Goal: Information Seeking & Learning: Learn about a topic

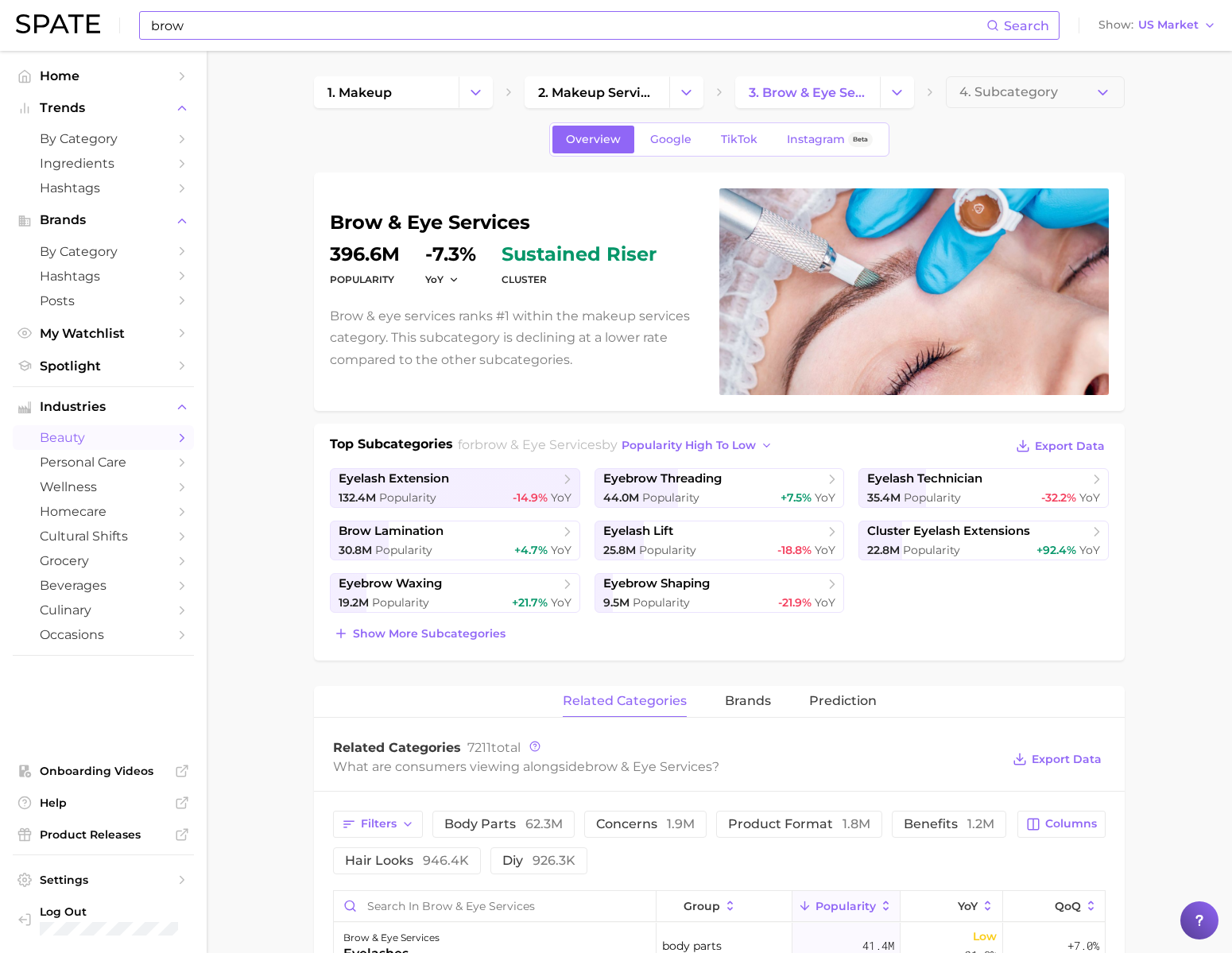
drag, startPoint x: 0, startPoint y: 0, endPoint x: 743, endPoint y: 31, distance: 743.6
click at [743, 31] on input "brow" at bounding box center [568, 25] width 837 height 27
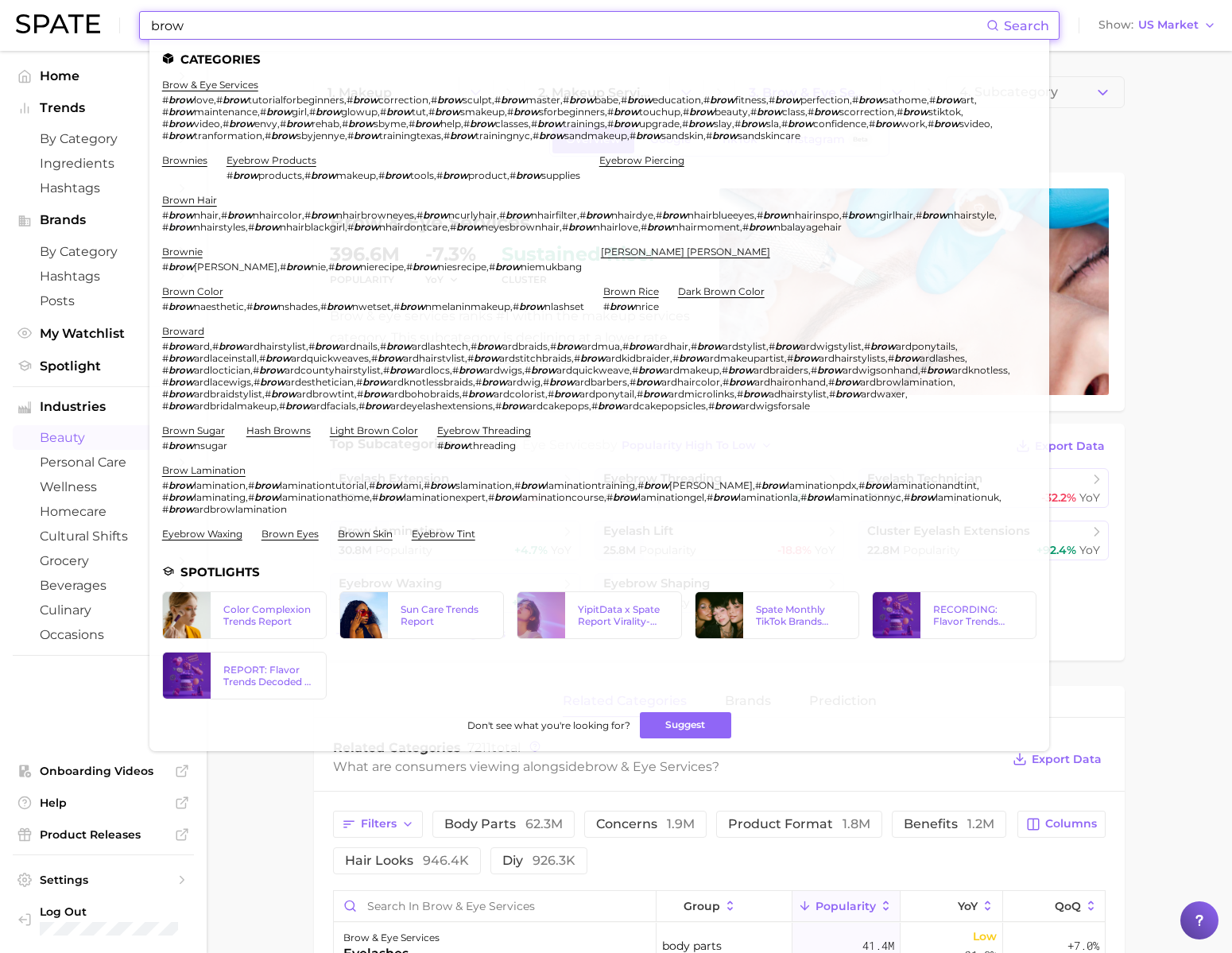
click at [743, 31] on input "brow" at bounding box center [568, 25] width 837 height 27
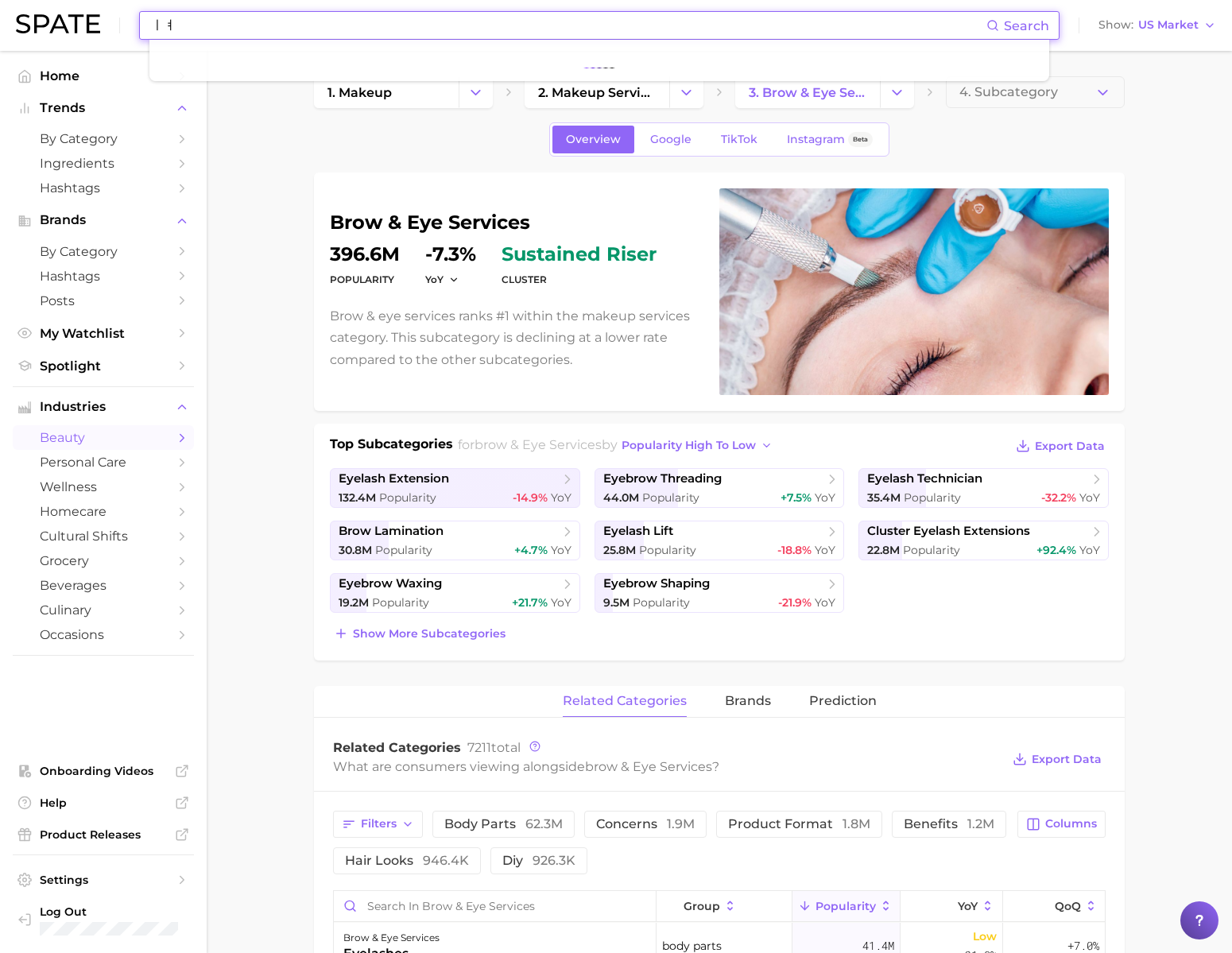
type input "ㅣ"
type input "louis vuitton"
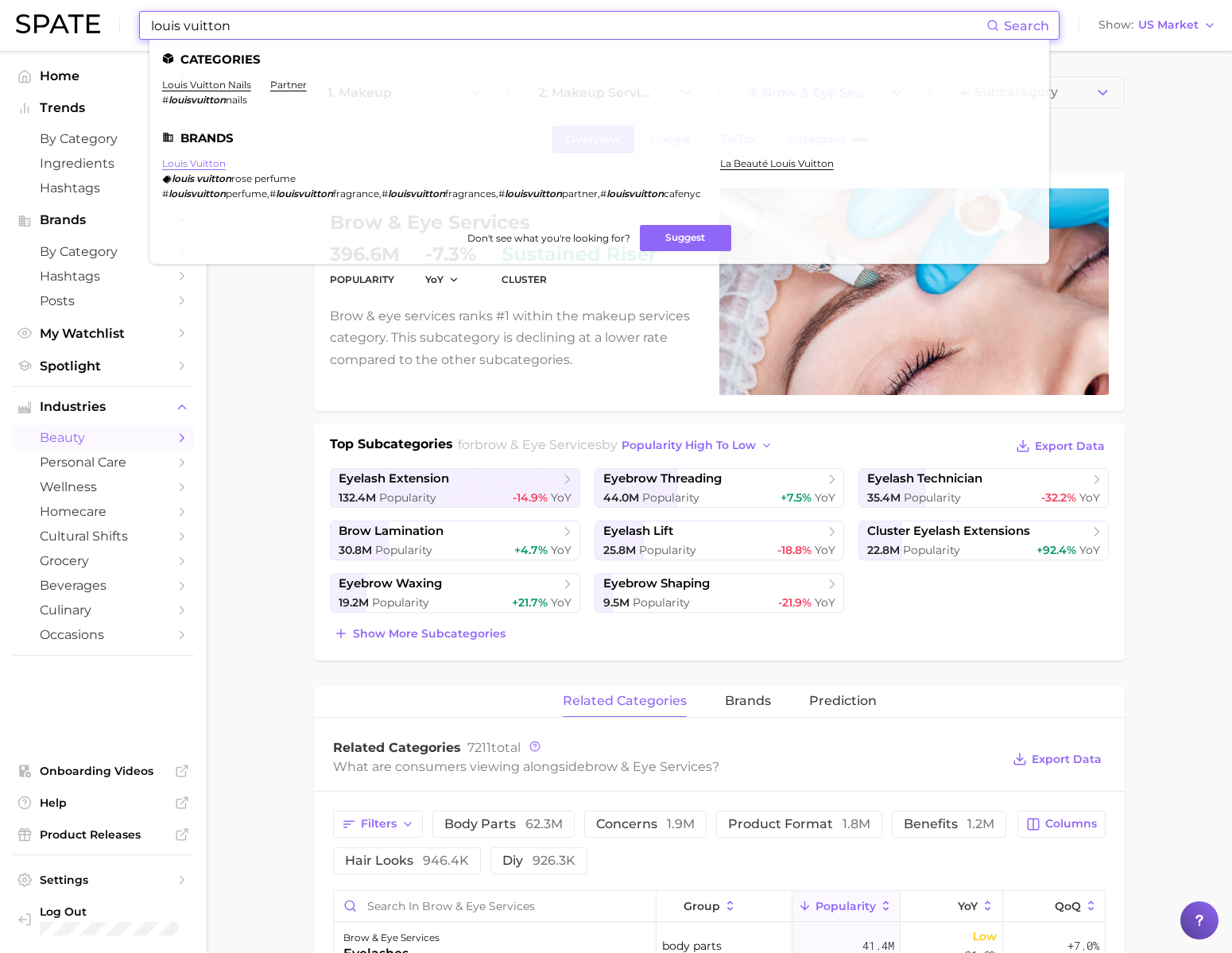
click at [226, 164] on link "louis vuitton" at bounding box center [194, 163] width 64 height 12
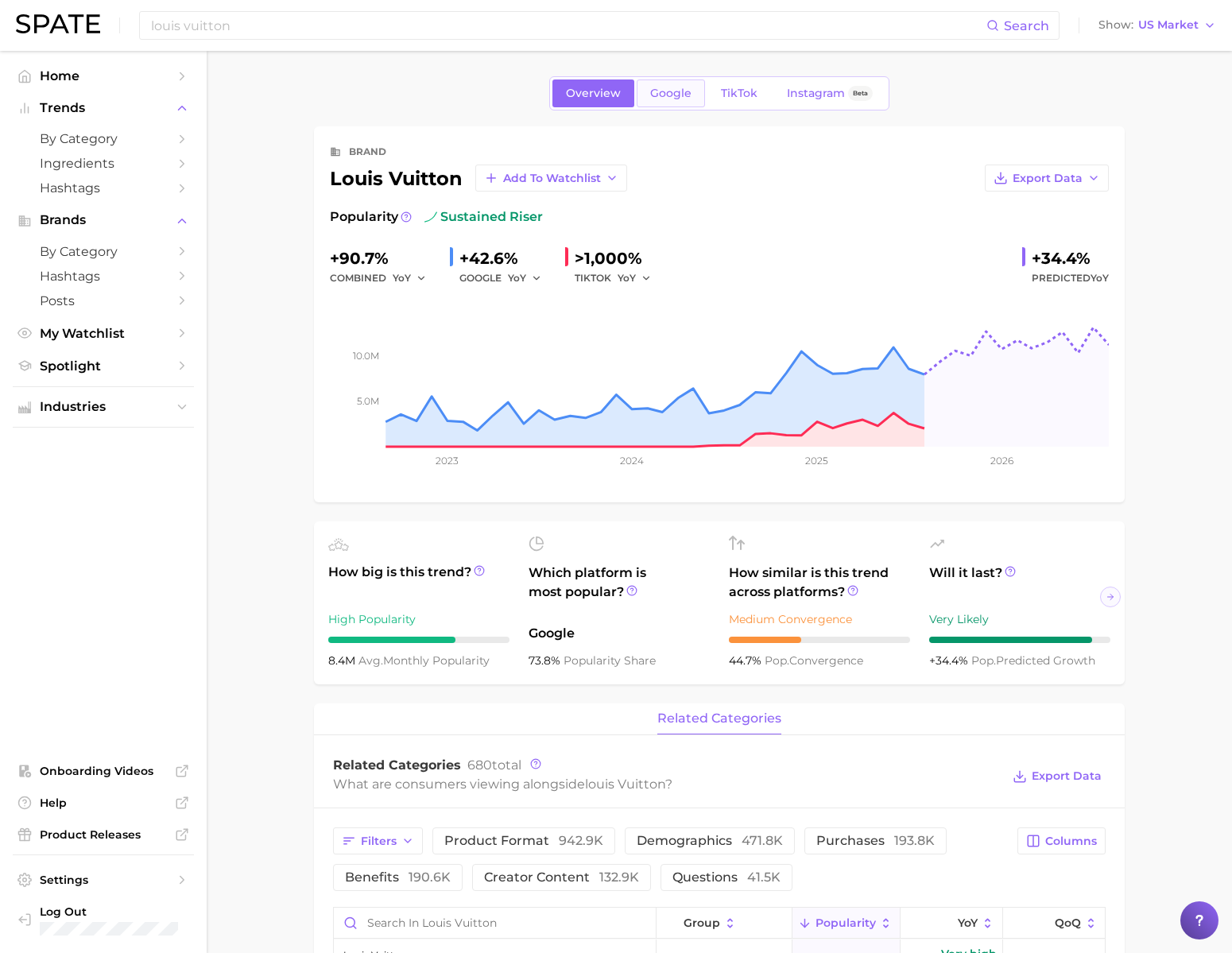
click at [655, 92] on span "Google" at bounding box center [670, 93] width 42 height 14
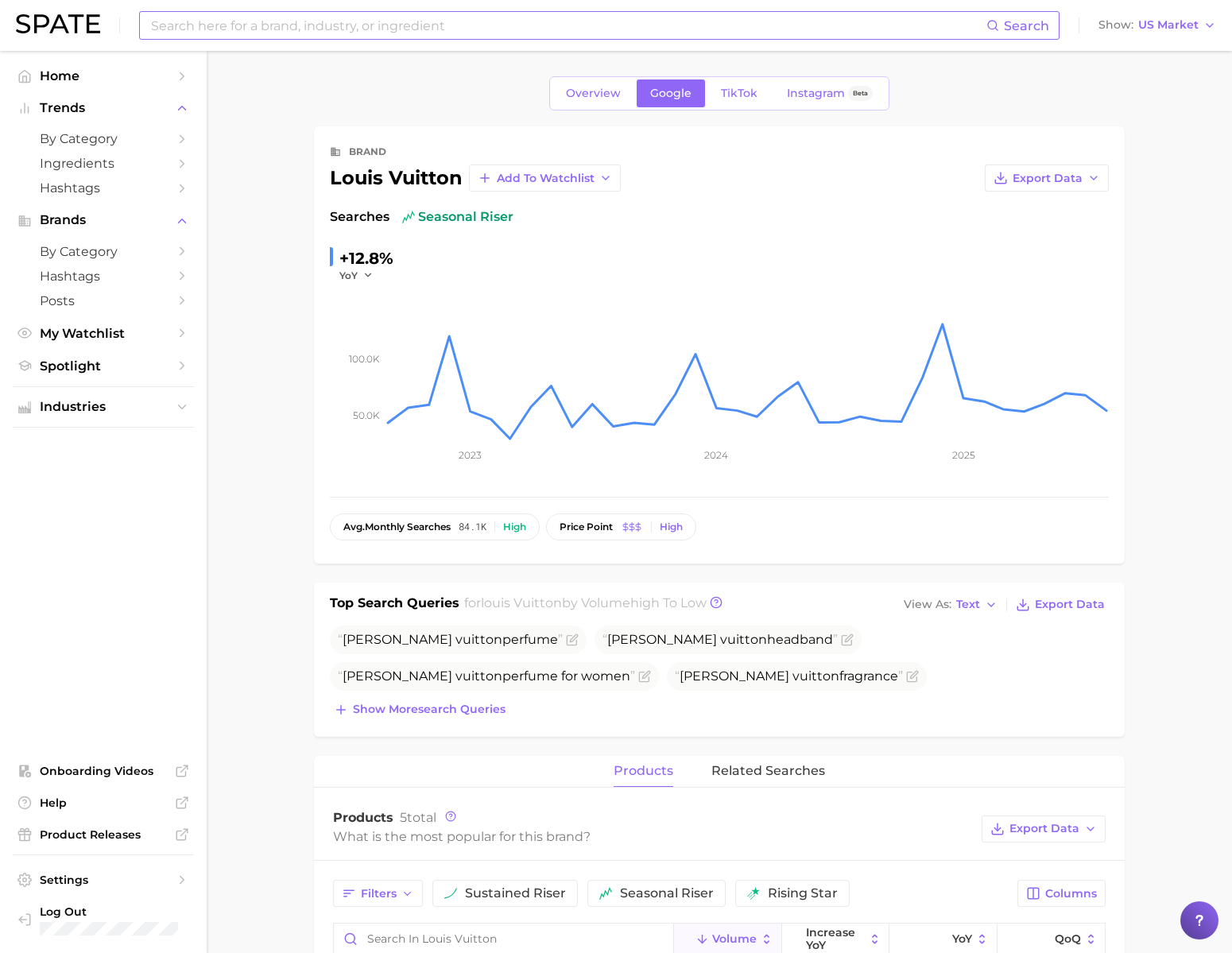
click at [560, 31] on input at bounding box center [568, 25] width 837 height 27
type input "갸"
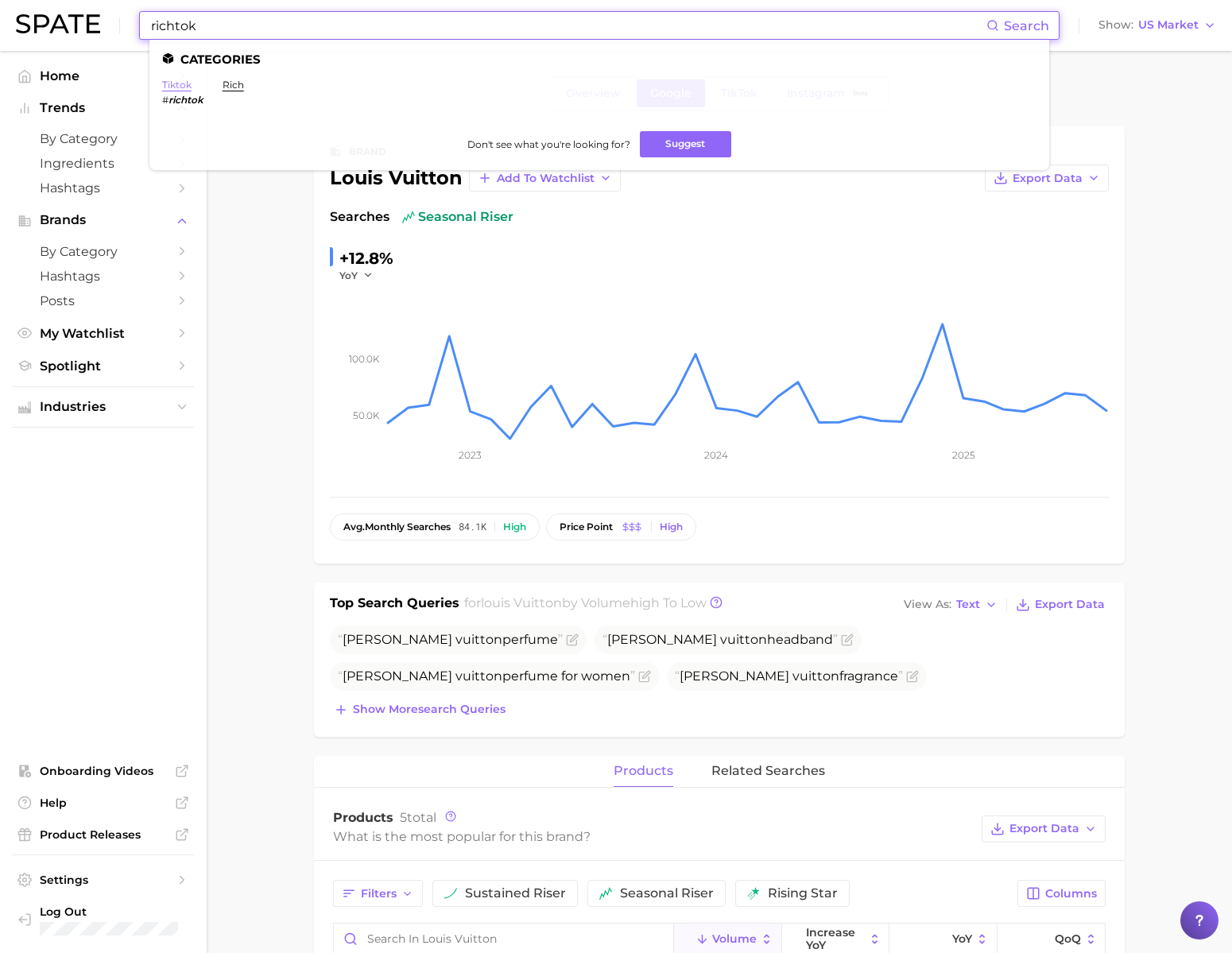
type input "richtok"
click at [191, 85] on link "tiktok" at bounding box center [177, 85] width 30 height 12
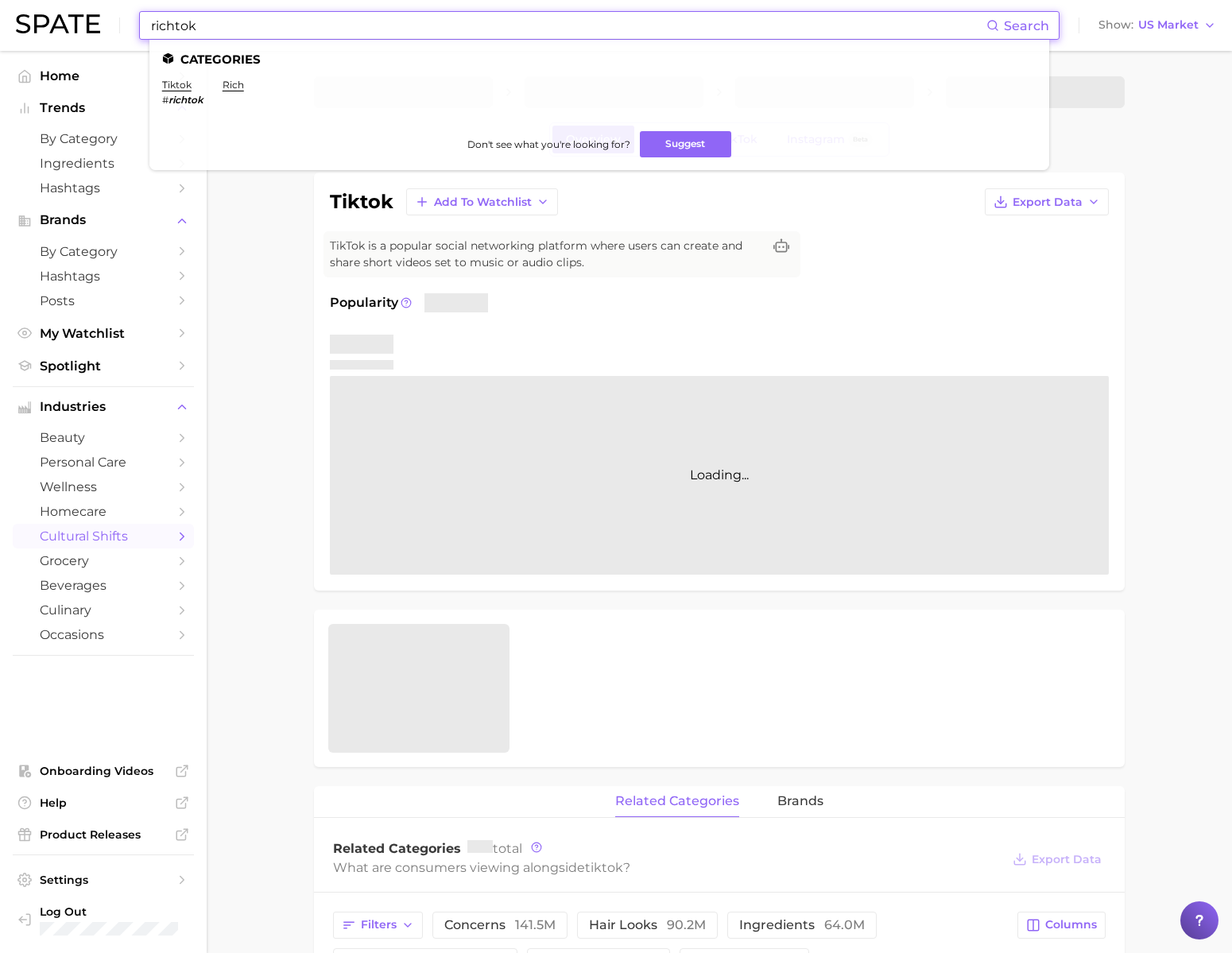
click at [292, 26] on input "richtok" at bounding box center [568, 25] width 837 height 27
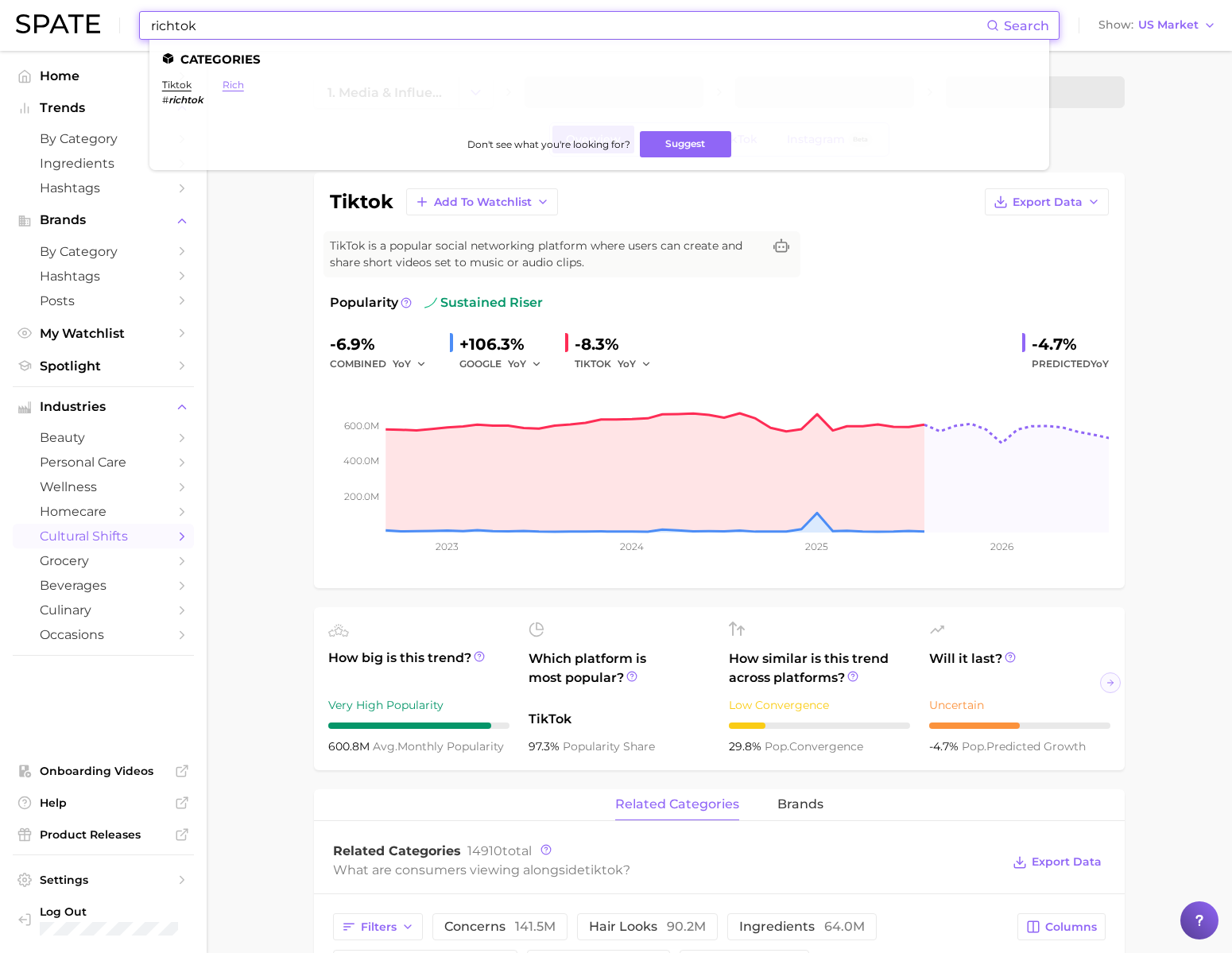
click at [244, 83] on link "rich" at bounding box center [233, 85] width 21 height 12
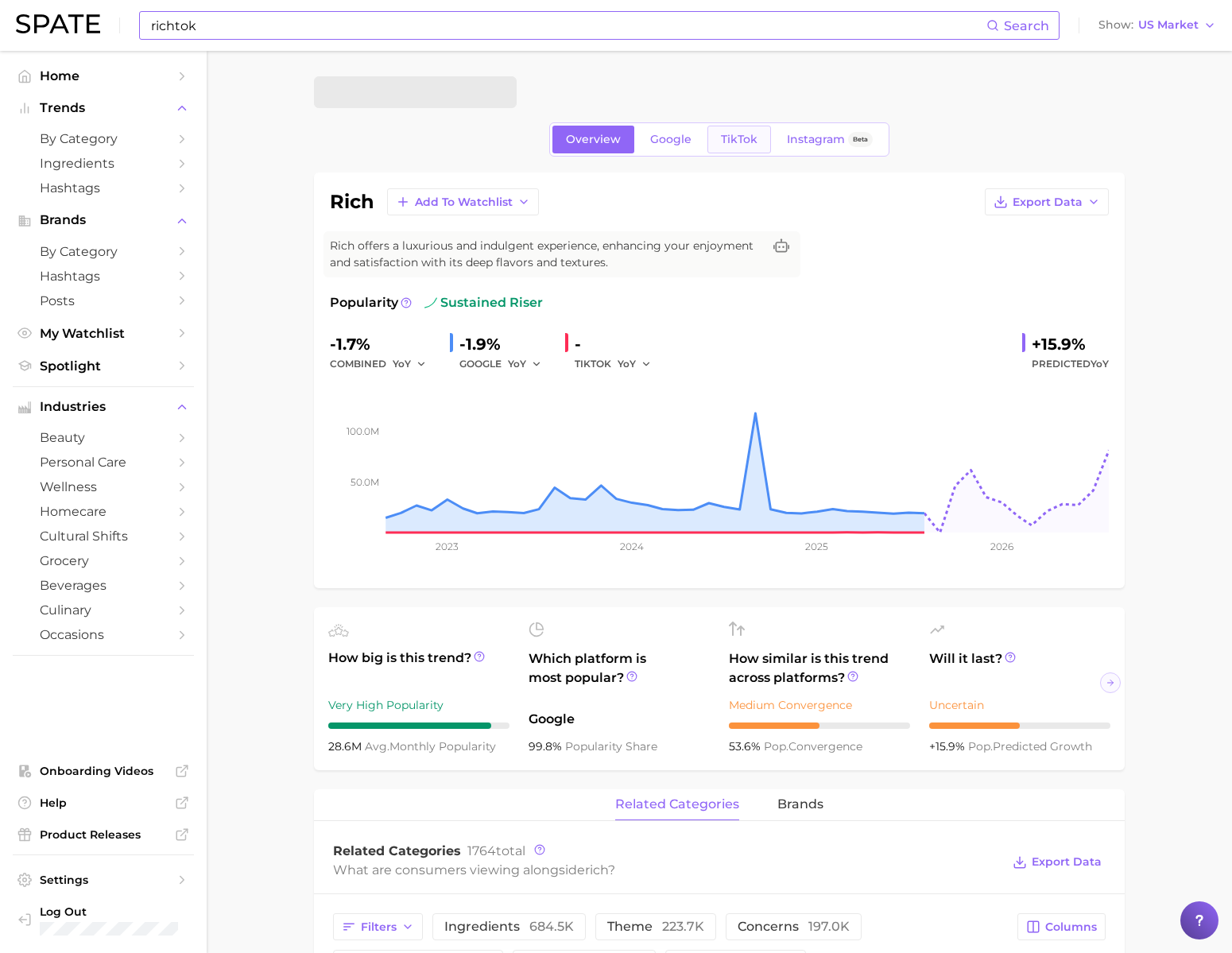
click at [720, 156] on div "Overview Google TikTok Instagram Beta" at bounding box center [719, 139] width 340 height 34
click at [726, 146] on span "TikTok" at bounding box center [739, 139] width 37 height 14
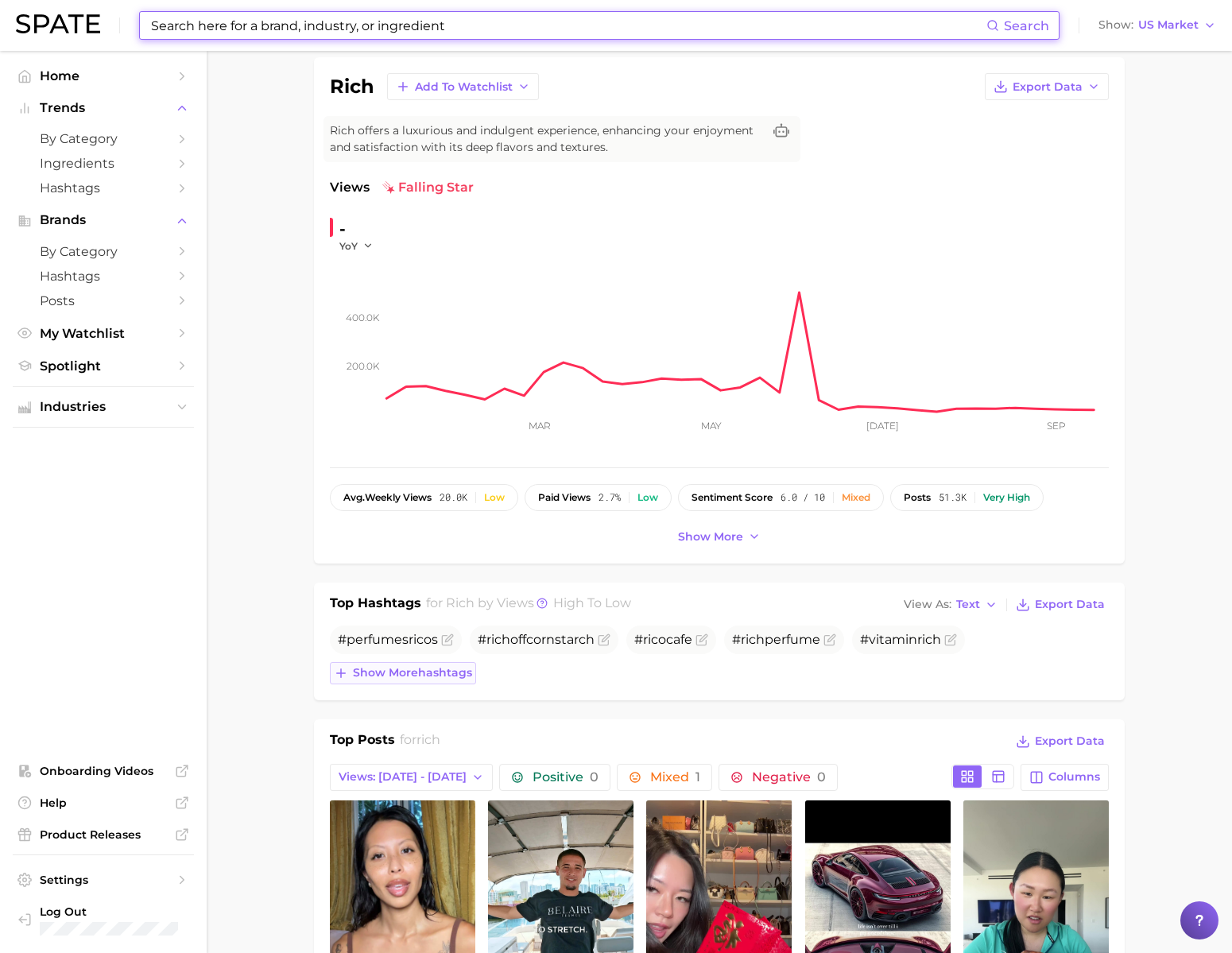
click at [442, 680] on span "Show more hashtags" at bounding box center [412, 673] width 119 height 14
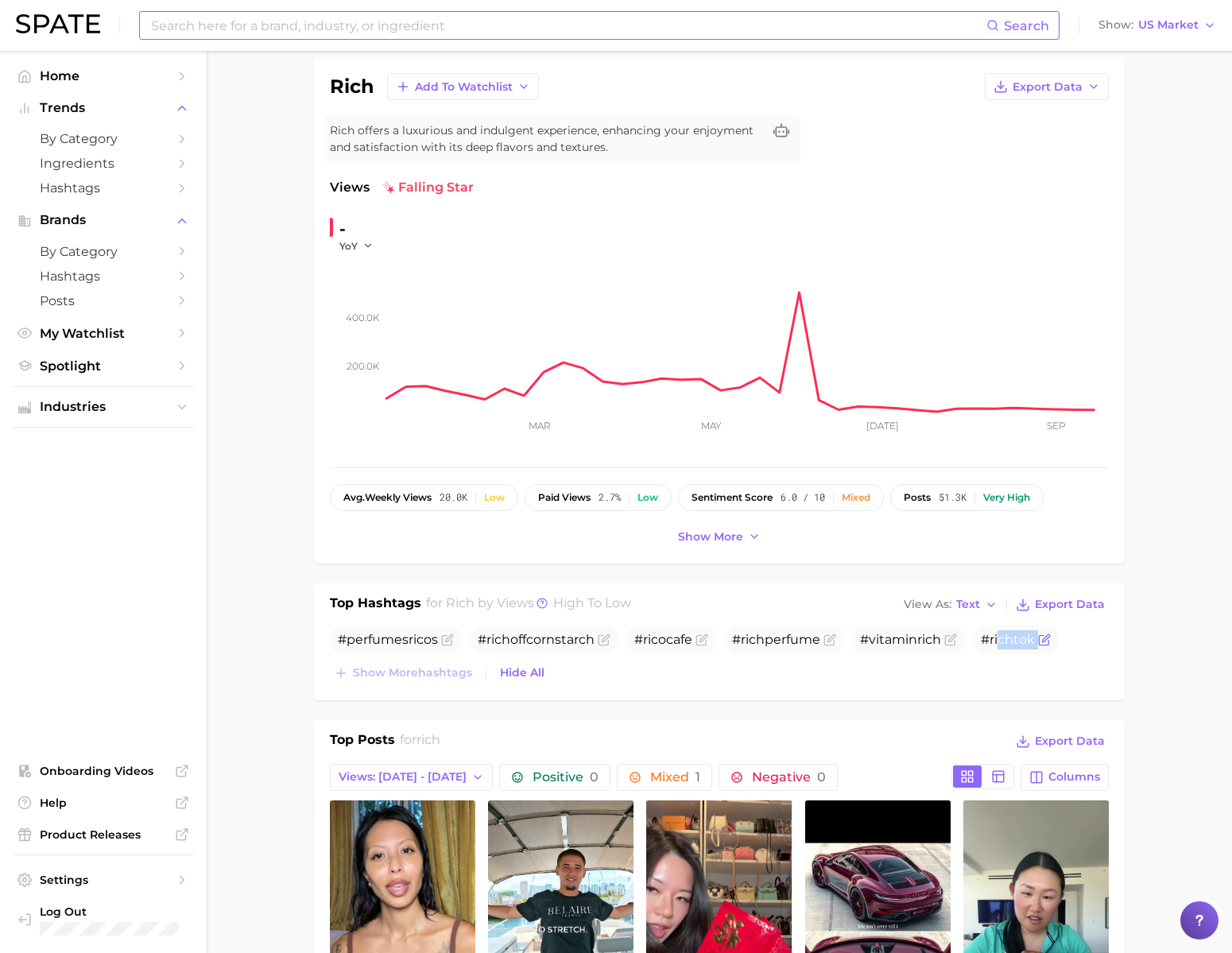
drag, startPoint x: 998, startPoint y: 694, endPoint x: 1037, endPoint y: 691, distance: 39.1
click at [1037, 654] on span "# rich tok" at bounding box center [1015, 640] width 86 height 29
click at [1023, 647] on span "# rich tok" at bounding box center [1008, 640] width 54 height 15
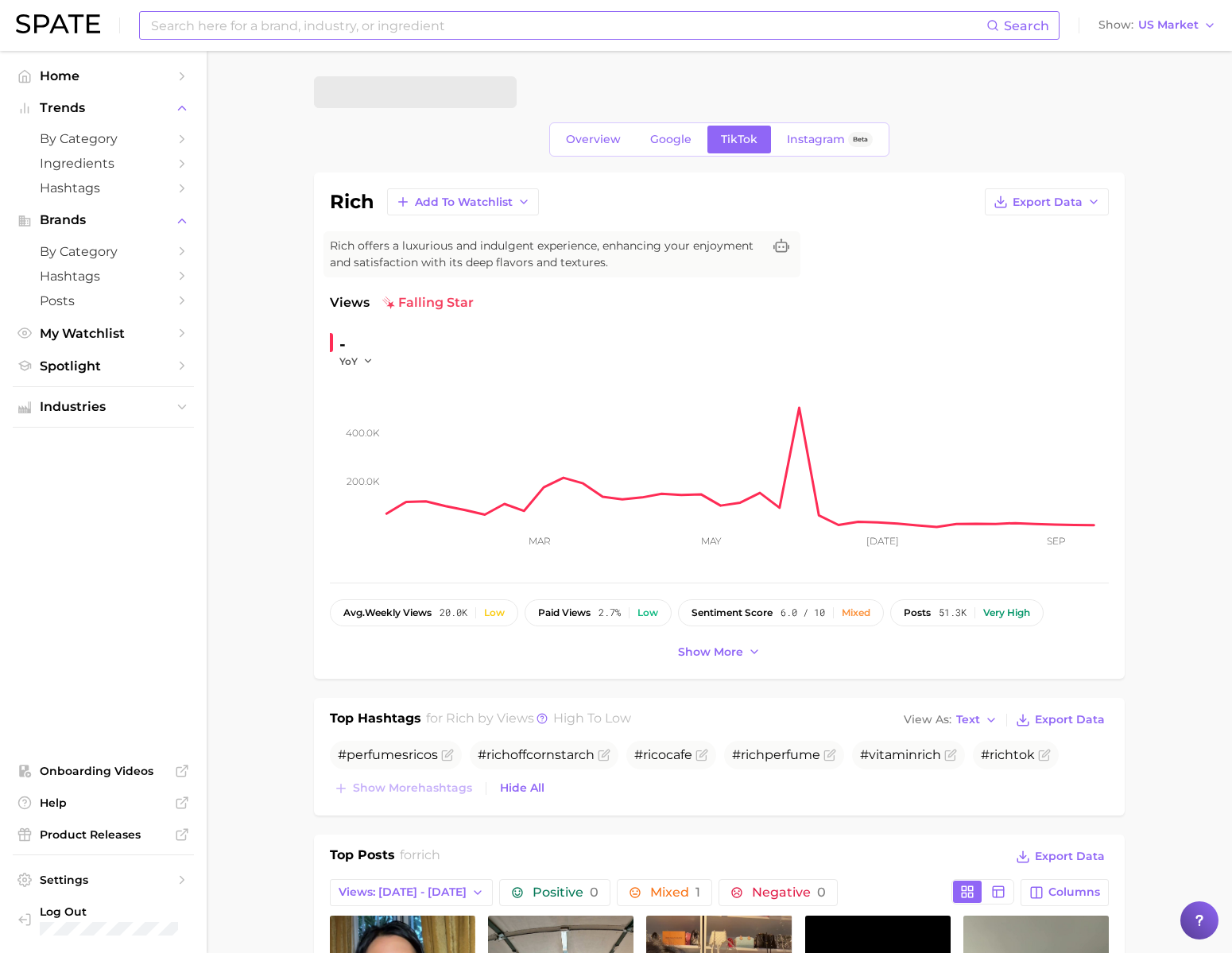
click at [387, 33] on input at bounding box center [568, 25] width 837 height 27
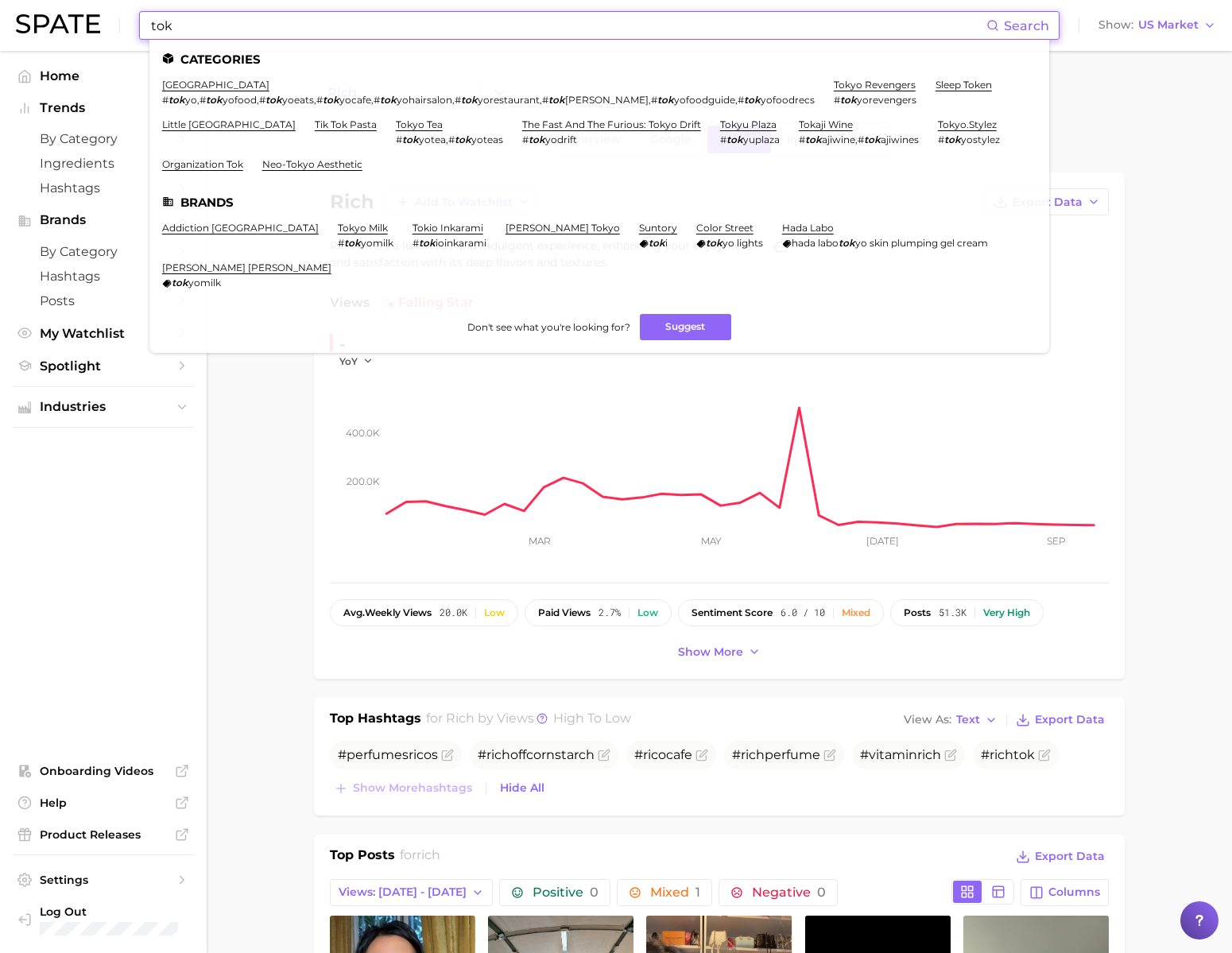
drag, startPoint x: 201, startPoint y: 31, endPoint x: 92, endPoint y: 26, distance: 109.1
click at [92, 26] on div "tok Search Categories tokyo # tok yo , # tok yofood , # tok yoeats , # tok yoca…" at bounding box center [616, 25] width 1201 height 51
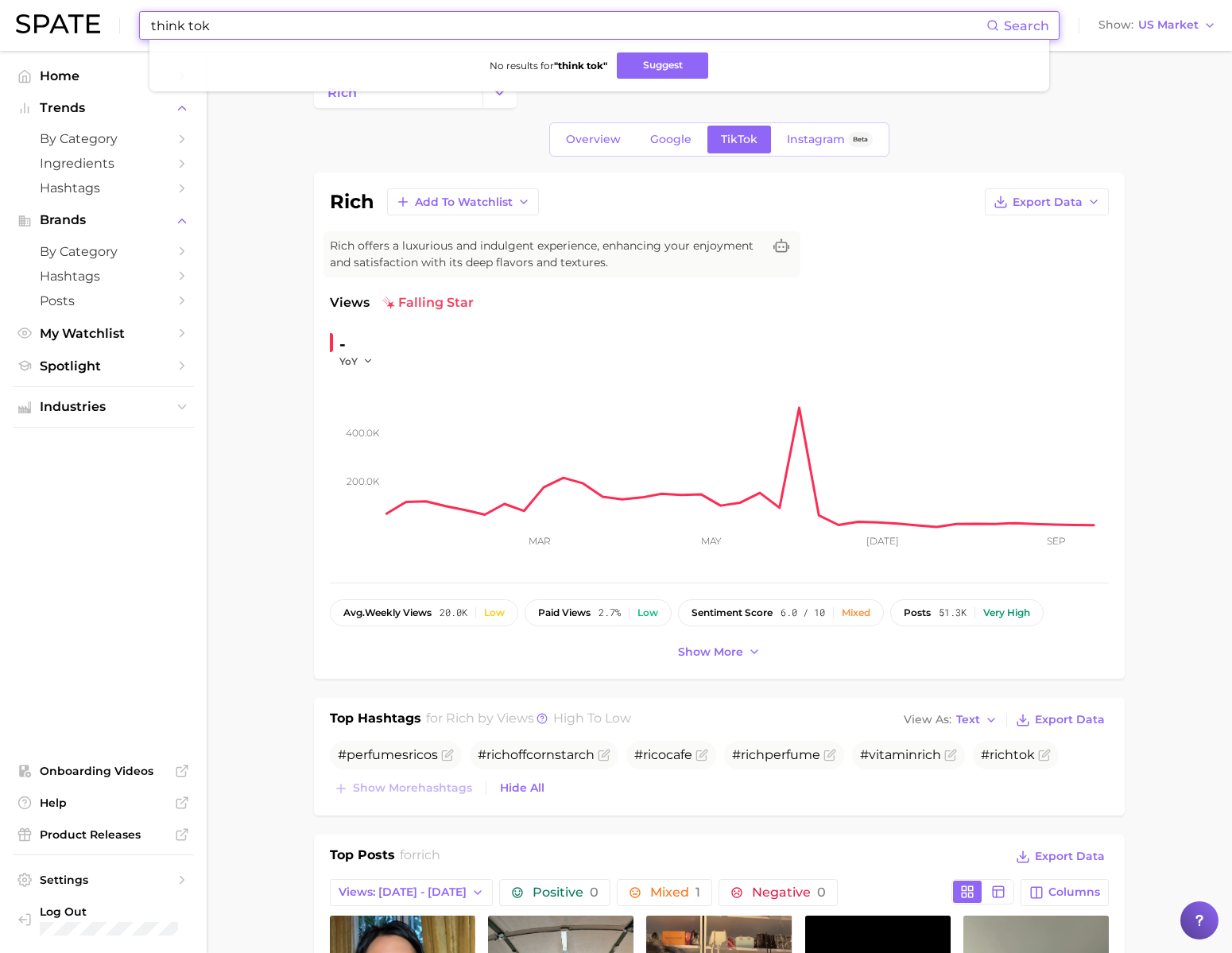
click at [197, 30] on input "think tok" at bounding box center [568, 25] width 837 height 27
drag, startPoint x: 225, startPoint y: 31, endPoint x: 93, endPoint y: 31, distance: 132.0
click at [93, 31] on div "thin tok Search No results for " thin tok " Suggest Show US Market" at bounding box center [616, 25] width 1201 height 51
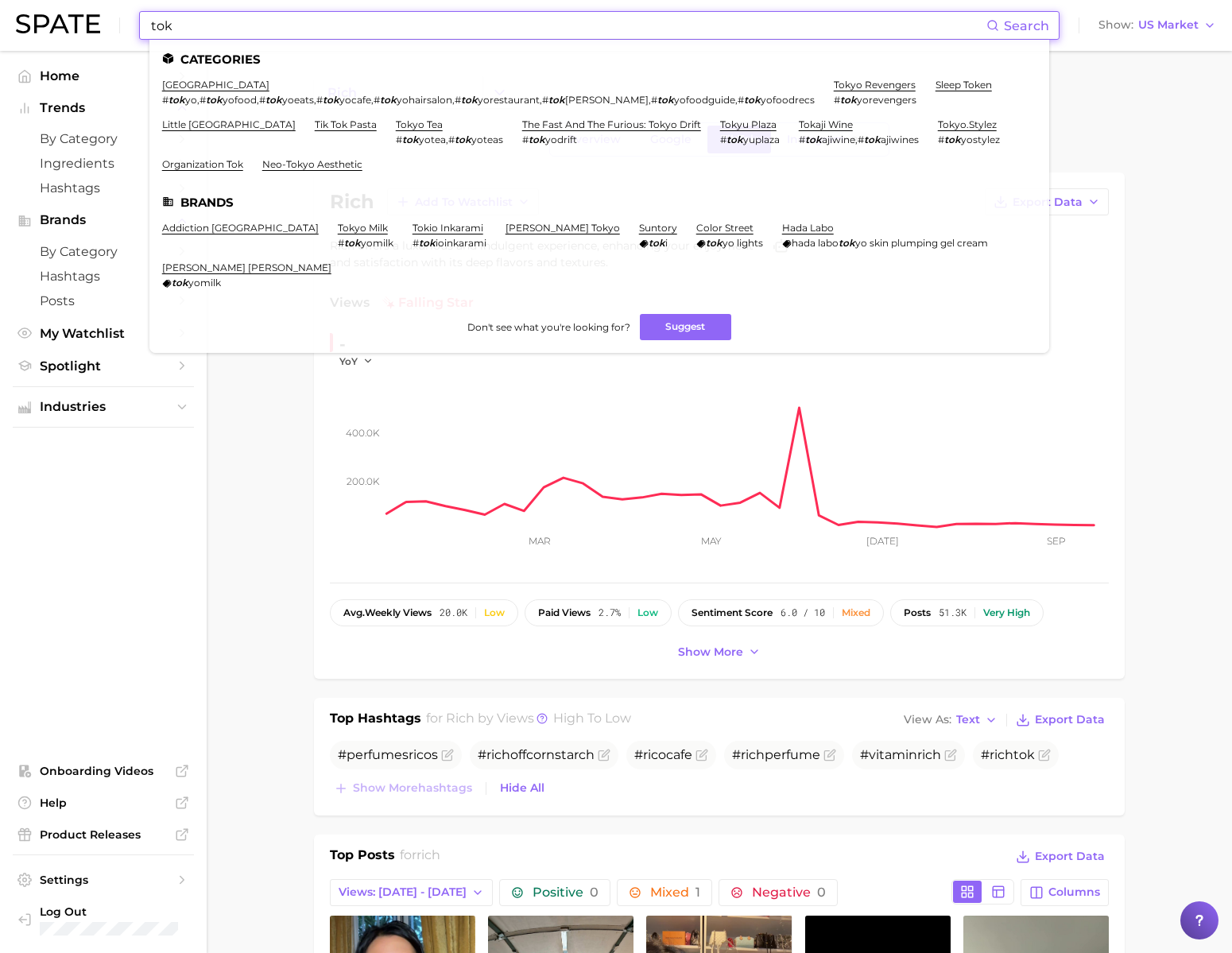
click at [199, 28] on input "tok" at bounding box center [568, 25] width 837 height 27
click at [296, 34] on input "tok" at bounding box center [568, 25] width 837 height 27
type input "t"
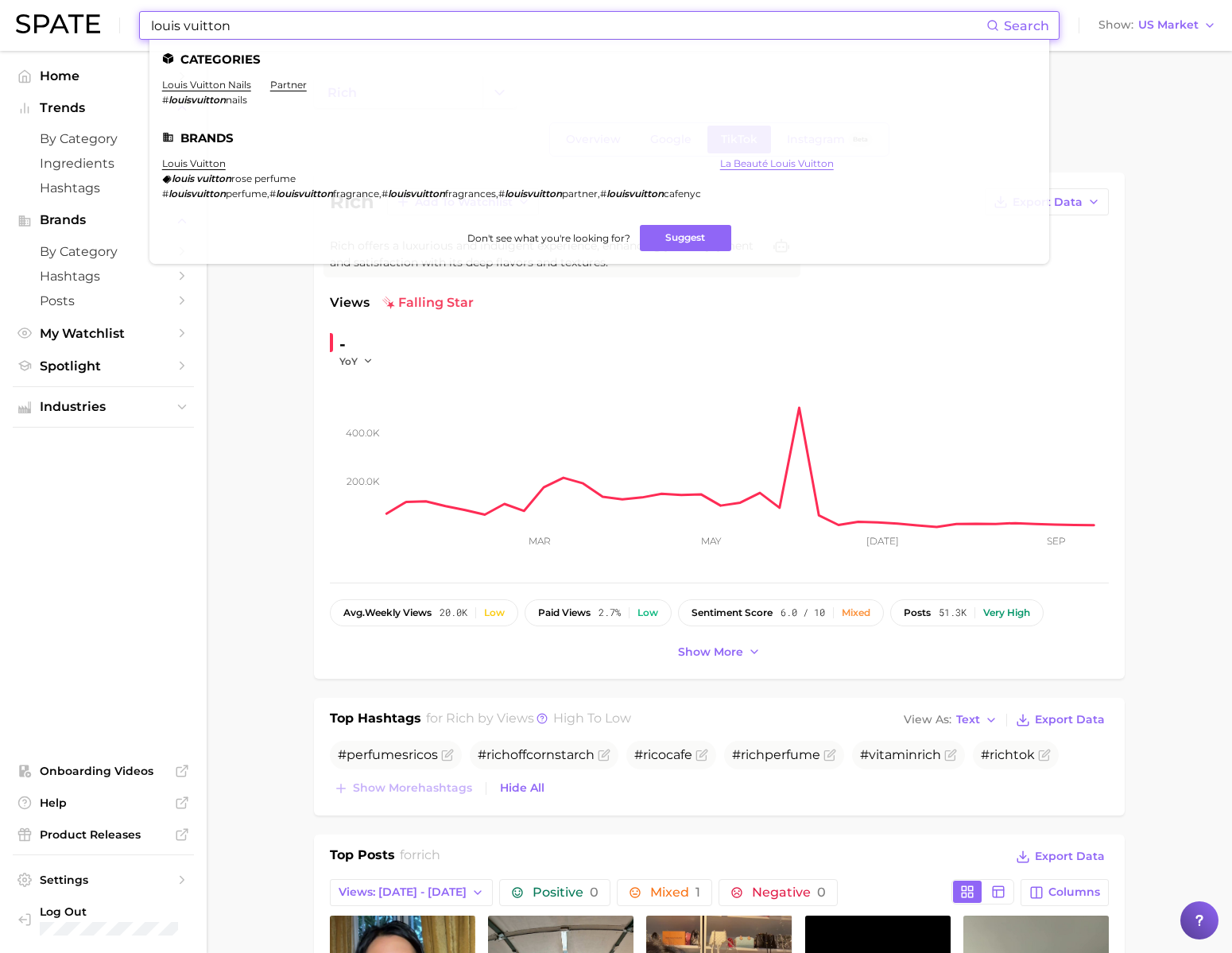
type input "louis vuitton"
click at [806, 166] on link "la beauté louis vuitton" at bounding box center [777, 163] width 114 height 12
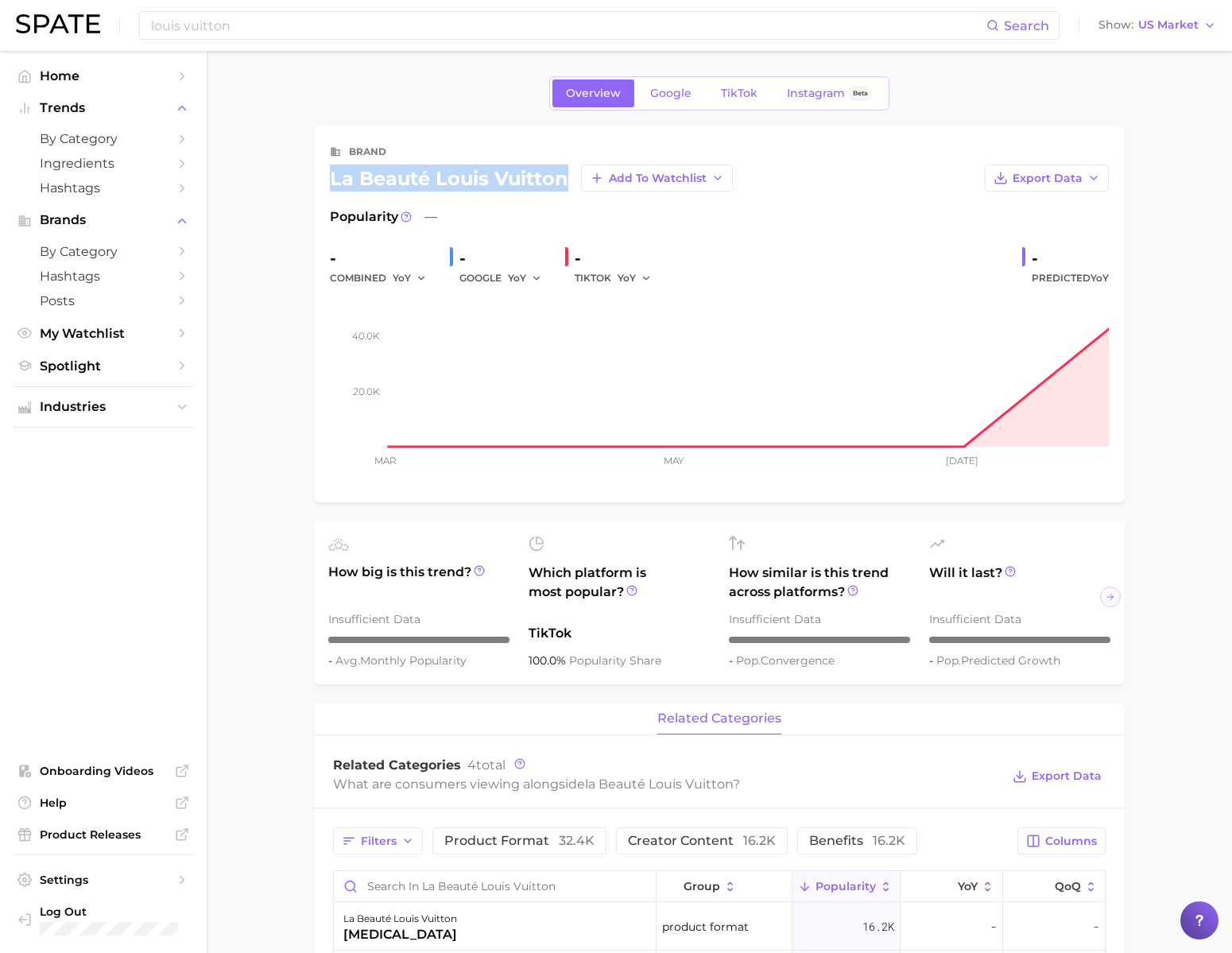
drag, startPoint x: 332, startPoint y: 189, endPoint x: 563, endPoint y: 183, distance: 231.1
click at [563, 183] on div "la beauté louis vuitton Add to Watchlist" at bounding box center [531, 178] width 403 height 27
copy div "la beauté louis vuitton"
click at [676, 83] on link "Google" at bounding box center [670, 93] width 68 height 28
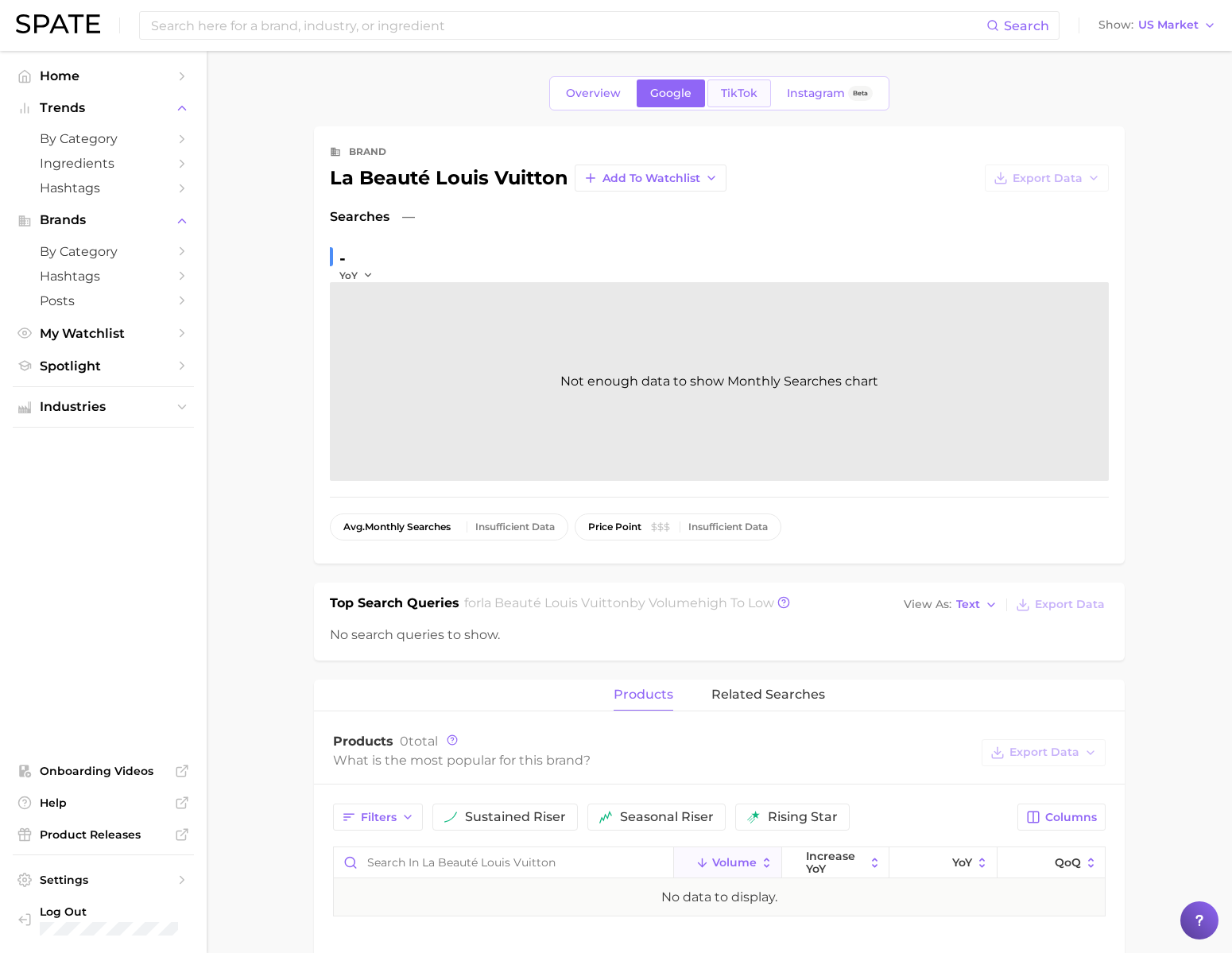
click at [725, 100] on span "TikTok" at bounding box center [739, 93] width 37 height 14
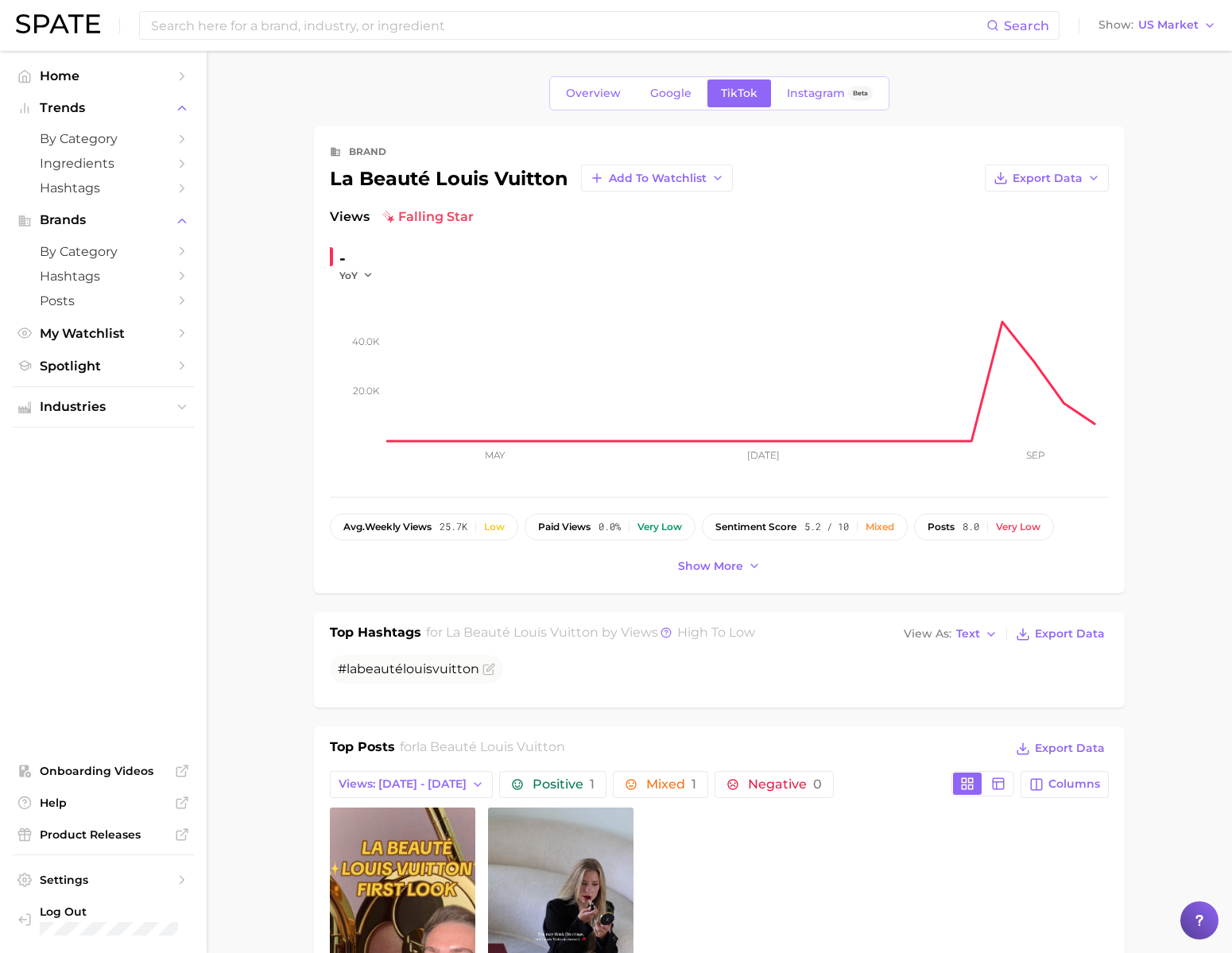
drag, startPoint x: 336, startPoint y: 190, endPoint x: 563, endPoint y: 190, distance: 227.0
click at [563, 190] on div "la beauté louis vuitton Add to Watchlist" at bounding box center [531, 178] width 403 height 27
drag, startPoint x: 565, startPoint y: 190, endPoint x: 323, endPoint y: 191, distance: 242.0
click at [323, 191] on div "brand la beauté louis vuitton Add to Watchlist Export Data Views falling star -…" at bounding box center [720, 359] width 811 height 466
copy div "la beauté louis vuitton"
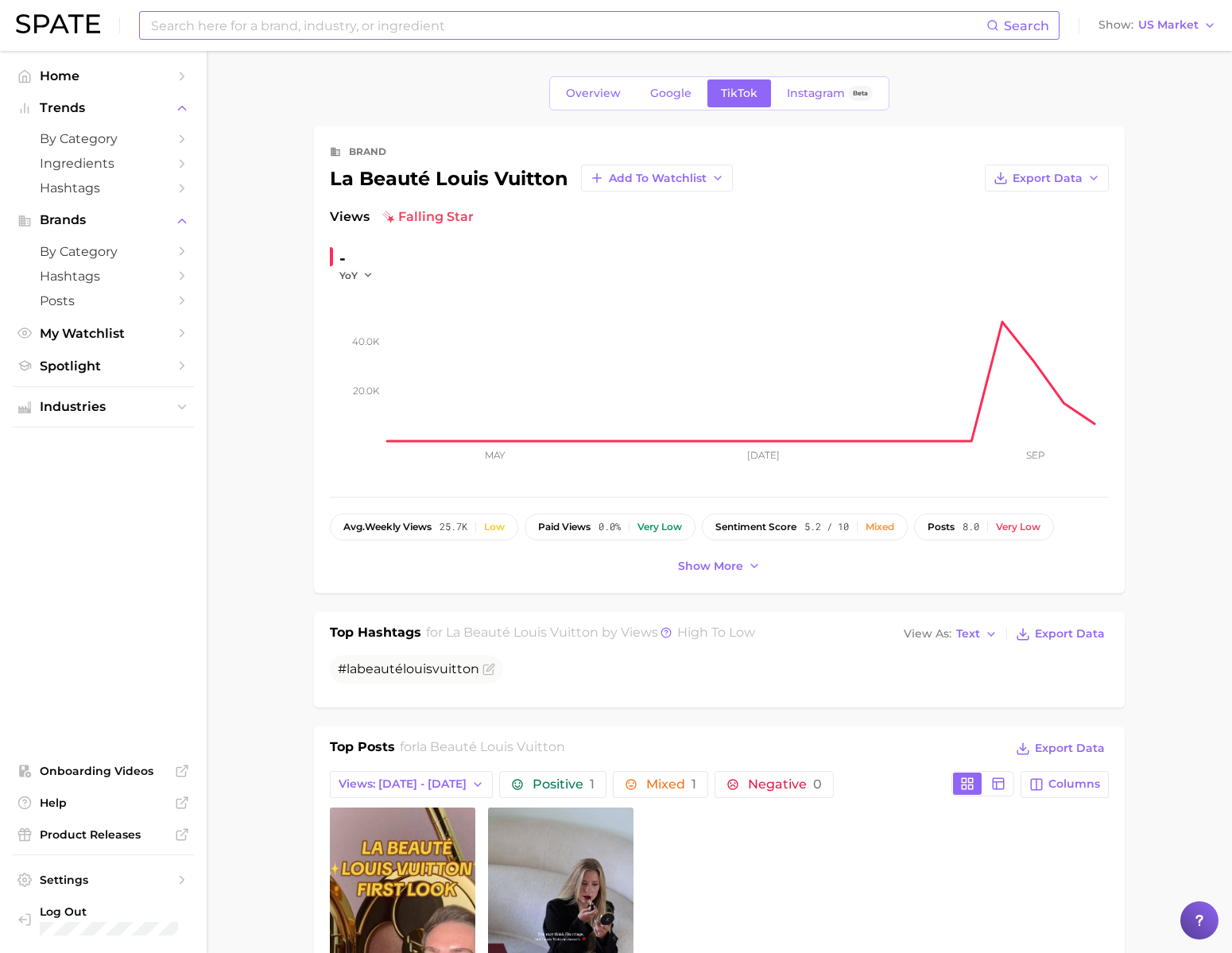
click at [491, 31] on input at bounding box center [568, 25] width 837 height 27
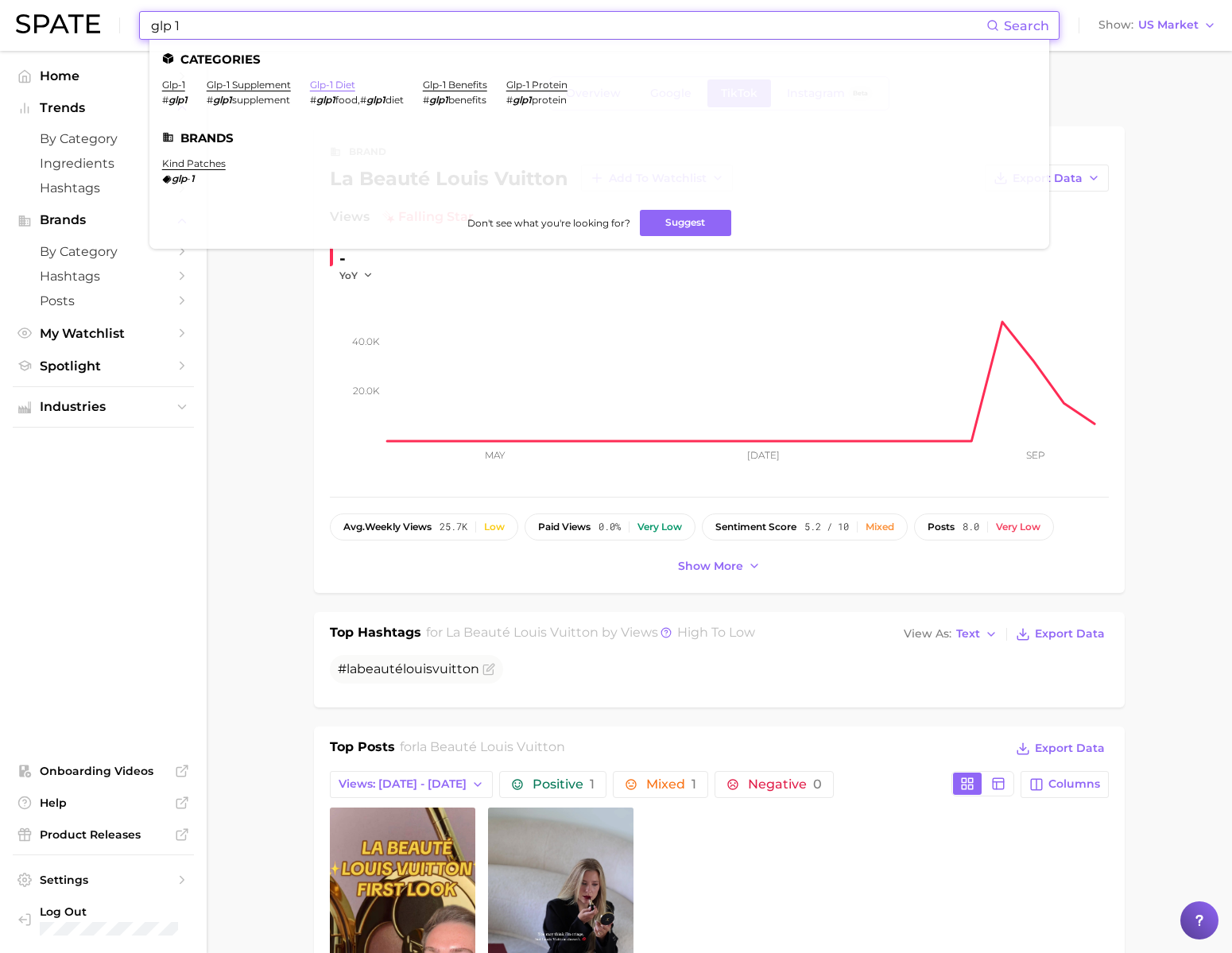
type input "glp 1"
click at [355, 87] on link "glp-1 diet" at bounding box center [332, 85] width 45 height 12
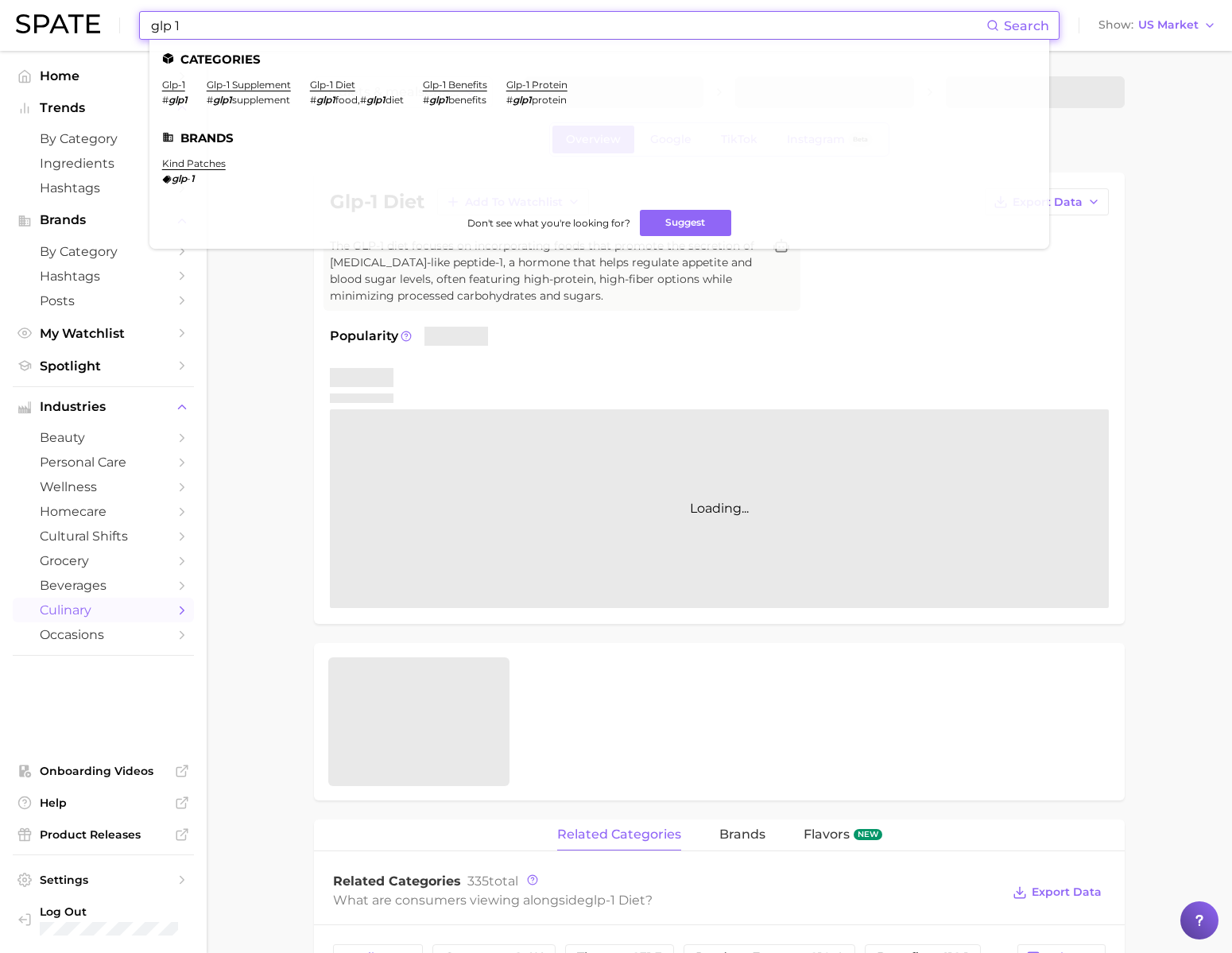
click at [347, 31] on input "glp 1" at bounding box center [568, 25] width 837 height 27
click at [568, 88] on link "glp-1 protein" at bounding box center [537, 85] width 61 height 12
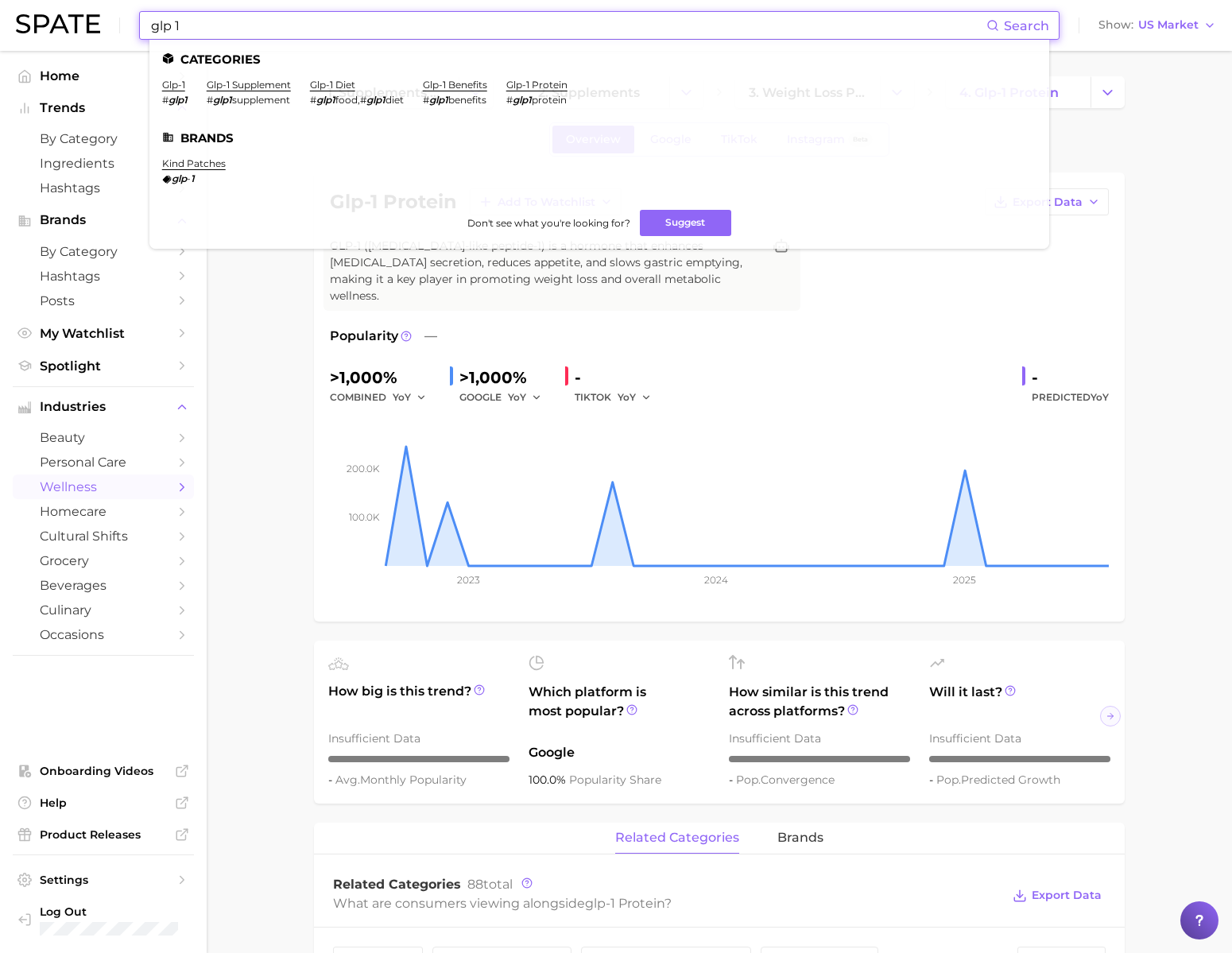
click at [488, 31] on input "glp 1" at bounding box center [568, 25] width 837 height 27
click at [185, 87] on link "glp-1" at bounding box center [173, 85] width 23 height 12
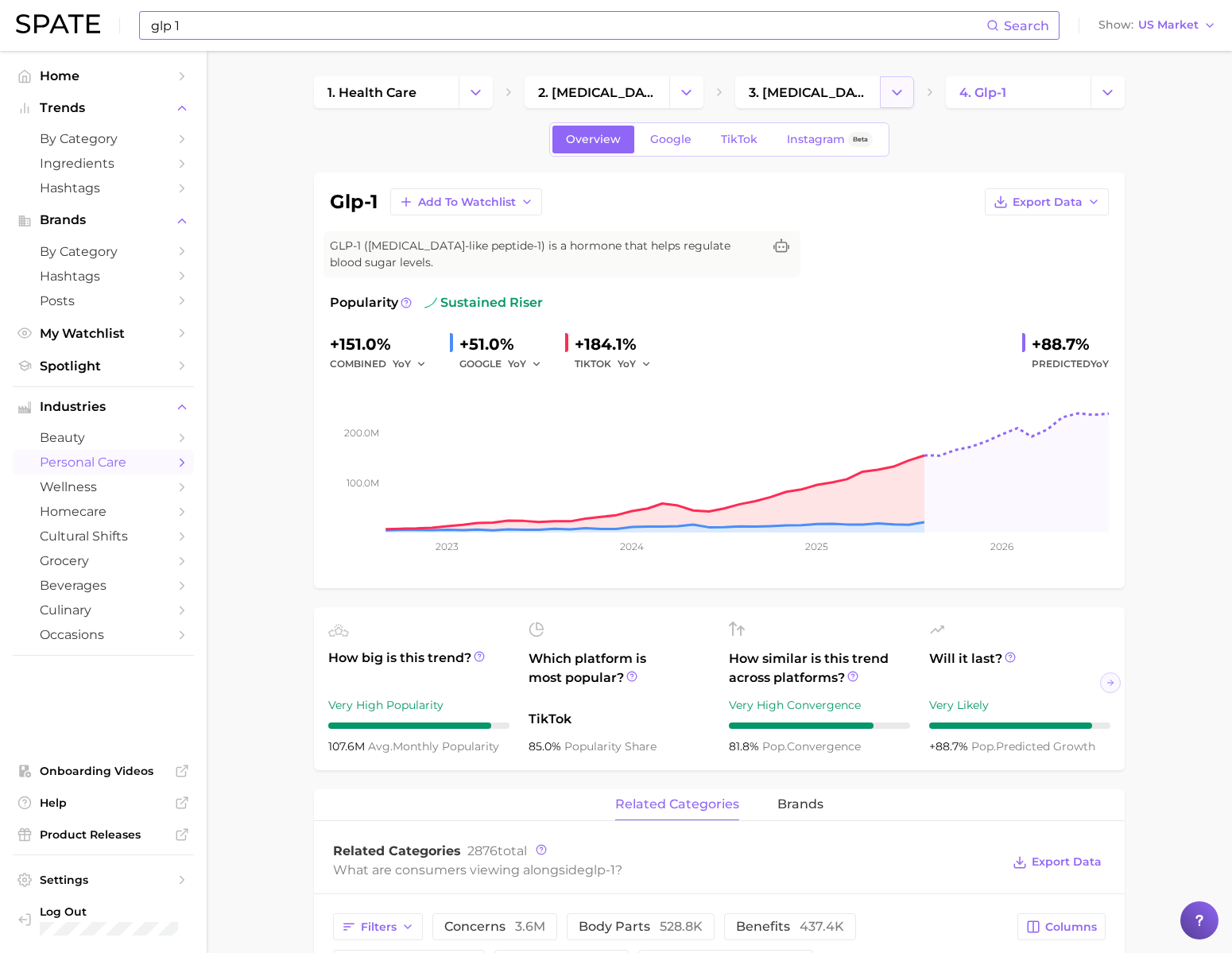
click at [909, 95] on button "Change Category" at bounding box center [897, 92] width 34 height 31
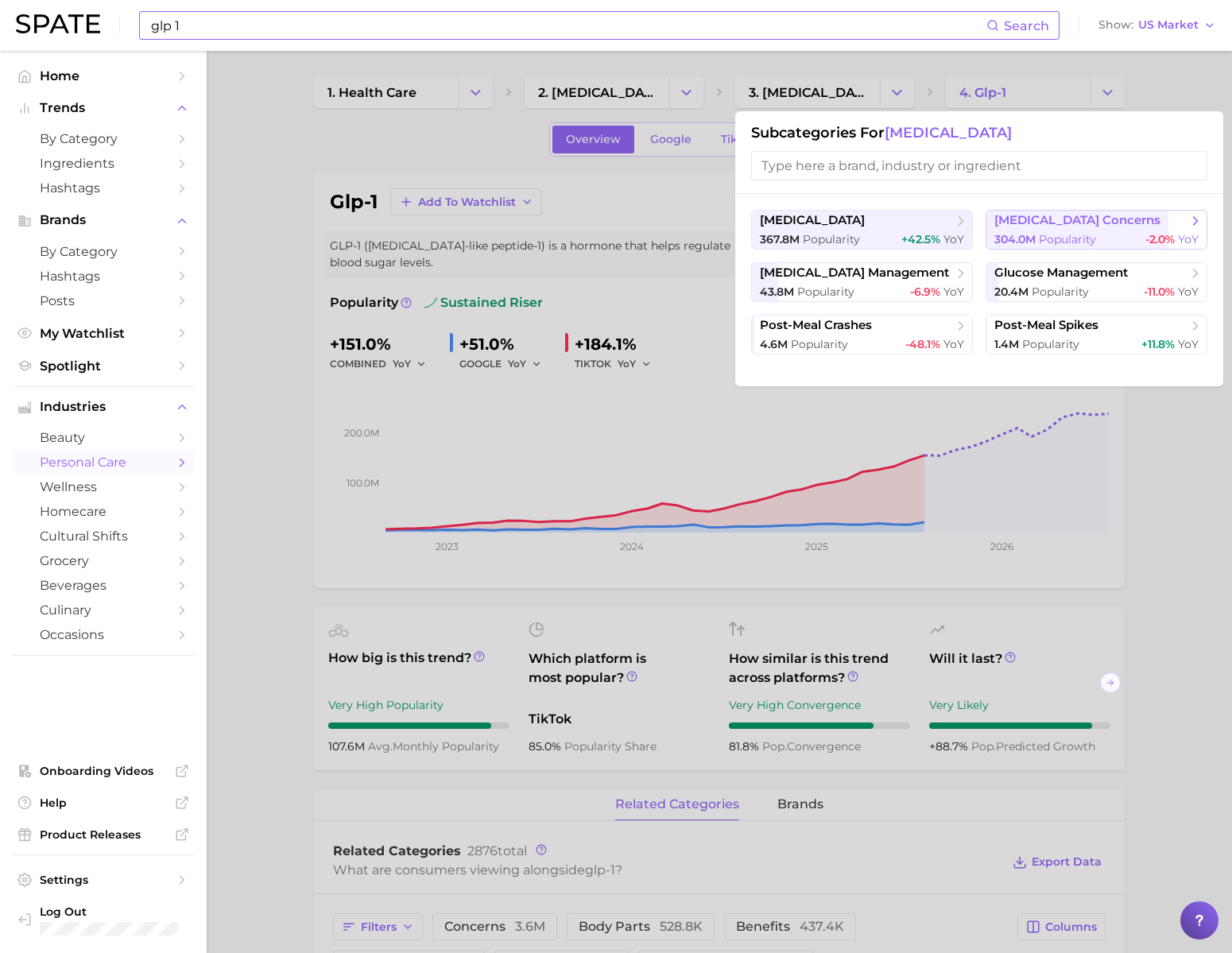
click at [1096, 235] on span "Popularity" at bounding box center [1067, 239] width 57 height 14
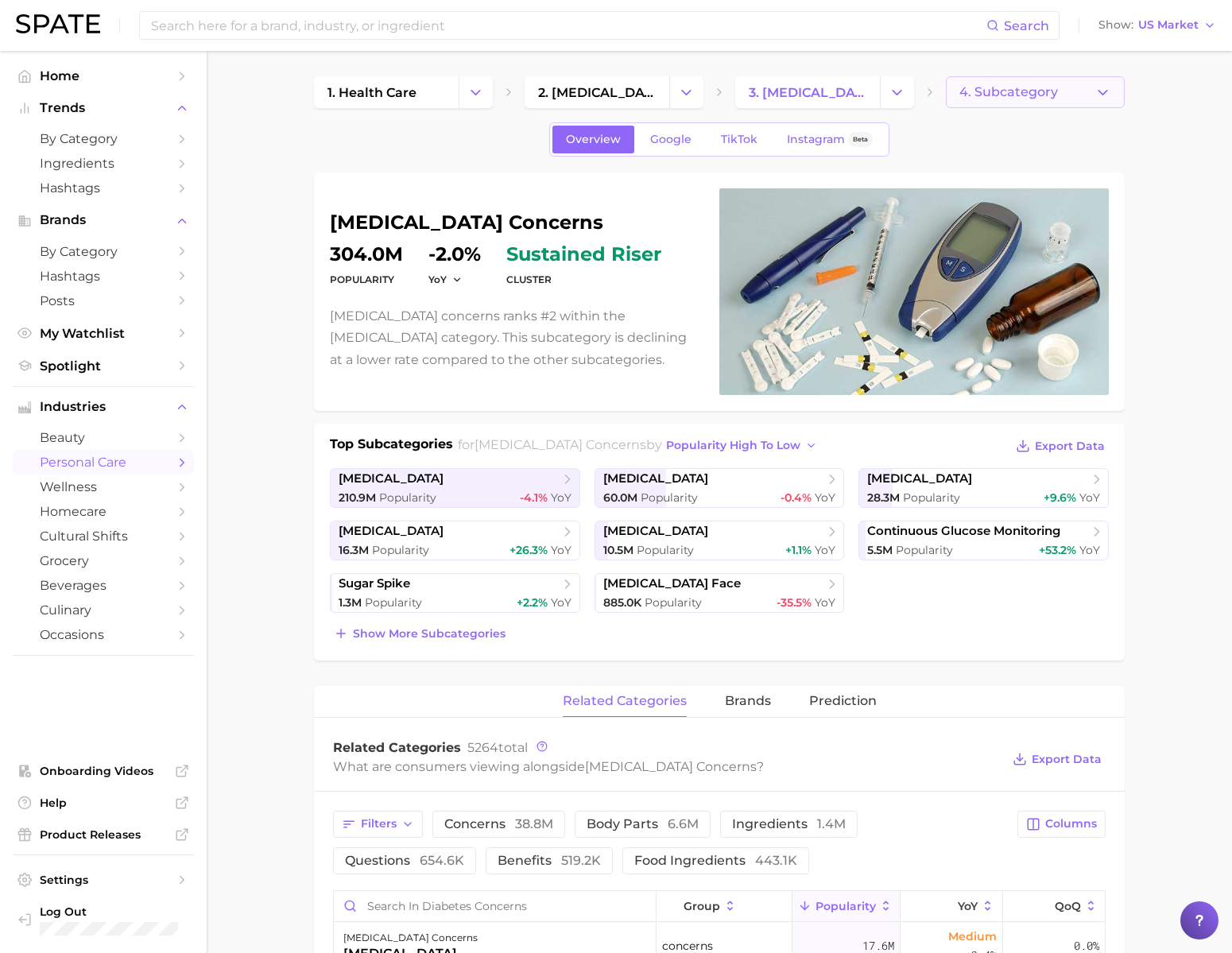
click at [1059, 106] on button "4. Subcategory" at bounding box center [1035, 92] width 178 height 31
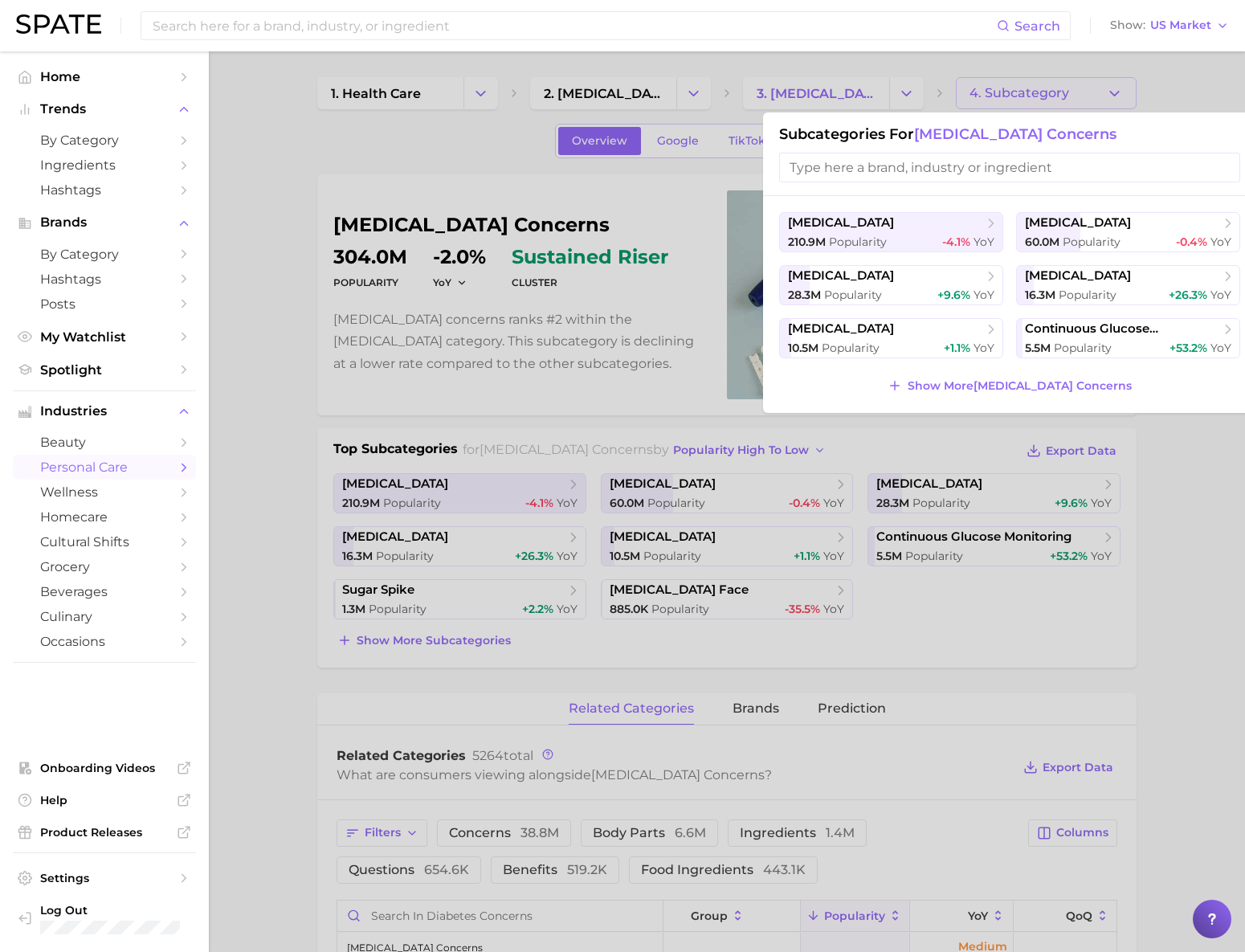
click at [1012, 397] on button "Show More [MEDICAL_DATA] concerns" at bounding box center [1009, 385] width 252 height 22
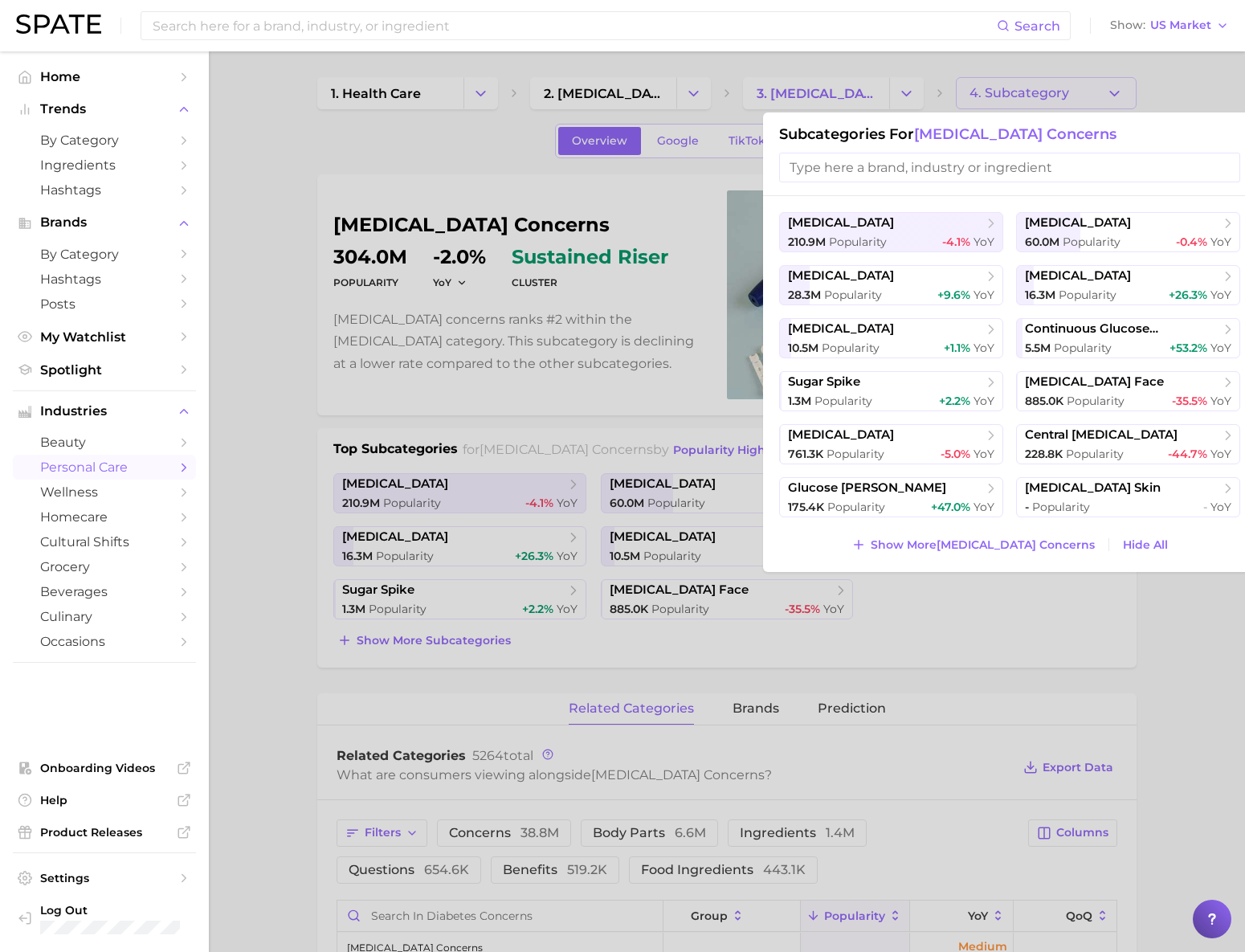
click at [1183, 89] on div at bounding box center [622, 476] width 1245 height 952
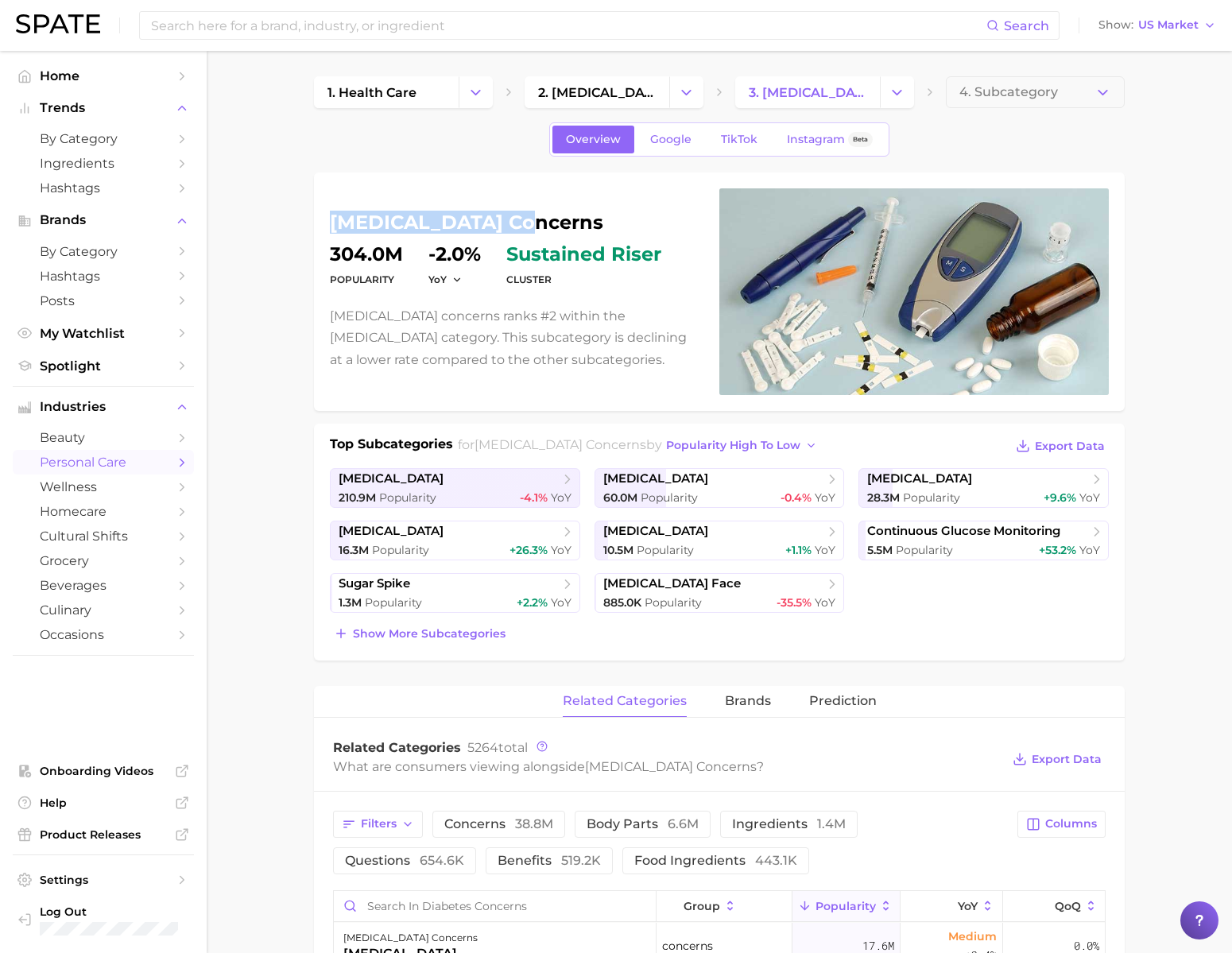
drag, startPoint x: 335, startPoint y: 223, endPoint x: 527, endPoint y: 220, distance: 192.0
click at [527, 220] on h1 "[MEDICAL_DATA] concerns" at bounding box center [515, 223] width 370 height 19
copy h1 "[MEDICAL_DATA] concerns"
click at [721, 37] on input at bounding box center [568, 25] width 837 height 27
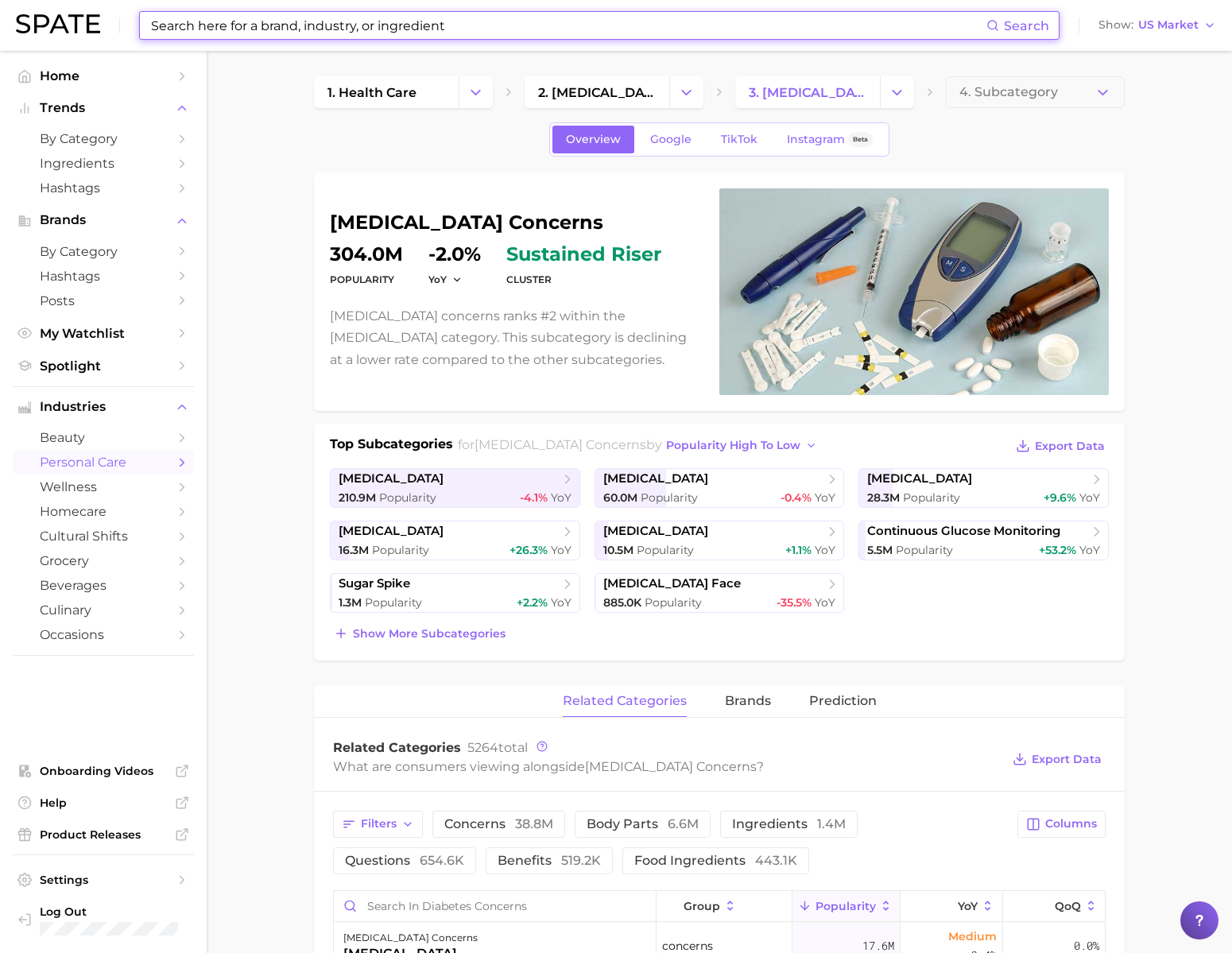
click at [720, 36] on input at bounding box center [568, 25] width 837 height 27
paste input "Hair thickness"
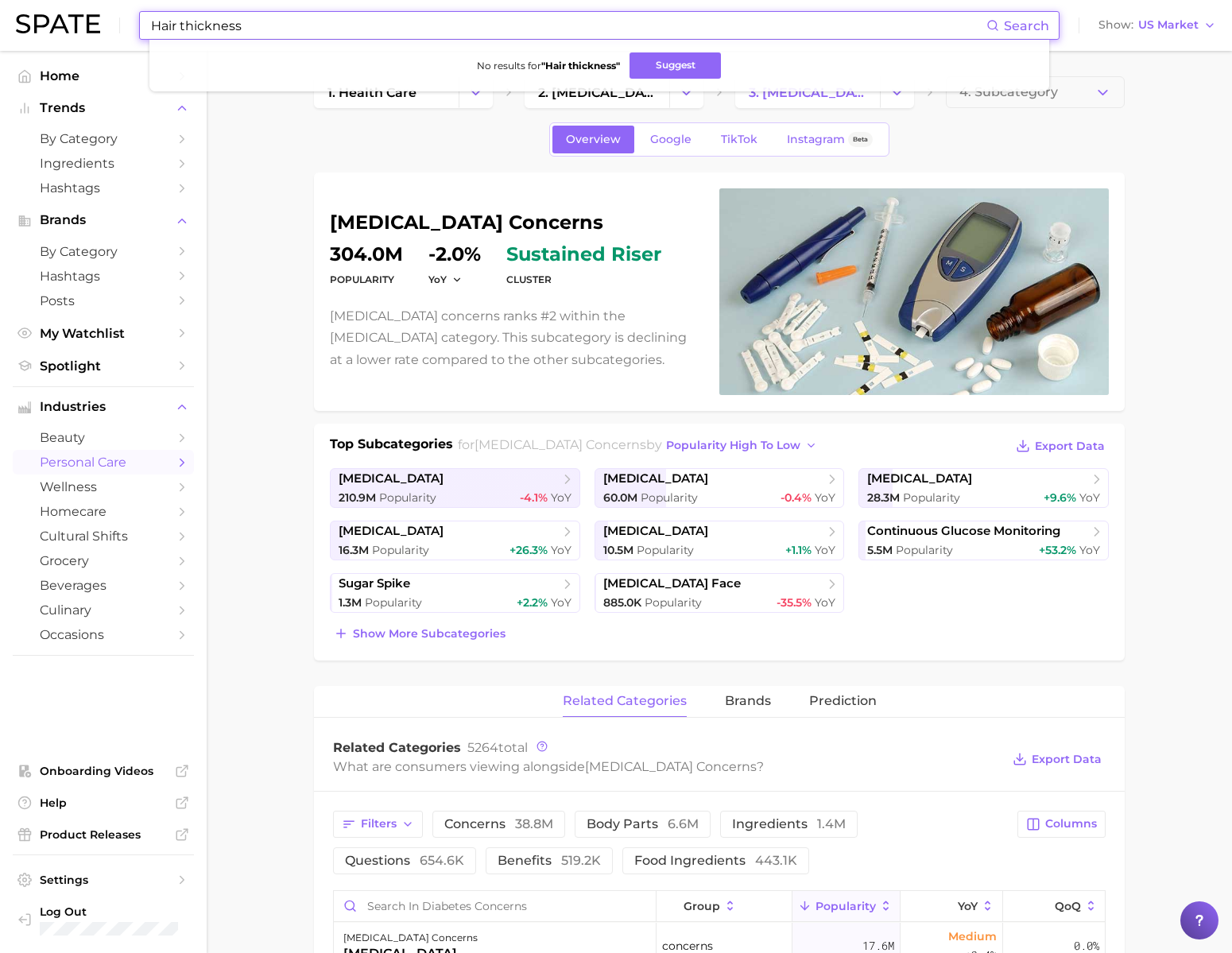
click at [719, 37] on input "Hair thickness" at bounding box center [568, 25] width 837 height 27
drag, startPoint x: 201, startPoint y: 28, endPoint x: 363, endPoint y: 47, distance: 163.1
click at [361, 40] on div "Hair thickness Search No results for " Hair thickness " Suggest" at bounding box center [599, 25] width 920 height 29
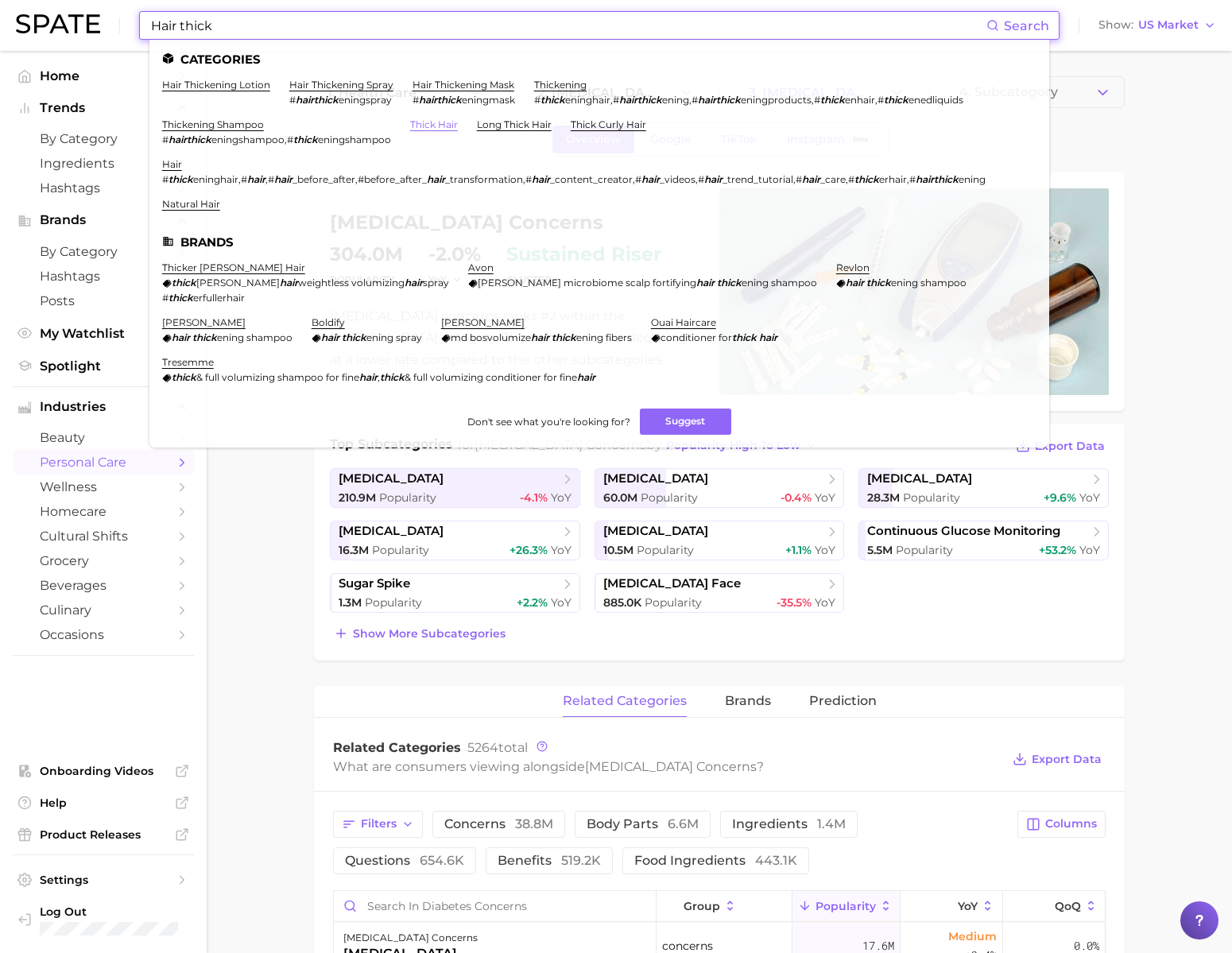
type input "Hair thick"
click at [458, 127] on link "thick hair" at bounding box center [434, 124] width 48 height 12
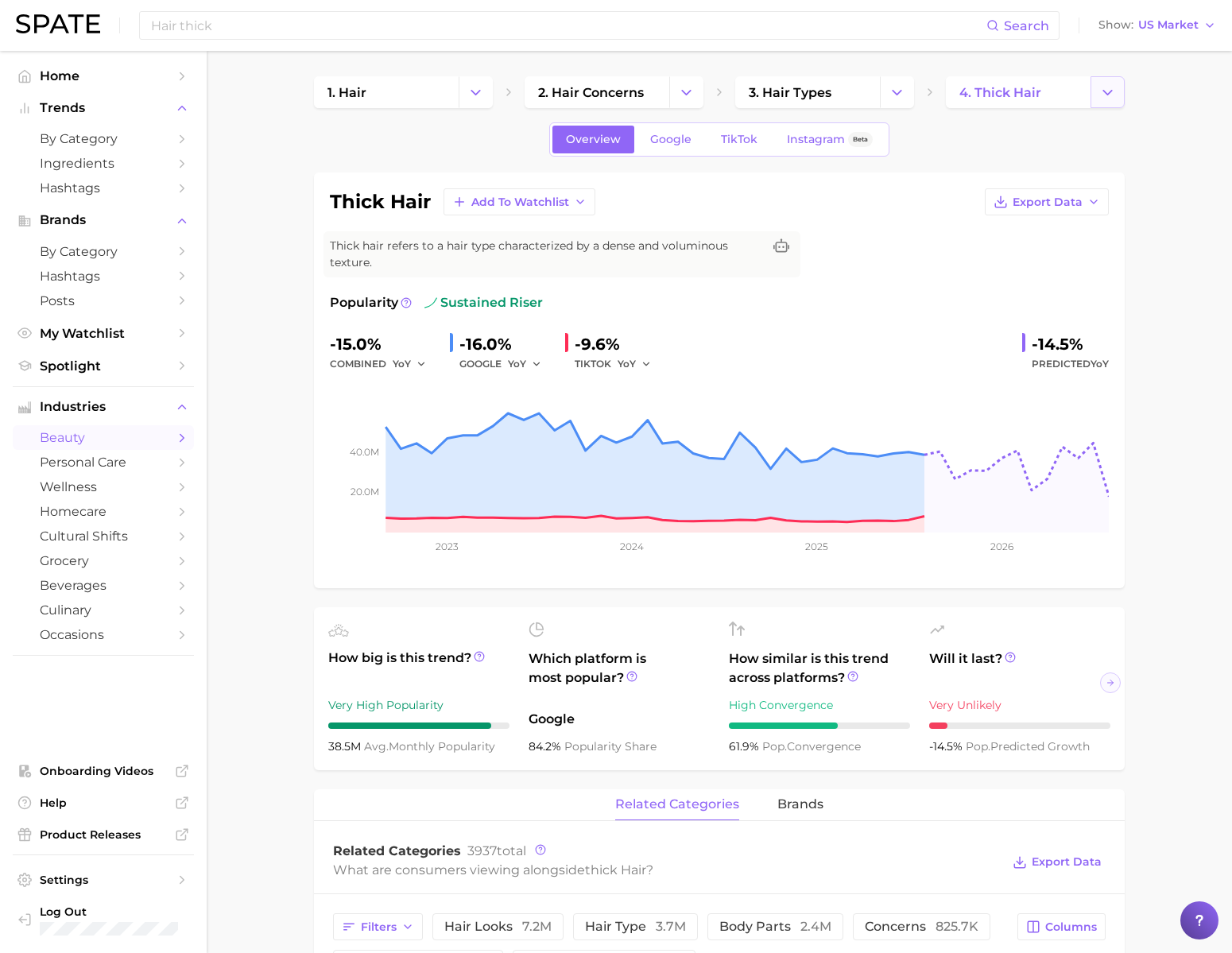
click at [1110, 97] on icon "Change Category" at bounding box center [1108, 93] width 17 height 17
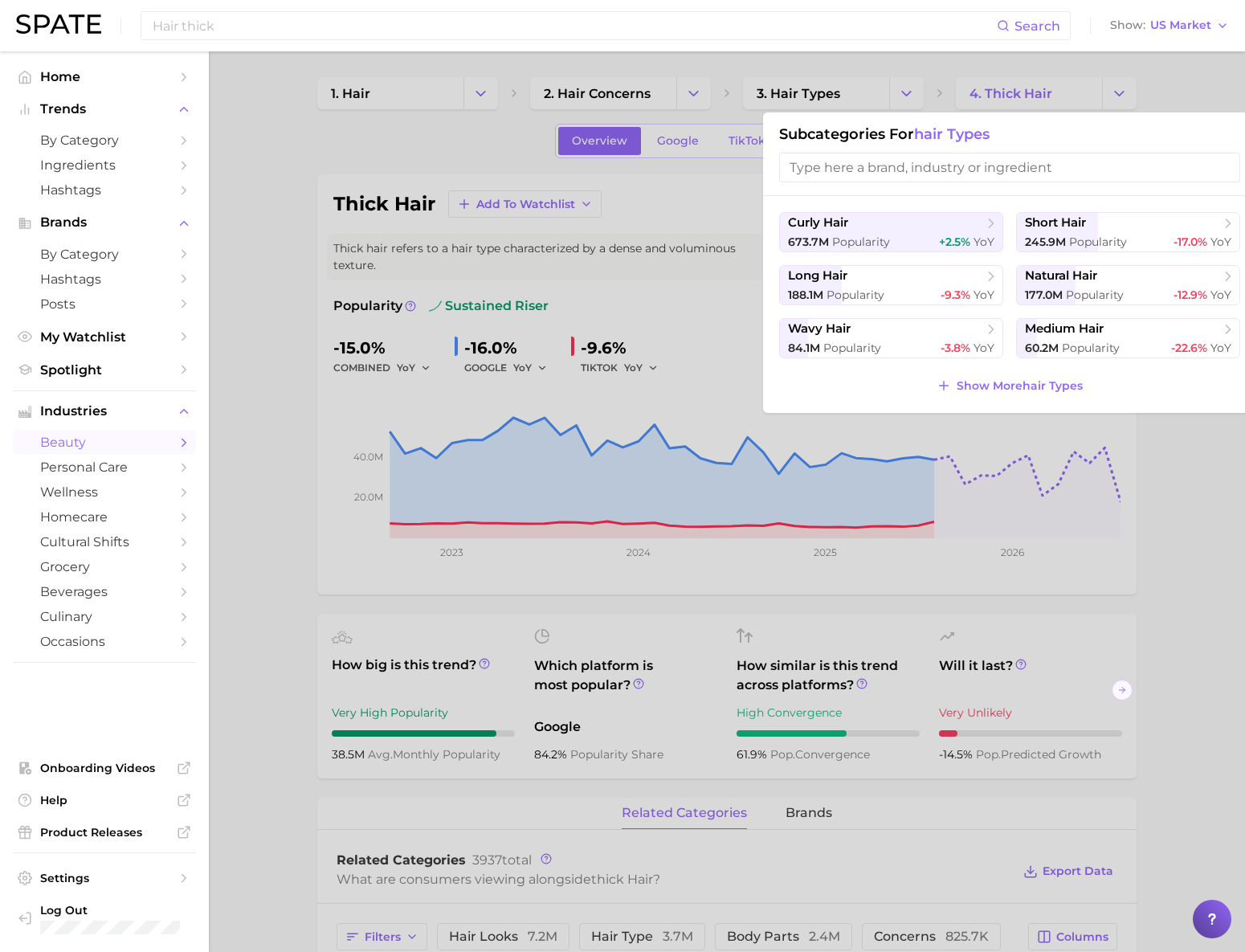
click at [1122, 99] on div at bounding box center [622, 476] width 1245 height 952
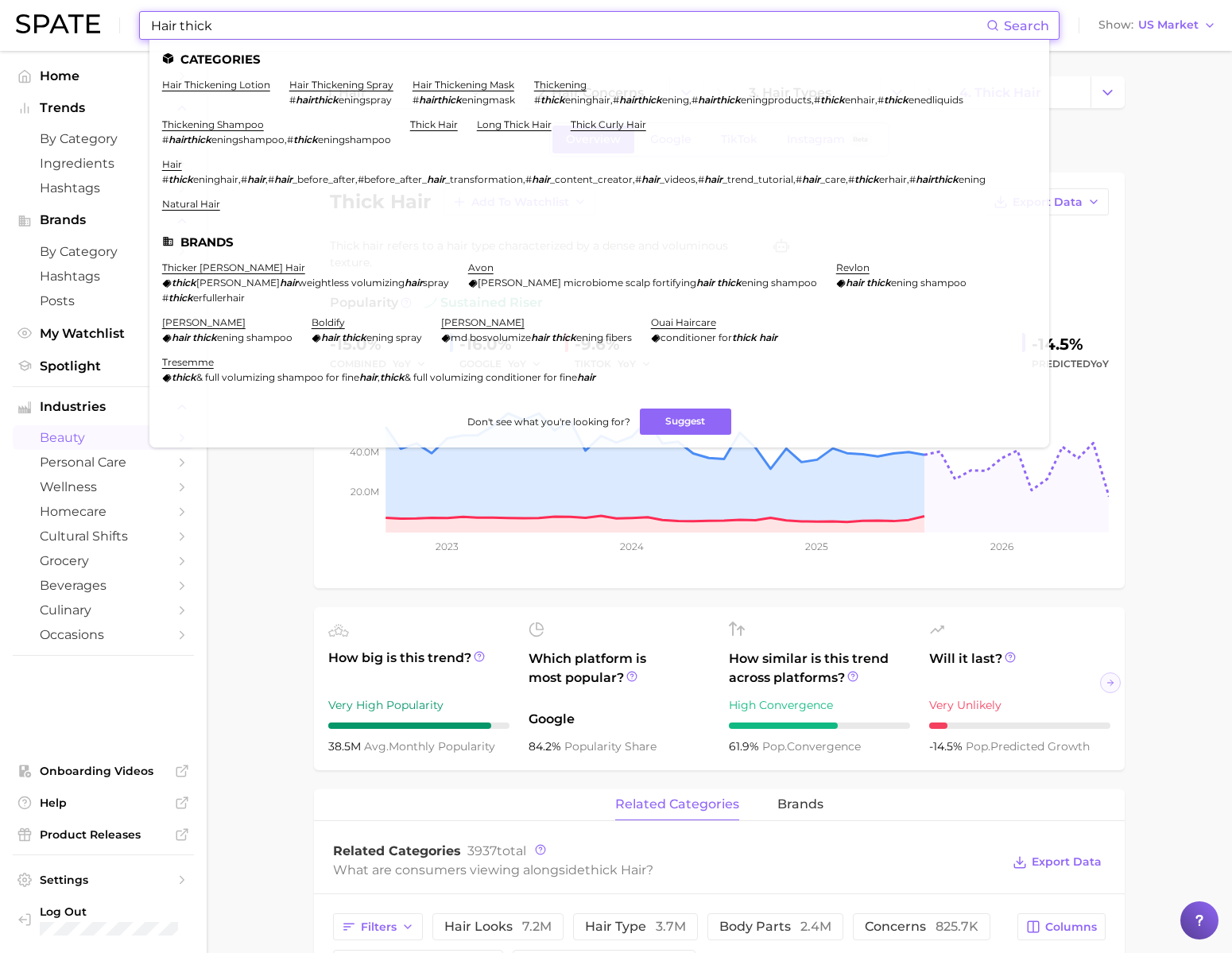
click at [425, 36] on input "Hair thick" at bounding box center [568, 25] width 837 height 27
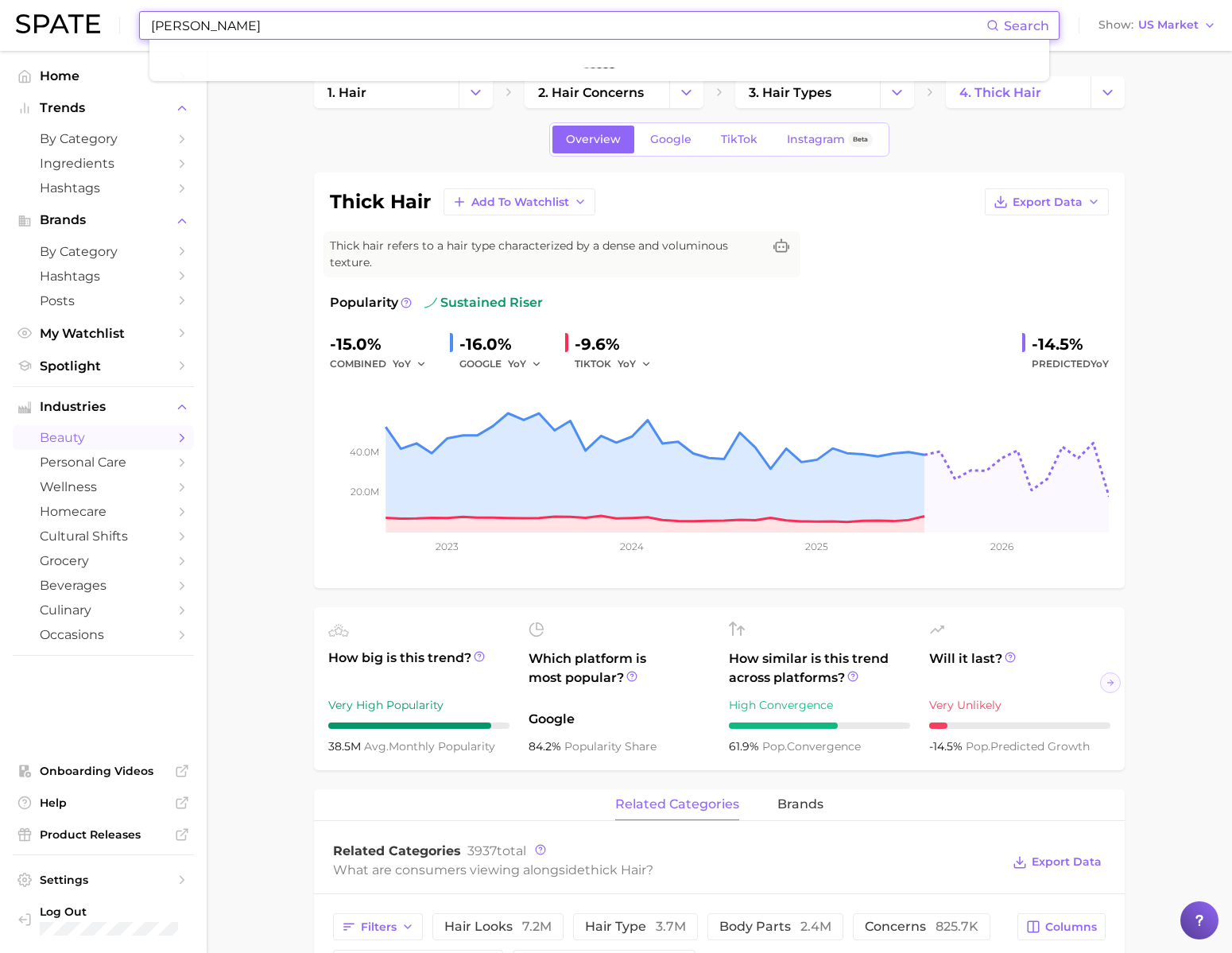
type input "ㅅ"
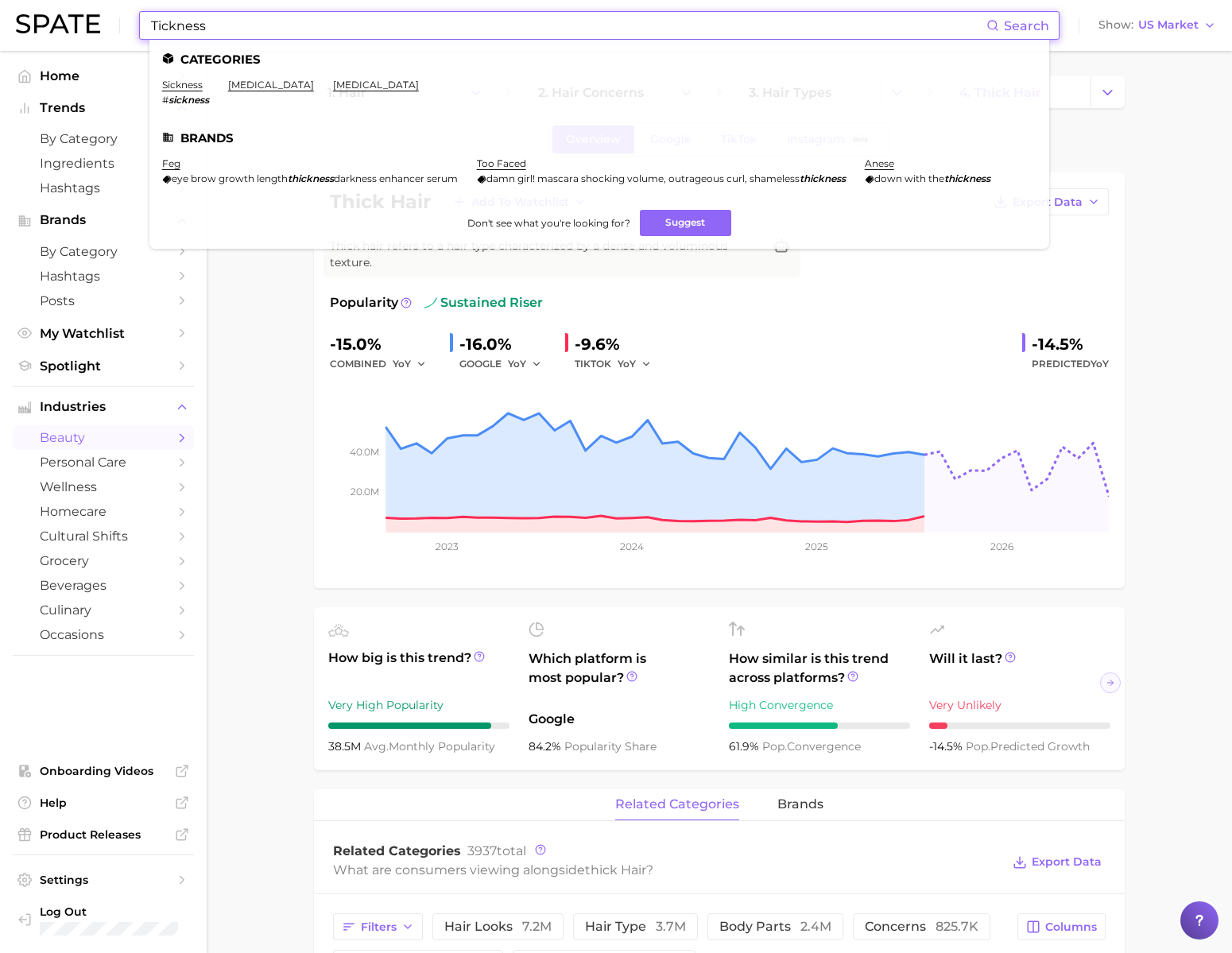
drag, startPoint x: 267, startPoint y: 31, endPoint x: 128, endPoint y: 28, distance: 139.0
click at [128, 28] on div "Tickness Search Categories sickness # sickness [MEDICAL_DATA] [MEDICAL_DATA] Br…" at bounding box center [616, 25] width 1201 height 51
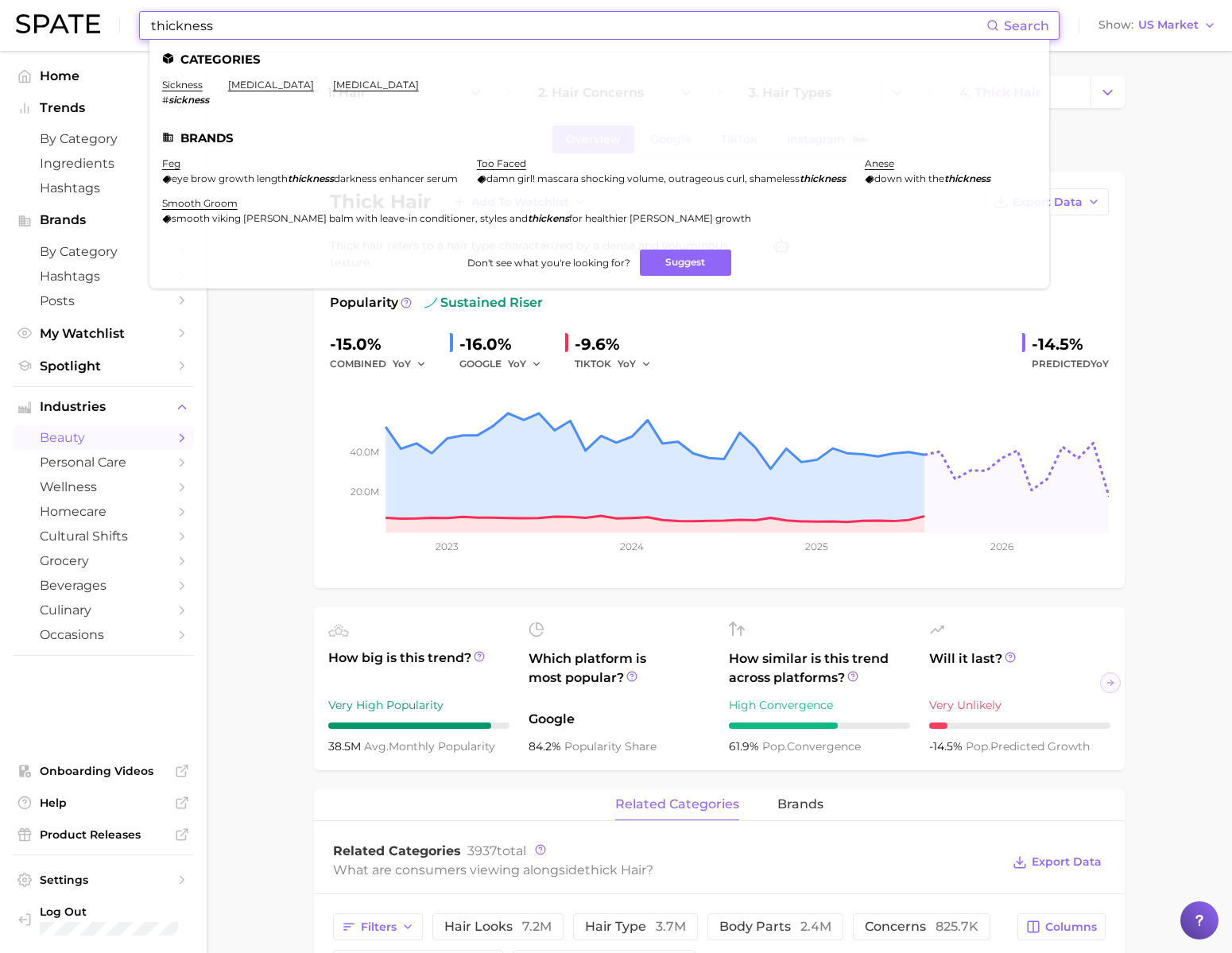
click at [170, 29] on input "thickness" at bounding box center [568, 25] width 837 height 27
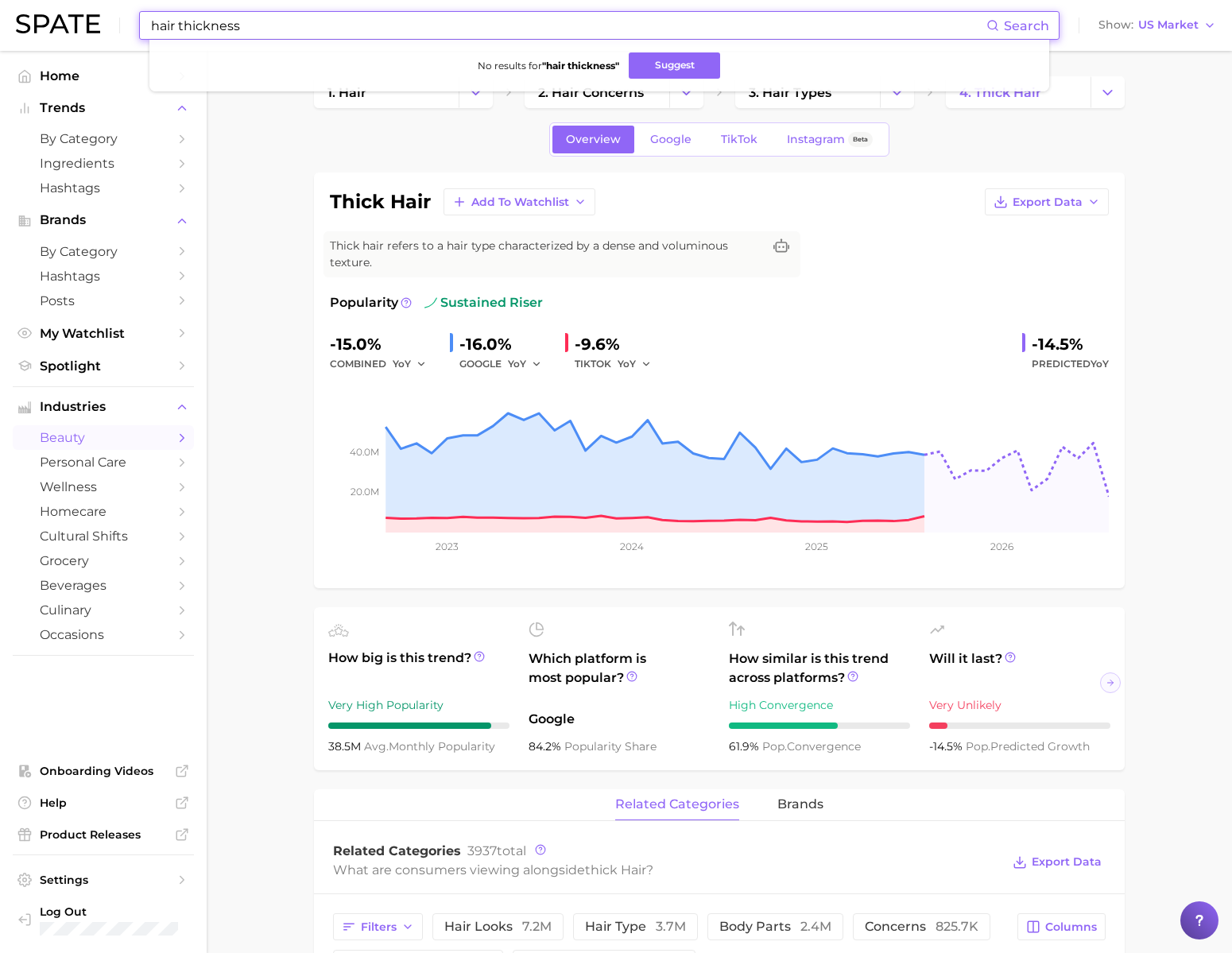
drag, startPoint x: 230, startPoint y: 27, endPoint x: 356, endPoint y: 29, distance: 126.0
click at [356, 29] on input "hair thickness" at bounding box center [568, 25] width 837 height 27
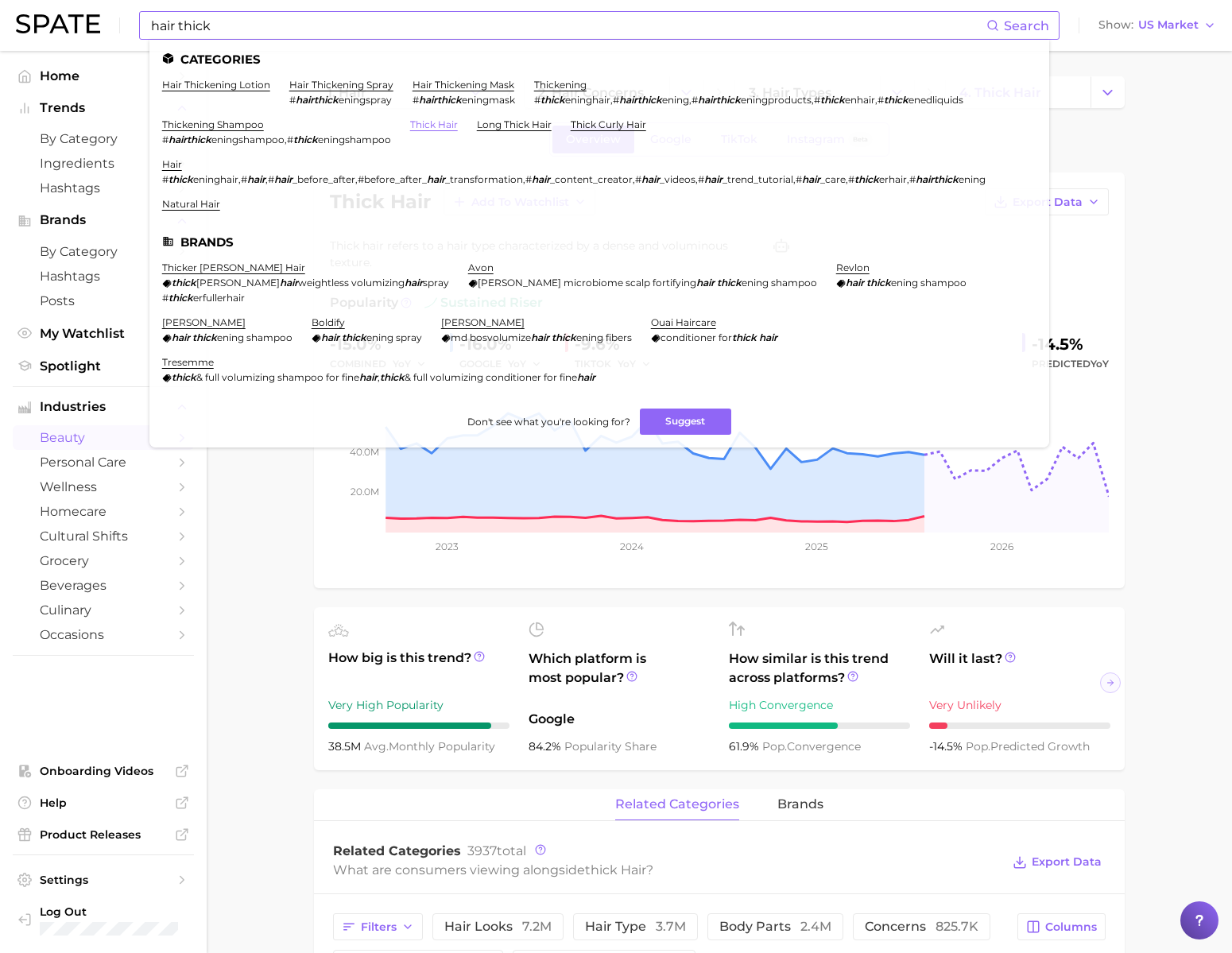
click at [458, 122] on link "thick hair" at bounding box center [434, 124] width 48 height 12
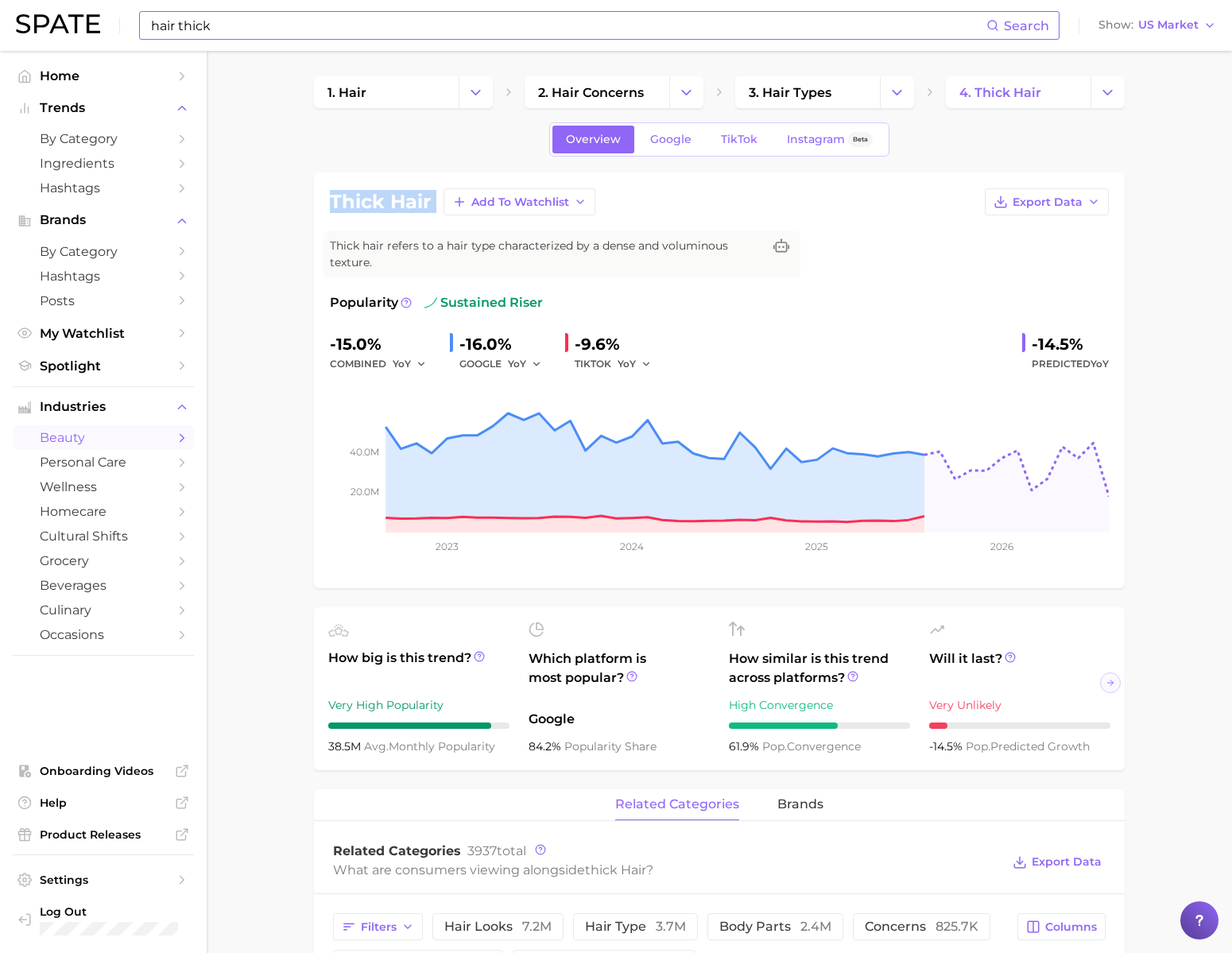
drag, startPoint x: 331, startPoint y: 208, endPoint x: 438, endPoint y: 207, distance: 107.0
click at [438, 207] on div "thick hair Add to Watchlist Export Data" at bounding box center [719, 202] width 779 height 27
copy div "thick hair Add to Watchlist Export Data"
click at [663, 13] on input "hair thick" at bounding box center [568, 25] width 837 height 27
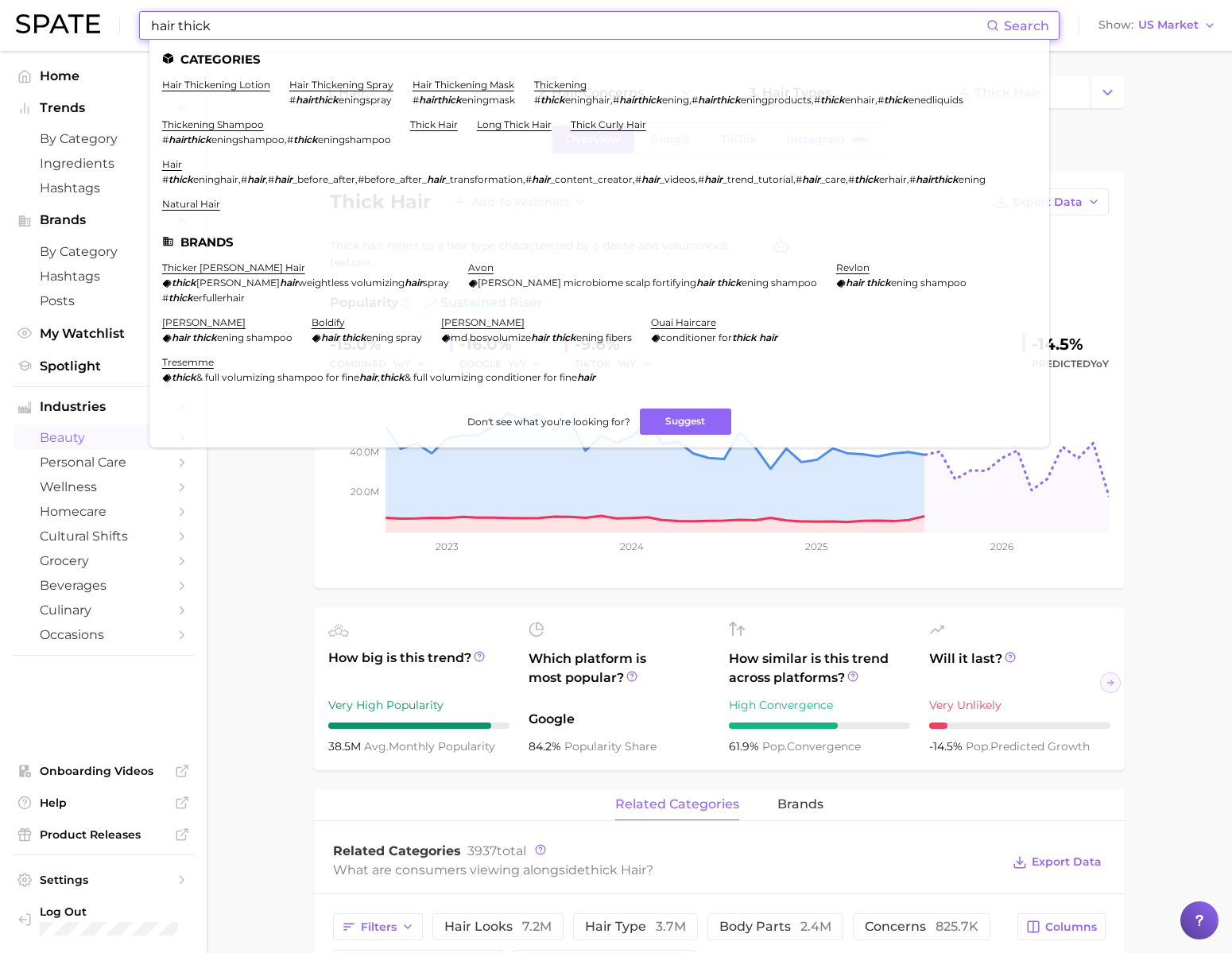
click at [663, 13] on input "hair thick" at bounding box center [568, 25] width 837 height 27
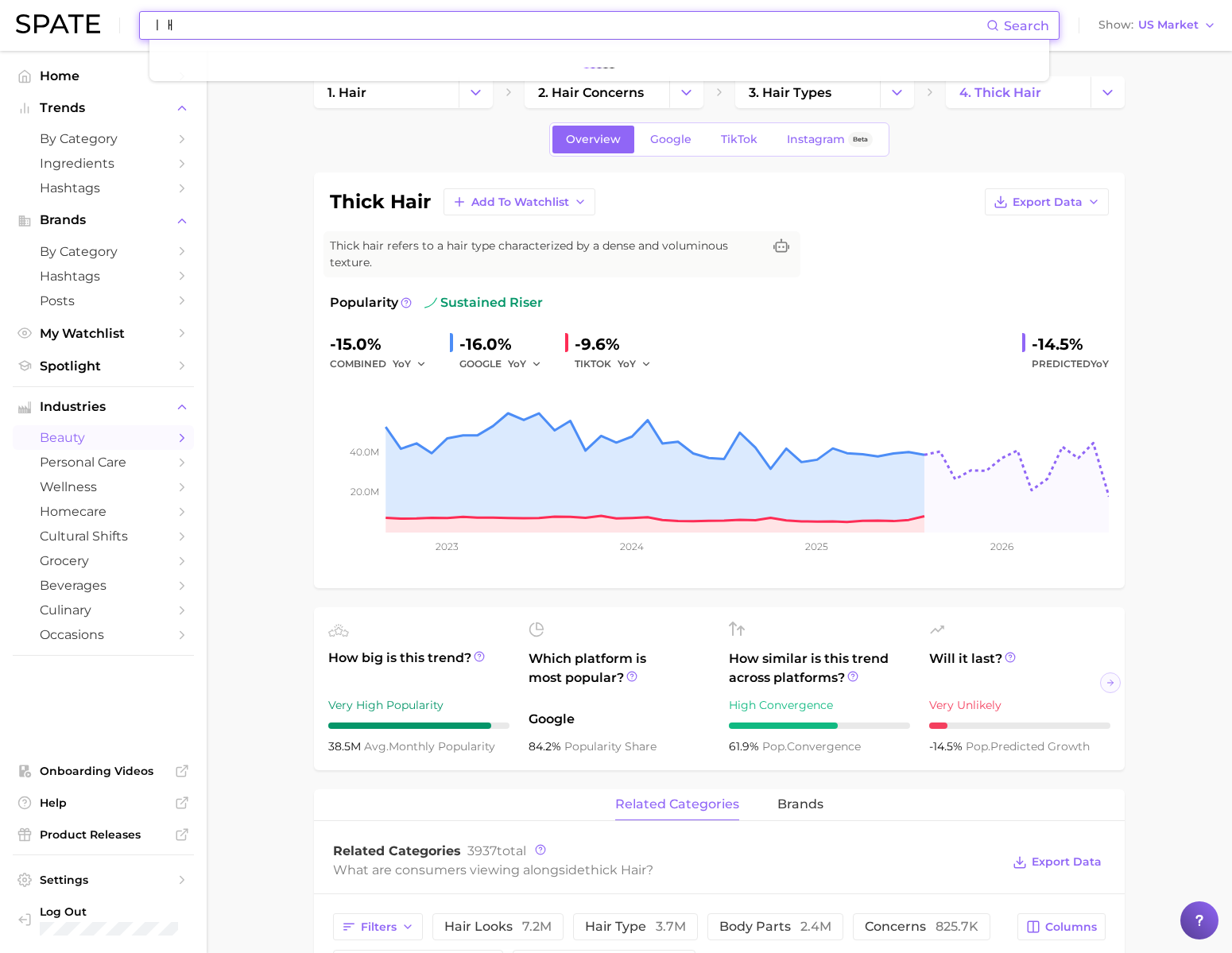
type input "ㅣ"
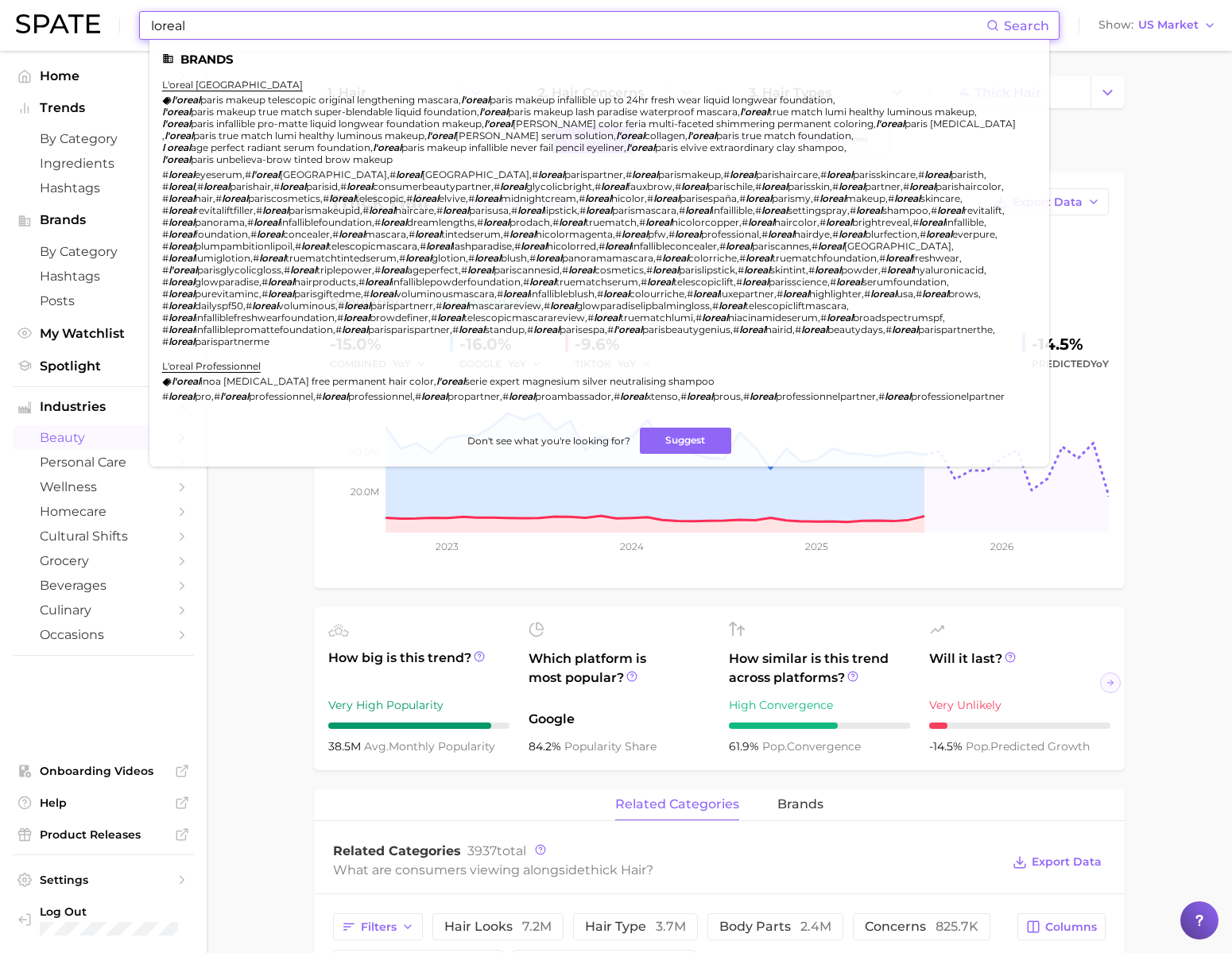
type input "loreal"
click at [233, 93] on li "l'oreal paris l'oreal paris makeup telescopic original lengthening mascara , l'…" at bounding box center [590, 213] width 856 height 268
click at [232, 89] on link "l'oreal [GEOGRAPHIC_DATA]" at bounding box center [233, 85] width 141 height 12
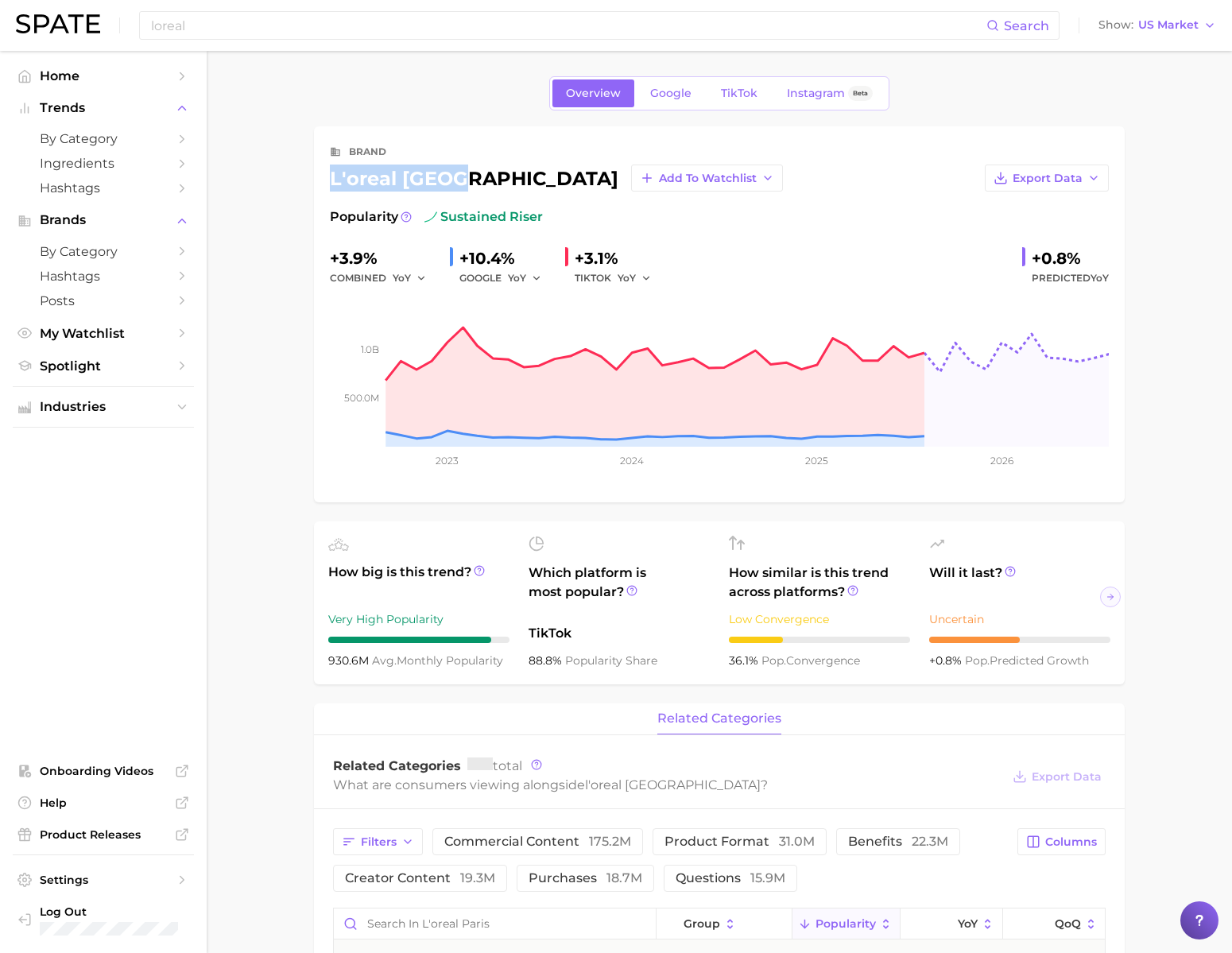
drag, startPoint x: 332, startPoint y: 192, endPoint x: 449, endPoint y: 189, distance: 117.0
click at [449, 189] on div "l'oreal paris Add to Watchlist" at bounding box center [556, 178] width 453 height 27
copy div "l'oreal [GEOGRAPHIC_DATA]"
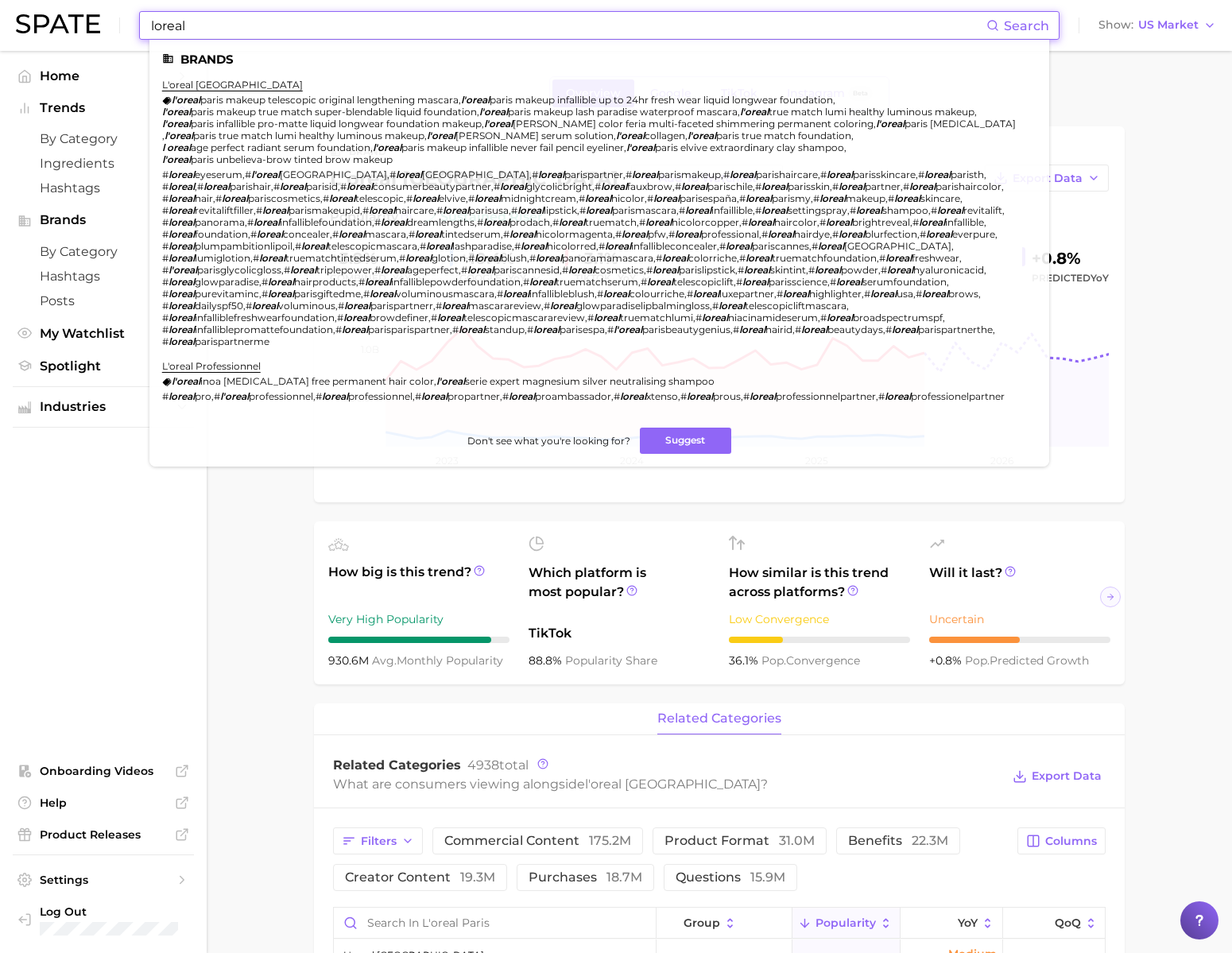
click at [499, 31] on input "loreal" at bounding box center [568, 25] width 837 height 27
paste input "Shockwaves"
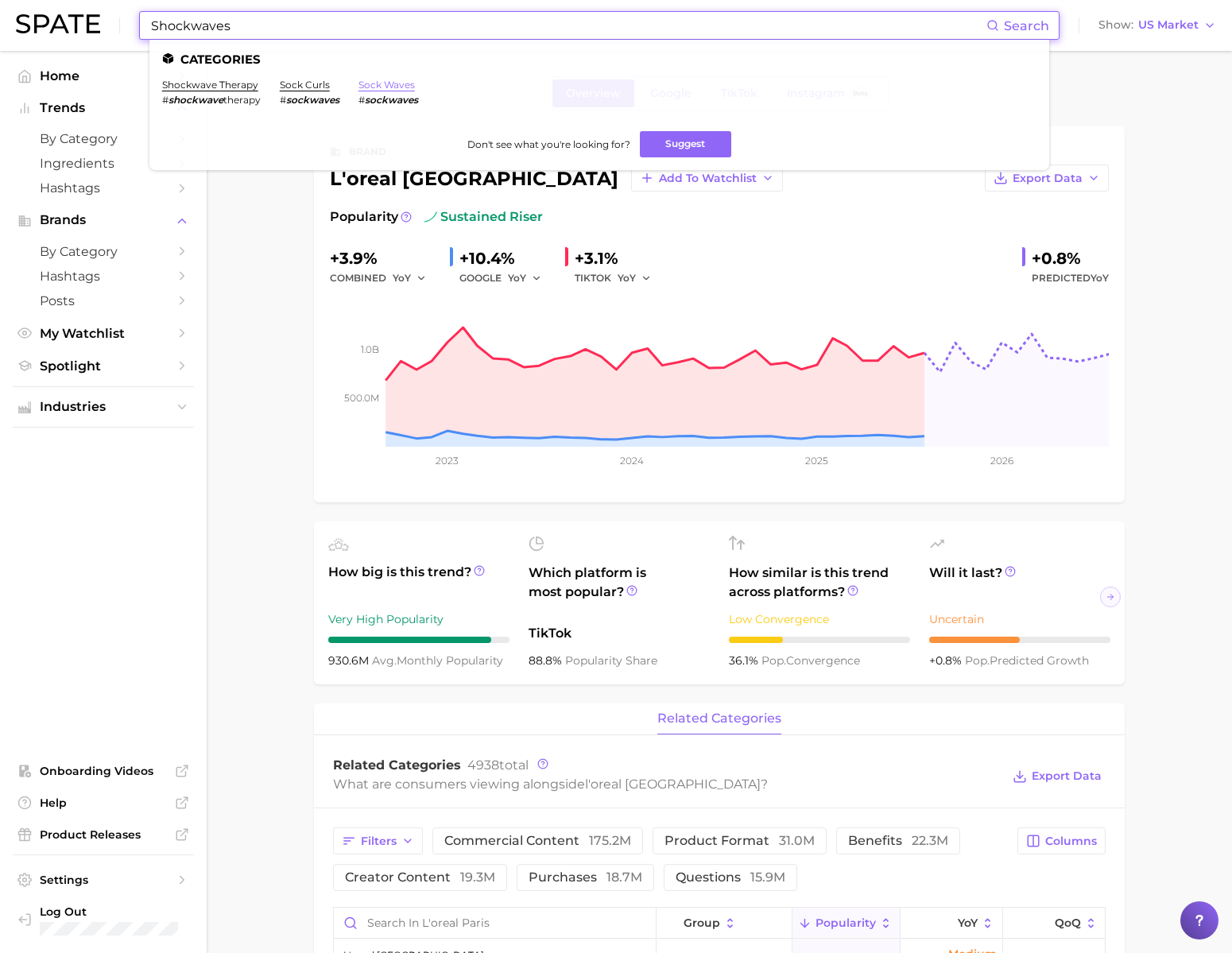
type input "Shockwaves"
click at [415, 87] on link "sock waves" at bounding box center [387, 85] width 56 height 12
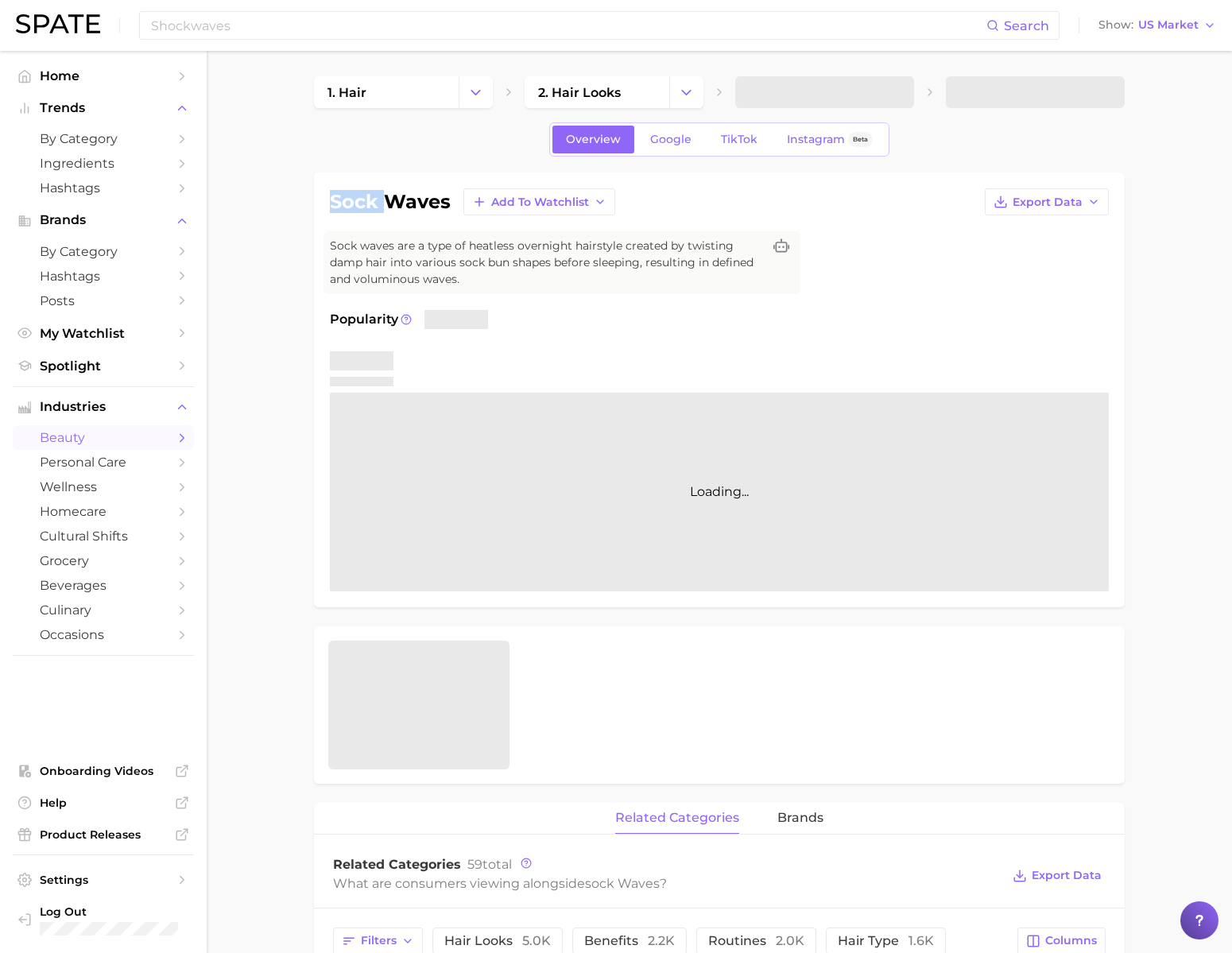
drag, startPoint x: 328, startPoint y: 216, endPoint x: 389, endPoint y: 214, distance: 61.0
click at [389, 214] on div "sock waves Add to Watchlist Export Data Sock waves are a type of heatless overn…" at bounding box center [720, 390] width 811 height 435
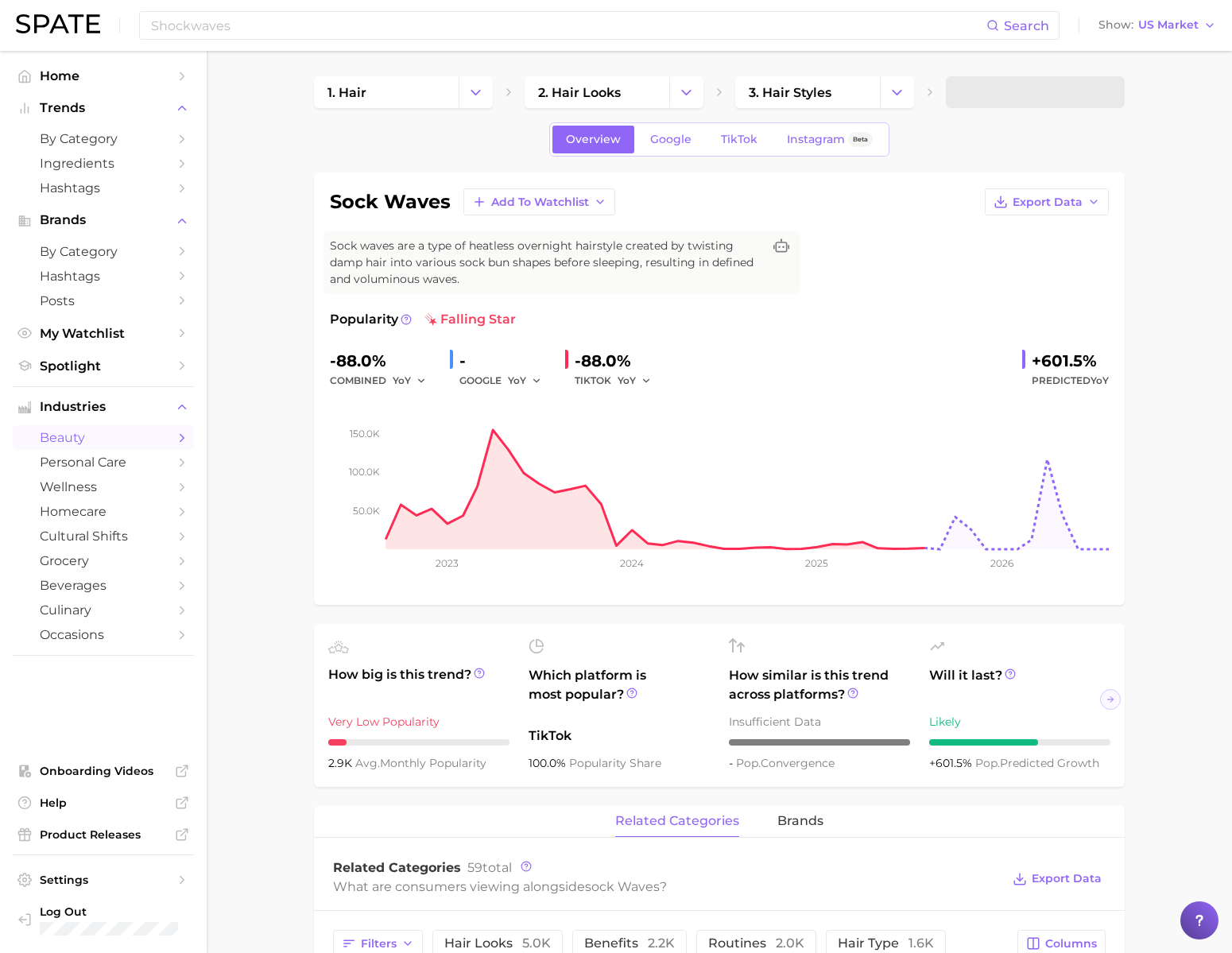
click at [394, 211] on h1 "sock waves" at bounding box center [390, 201] width 121 height 19
click at [286, 31] on input "Shockwaves" at bounding box center [568, 25] width 837 height 27
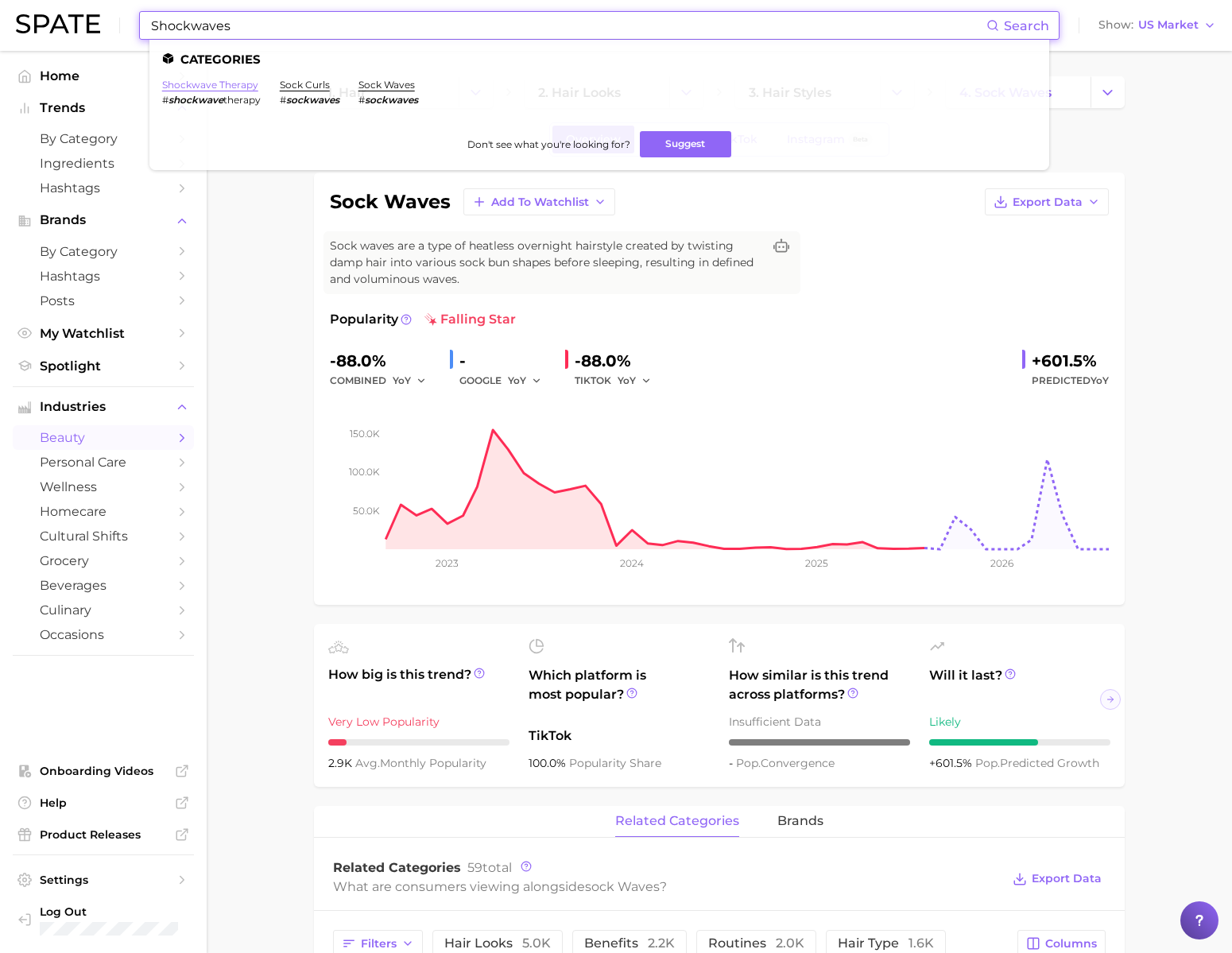
click at [256, 86] on link "shockwave therapy" at bounding box center [210, 85] width 96 height 12
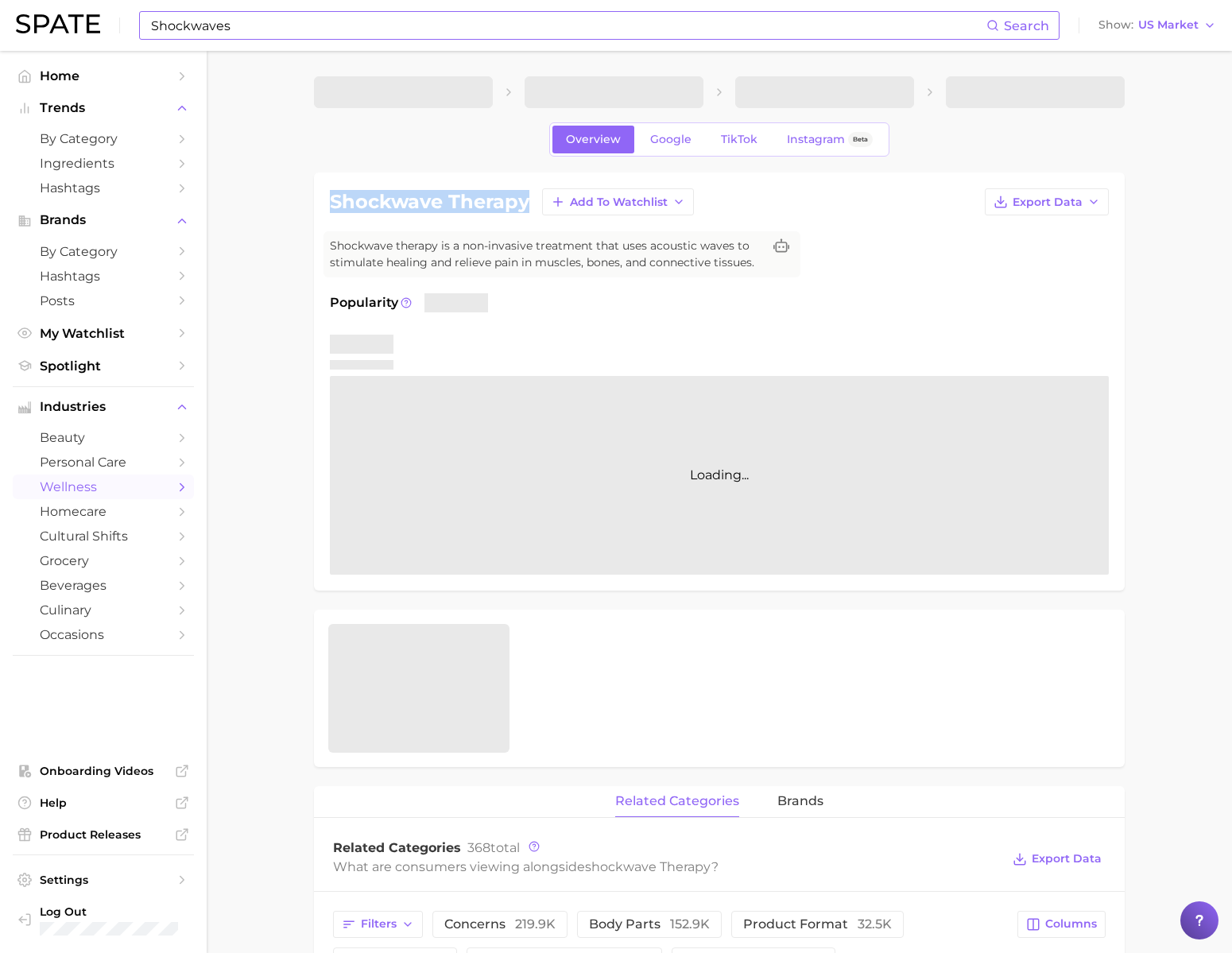
drag, startPoint x: 331, startPoint y: 215, endPoint x: 533, endPoint y: 213, distance: 202.0
click at [533, 213] on div "shockwave therapy Add to Watchlist Export Data" at bounding box center [719, 202] width 779 height 27
copy h1 "shockwave therapy"
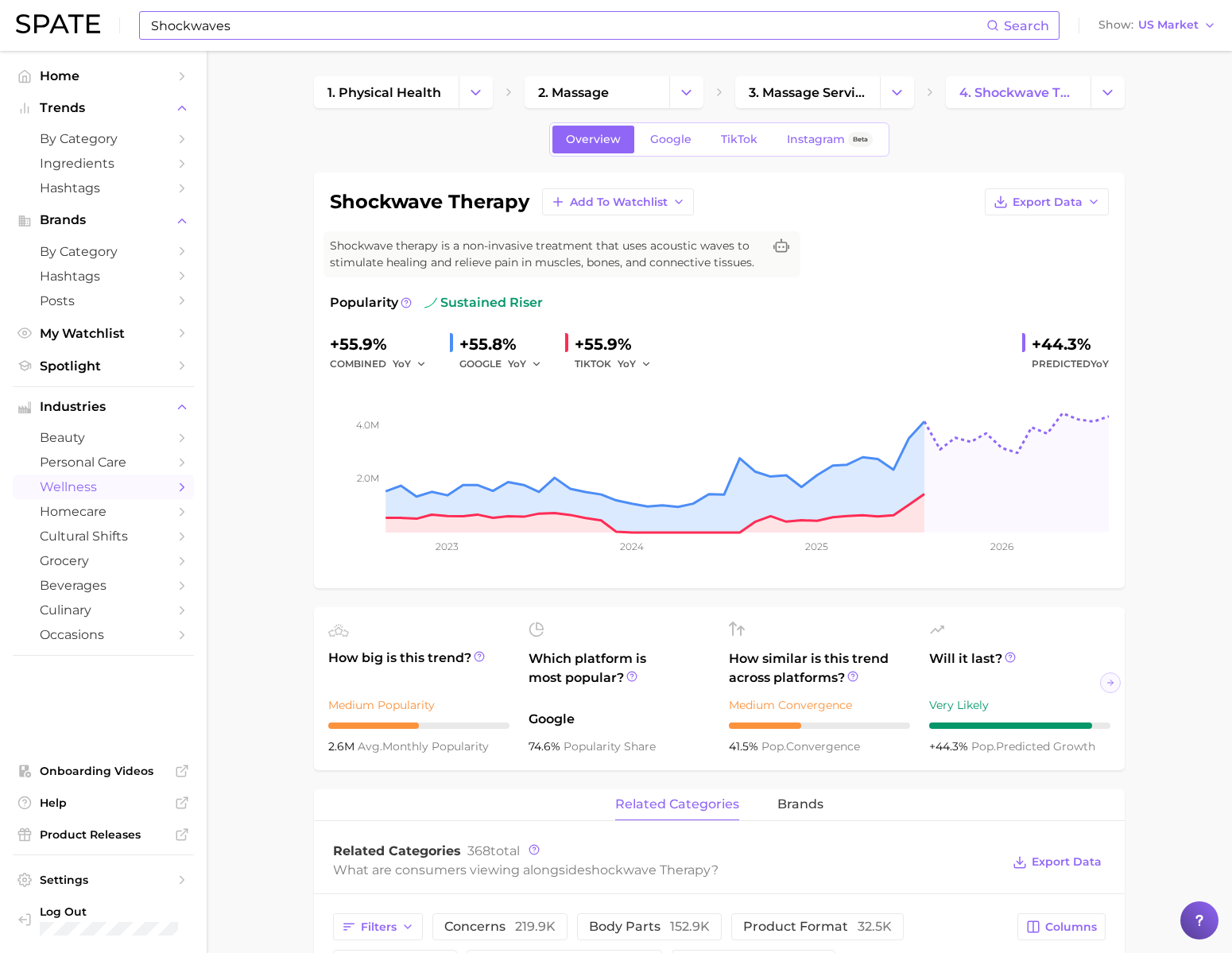
click at [585, 27] on input "Shockwaves" at bounding box center [568, 25] width 837 height 27
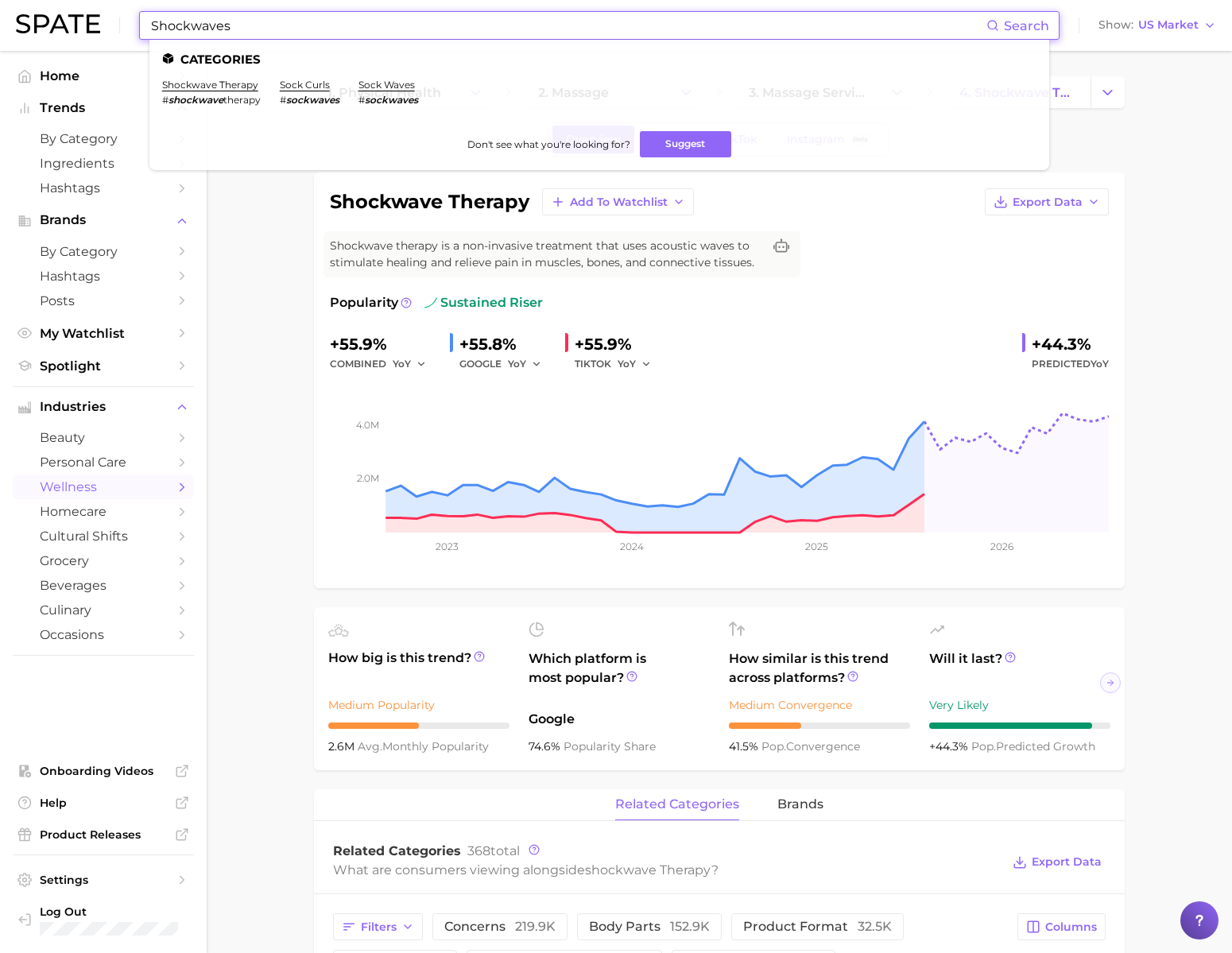
click at [585, 27] on input "Shockwaves" at bounding box center [568, 25] width 837 height 27
type input "ㅈ"
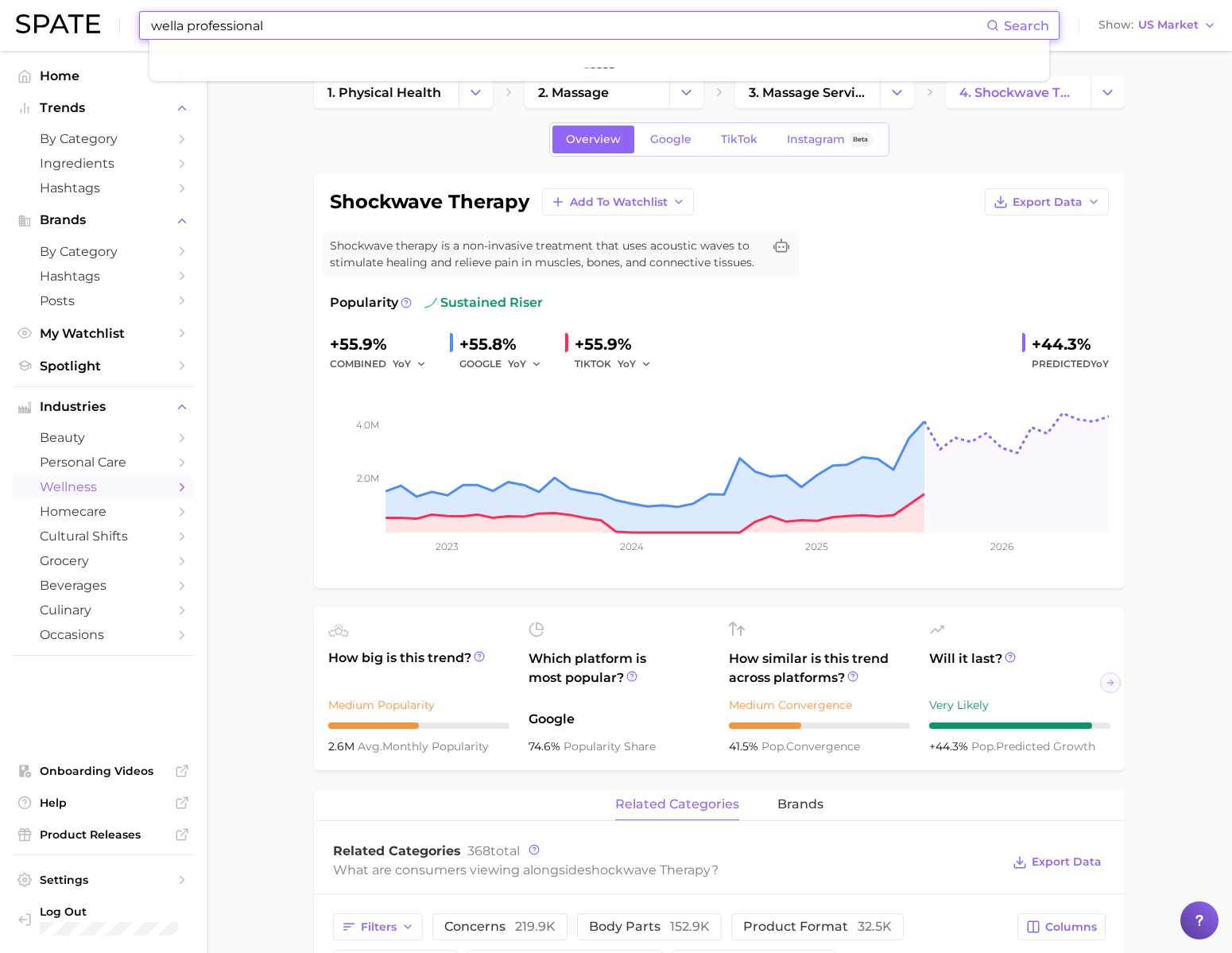
type input "wella professional"
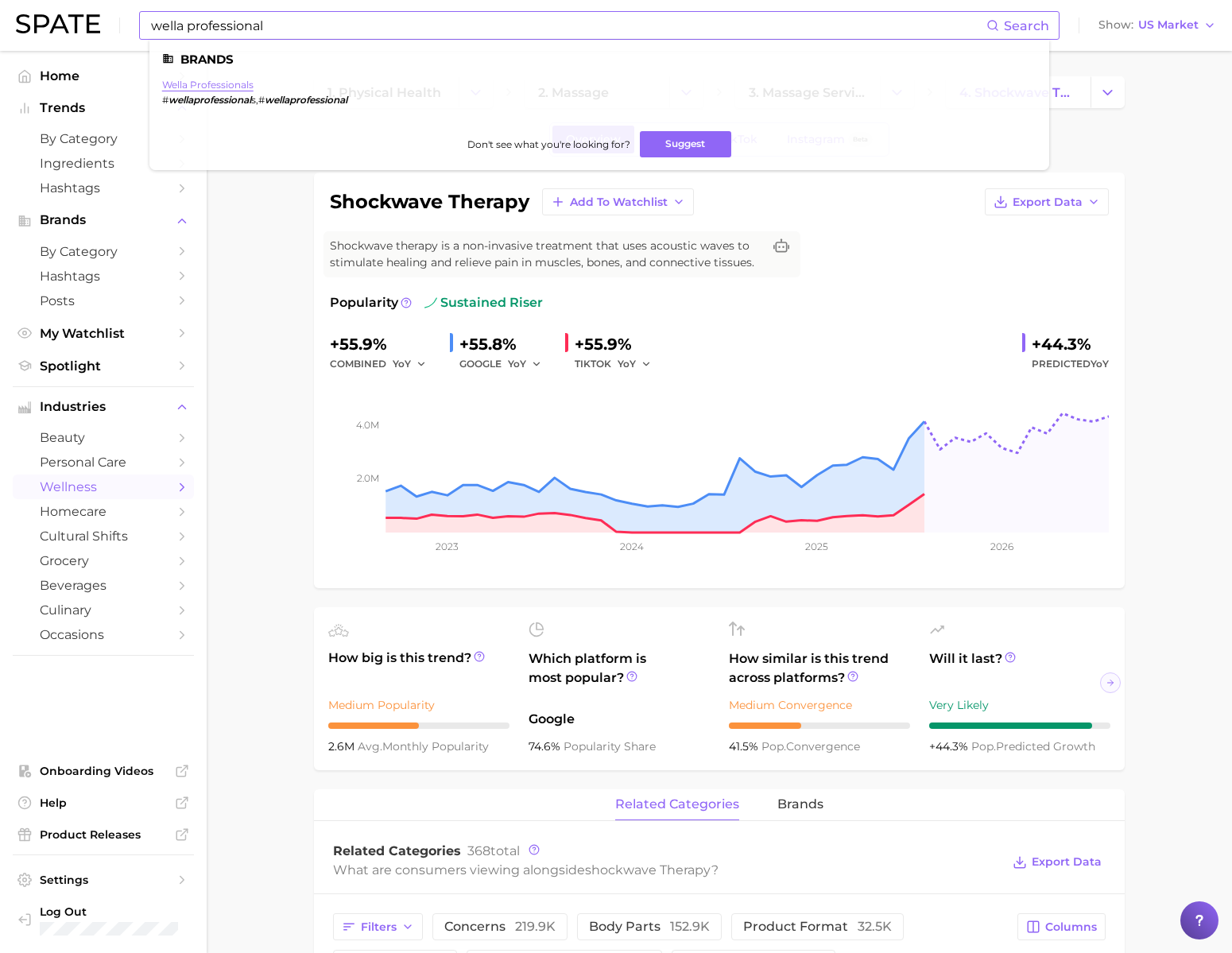
click at [253, 88] on link "wella professionals" at bounding box center [208, 85] width 92 height 12
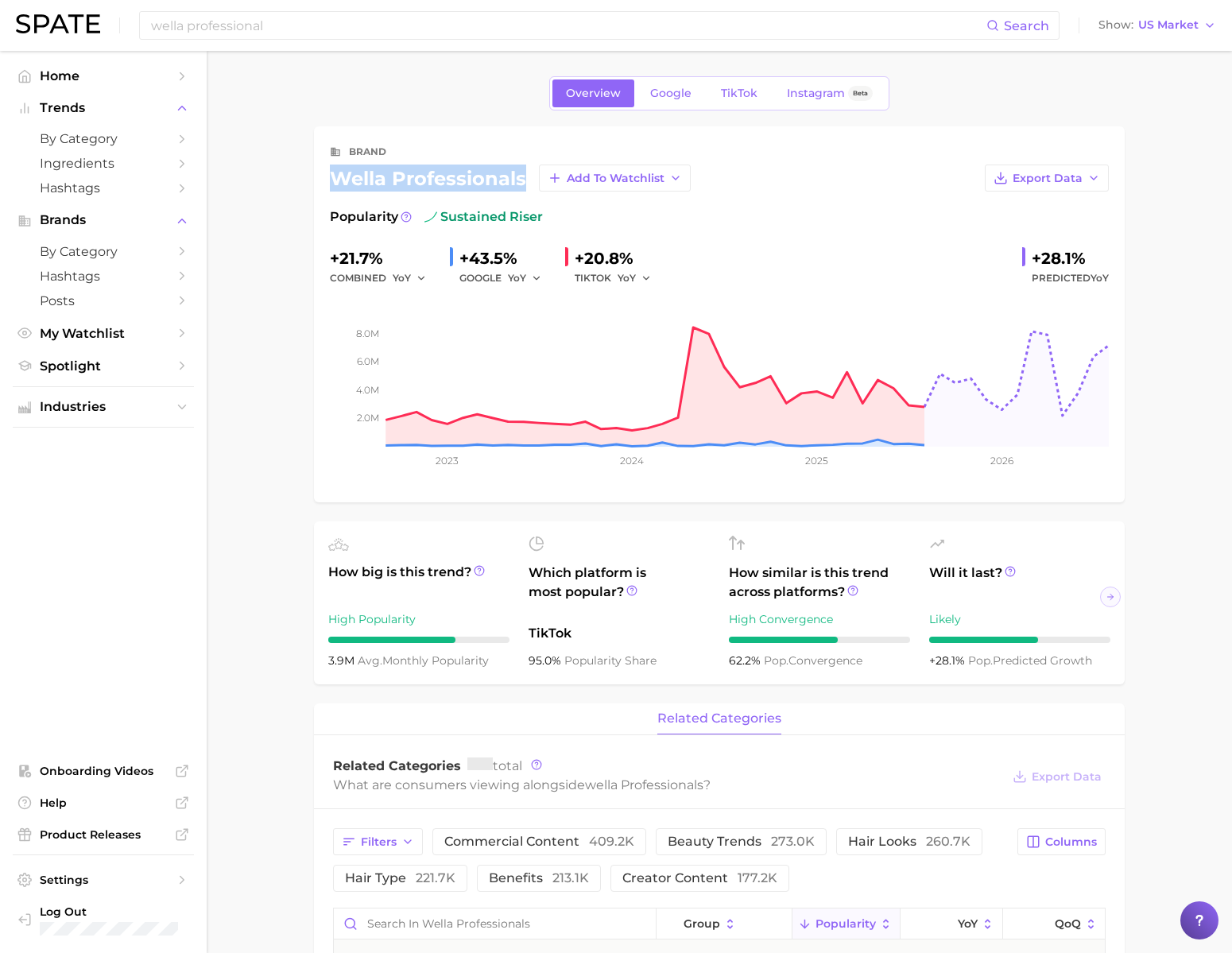
drag, startPoint x: 333, startPoint y: 189, endPoint x: 522, endPoint y: 186, distance: 189.0
click at [522, 186] on div "wella professionals Add to Watchlist" at bounding box center [510, 178] width 361 height 27
copy div "wella professionals"
click at [637, 19] on input "wella professional" at bounding box center [568, 25] width 837 height 27
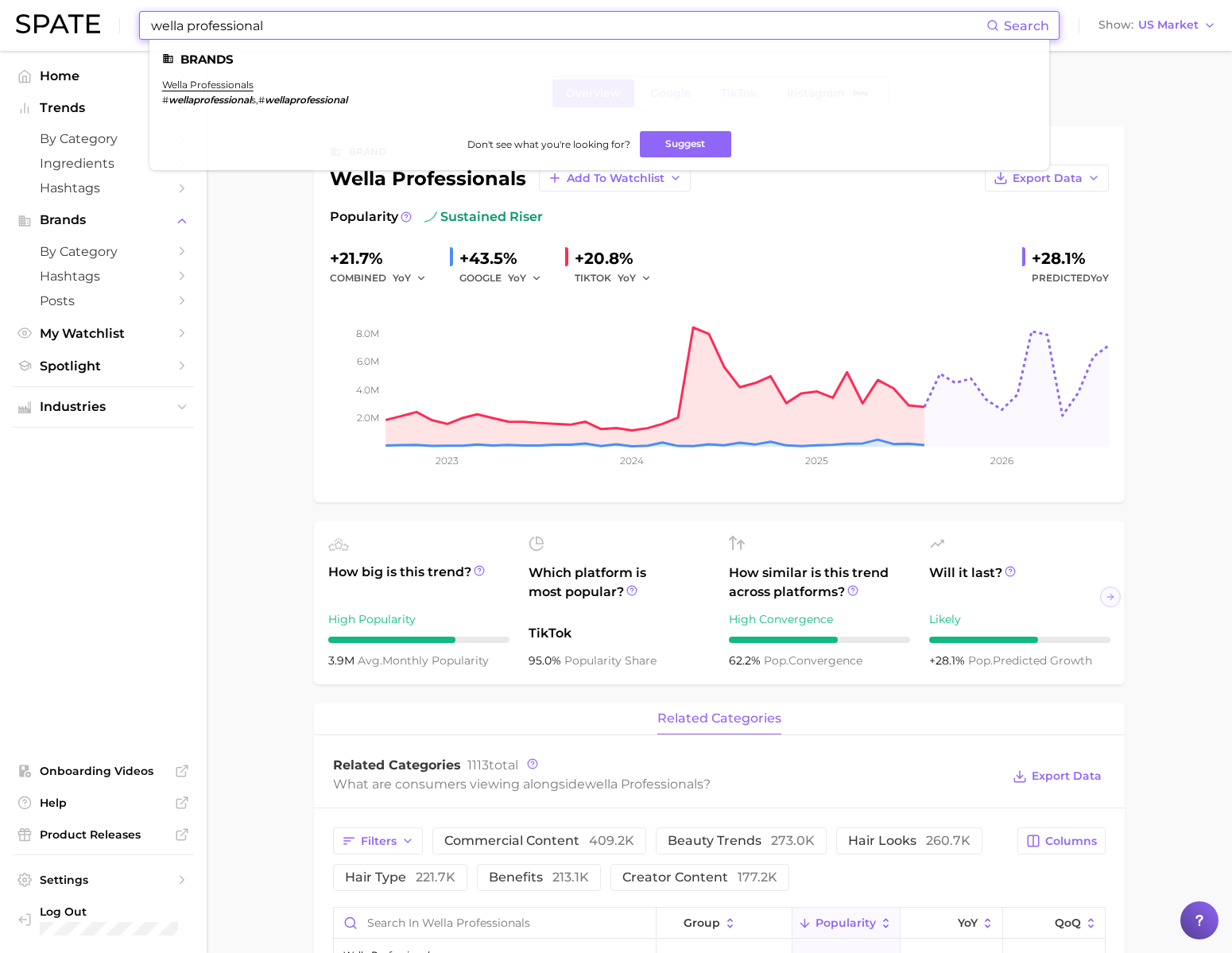
click at [637, 19] on input "wella professional" at bounding box center [568, 25] width 837 height 27
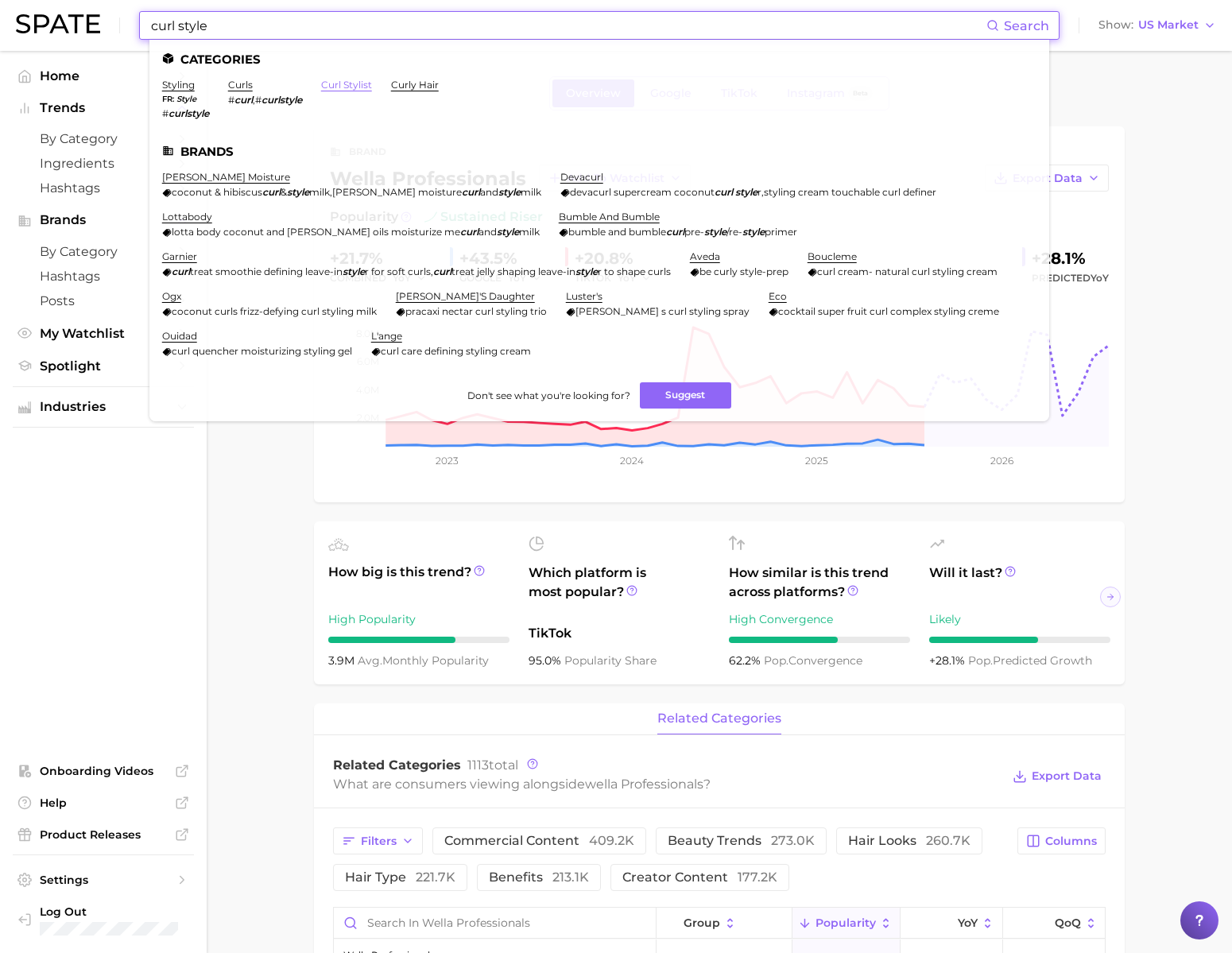
type input "curl style"
click at [372, 84] on link "curl stylist" at bounding box center [347, 85] width 51 height 12
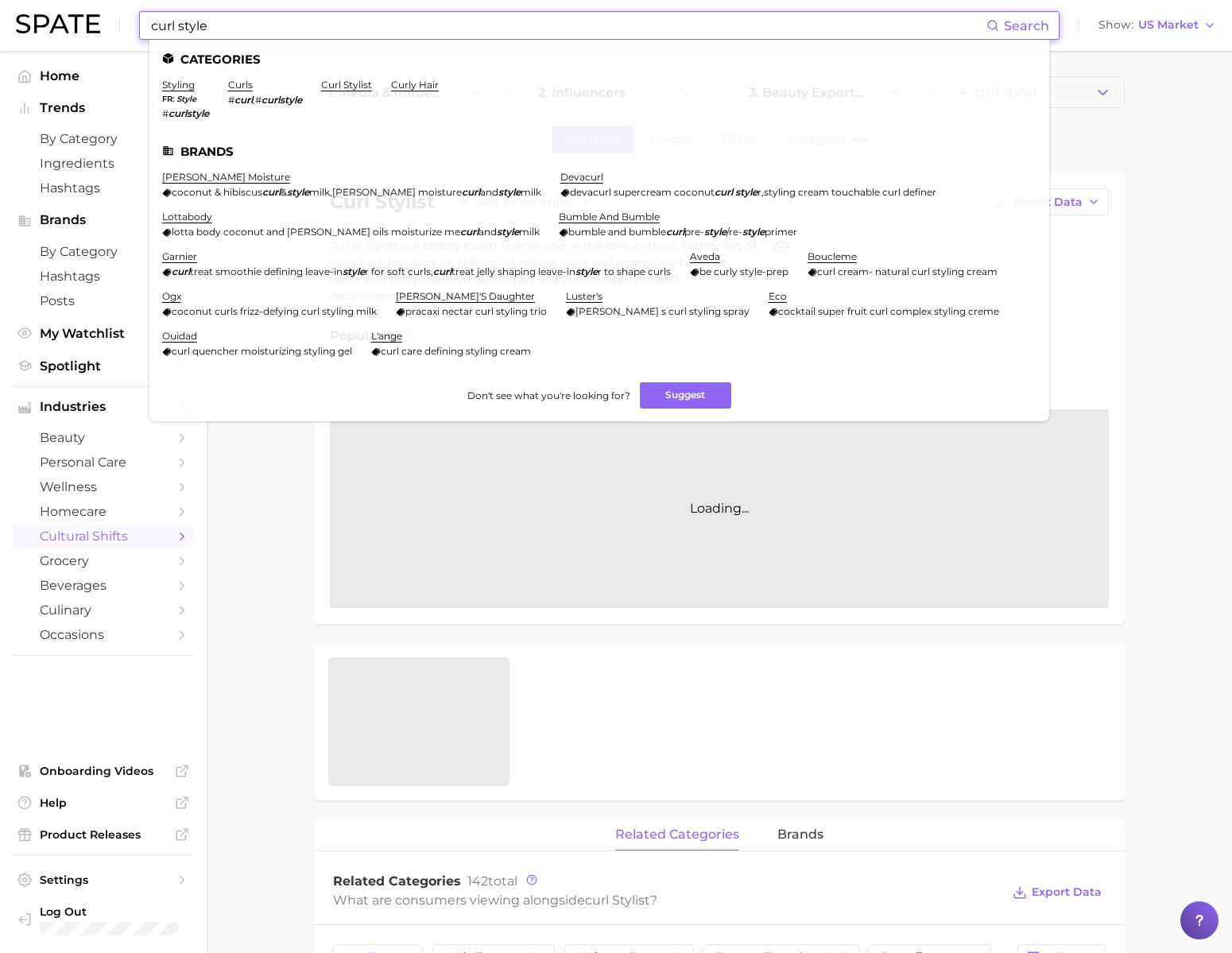
click at [242, 24] on input "curl style" at bounding box center [568, 25] width 837 height 27
click at [195, 85] on link "styling" at bounding box center [178, 85] width 32 height 12
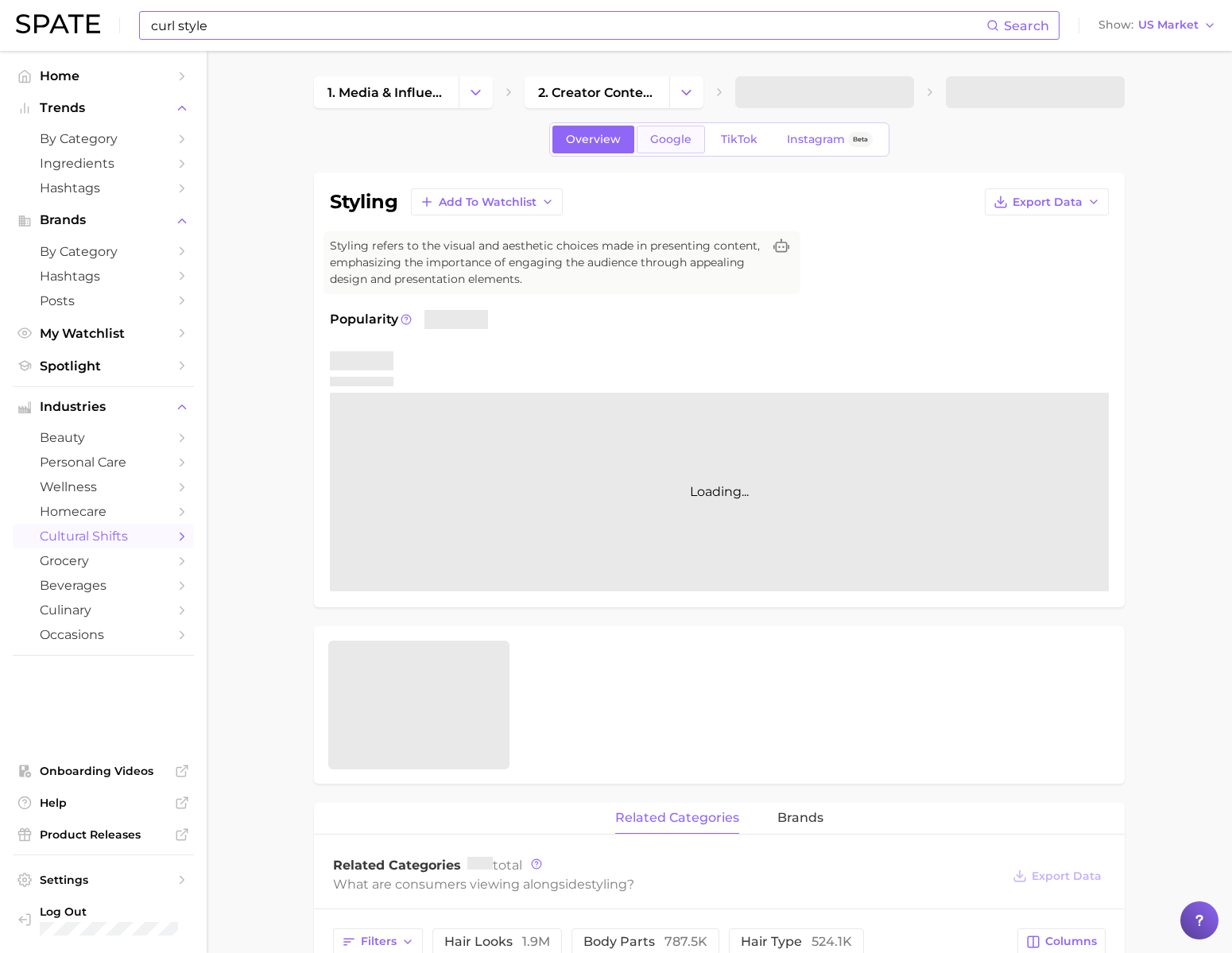
click at [636, 154] on link "Google" at bounding box center [670, 139] width 68 height 28
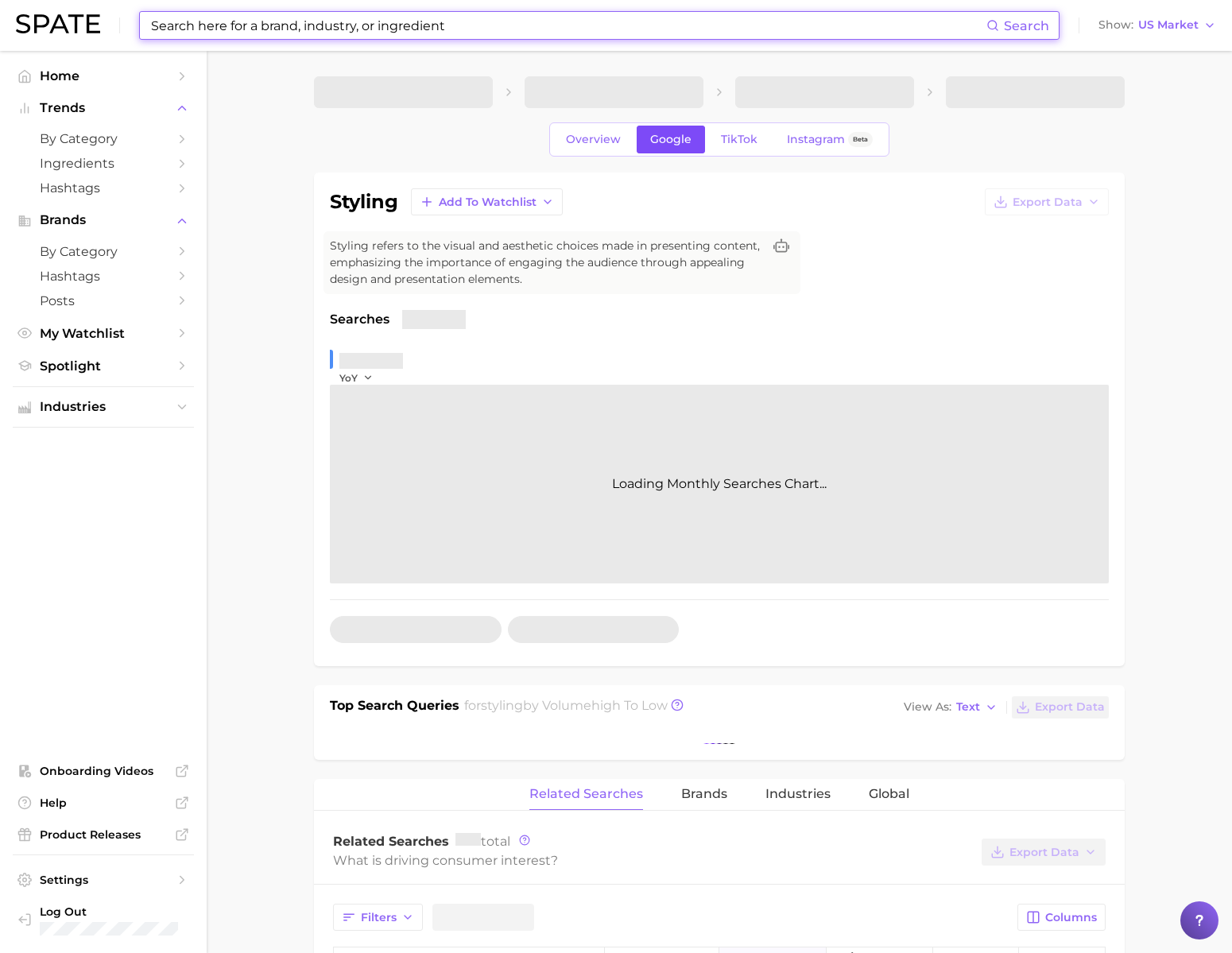
click at [650, 144] on span "Google" at bounding box center [670, 139] width 42 height 14
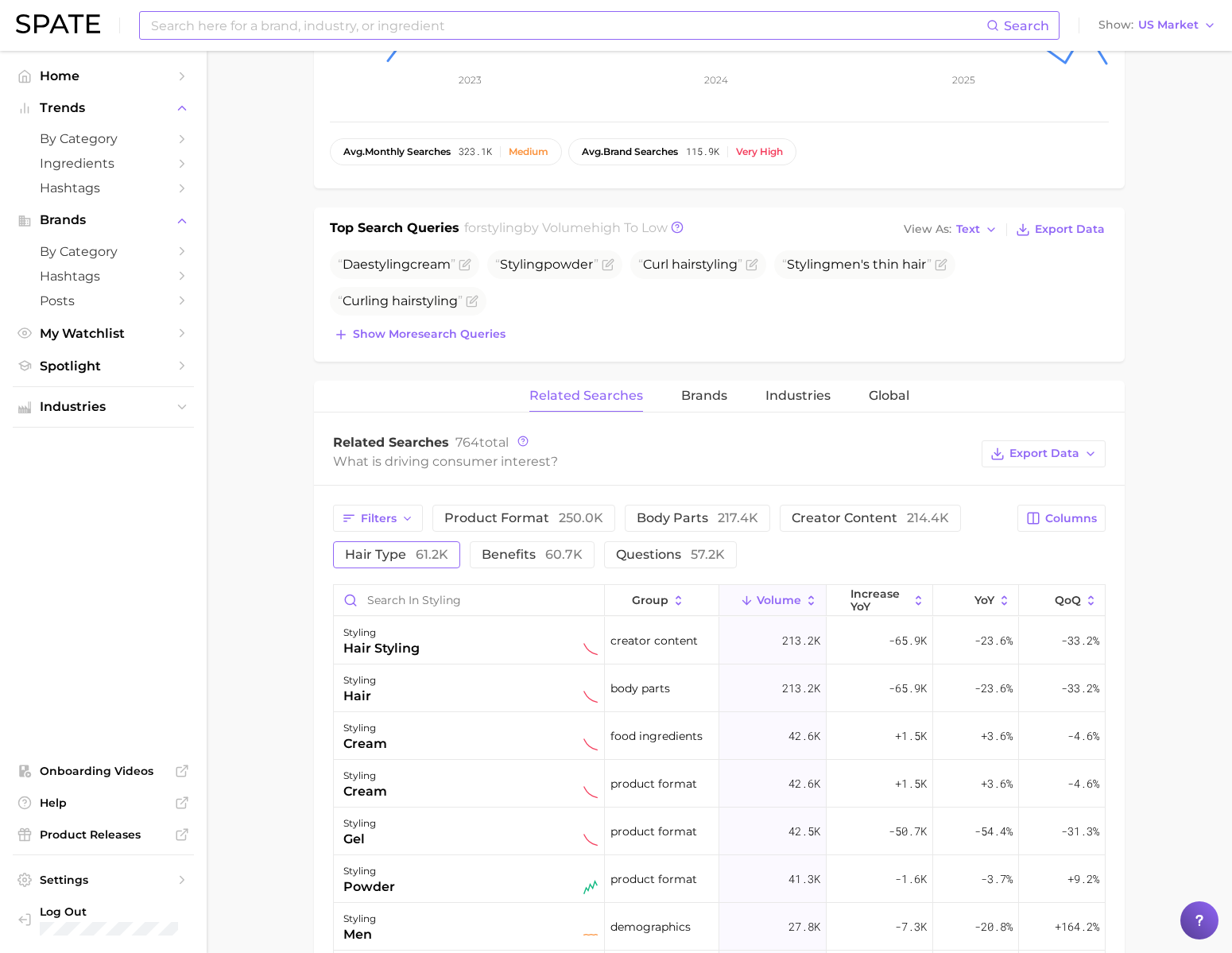
scroll to position [478, 0]
click at [412, 614] on input "Search in styling" at bounding box center [469, 600] width 270 height 31
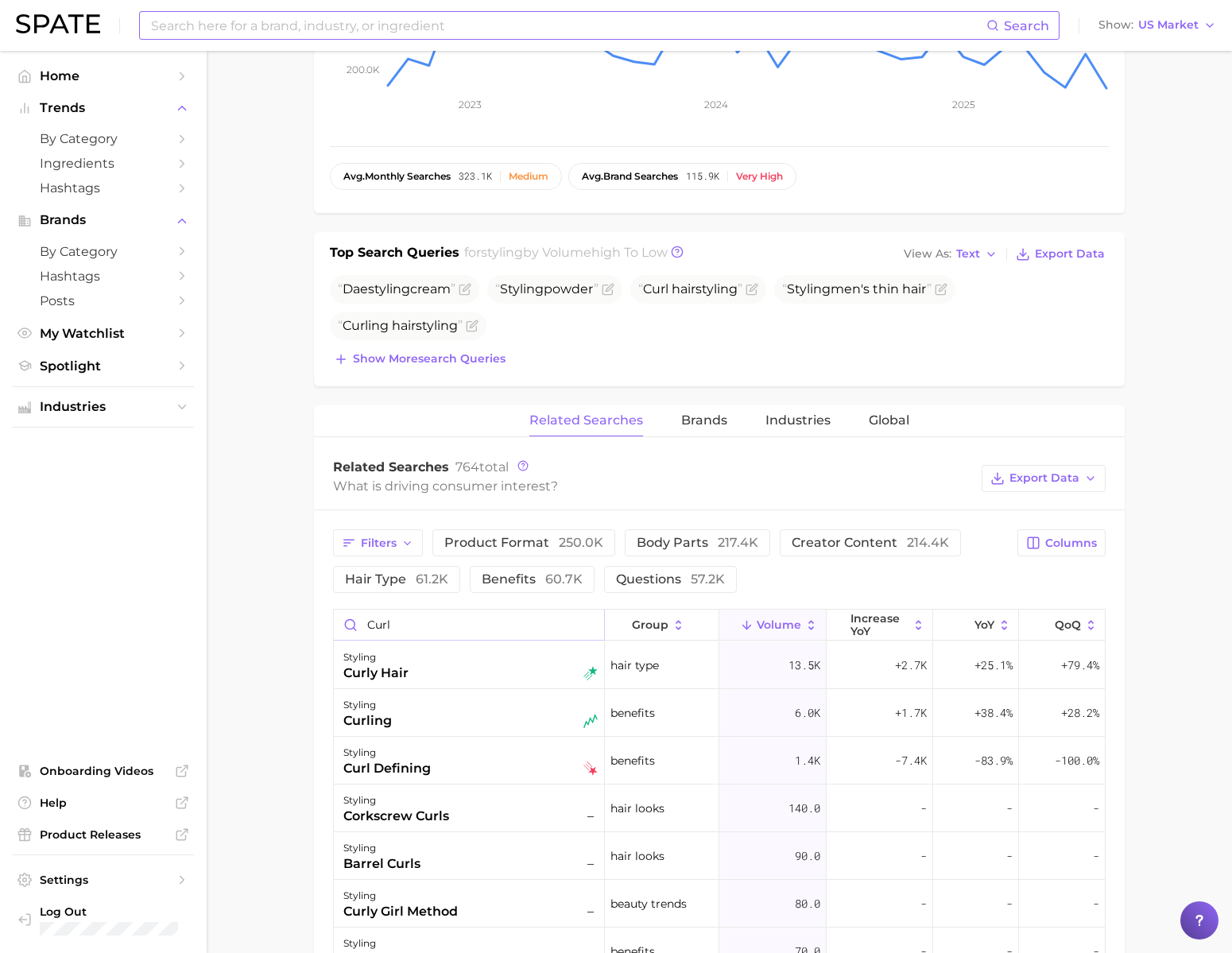
scroll to position [0, 0]
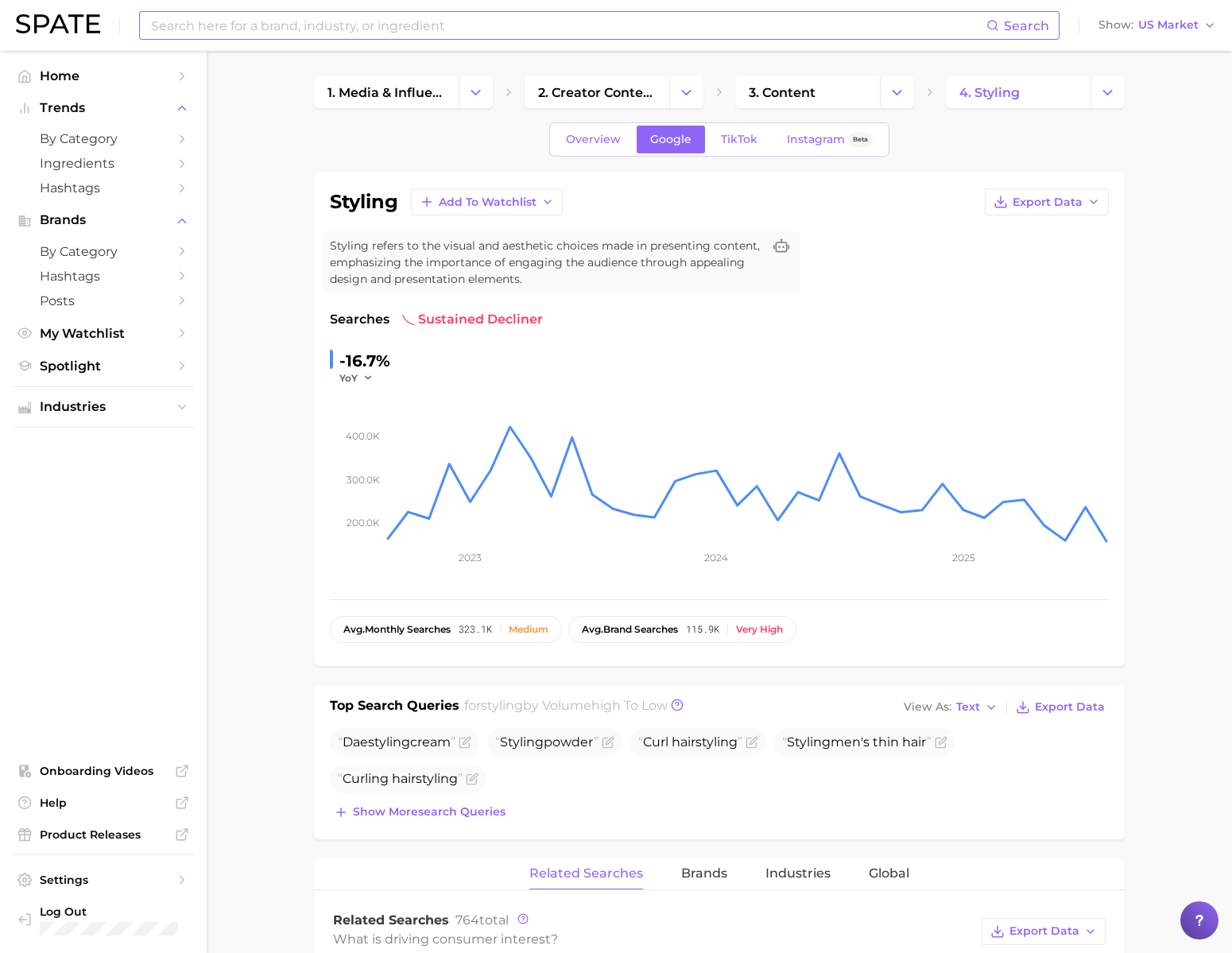
type input "curl"
drag, startPoint x: 331, startPoint y: 212, endPoint x: 394, endPoint y: 208, distance: 63.1
click at [394, 210] on h1 "styling" at bounding box center [364, 201] width 68 height 19
copy h1 "styling"
click at [534, 40] on div "Search Show US Market" at bounding box center [616, 25] width 1201 height 51
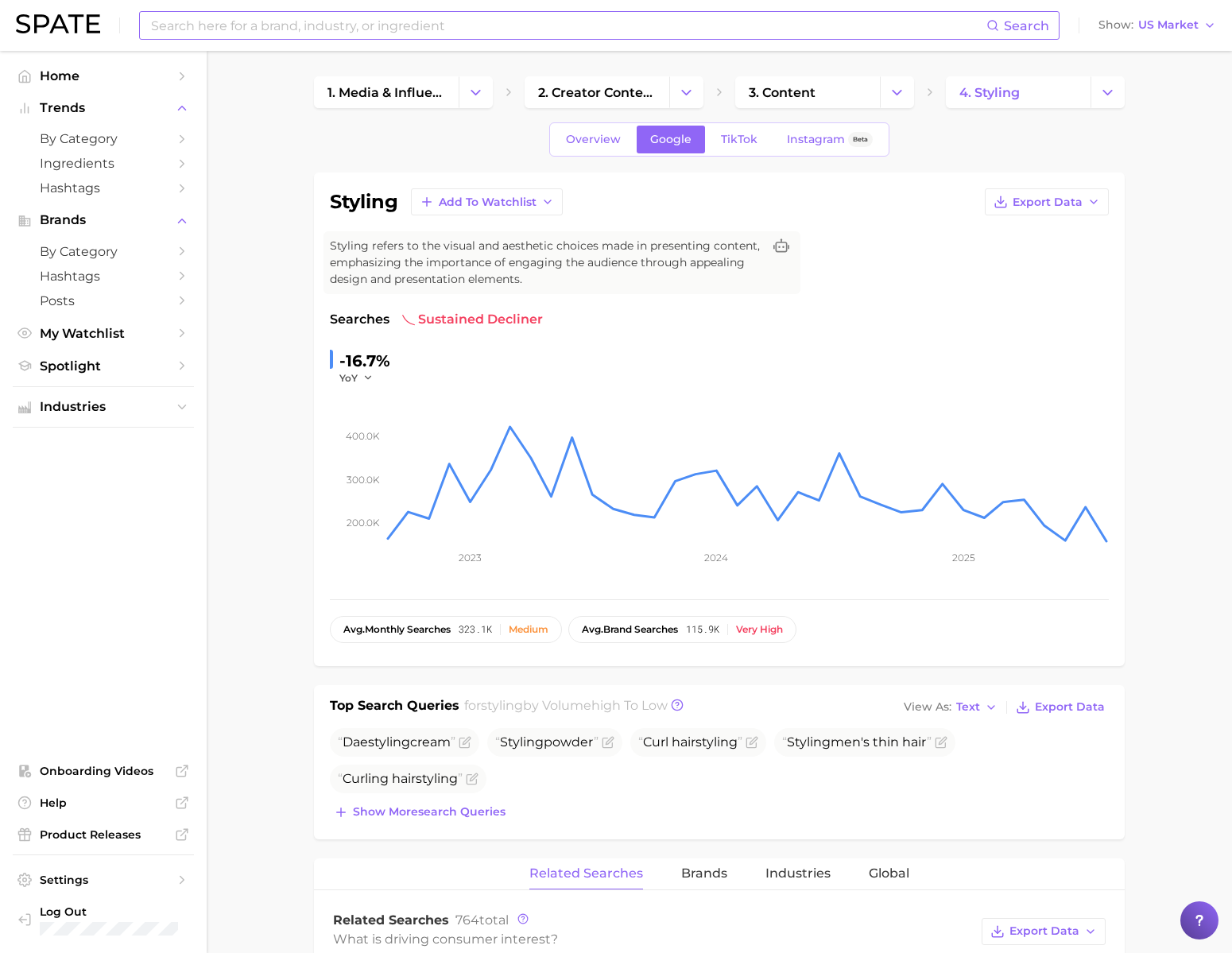
click at [533, 36] on input at bounding box center [568, 25] width 837 height 27
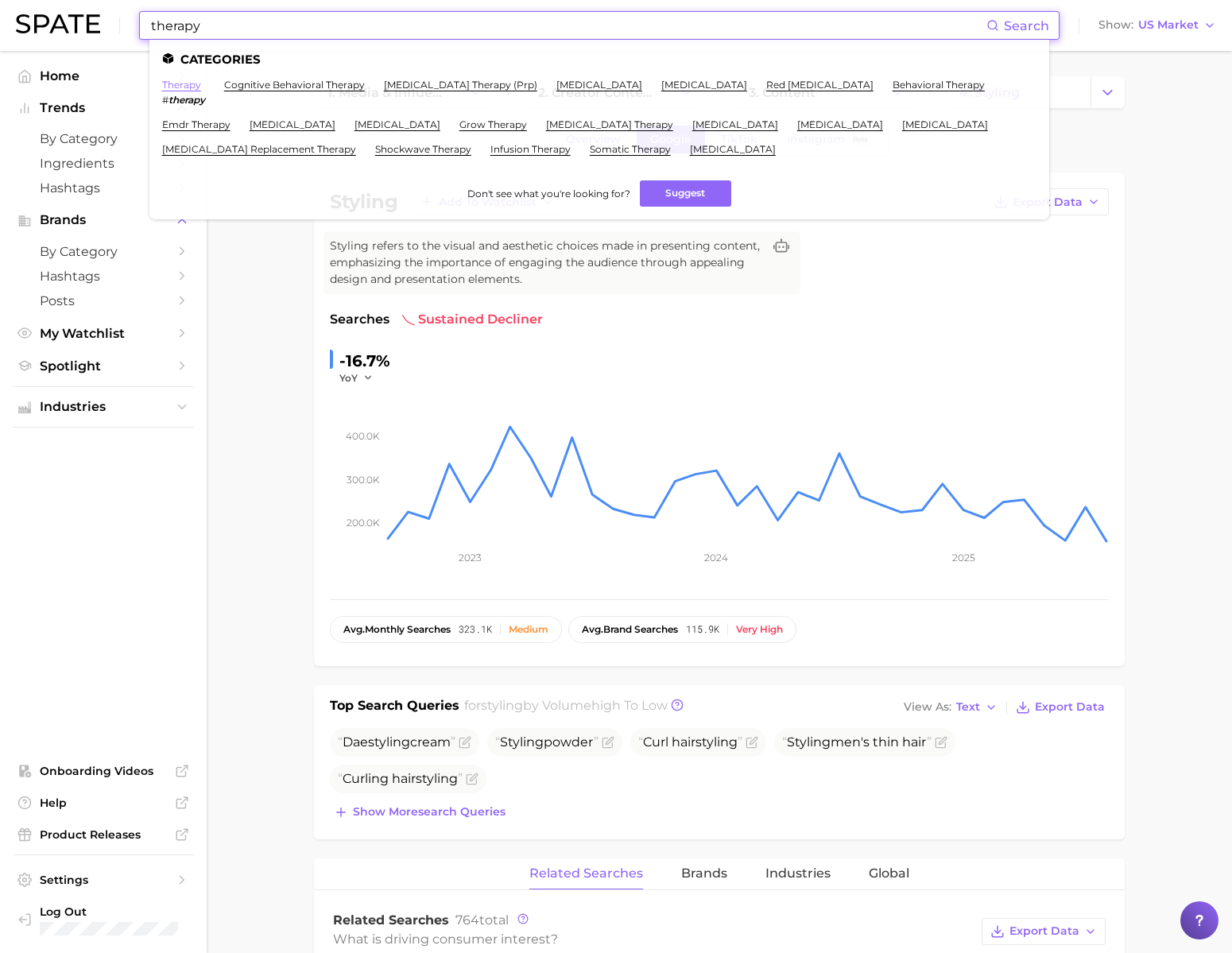
click at [205, 92] on li "therapy # therapy" at bounding box center [184, 93] width 43 height 27
click at [201, 88] on link "therapy" at bounding box center [182, 85] width 39 height 12
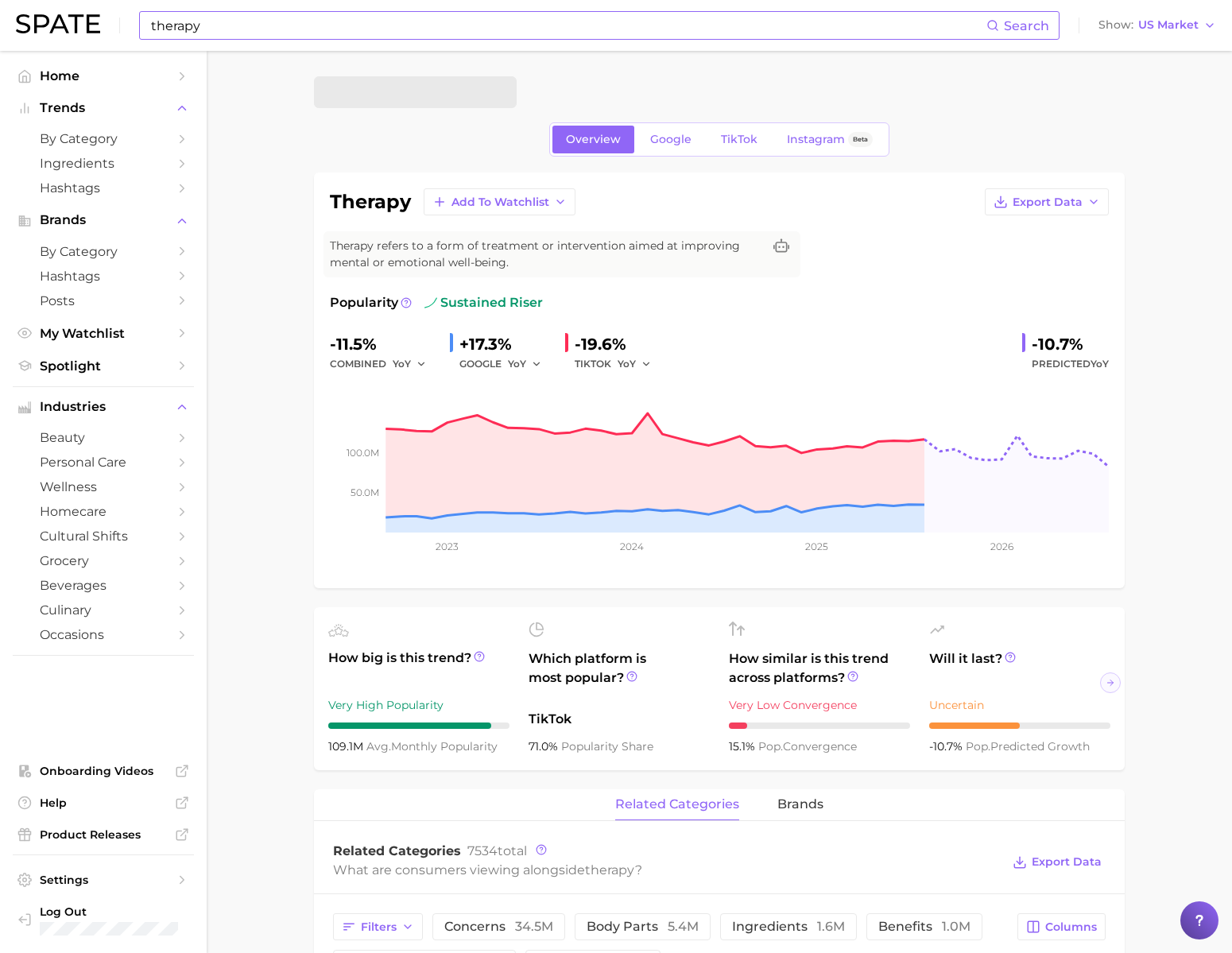
click at [339, 19] on input "therapy" at bounding box center [568, 25] width 837 height 27
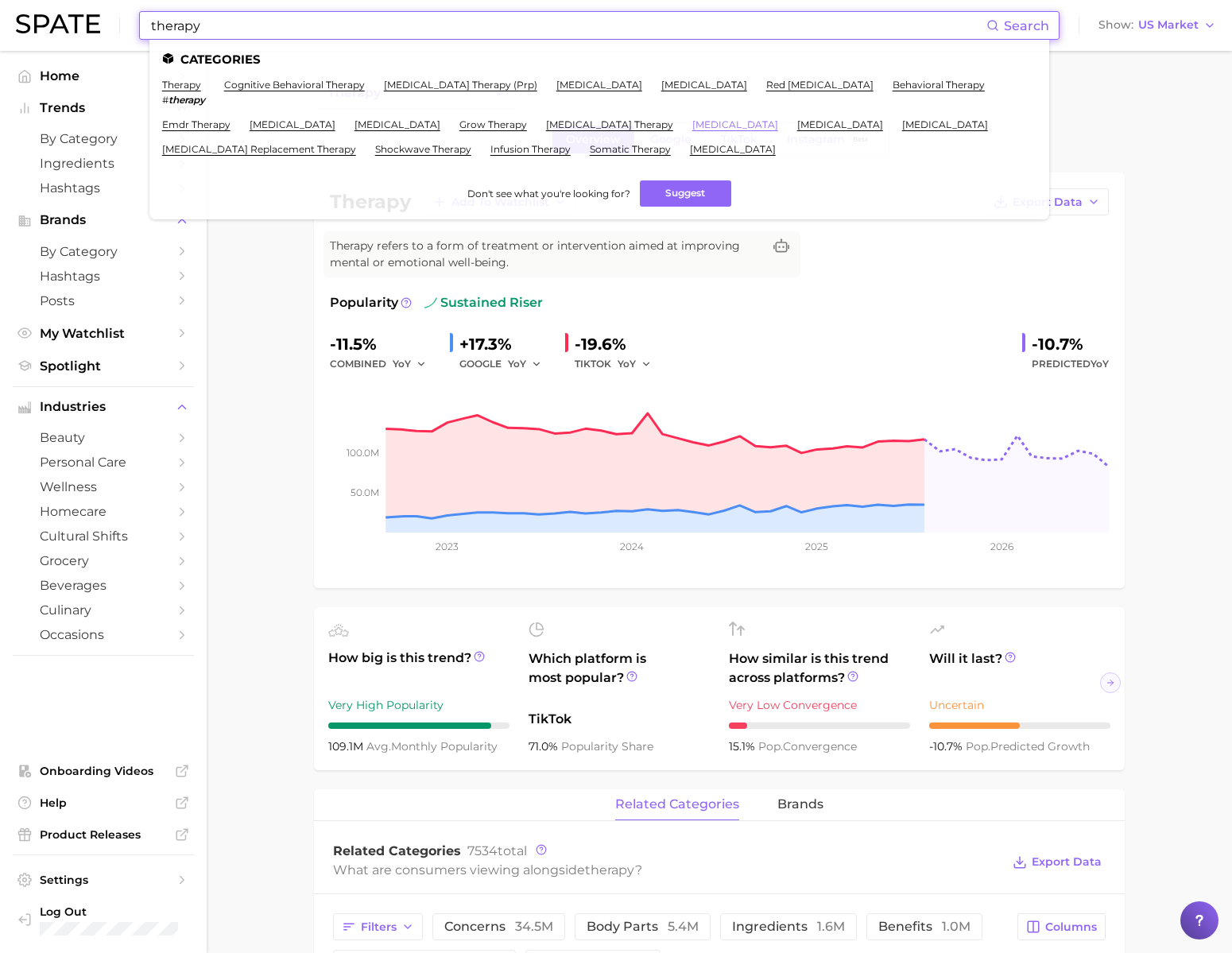
click at [778, 127] on link "[MEDICAL_DATA]" at bounding box center [735, 124] width 86 height 12
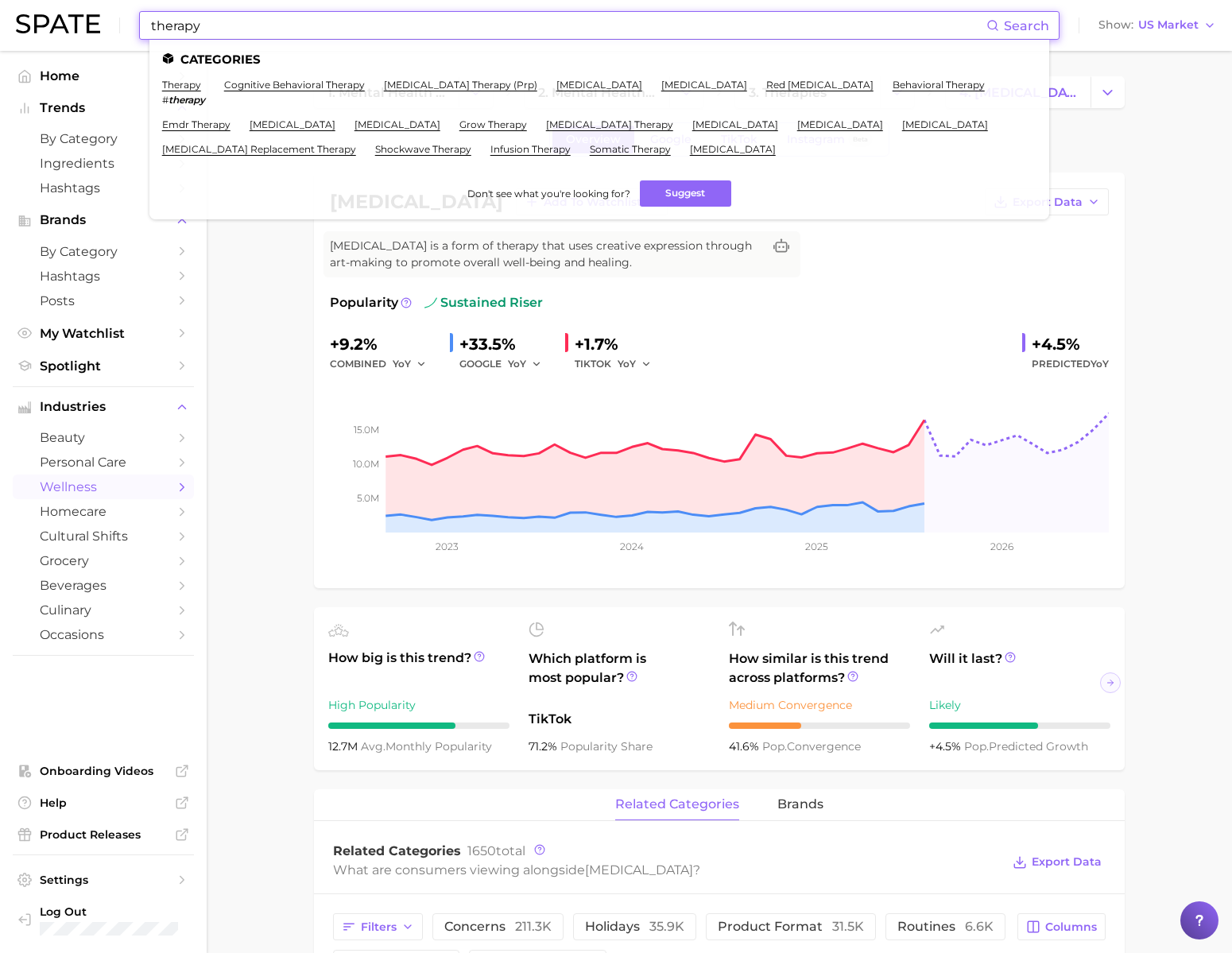
click at [625, 25] on input "therapy" at bounding box center [568, 25] width 837 height 27
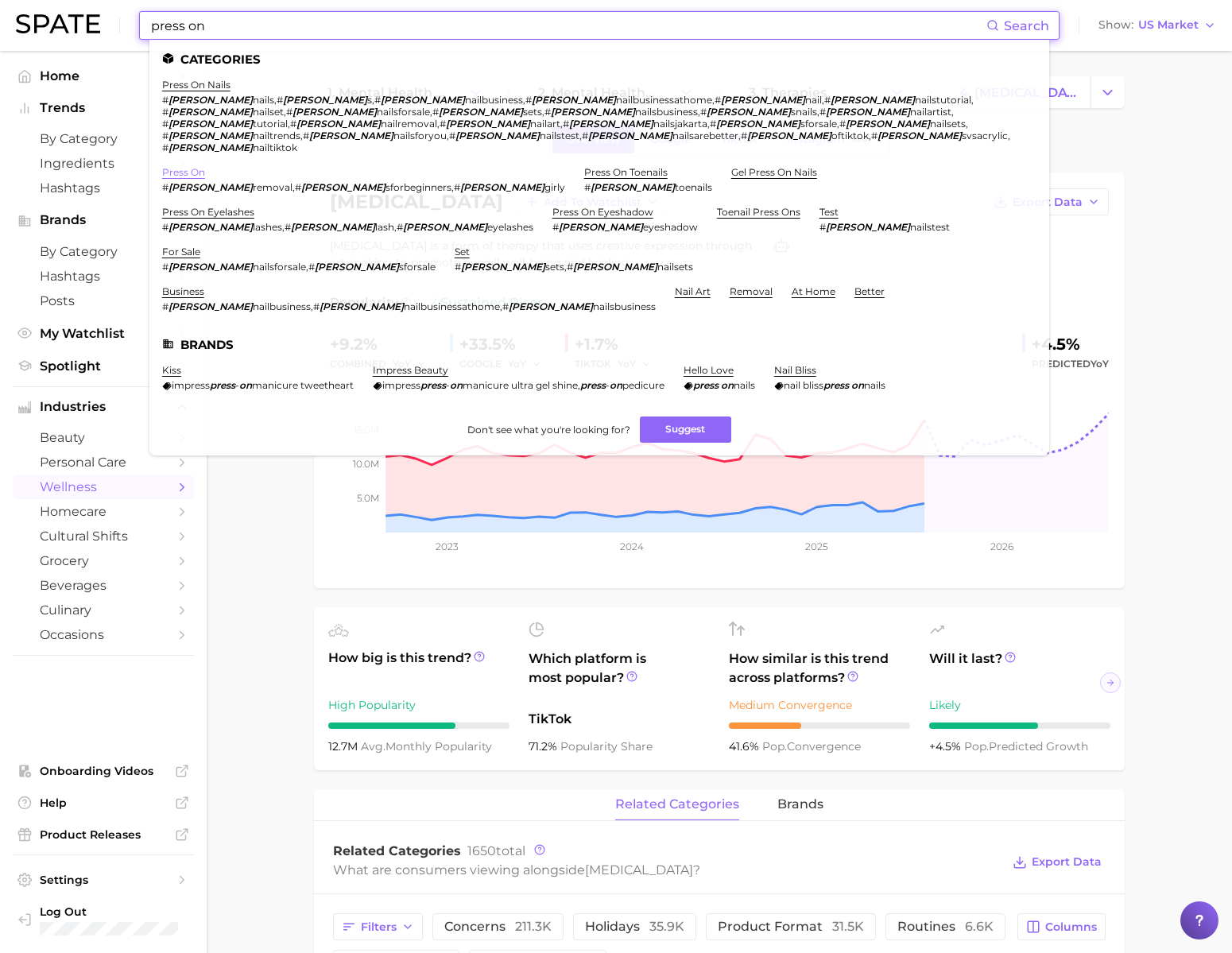
type input "press on"
click at [203, 166] on link "press on" at bounding box center [184, 172] width 43 height 12
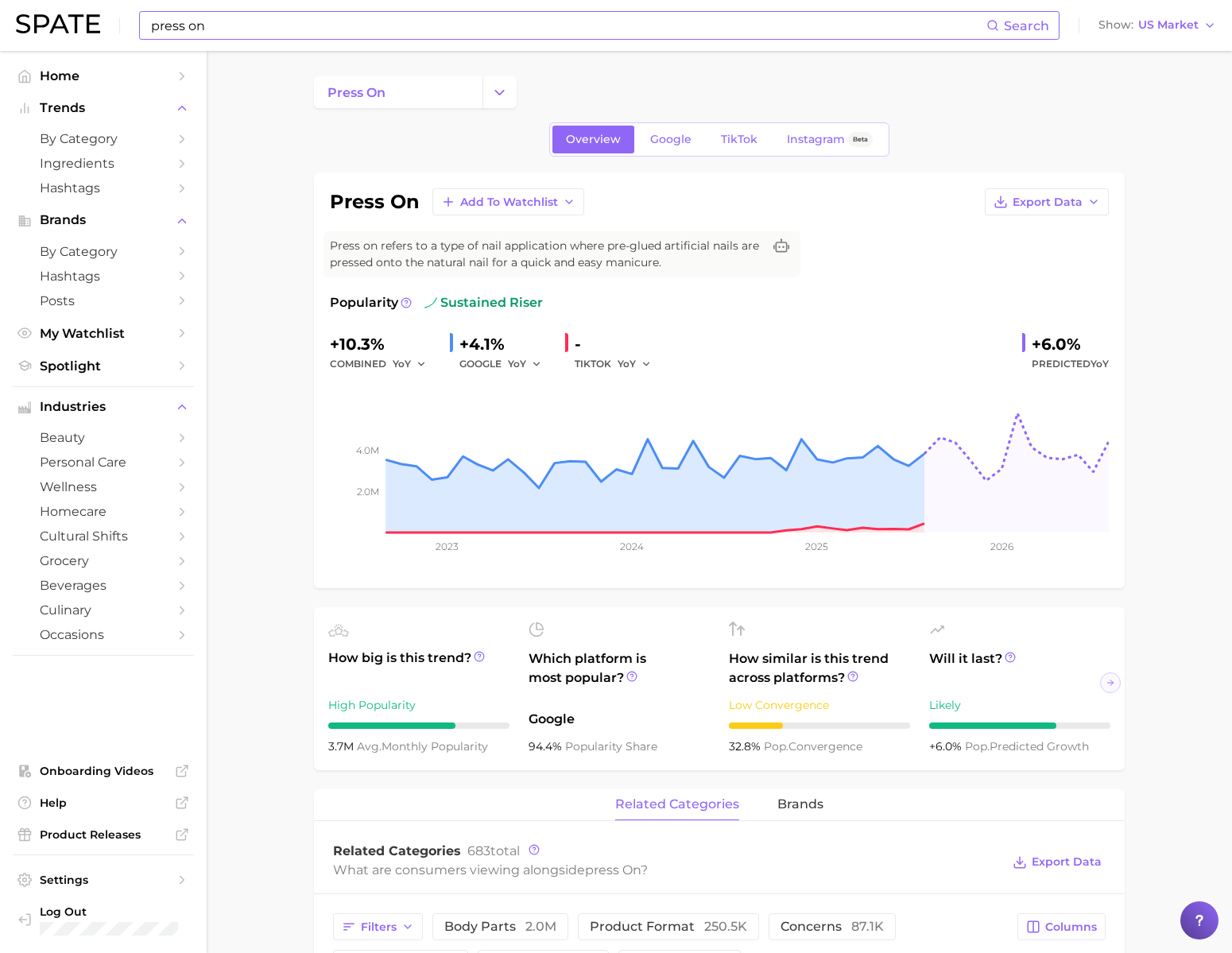
click at [290, 31] on input "press on" at bounding box center [568, 25] width 837 height 27
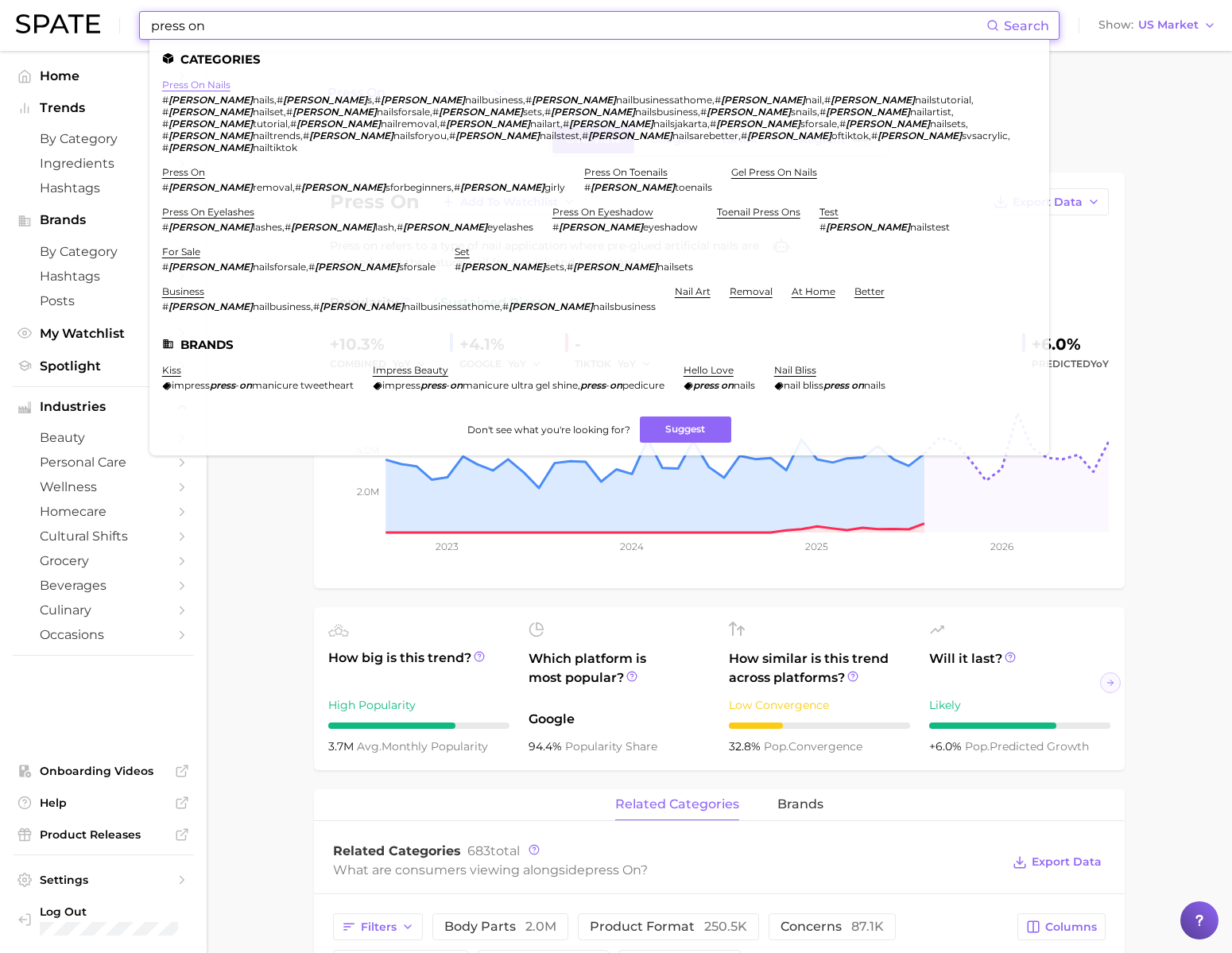
click at [223, 84] on link "press on nails" at bounding box center [196, 85] width 68 height 12
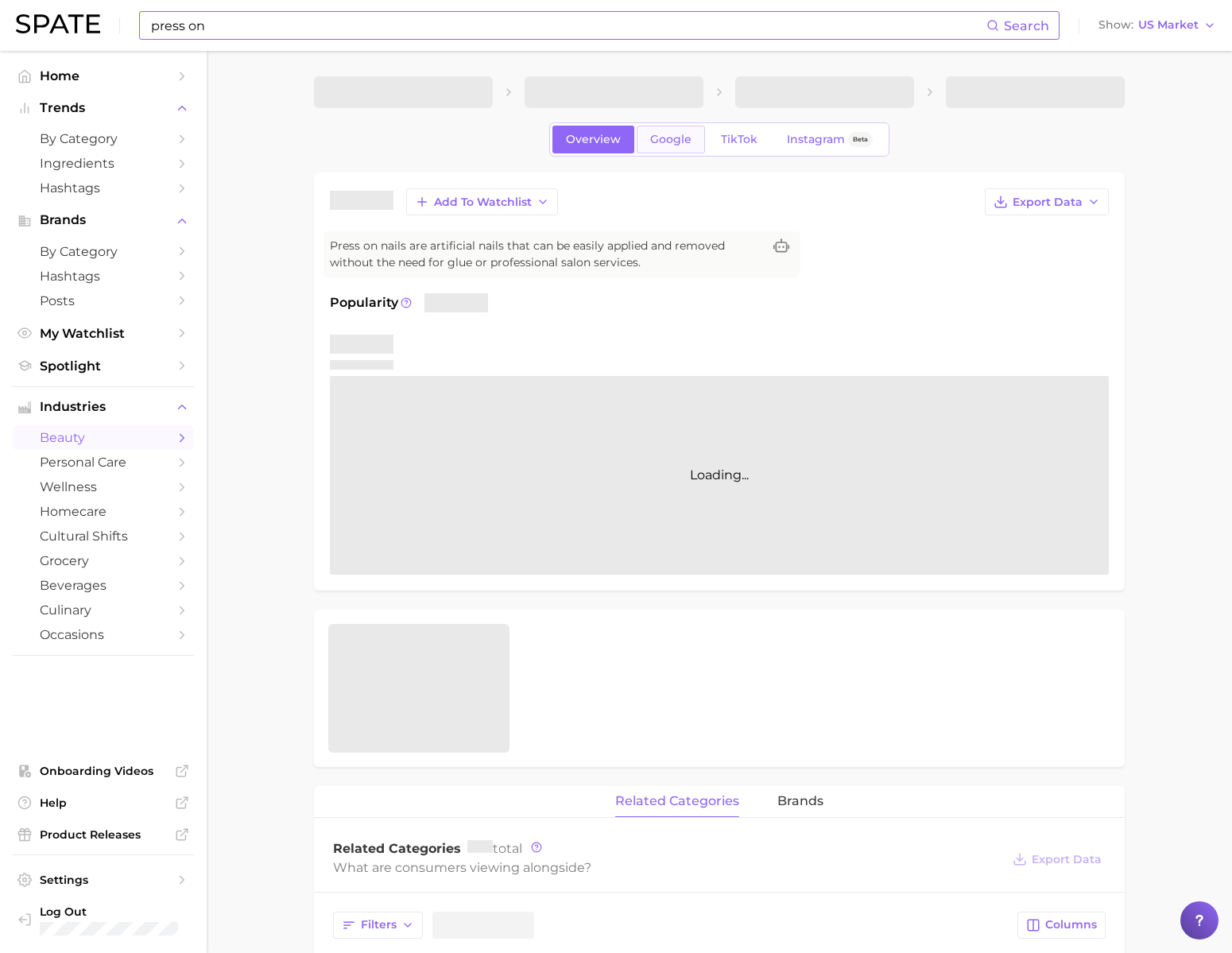
click at [662, 146] on span "Google" at bounding box center [670, 139] width 42 height 14
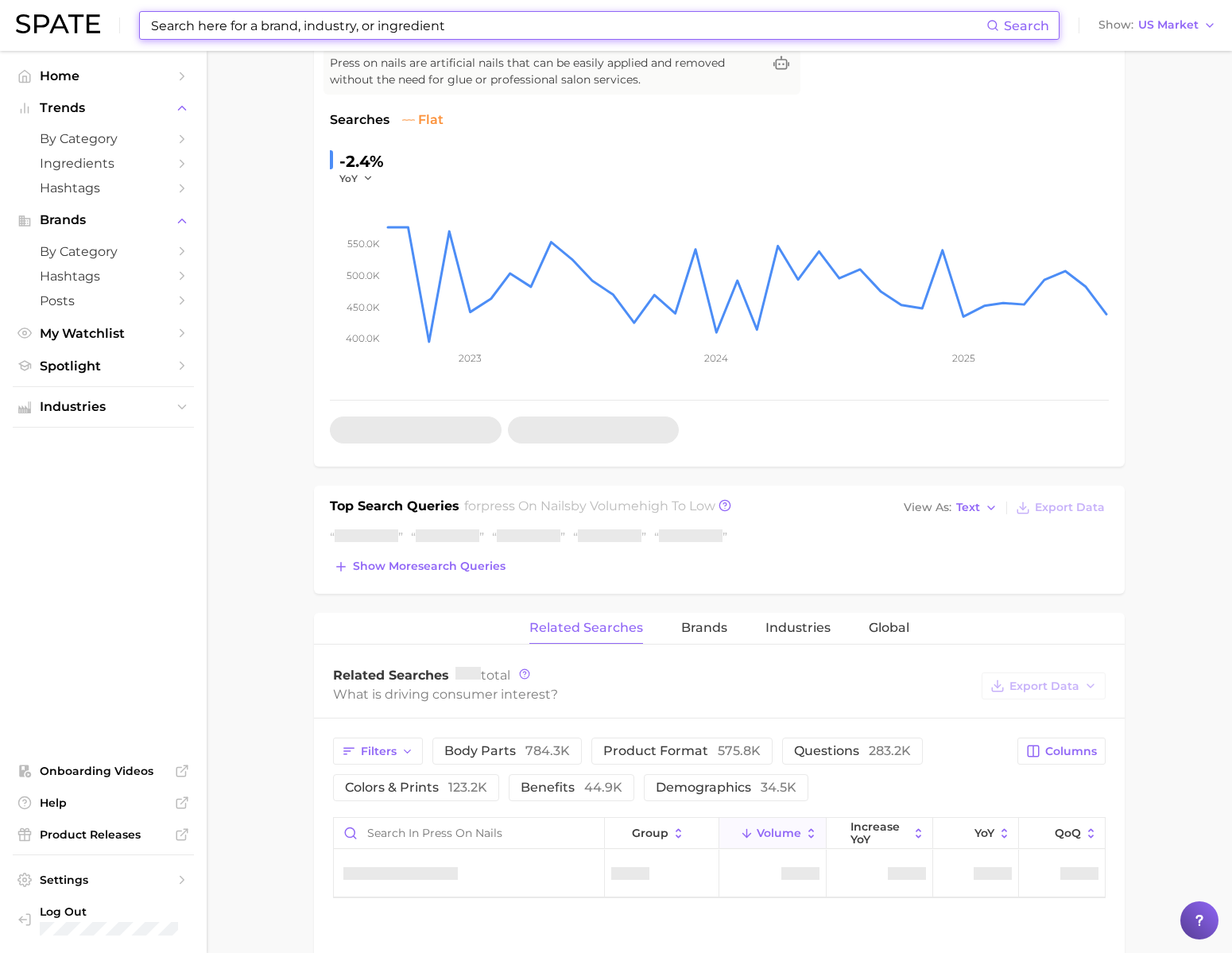
scroll to position [471, 0]
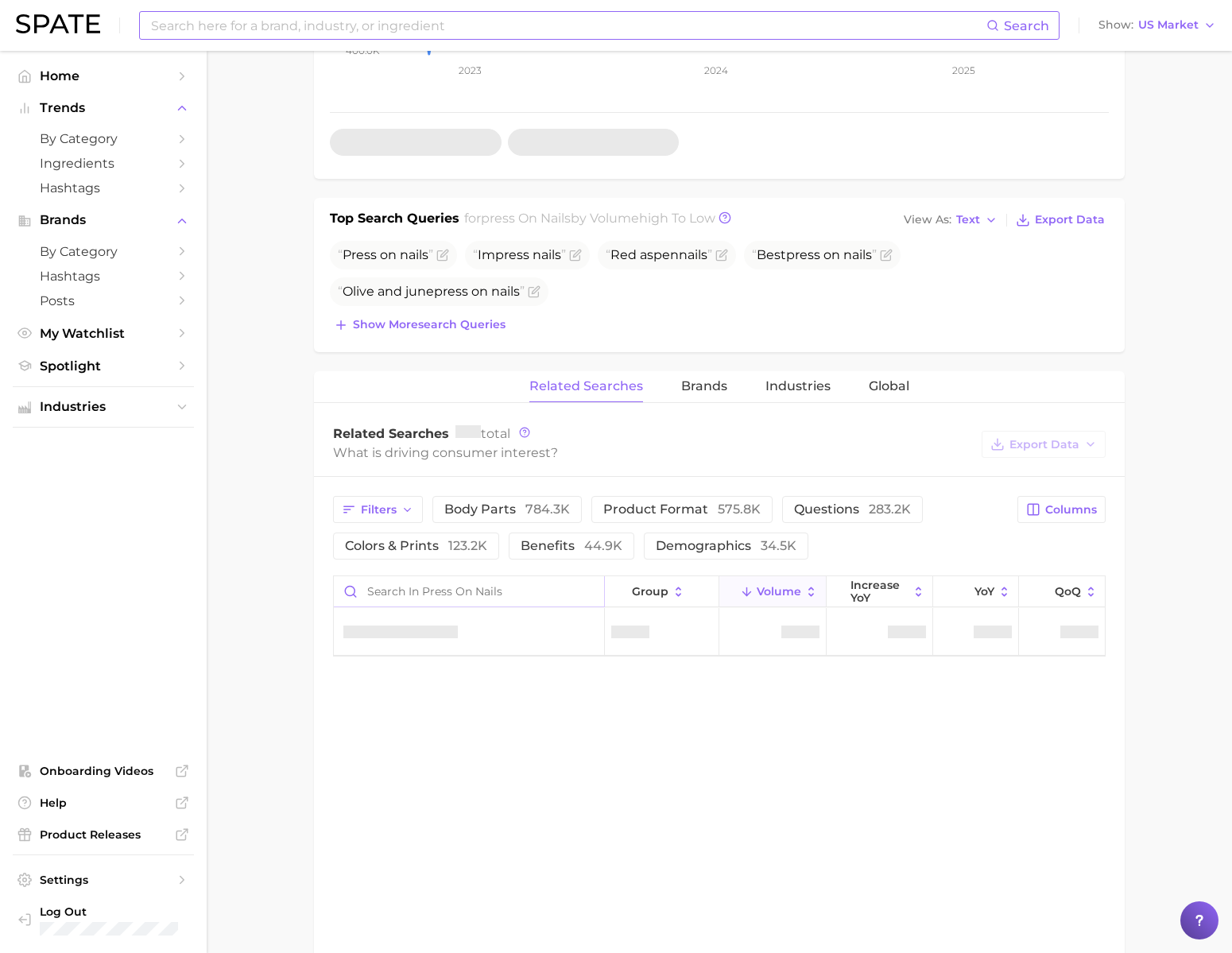
click at [413, 606] on input "Search in press on nails" at bounding box center [469, 591] width 270 height 31
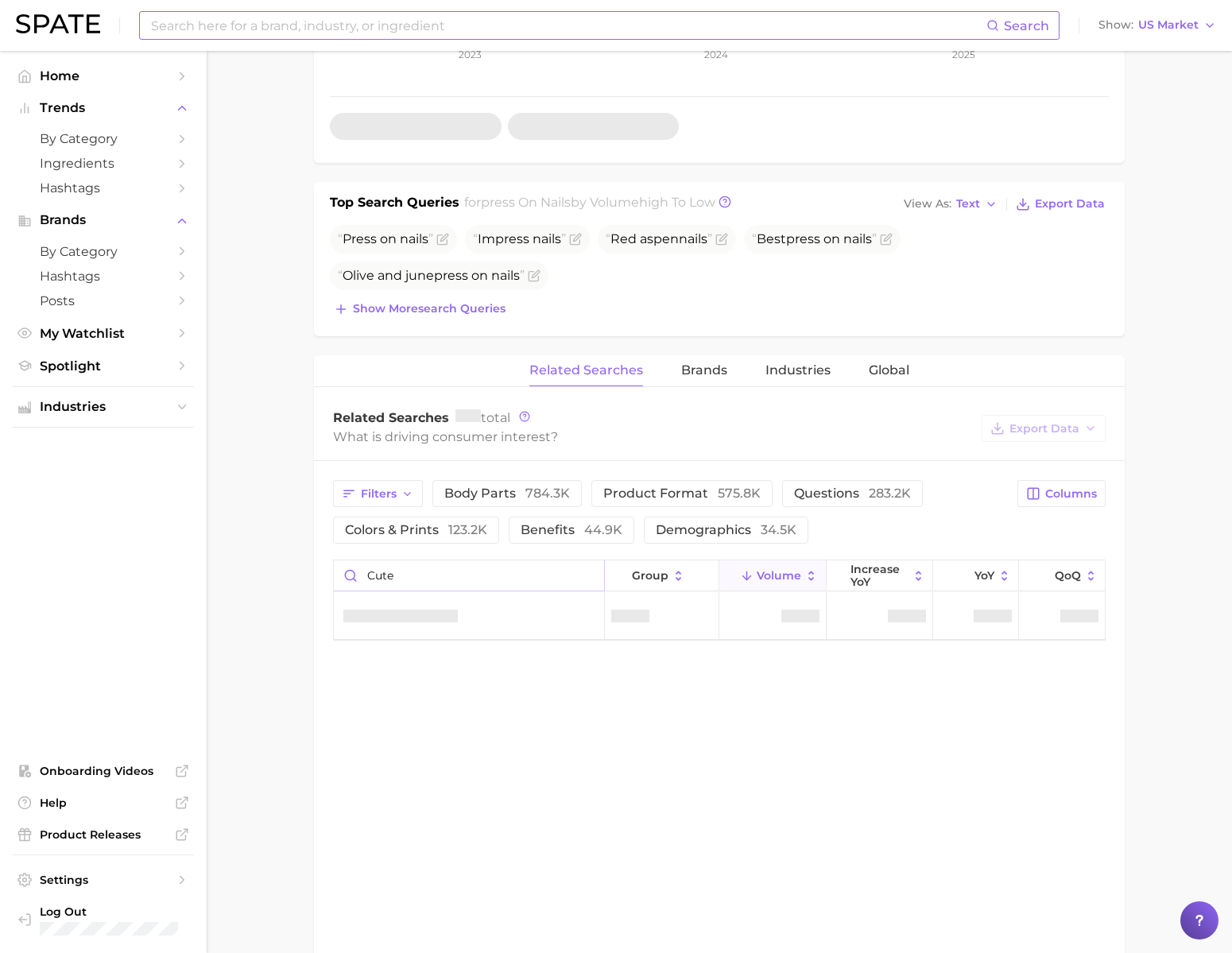
scroll to position [487, 0]
type input "cute"
click at [583, 589] on input "cute" at bounding box center [469, 575] width 270 height 31
click at [586, 589] on input "cute" at bounding box center [469, 575] width 270 height 31
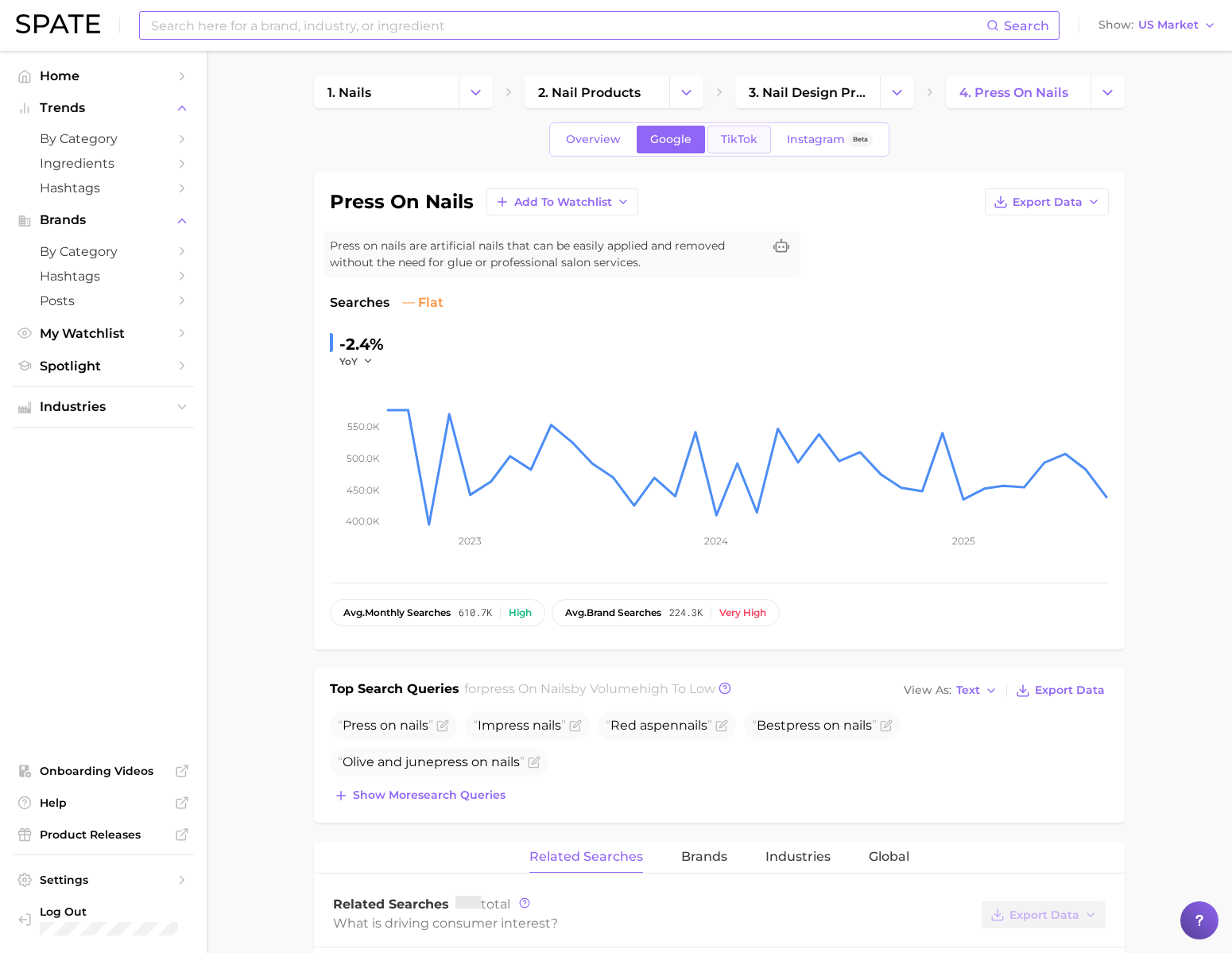
click at [719, 140] on link "TikTok" at bounding box center [739, 139] width 64 height 28
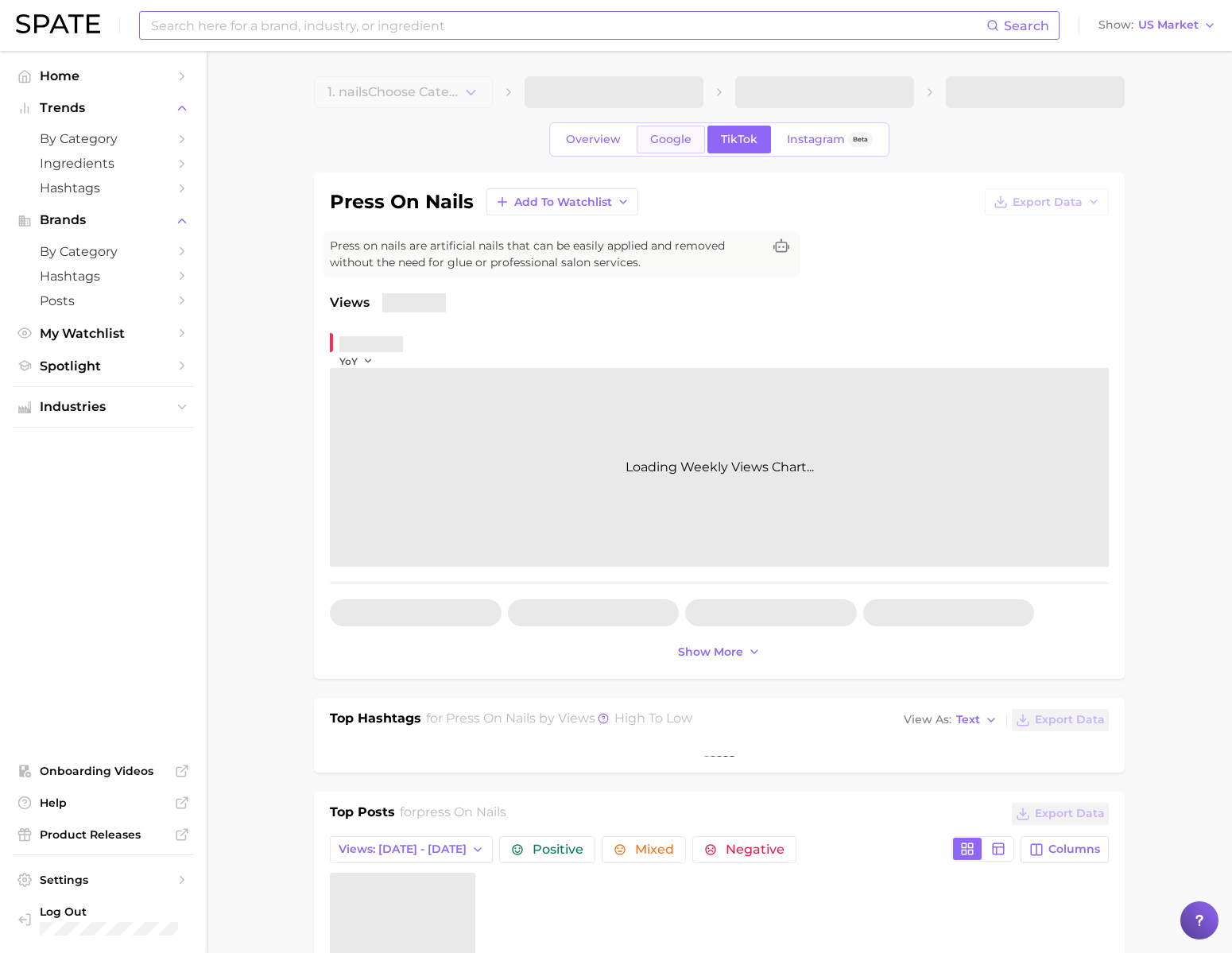
click at [643, 154] on link "Google" at bounding box center [670, 139] width 68 height 28
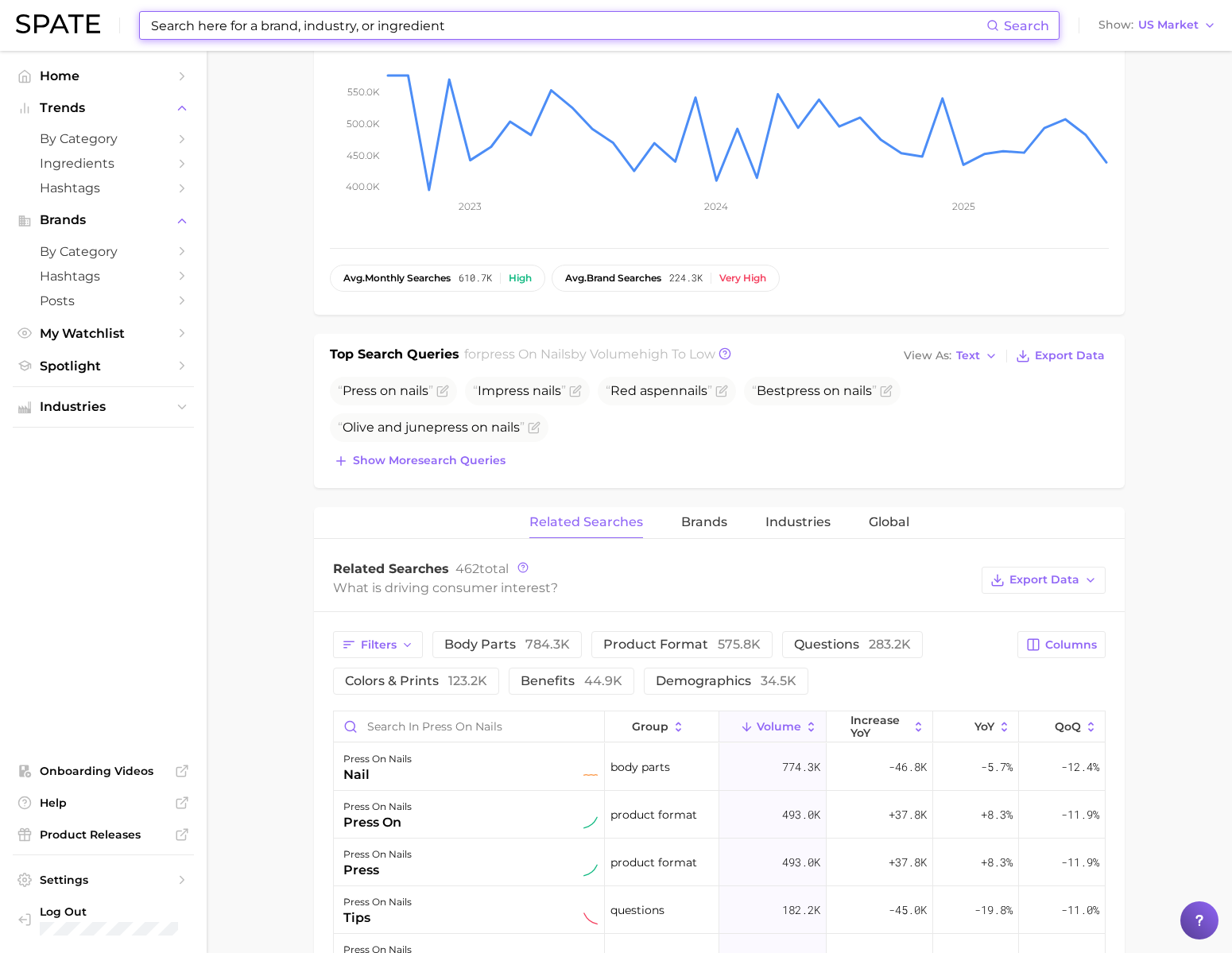
scroll to position [727, 0]
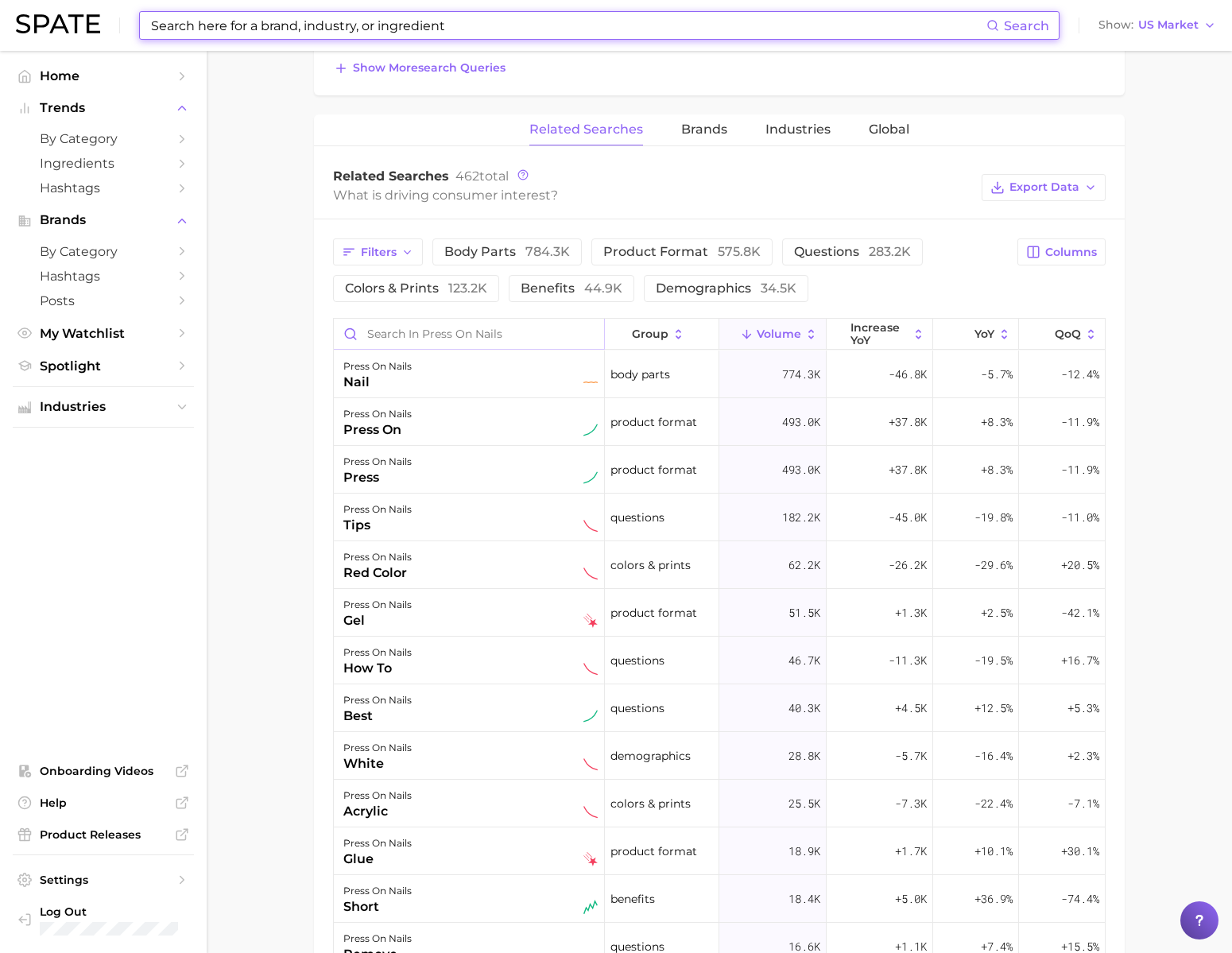
click at [450, 349] on input "Search in press on nails" at bounding box center [469, 334] width 270 height 31
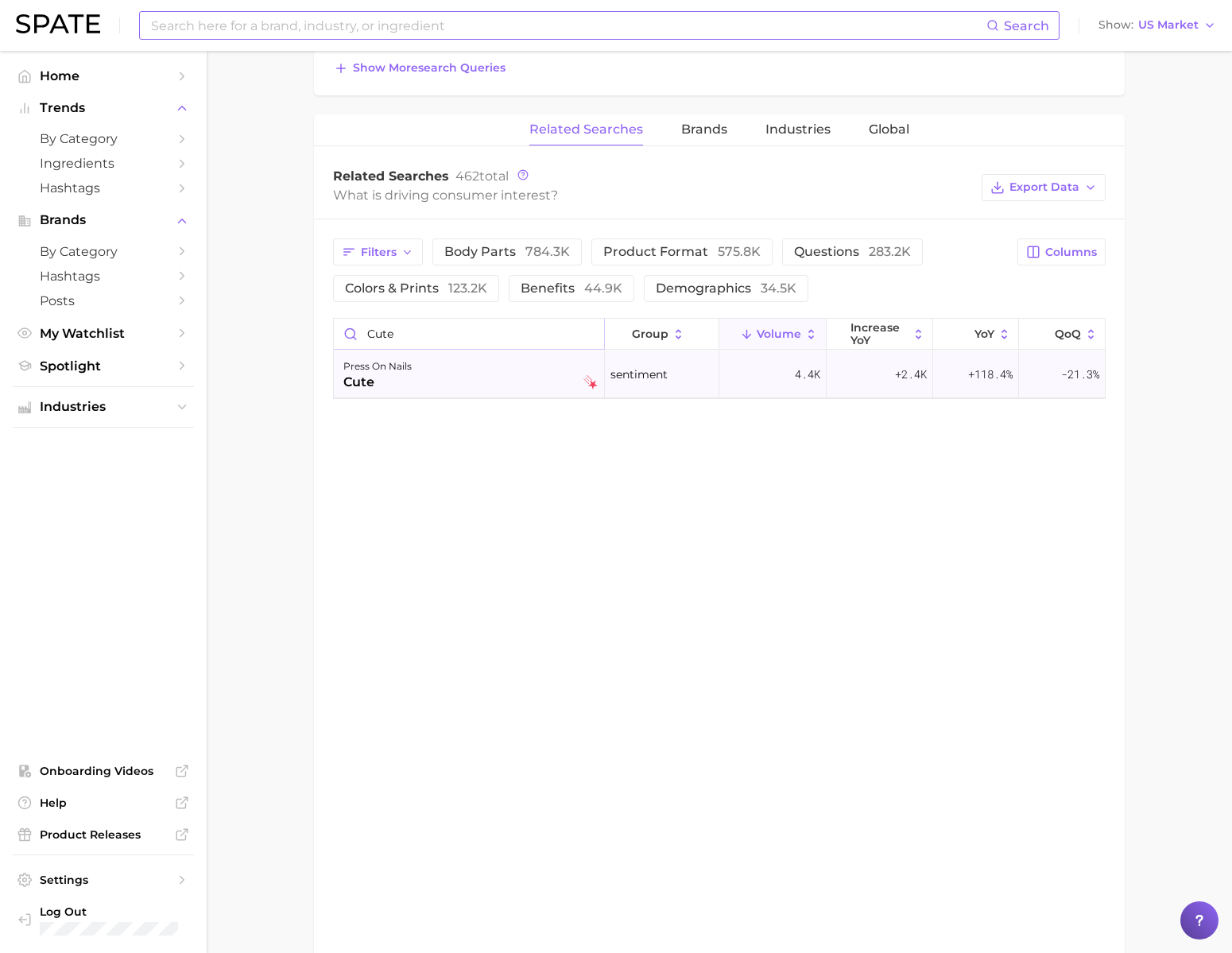
type input "cute"
click at [483, 392] on div "press on nails cute" at bounding box center [470, 374] width 254 height 35
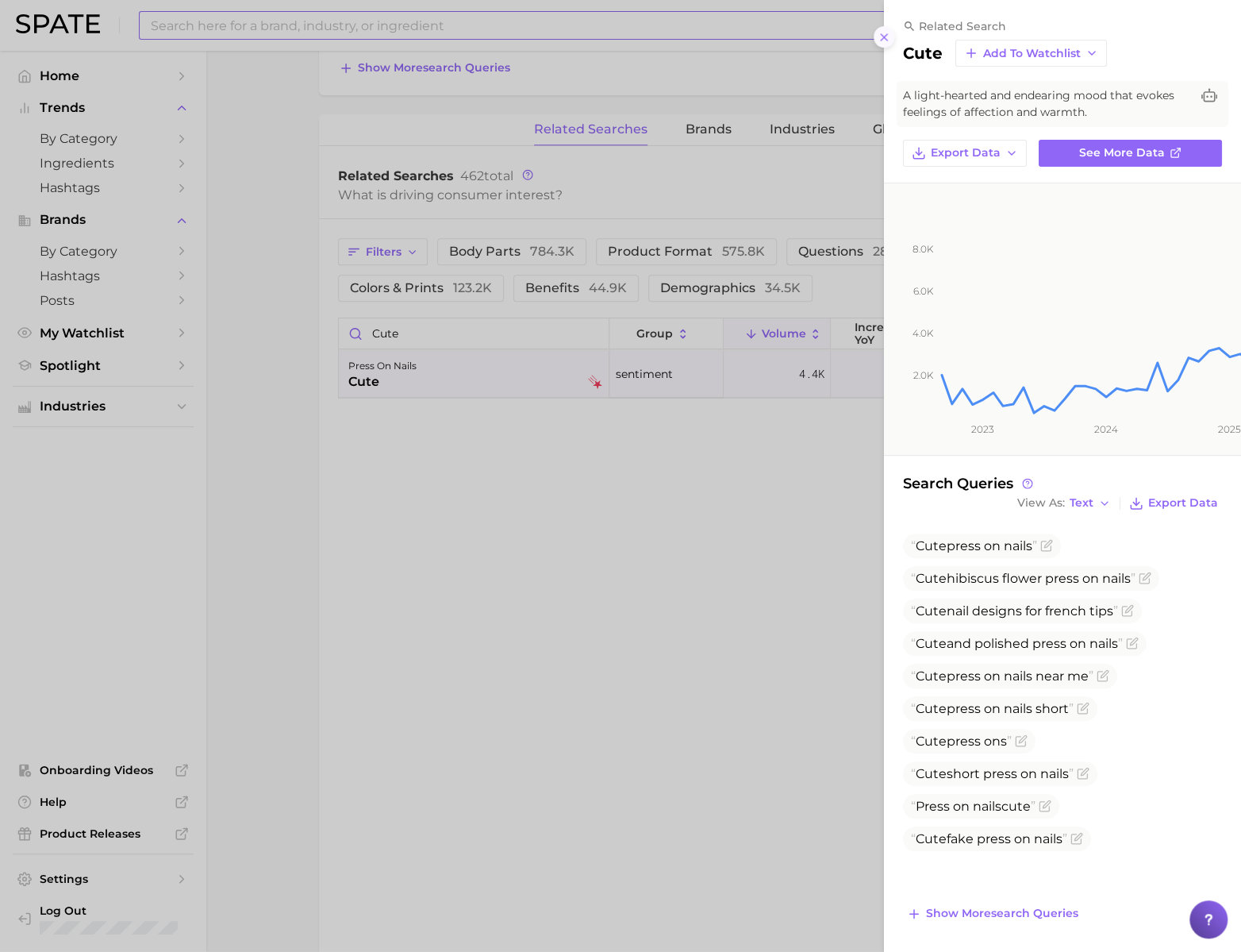
click at [880, 41] on line at bounding box center [883, 36] width 6 height 6
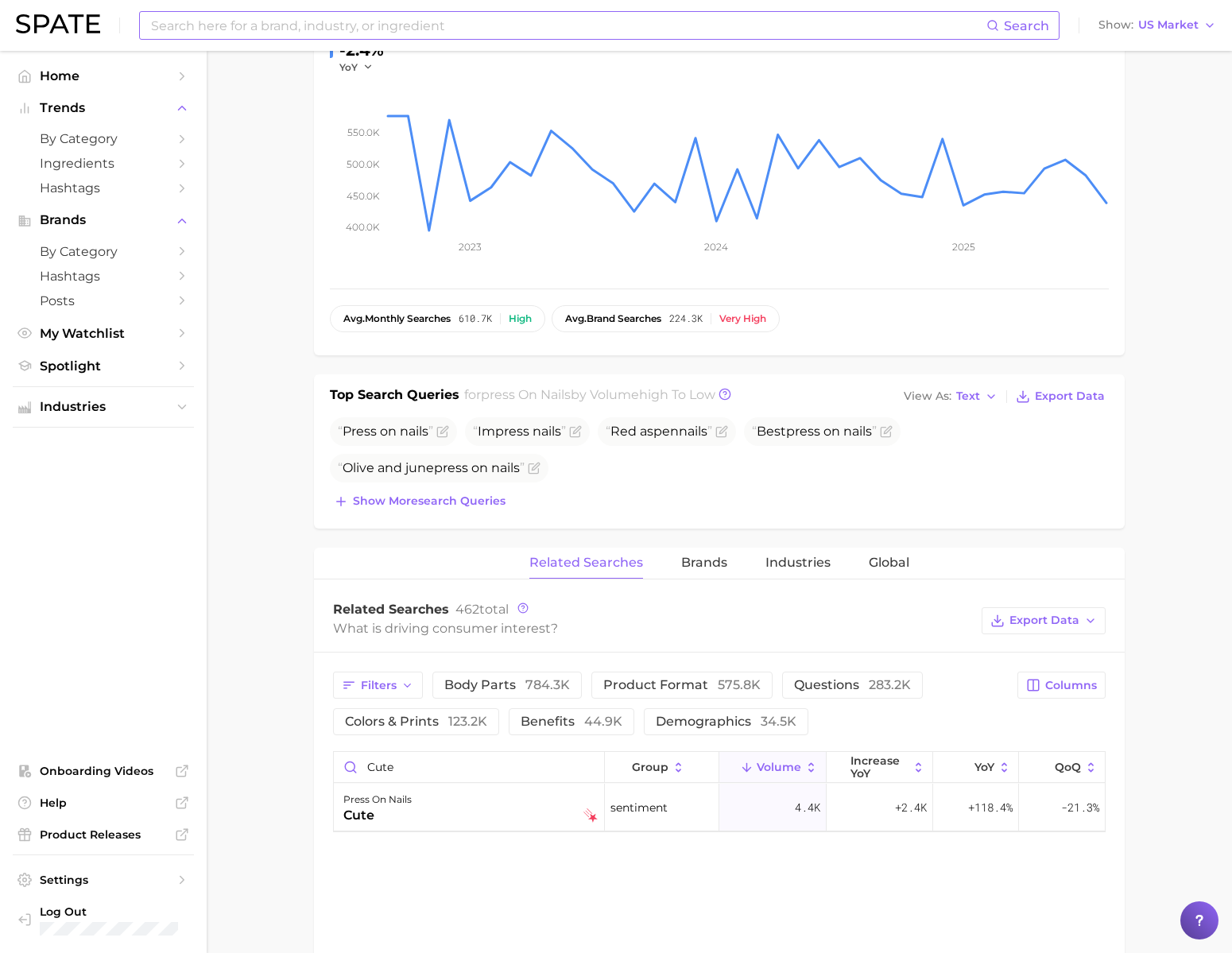
scroll to position [0, 0]
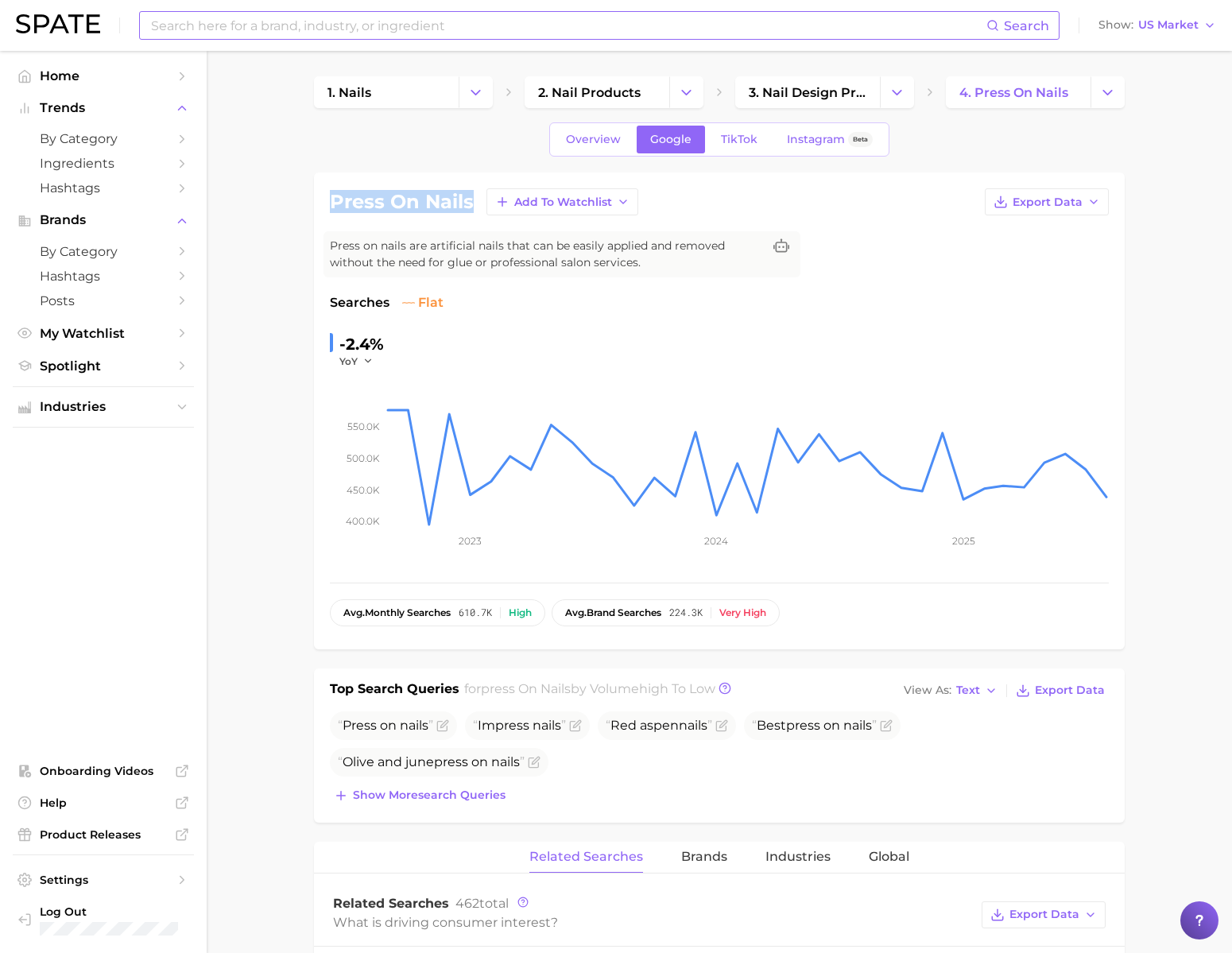
drag, startPoint x: 329, startPoint y: 211, endPoint x: 475, endPoint y: 217, distance: 146.1
click at [475, 217] on div "press on nails Add to Watchlist Export Data Press on nails are artificial nails…" at bounding box center [720, 410] width 811 height 476
copy h1 "press on nails"
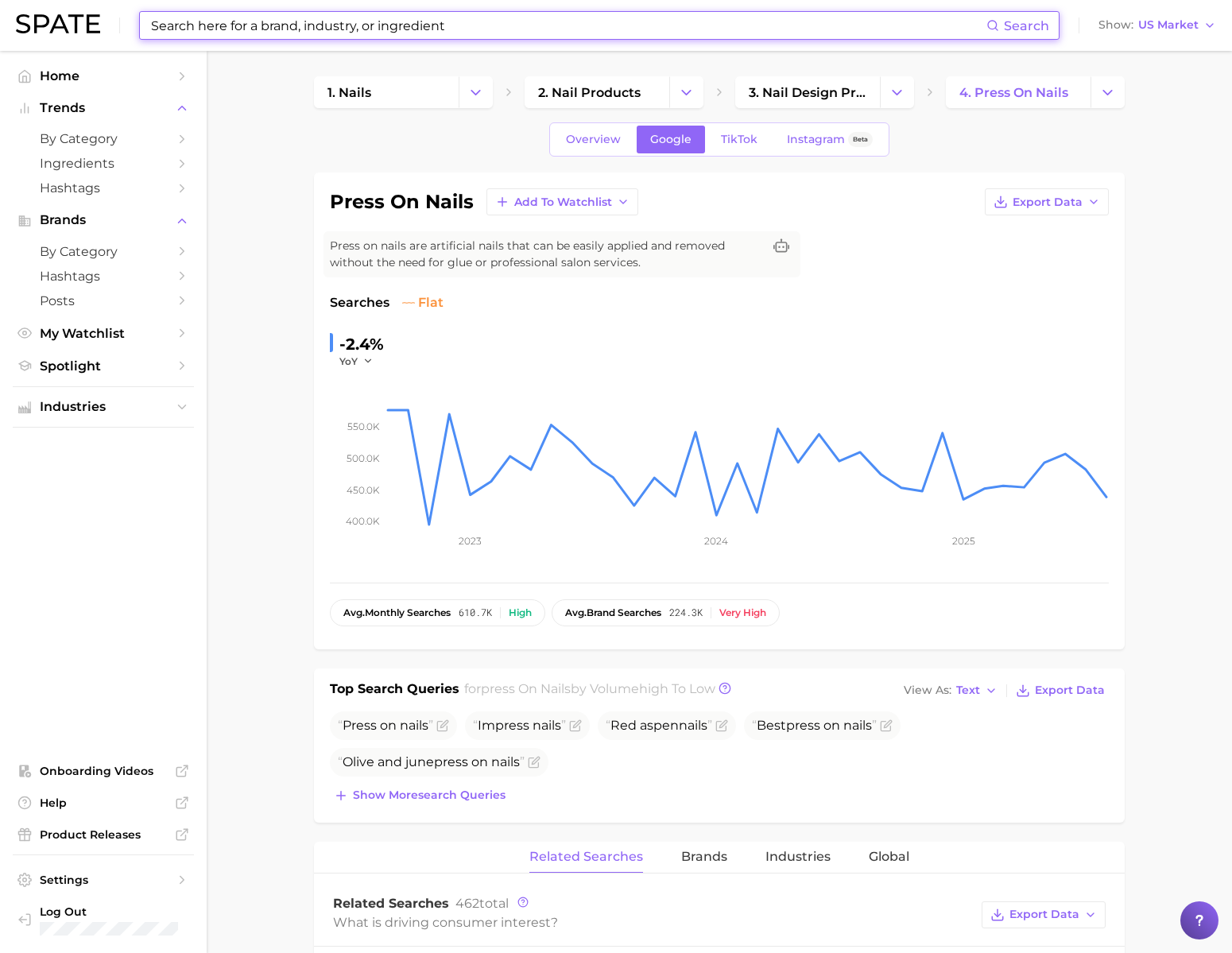
click at [597, 28] on input at bounding box center [568, 25] width 837 height 27
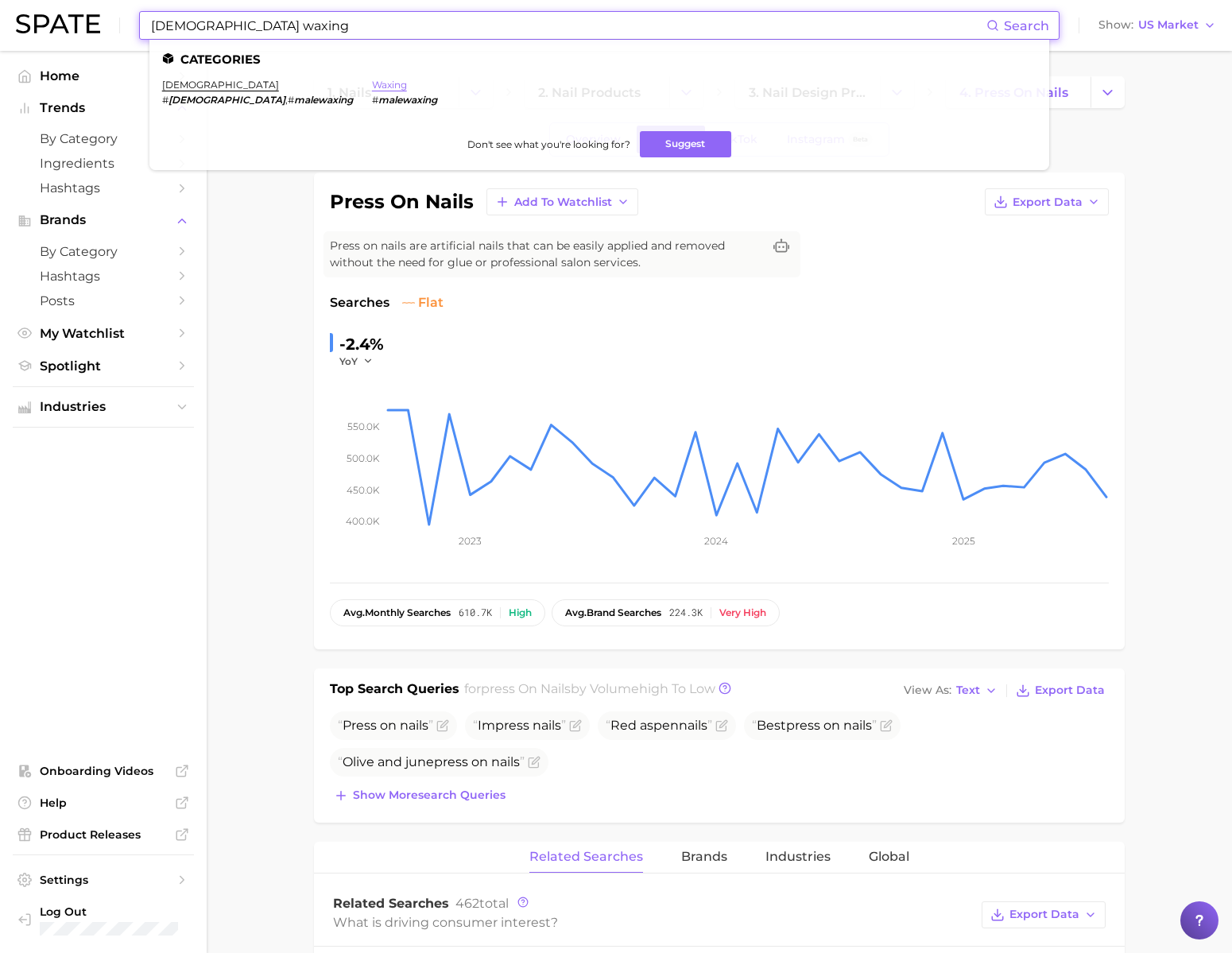
click at [372, 88] on link "waxing" at bounding box center [389, 85] width 35 height 12
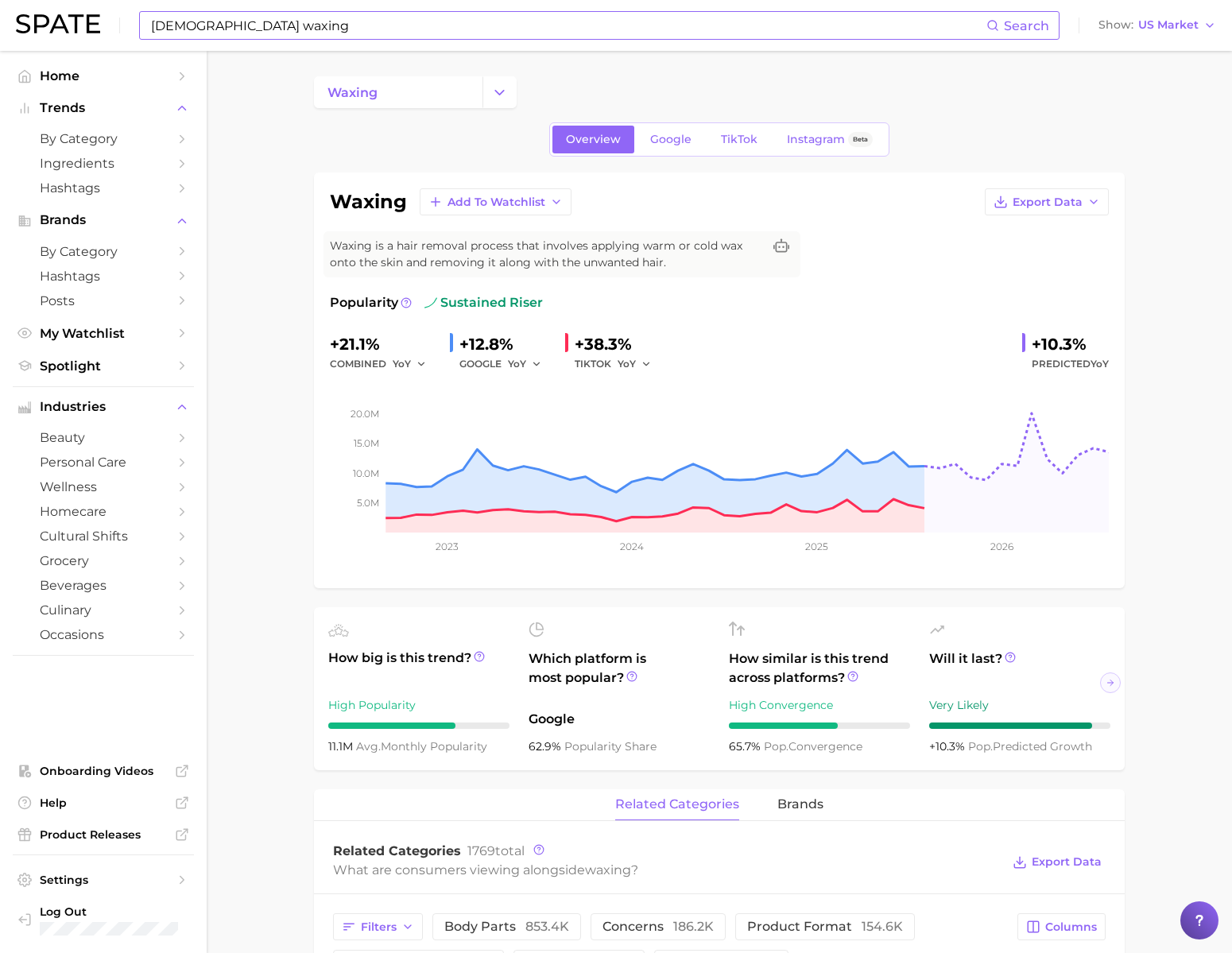
click at [242, 24] on input "[DEMOGRAPHIC_DATA] waxing" at bounding box center [568, 25] width 837 height 27
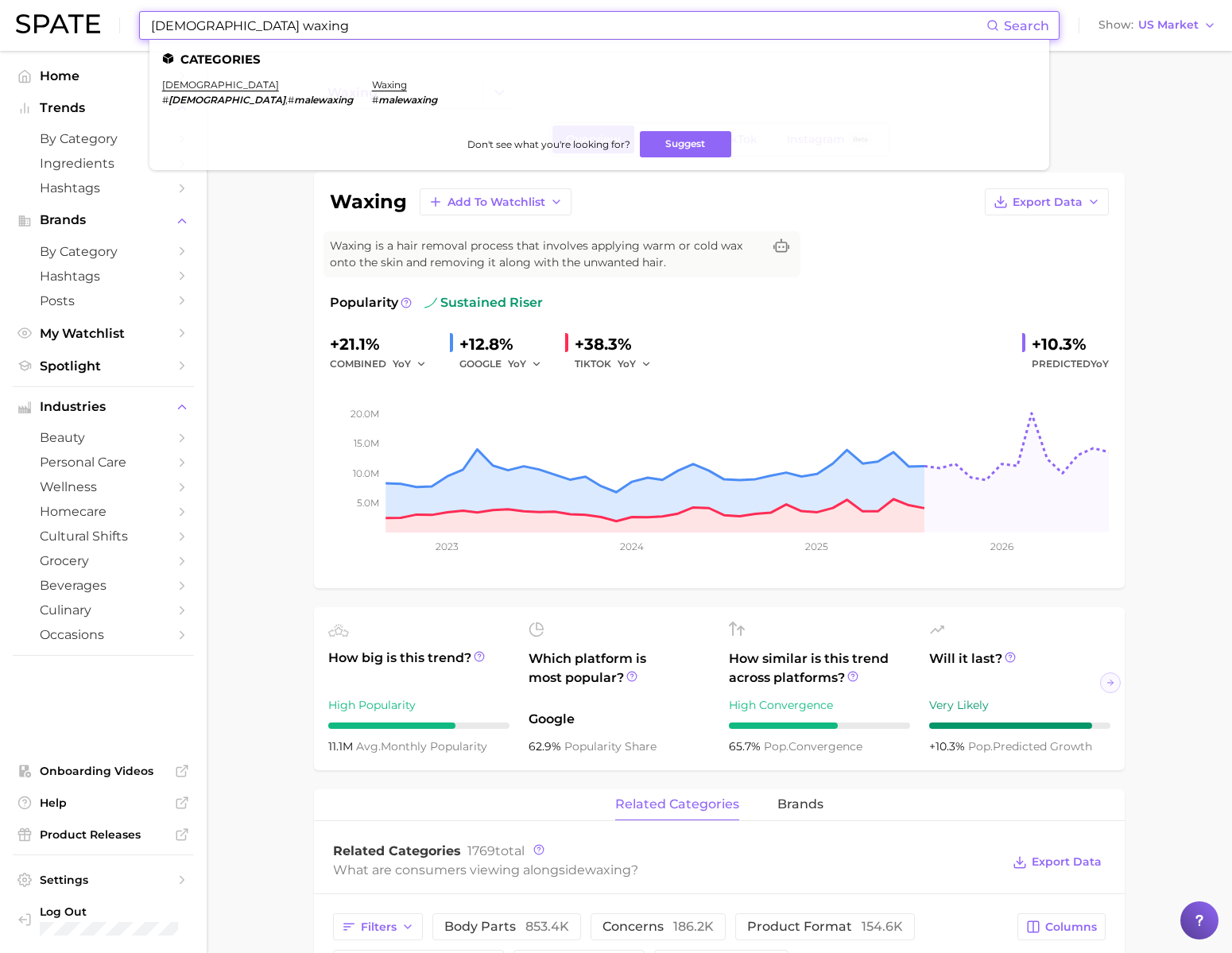
drag, startPoint x: 172, startPoint y: 26, endPoint x: 306, endPoint y: 28, distance: 134.0
click at [306, 28] on input "[DEMOGRAPHIC_DATA] waxing" at bounding box center [568, 25] width 837 height 27
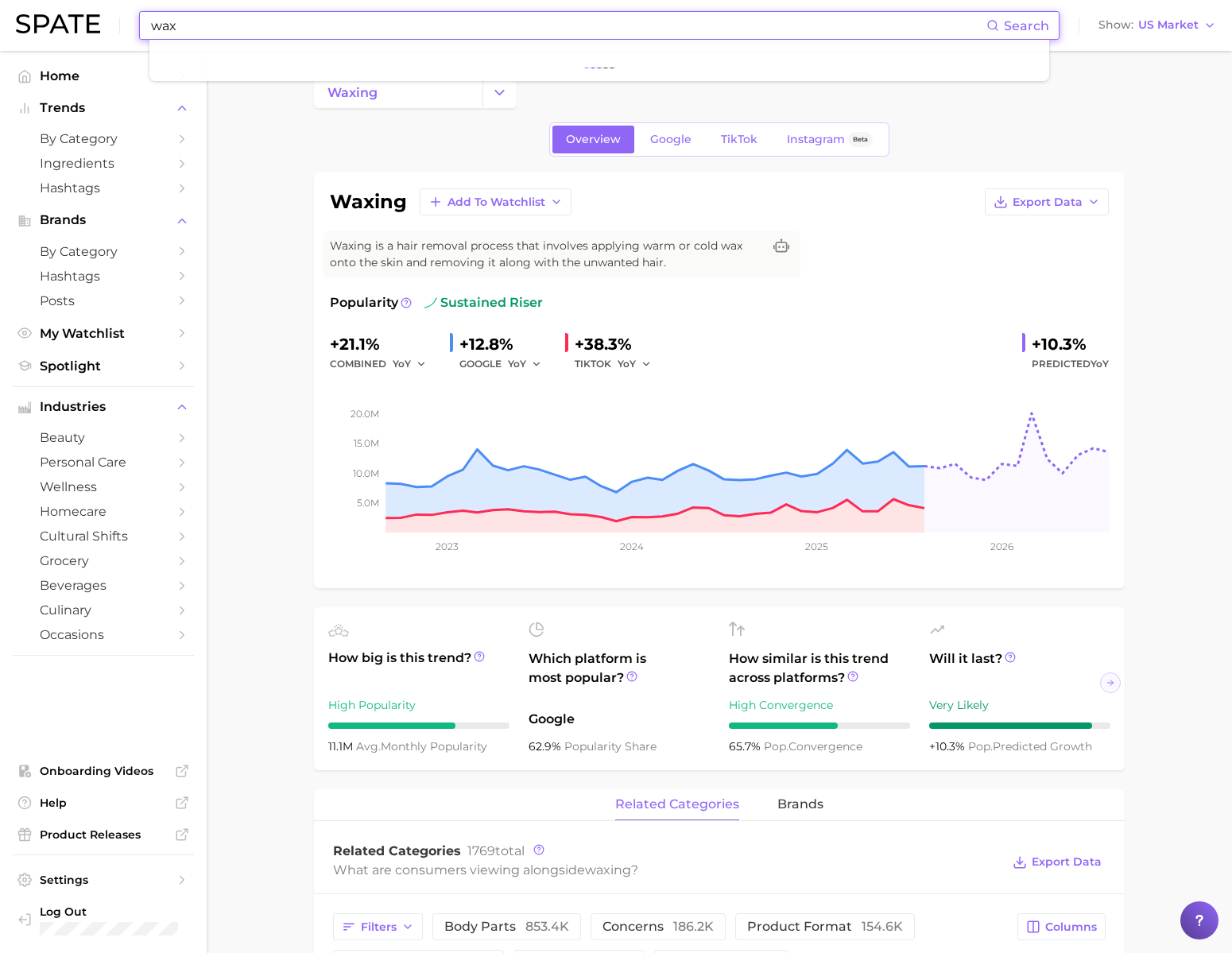
type input "wax"
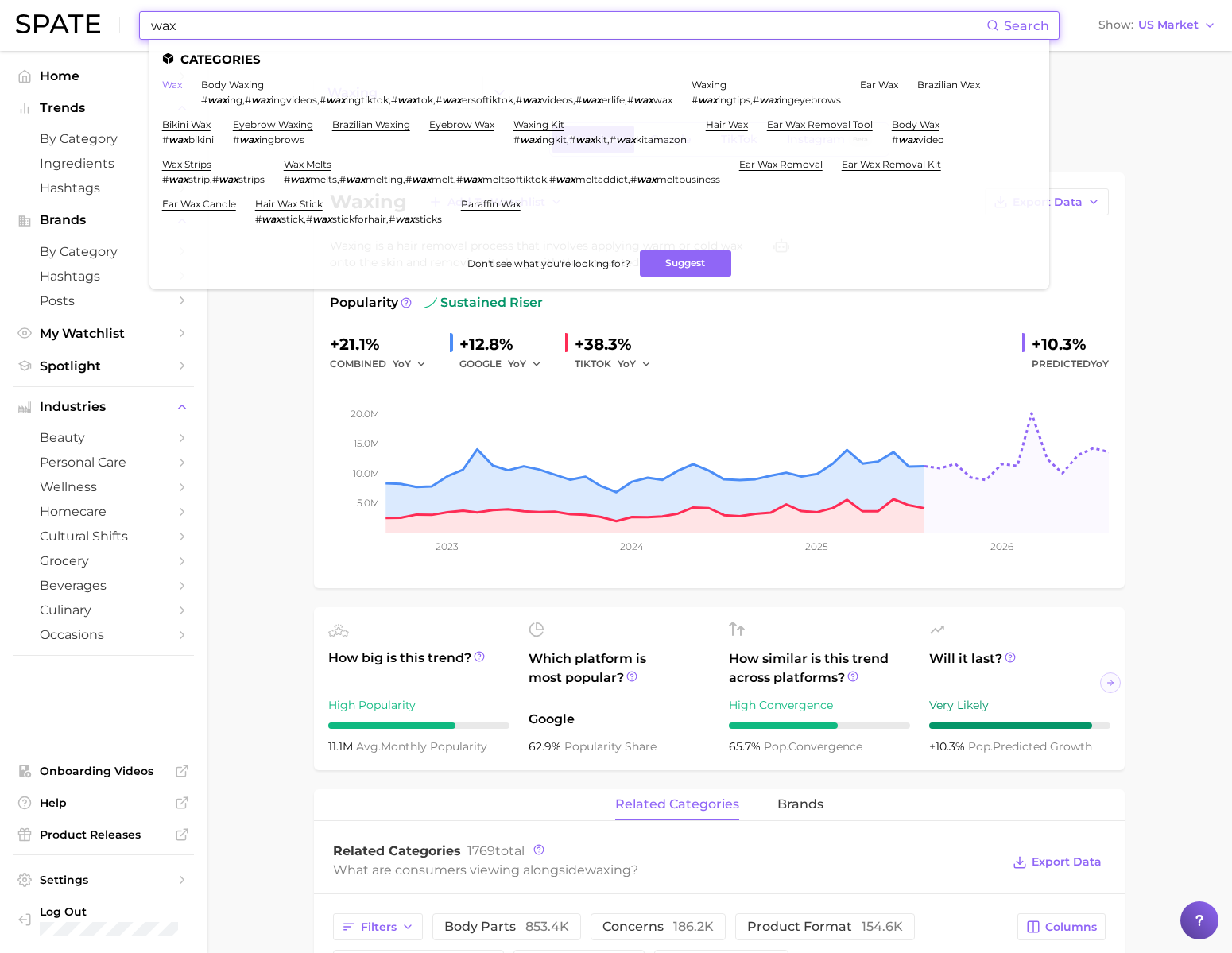
click at [182, 85] on link "wax" at bounding box center [172, 85] width 20 height 12
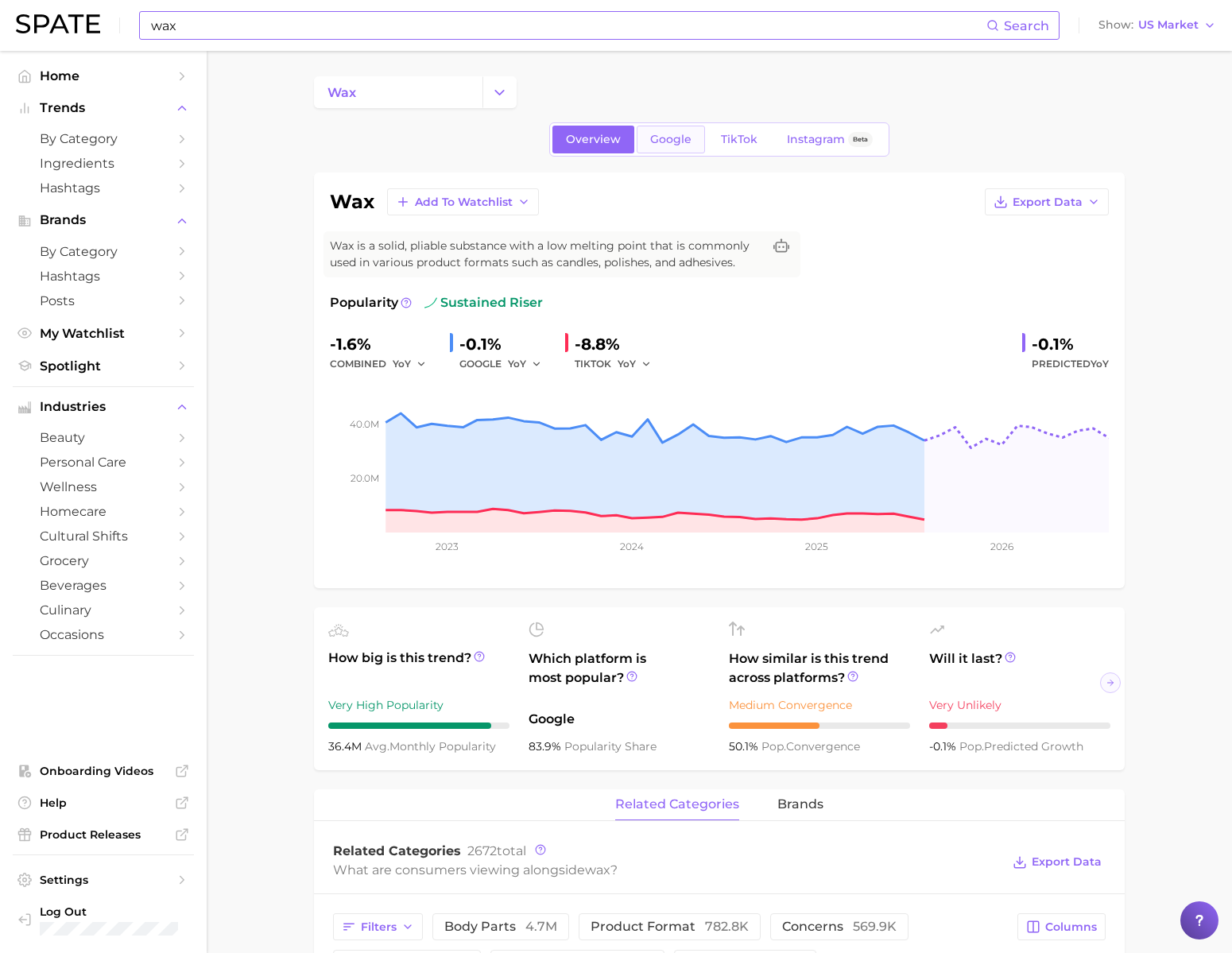
click at [650, 146] on span "Google" at bounding box center [670, 139] width 42 height 14
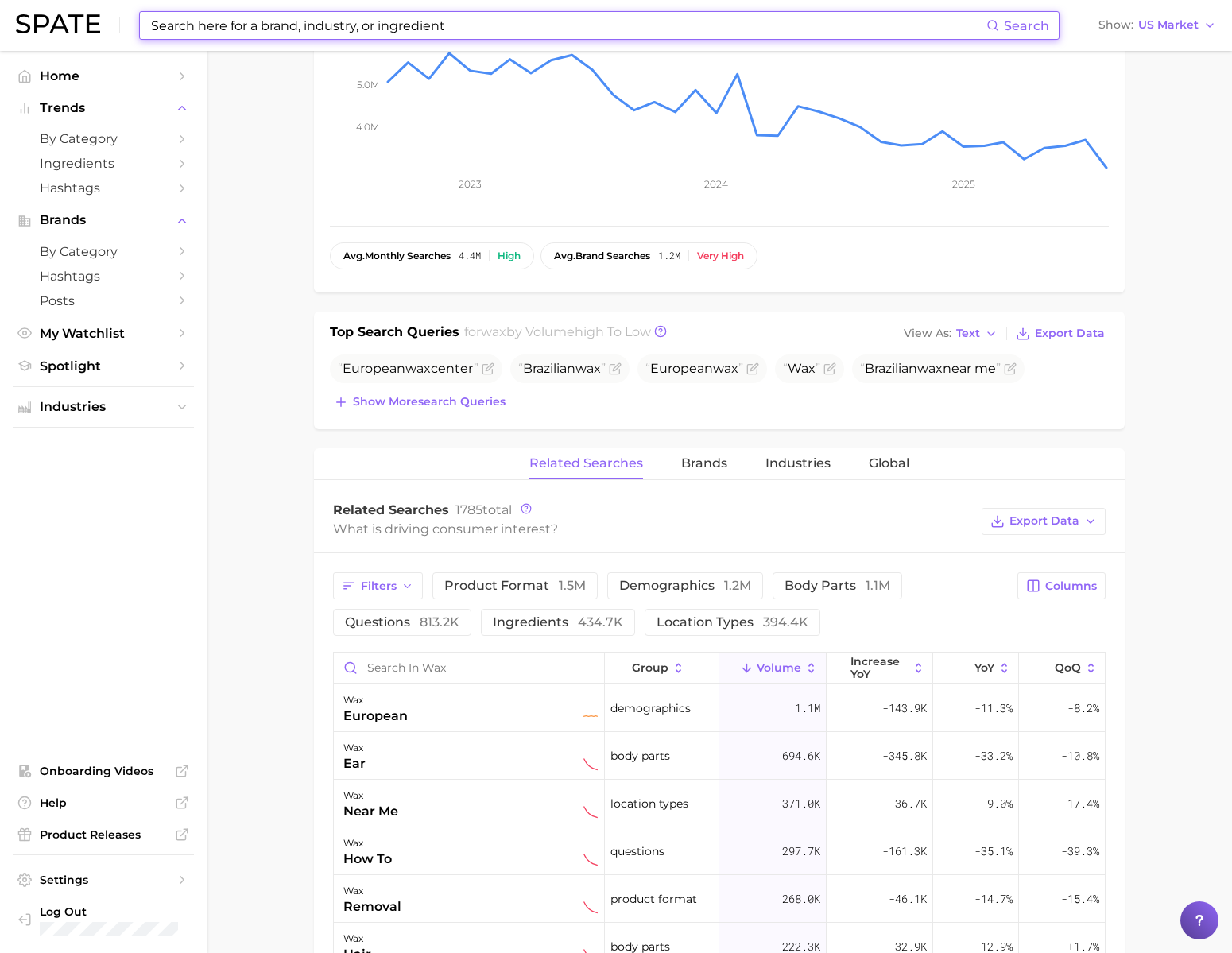
scroll to position [385, 0]
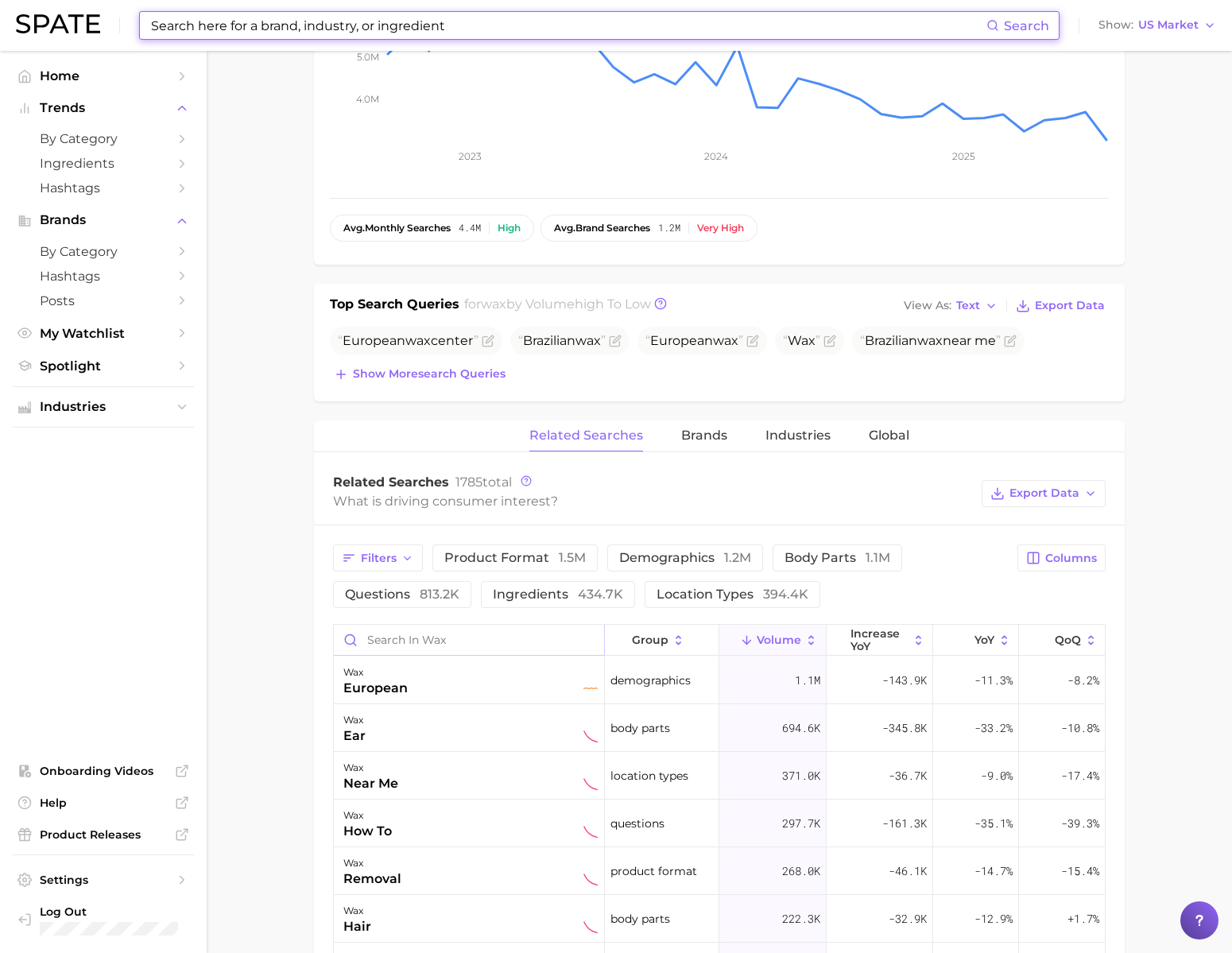
click at [498, 655] on input "Search in wax" at bounding box center [469, 640] width 270 height 31
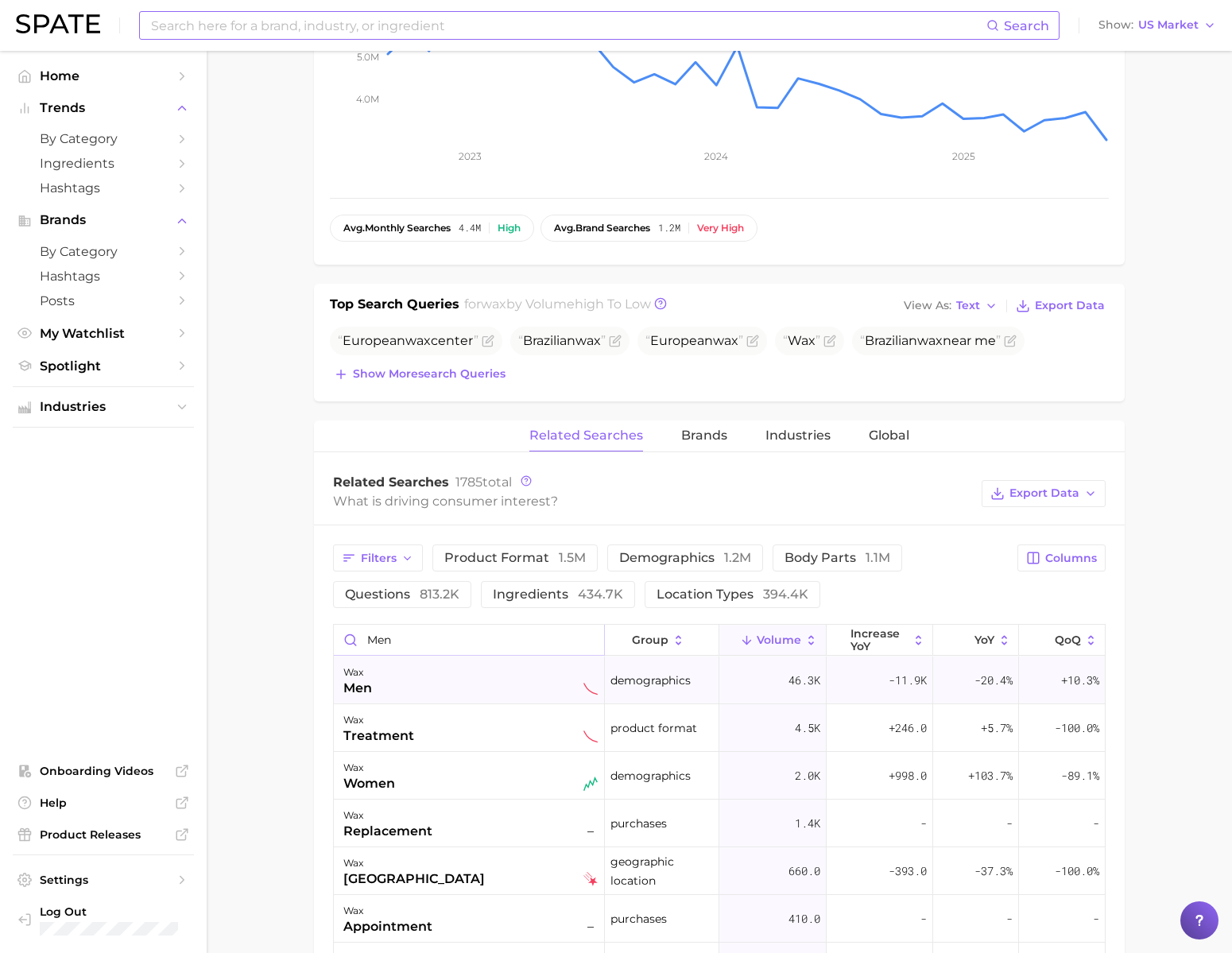
type input "men"
click at [421, 697] on div "wax men" at bounding box center [470, 680] width 254 height 35
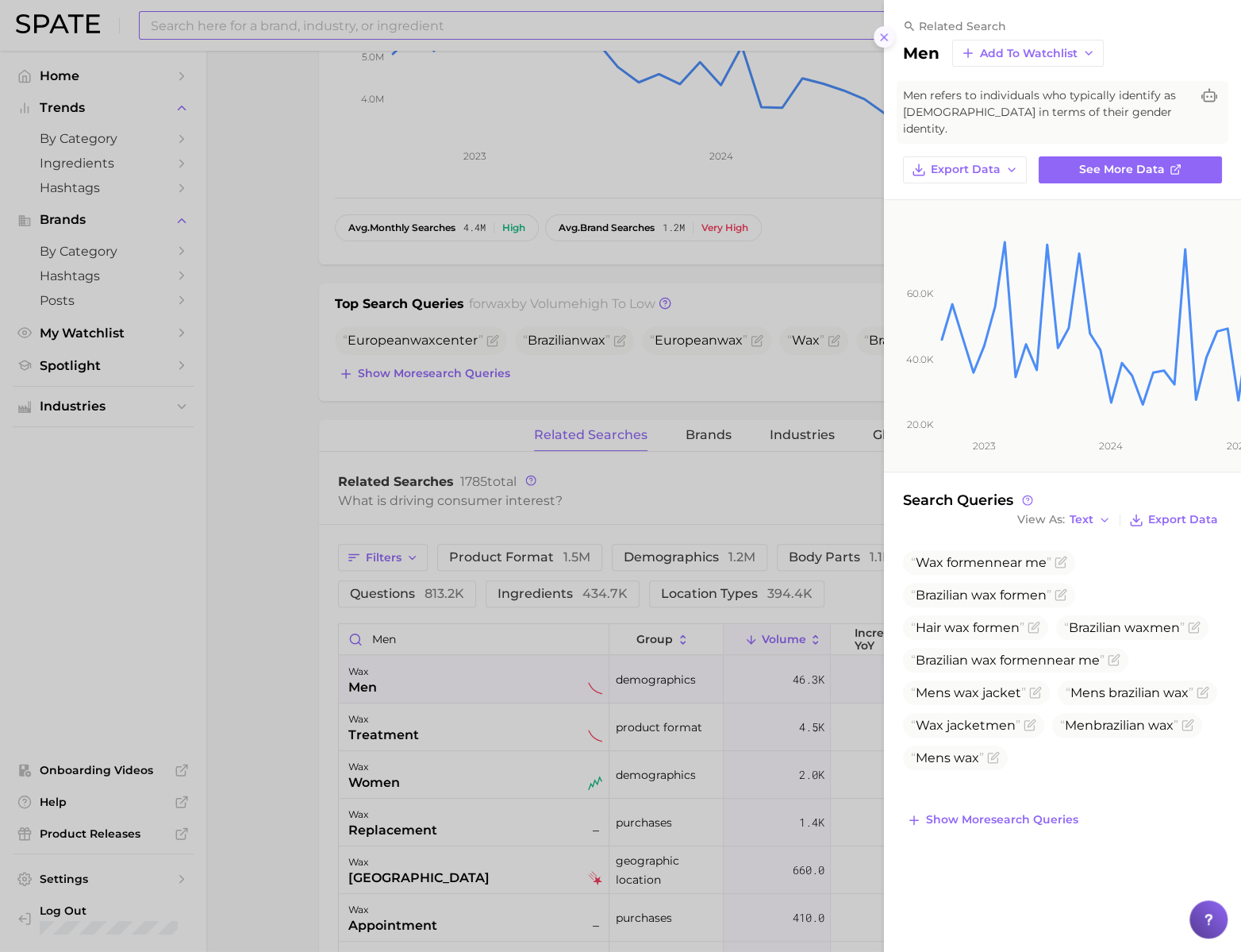
click at [874, 48] on button at bounding box center [884, 36] width 21 height 21
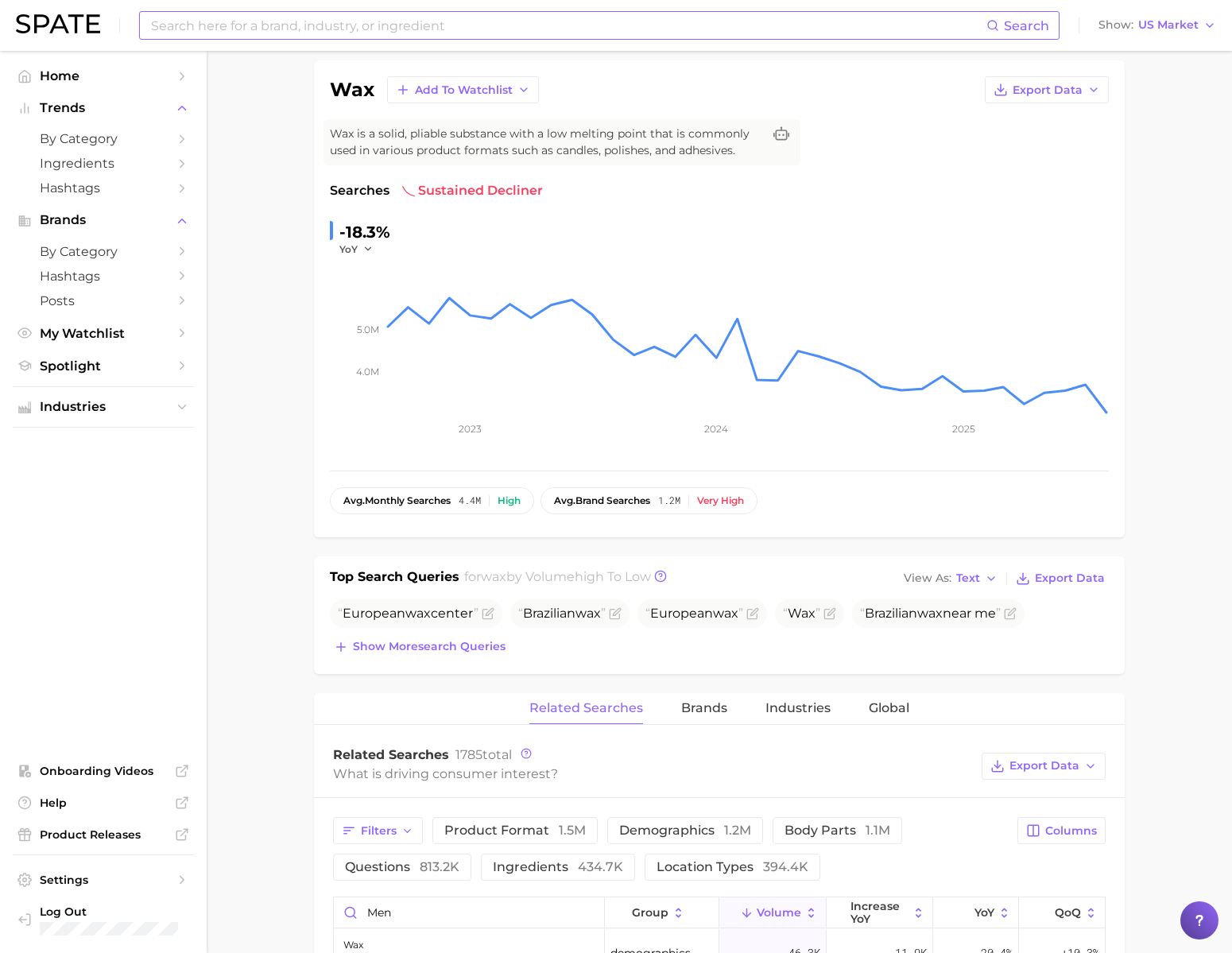
scroll to position [0, 0]
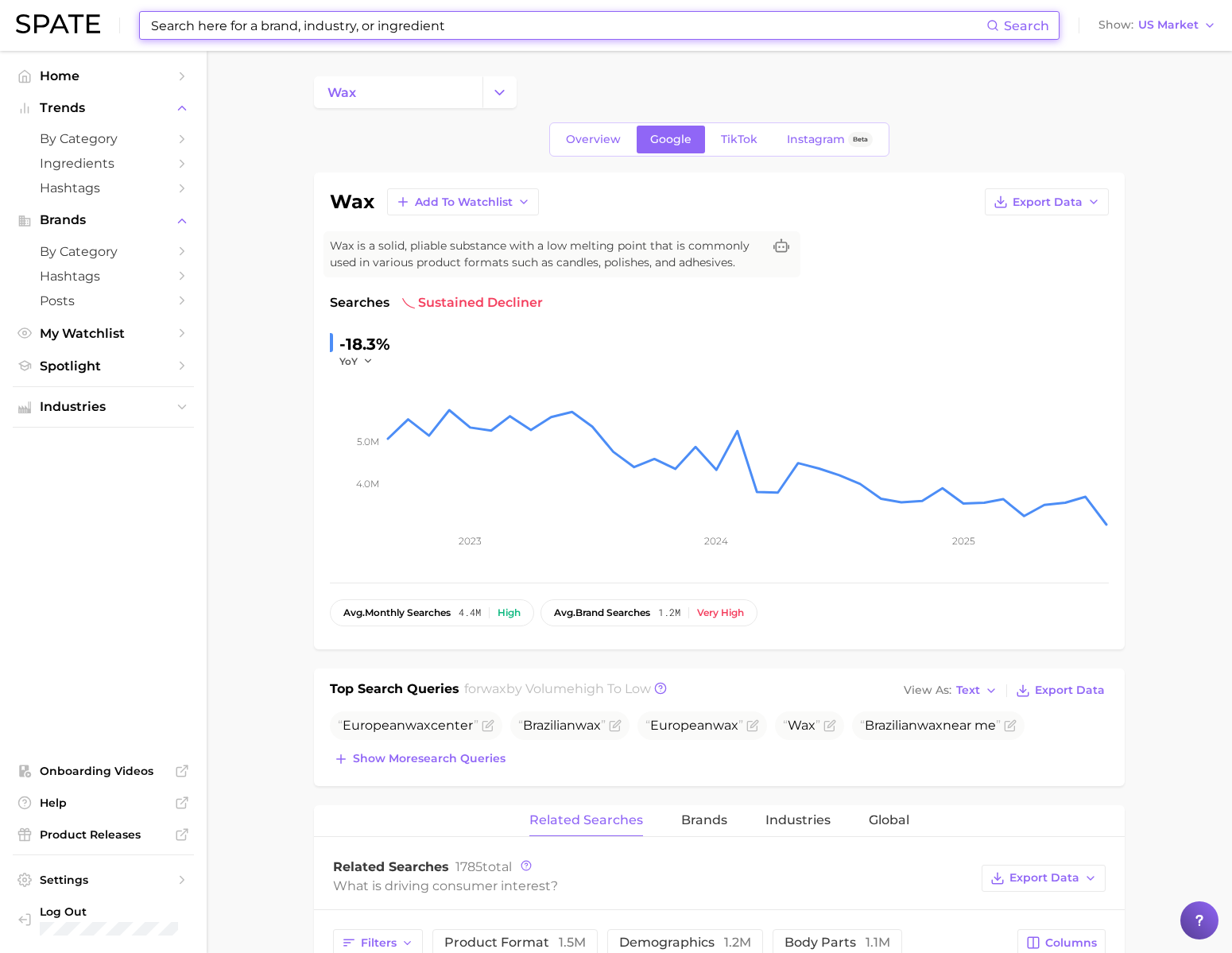
click at [334, 28] on input at bounding box center [568, 25] width 837 height 27
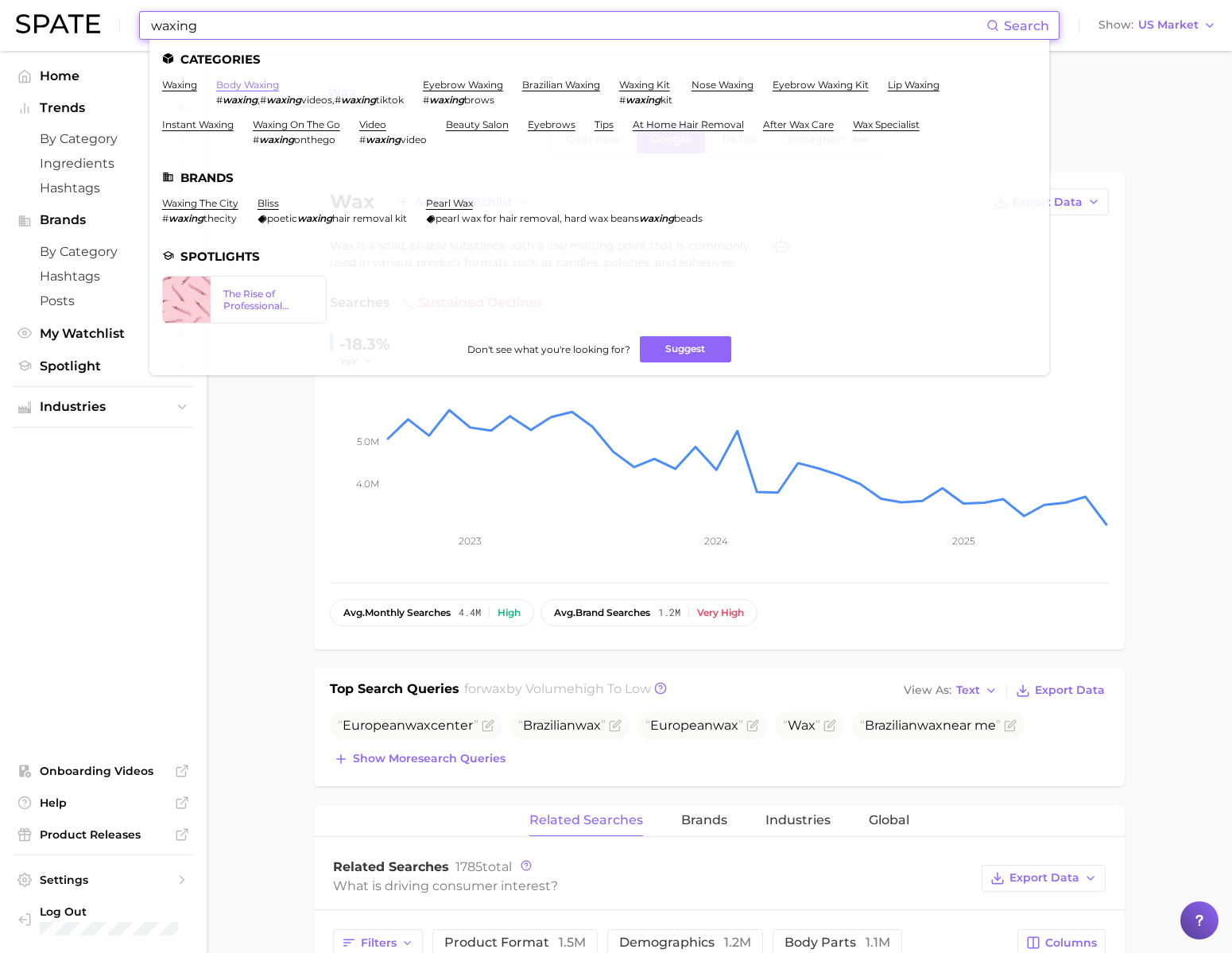
type input "waxing"
click at [279, 86] on link "body waxing" at bounding box center [247, 85] width 63 height 12
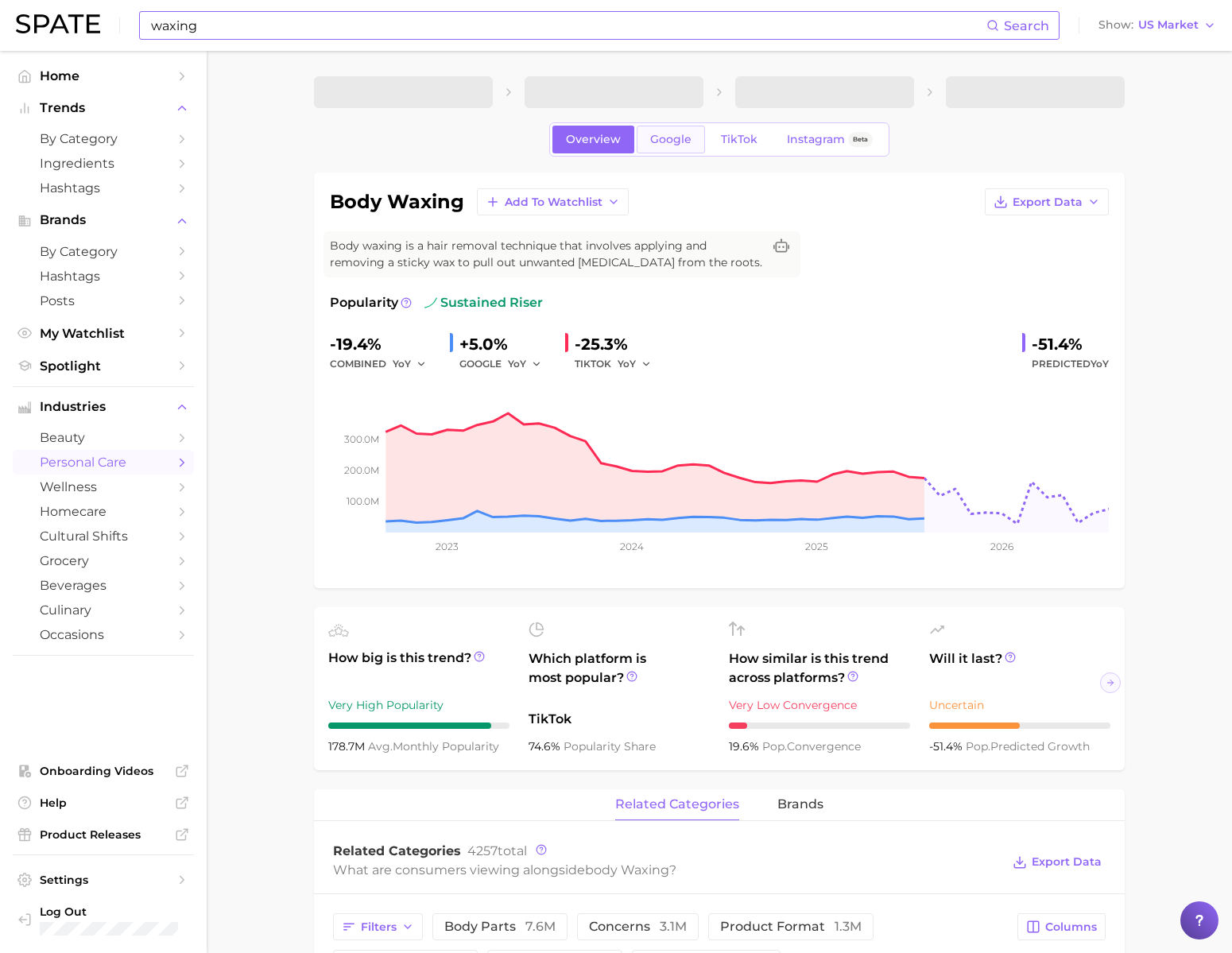
click at [658, 146] on span "Google" at bounding box center [670, 139] width 42 height 14
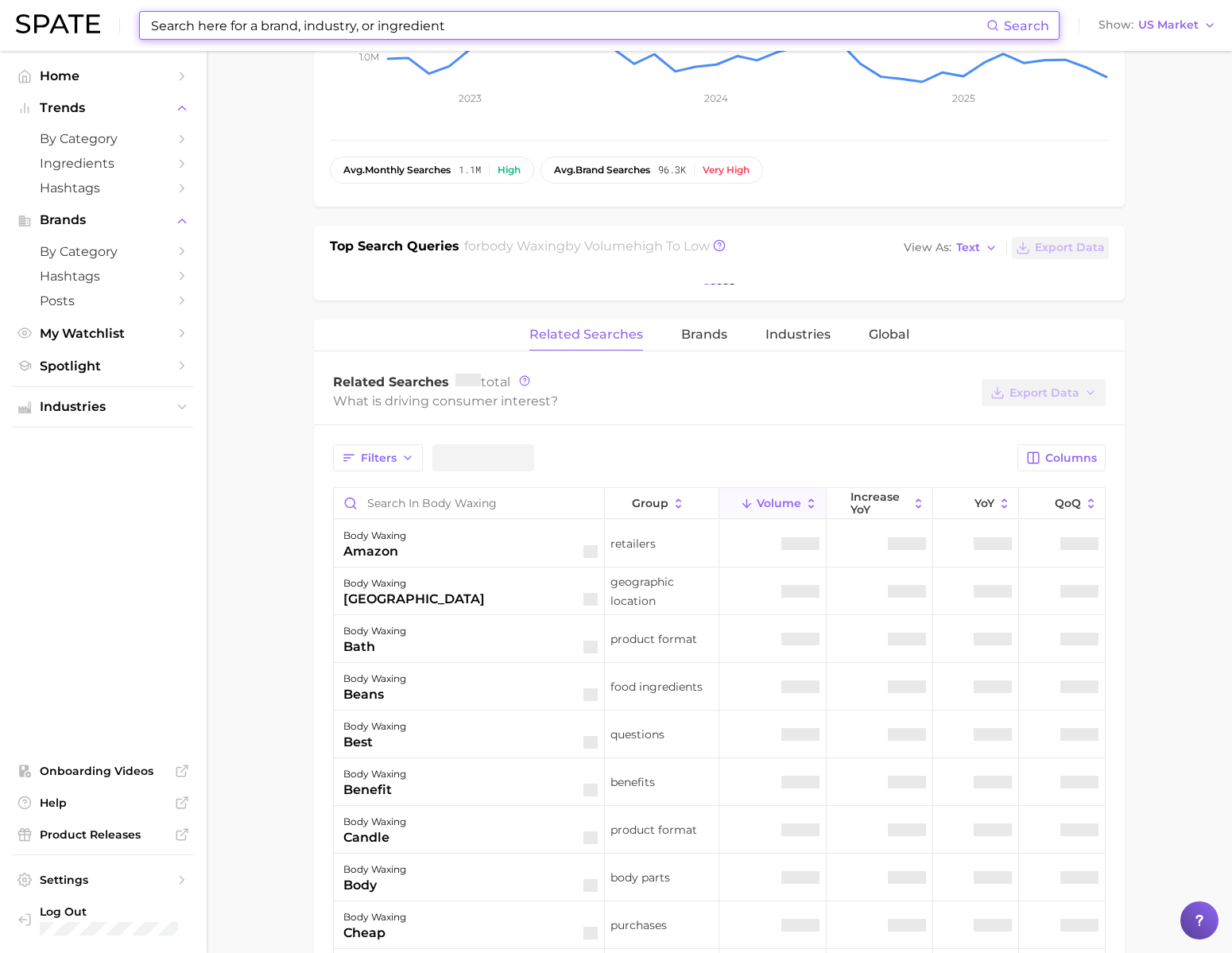
scroll to position [475, 0]
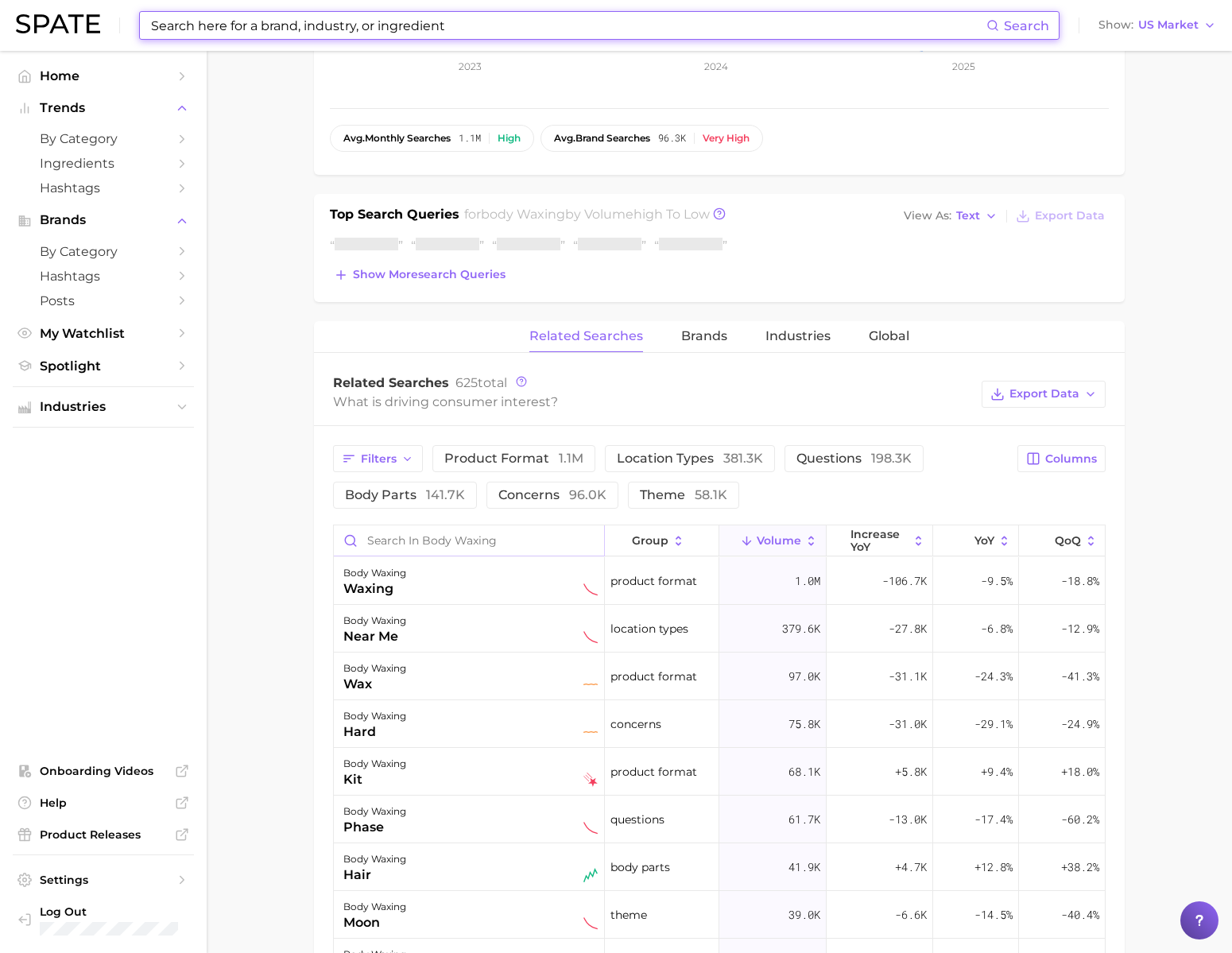
click at [428, 555] on input "Search in body waxing" at bounding box center [469, 540] width 270 height 31
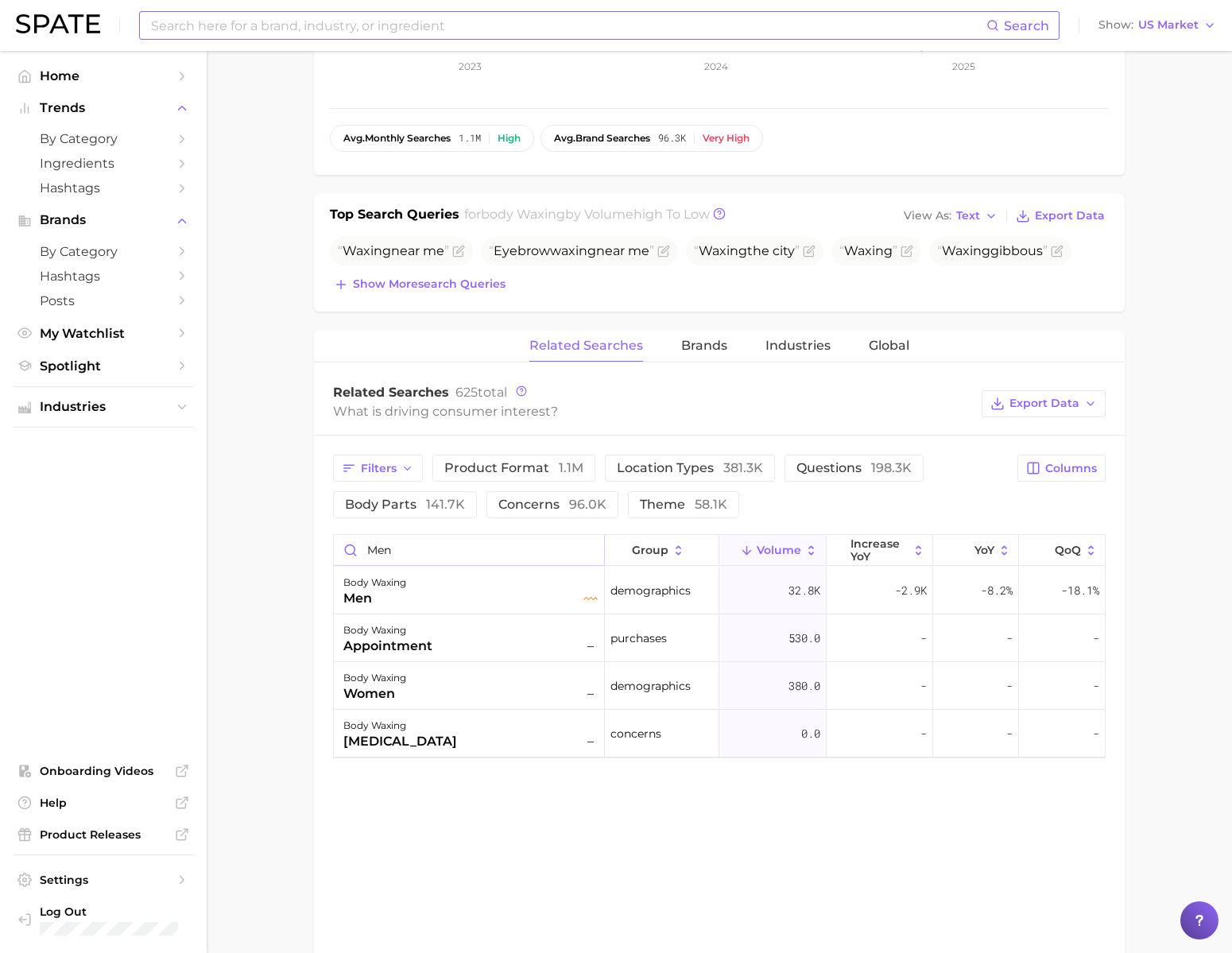
type input "men"
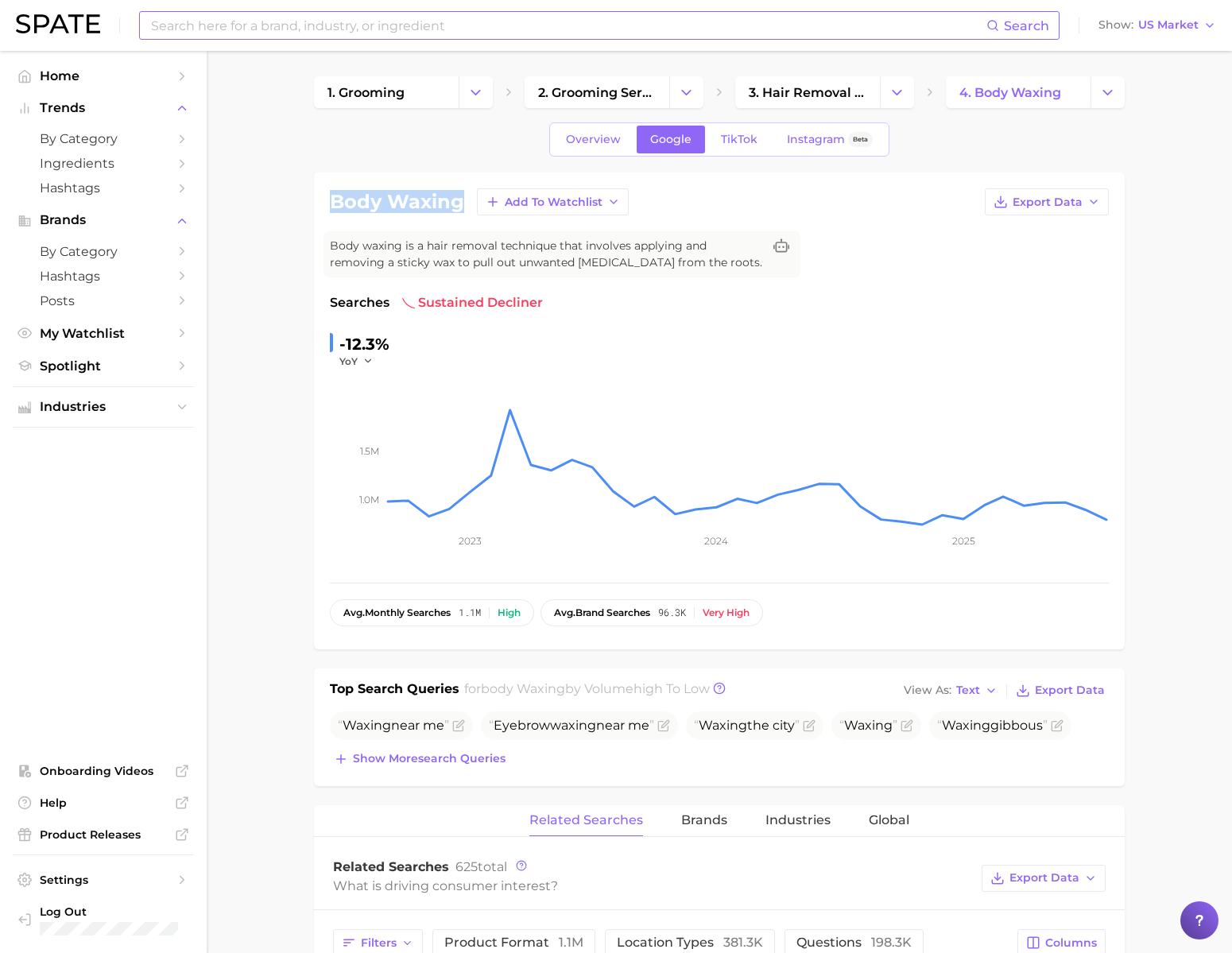
drag, startPoint x: 332, startPoint y: 216, endPoint x: 459, endPoint y: 213, distance: 127.0
click at [459, 211] on h1 "body waxing" at bounding box center [397, 201] width 134 height 19
copy h1 "body waxing"
click at [665, 23] on input at bounding box center [568, 25] width 837 height 27
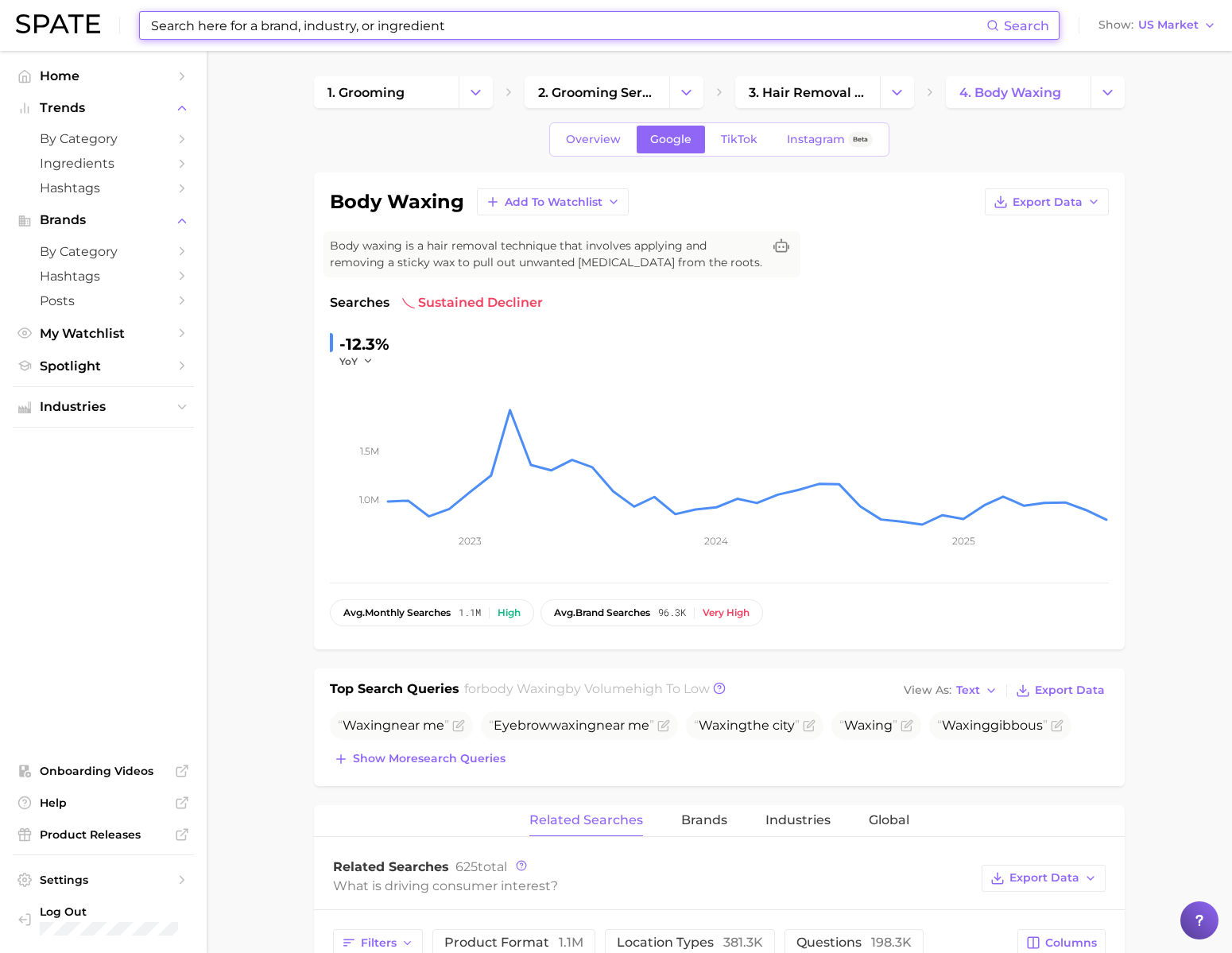
click at [665, 23] on input at bounding box center [568, 25] width 837 height 27
paste input "creatine drink"
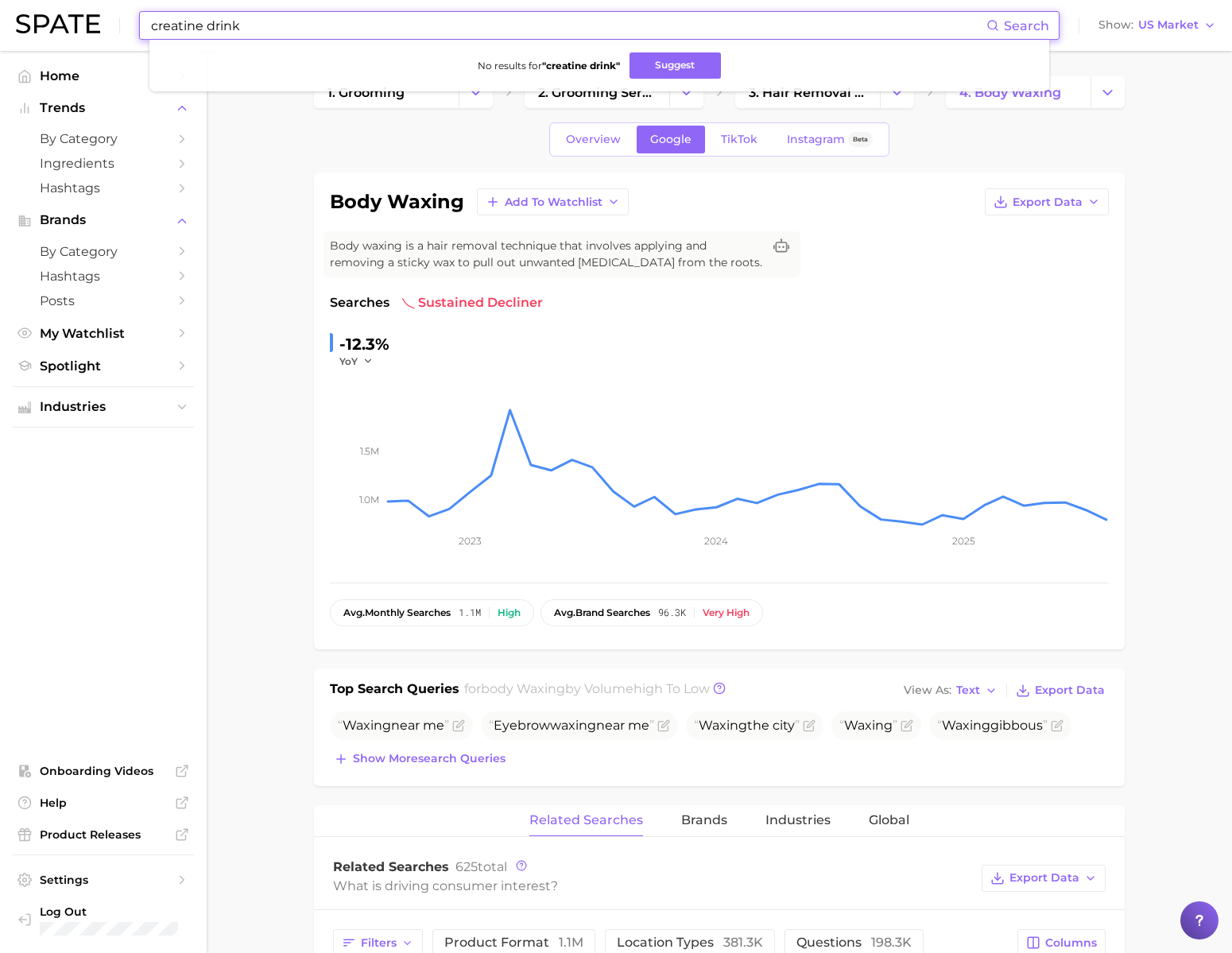
click at [574, 18] on input "creatine drink" at bounding box center [568, 25] width 837 height 27
type input "ㄷ"
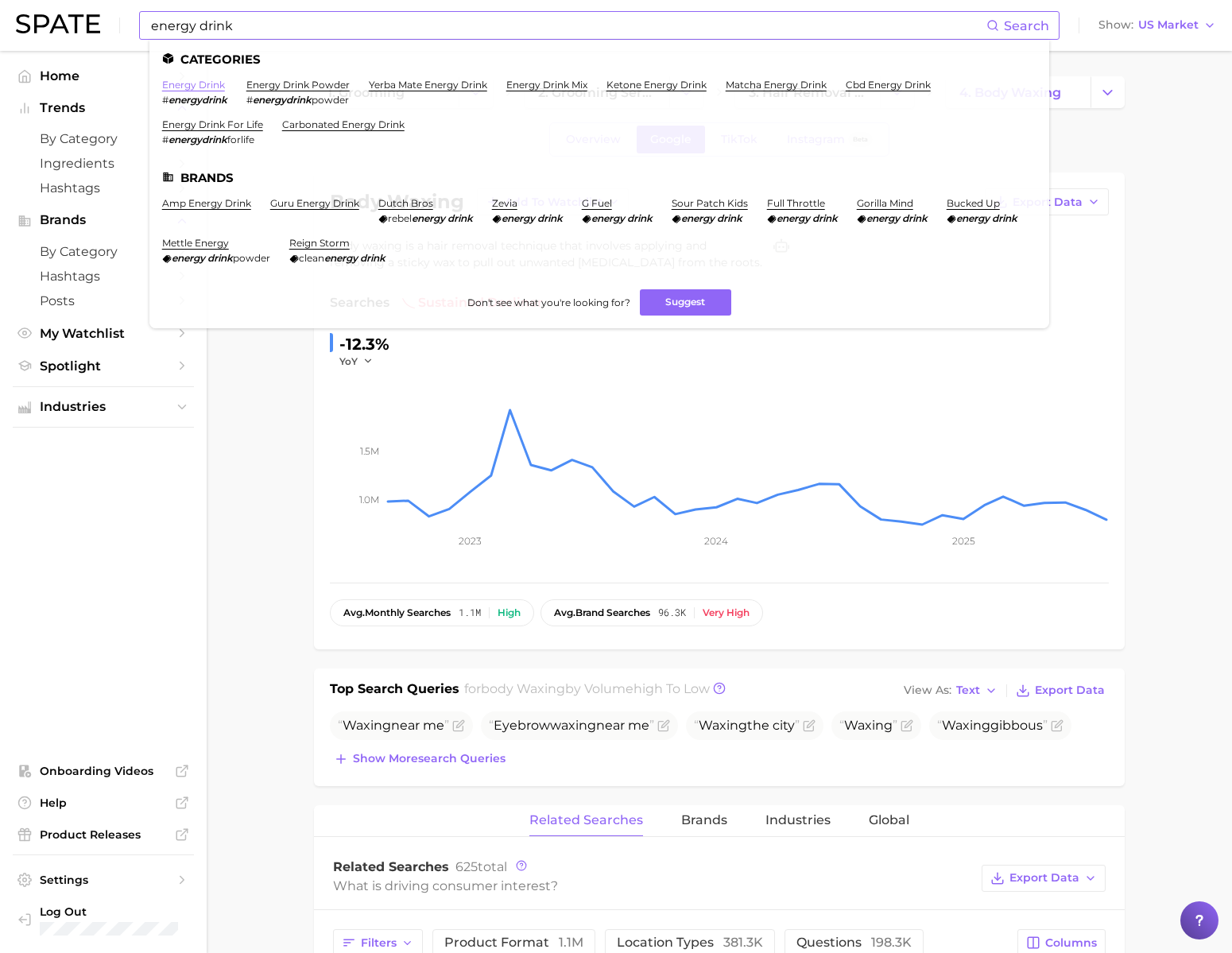
click at [218, 82] on link "energy drink" at bounding box center [194, 85] width 63 height 12
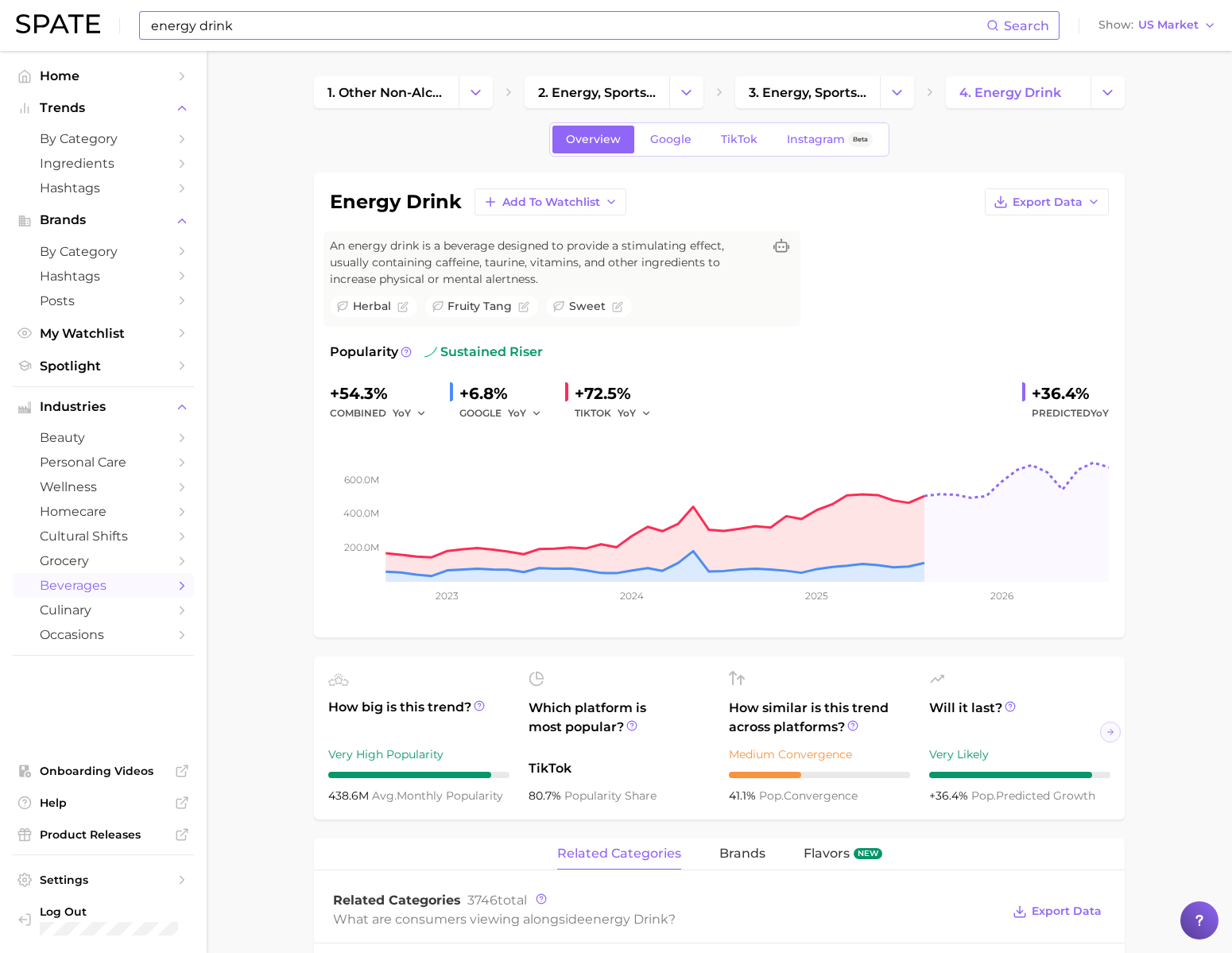
click at [449, 41] on div "energy drink Search Show US Market" at bounding box center [616, 25] width 1201 height 51
click at [449, 35] on input "energy drink" at bounding box center [568, 25] width 837 height 27
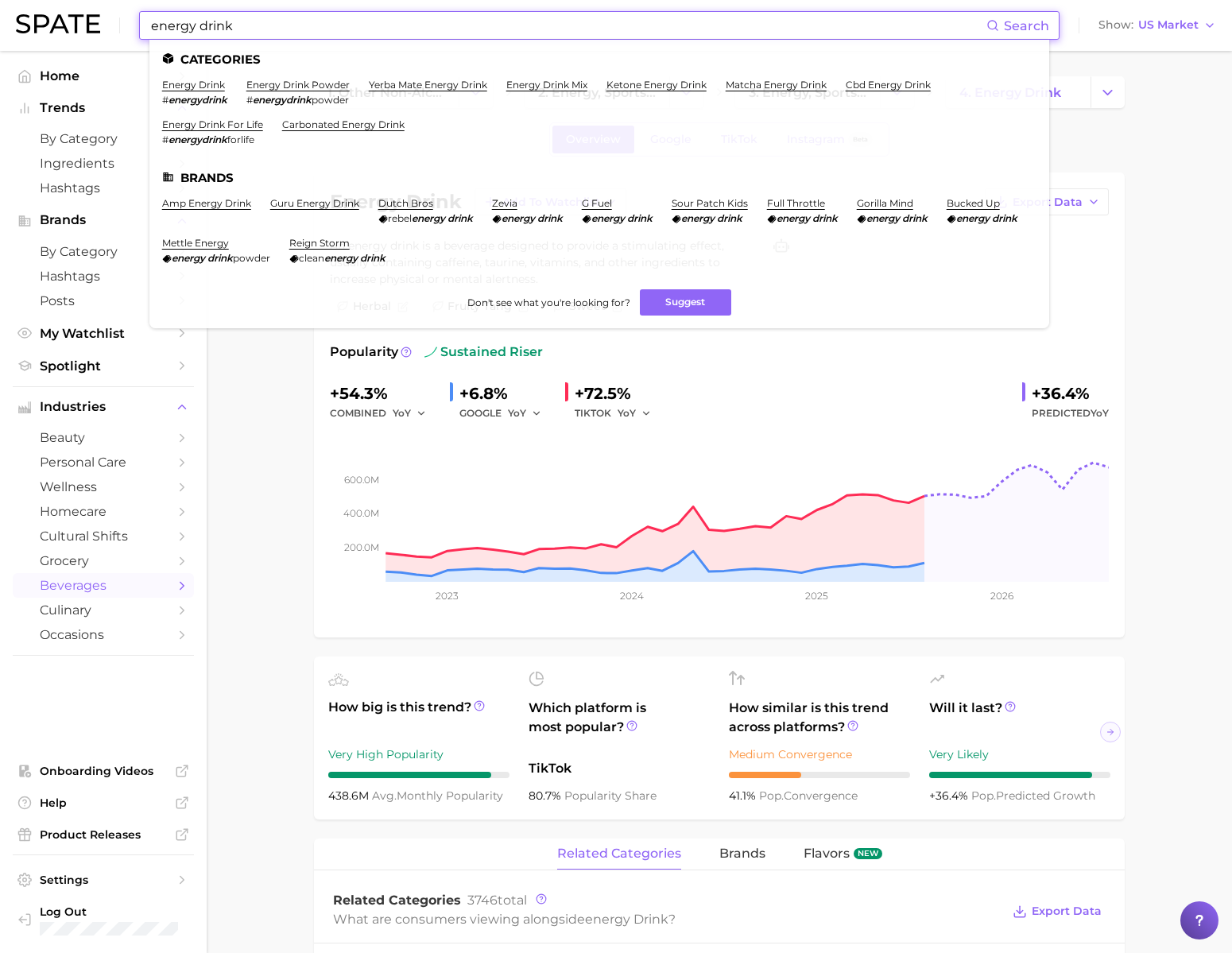
click at [449, 35] on input "energy drink" at bounding box center [568, 25] width 837 height 27
type input "ㅣ"
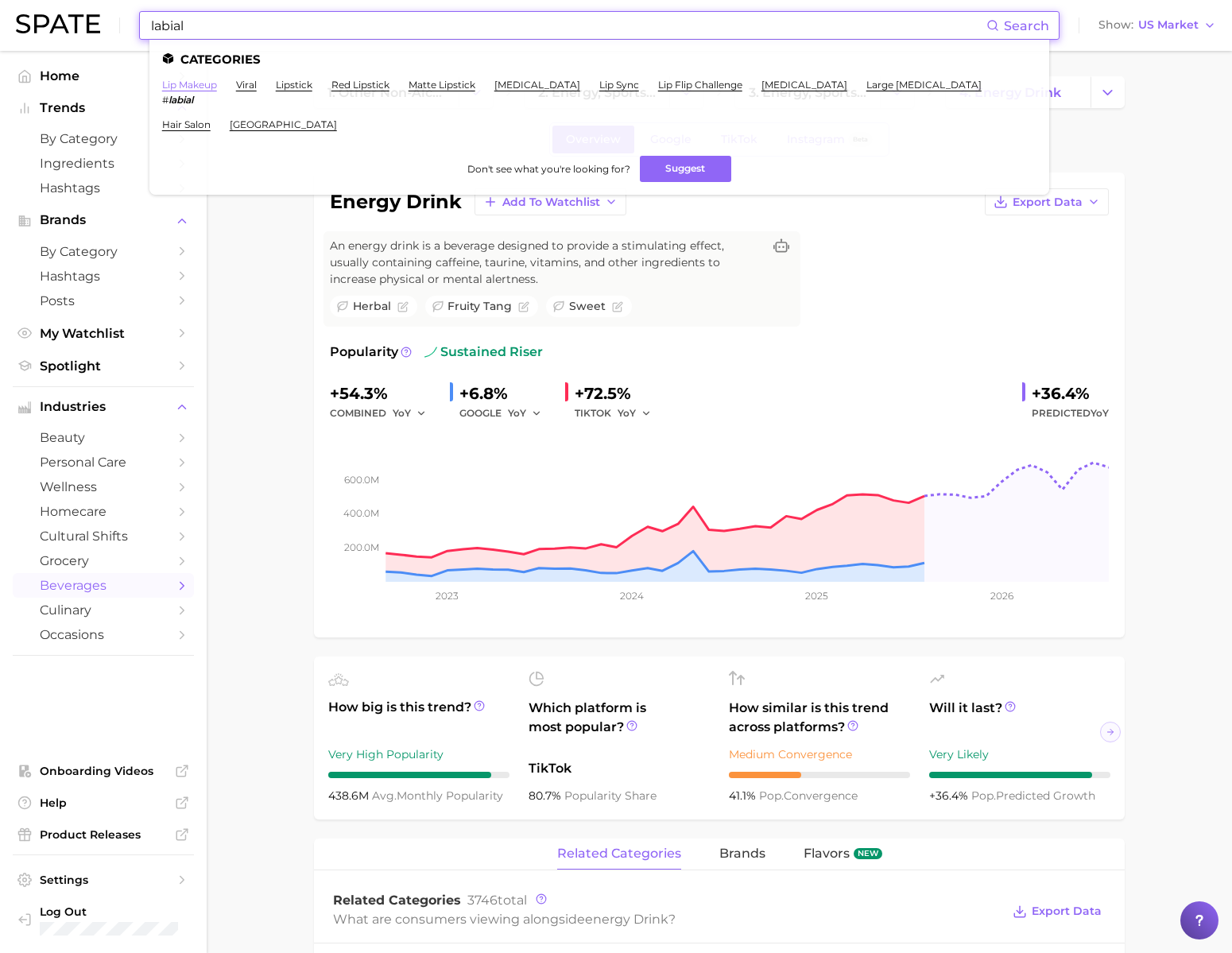
type input "labial"
click at [217, 83] on link "lip makeup" at bounding box center [189, 85] width 55 height 12
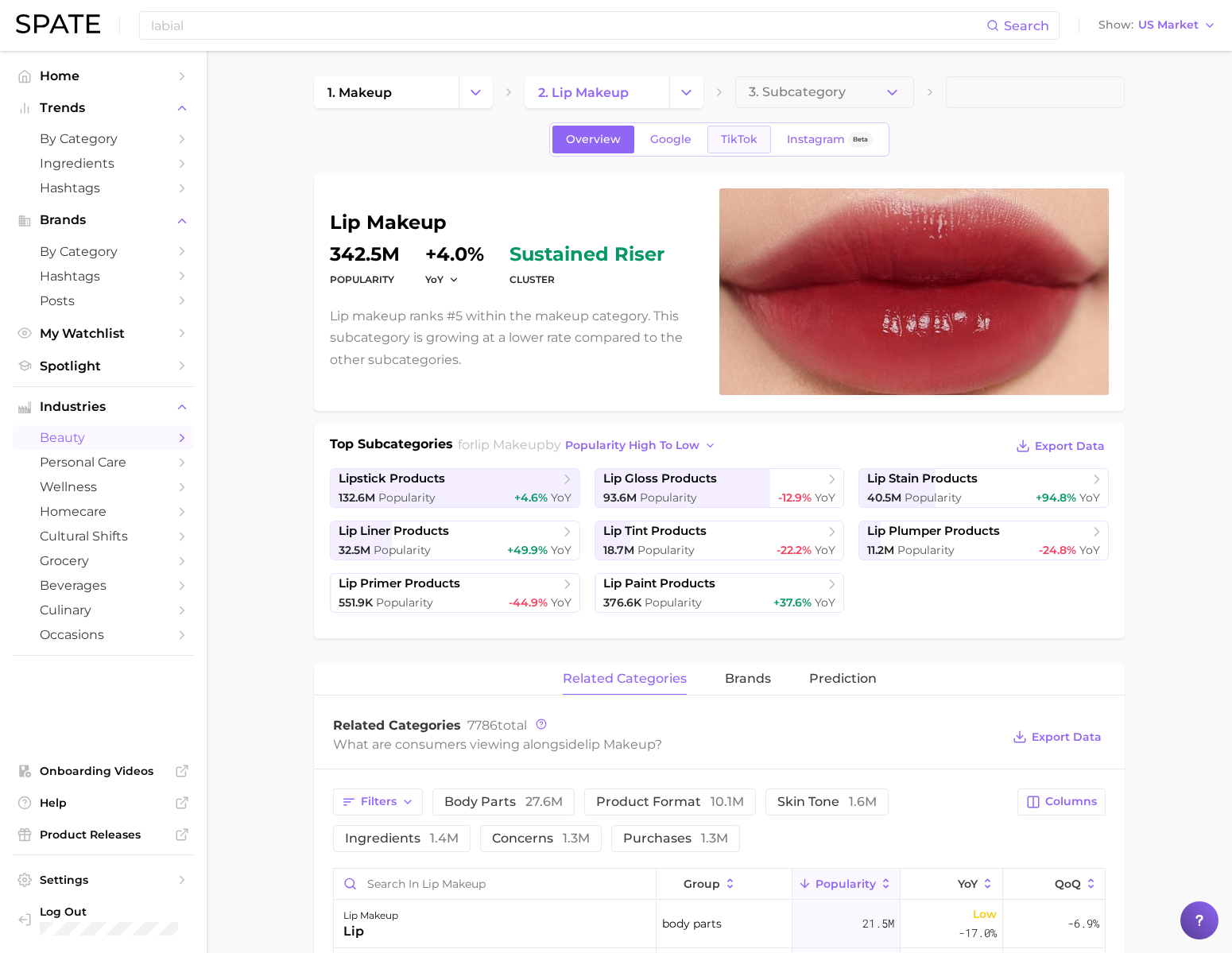
click at [743, 144] on span "TikTok" at bounding box center [739, 139] width 37 height 14
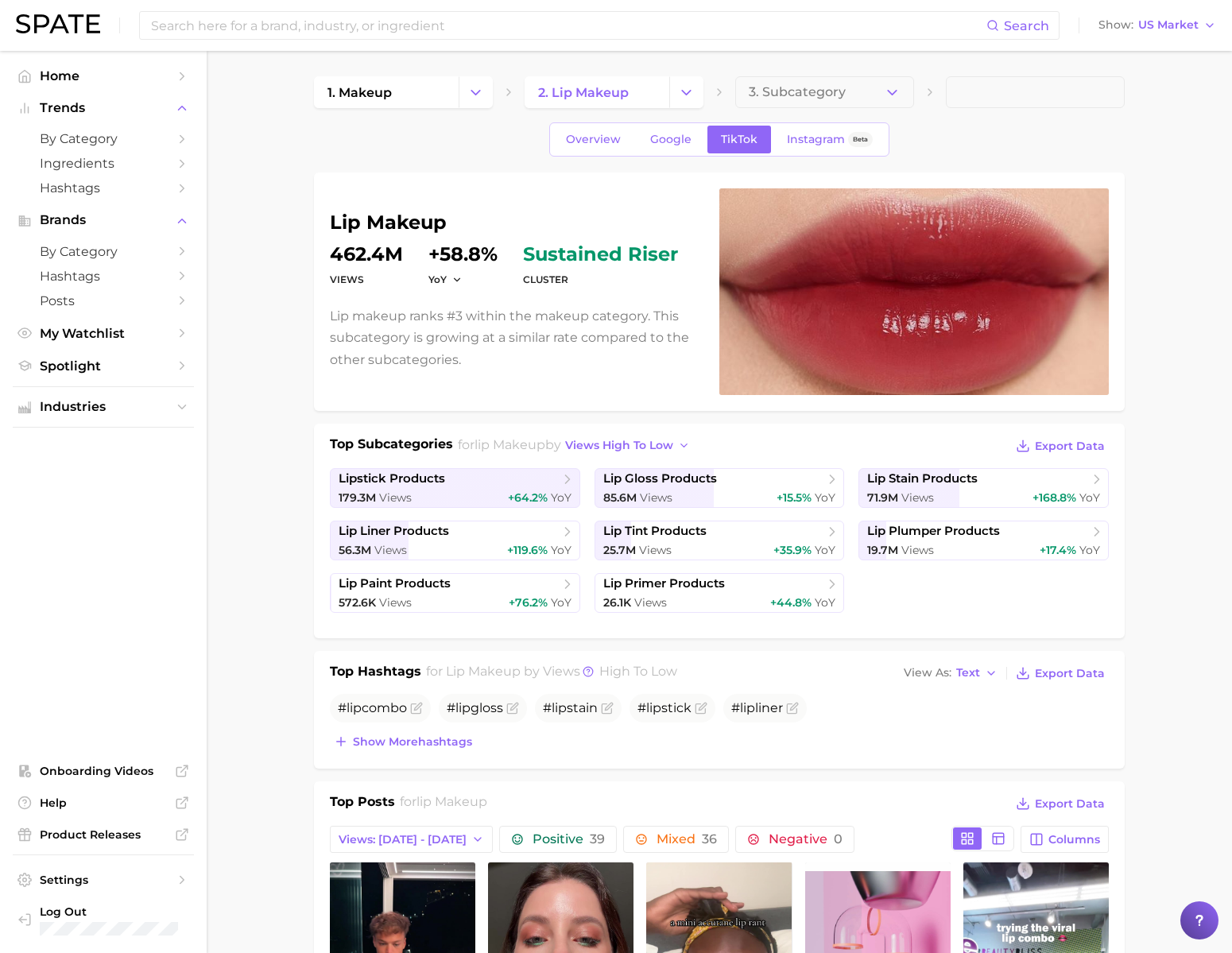
click at [349, 769] on div "Top Hashtags for lip makeup by Views high to low View As Text Export Data # lip…" at bounding box center [720, 709] width 811 height 117
click at [366, 748] on span "Show more hashtags" at bounding box center [412, 742] width 119 height 14
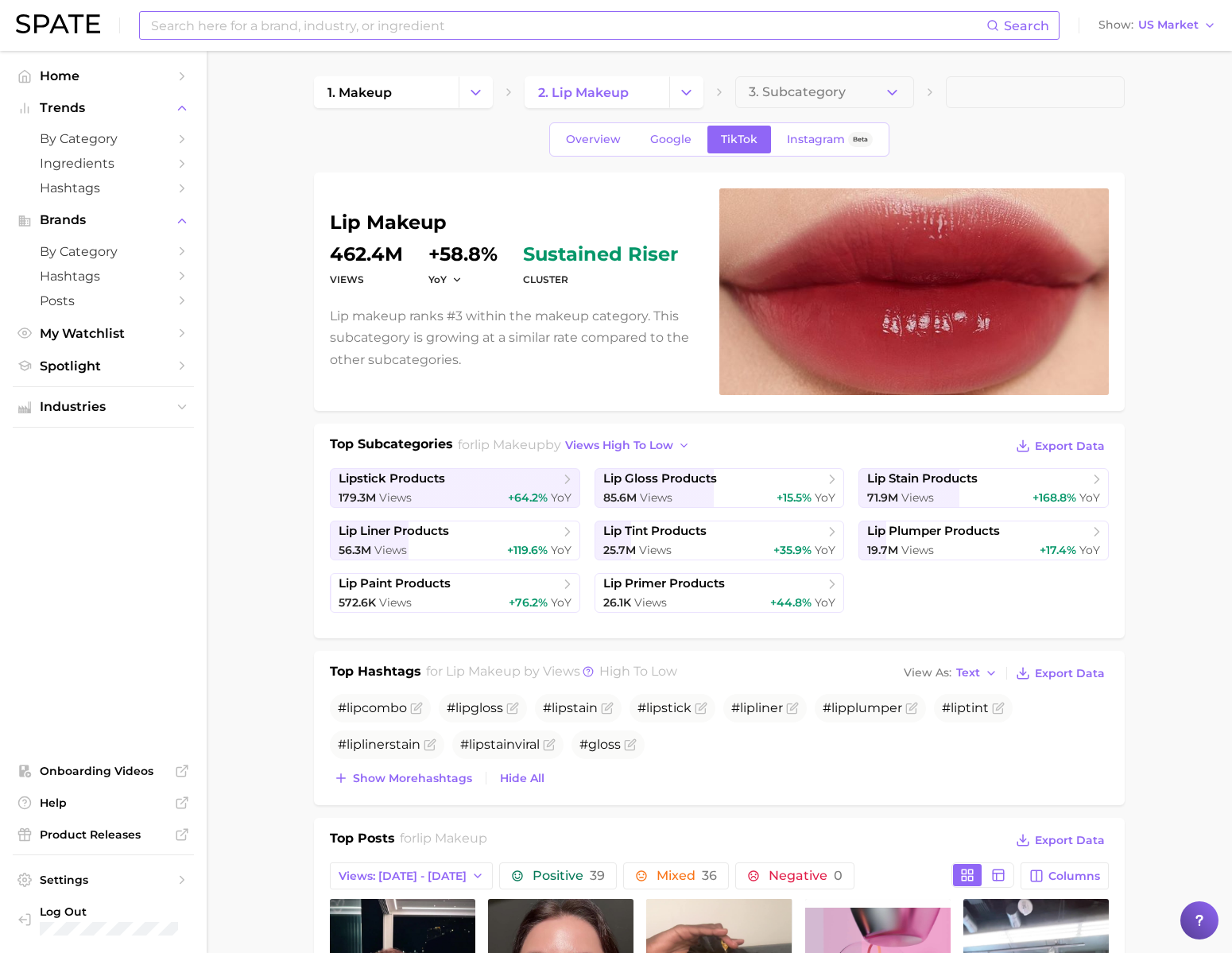
click at [608, 22] on input at bounding box center [568, 25] width 837 height 27
type input "ㅍ"
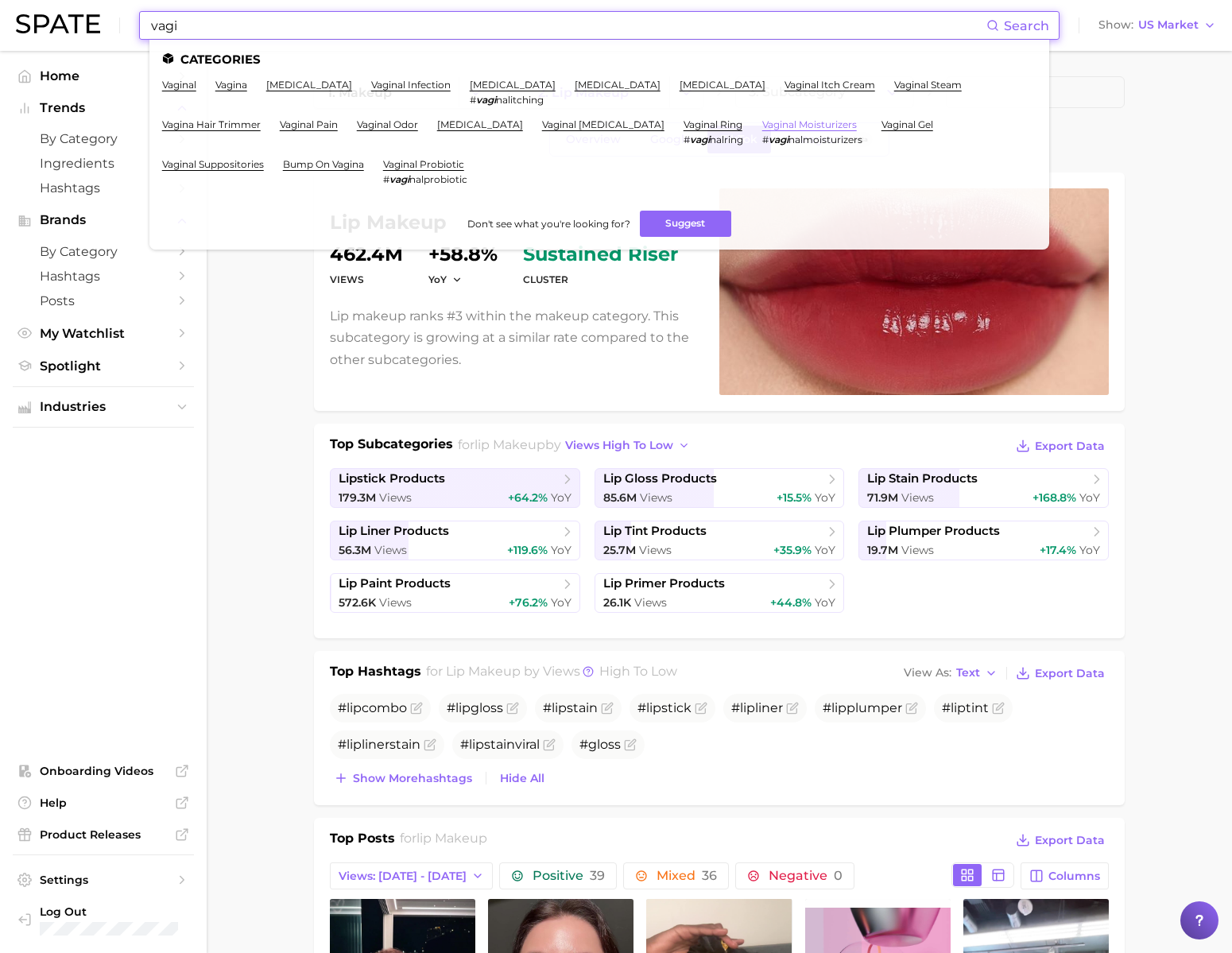
type input "vagi"
click at [799, 127] on link "vaginal moisturizers" at bounding box center [809, 124] width 94 height 12
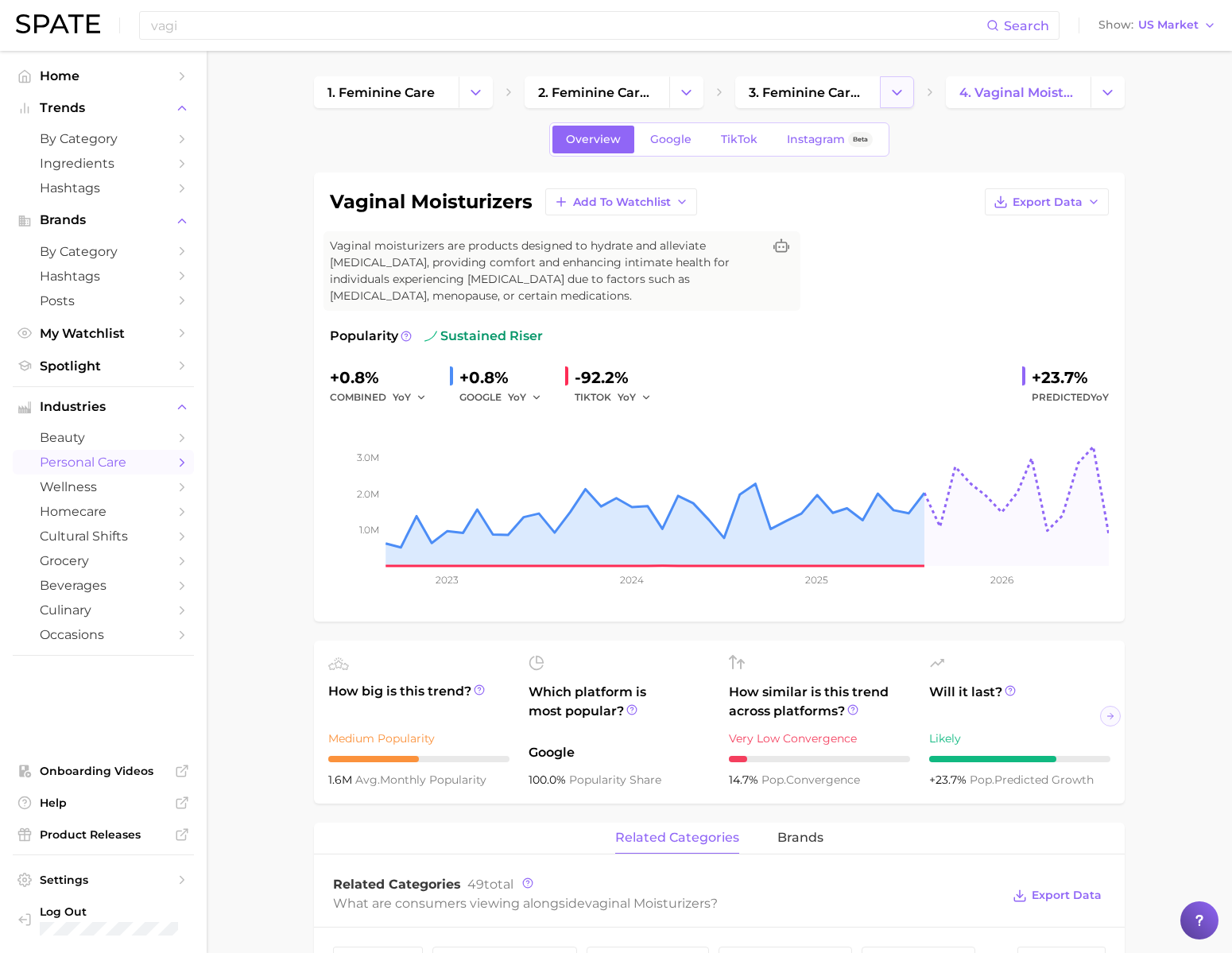
click at [902, 93] on icon "Change Category" at bounding box center [897, 93] width 17 height 17
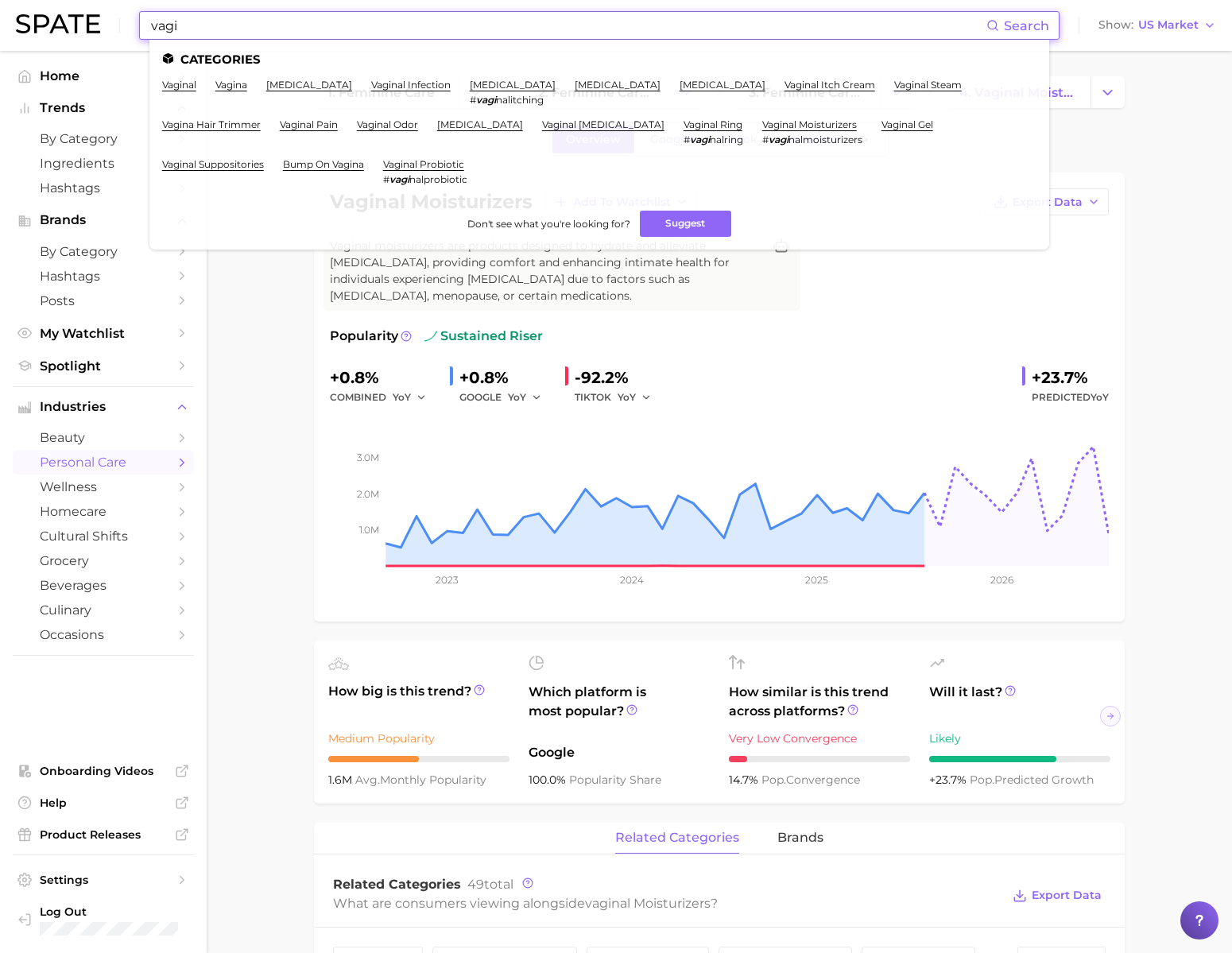
click at [570, 19] on input "vagi" at bounding box center [568, 25] width 837 height 27
paste input "#puffapplicator"
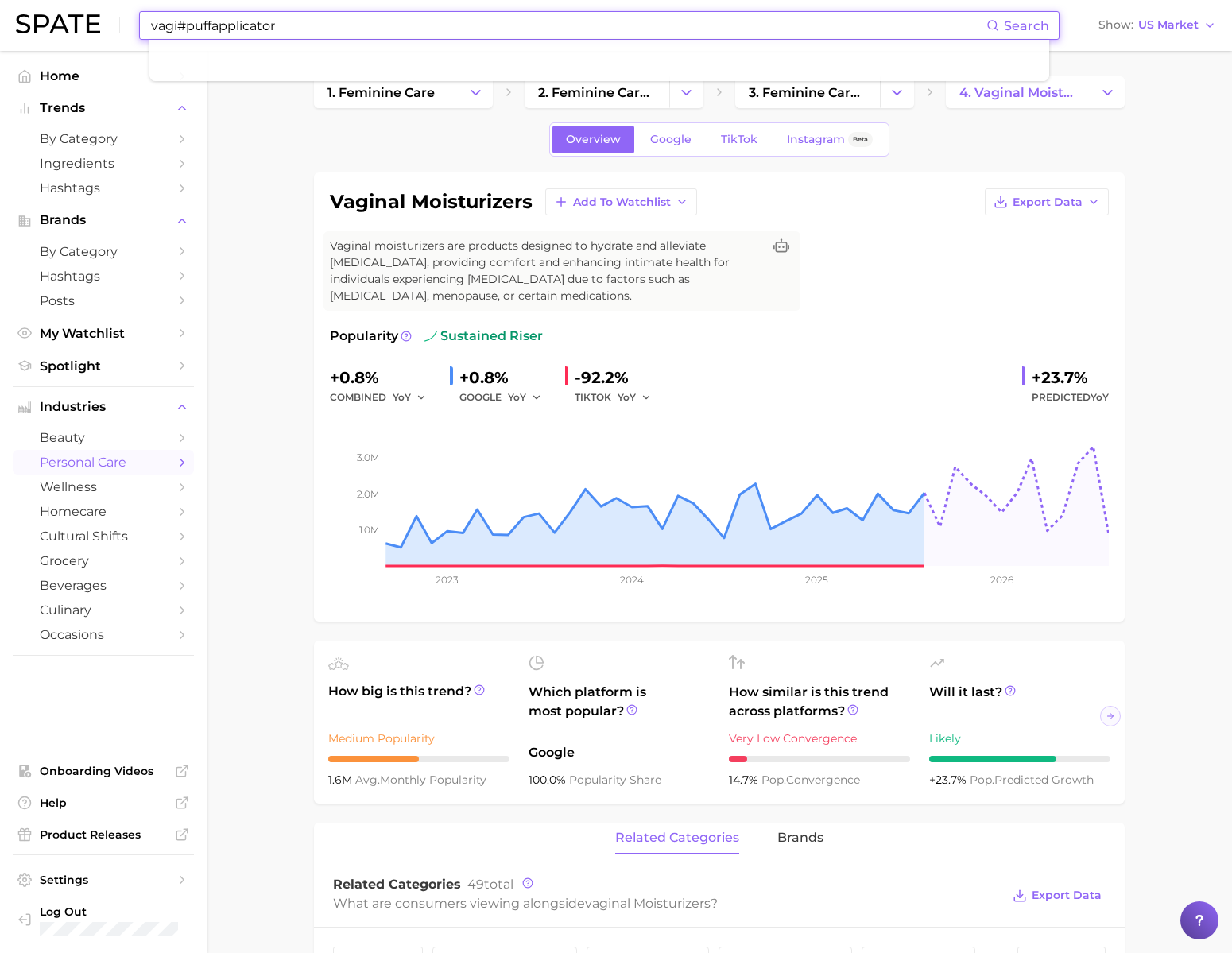
click at [528, 28] on input "vagi#puffapplicator" at bounding box center [568, 25] width 837 height 27
paste input
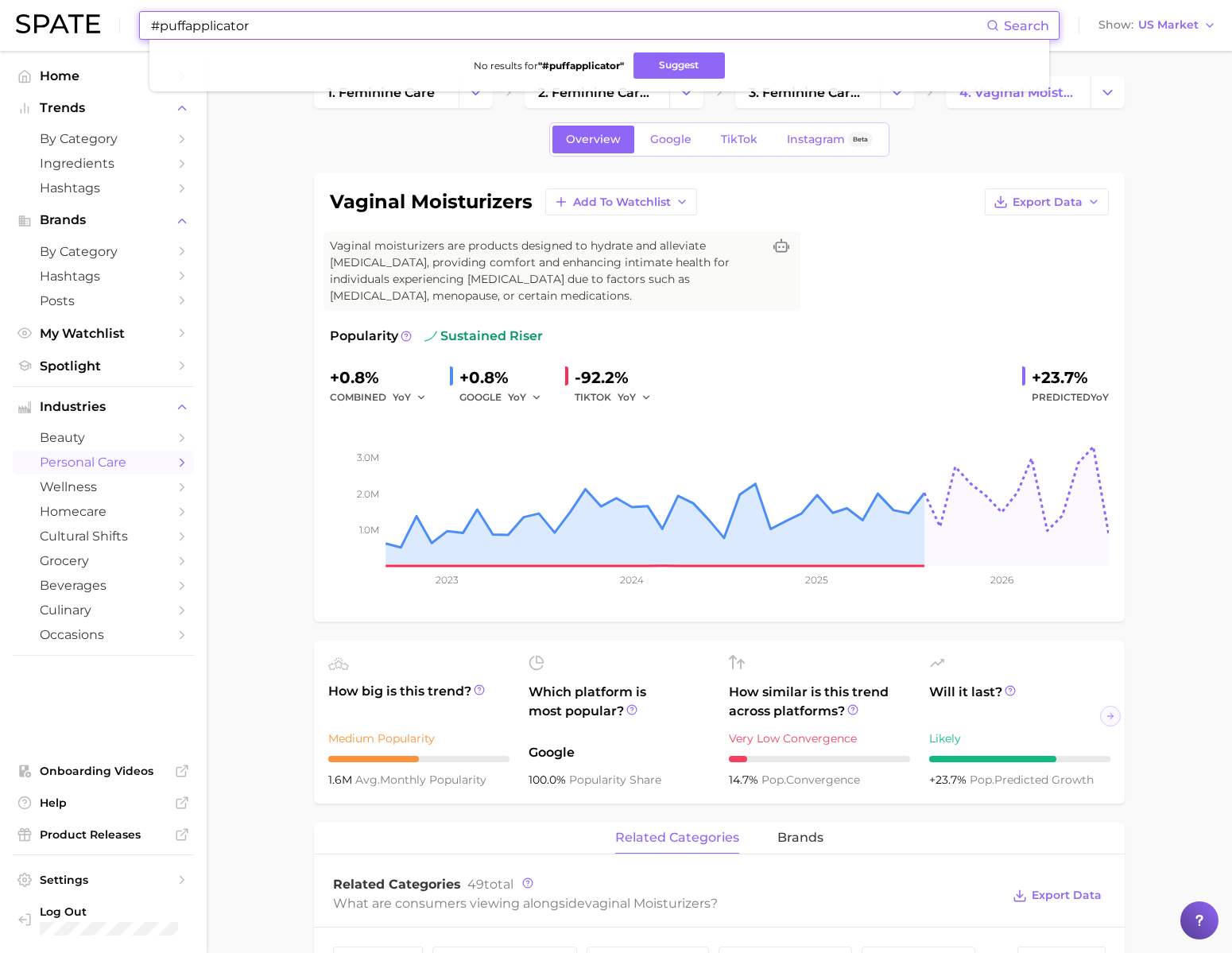
click at [636, 31] on input "#puffapplicator" at bounding box center [568, 25] width 837 height 27
type input "#"
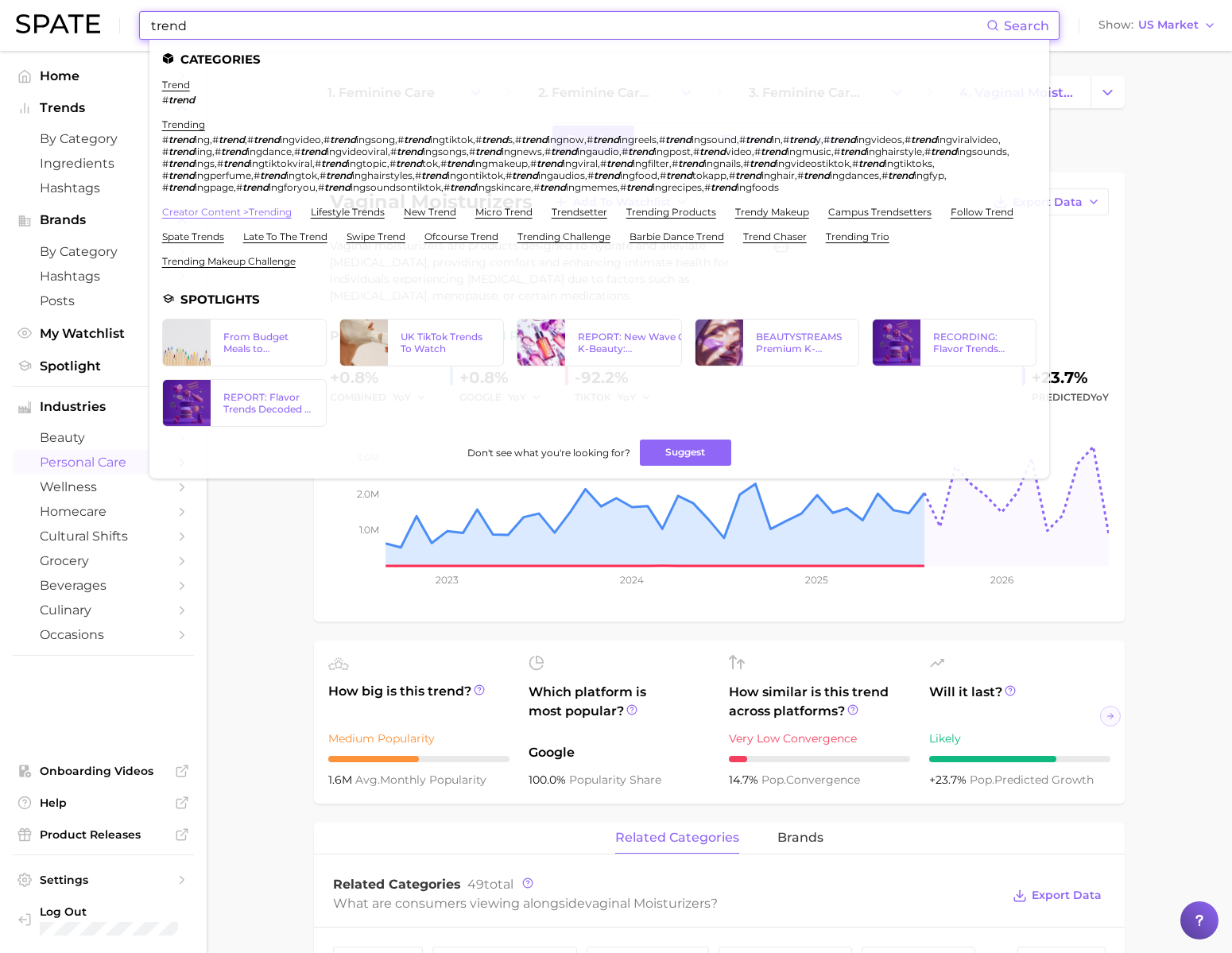
type input "trend"
click at [278, 217] on link "creator content > trending" at bounding box center [227, 211] width 129 height 12
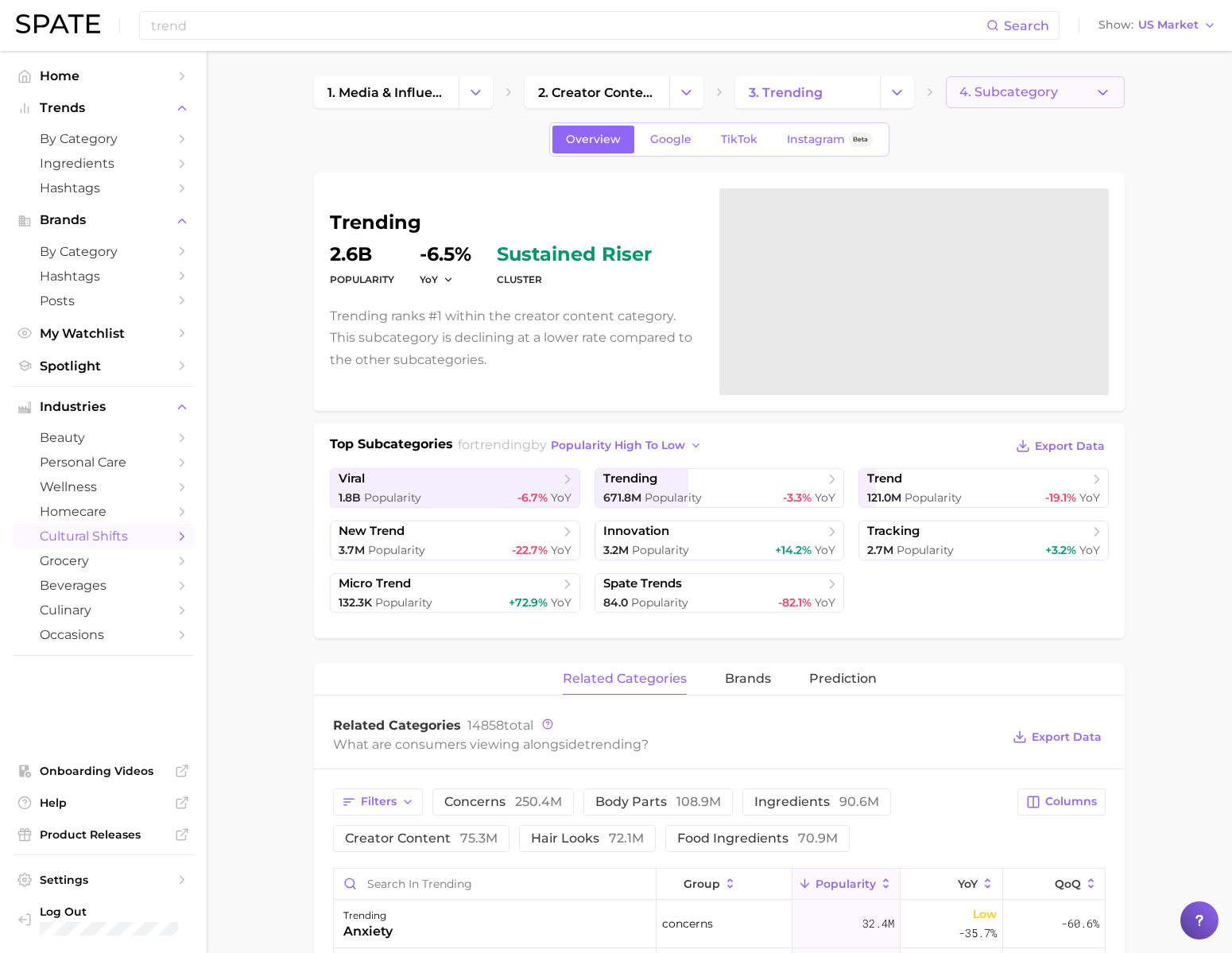
click at [1037, 105] on button "4. Subcategory" at bounding box center [1035, 92] width 178 height 31
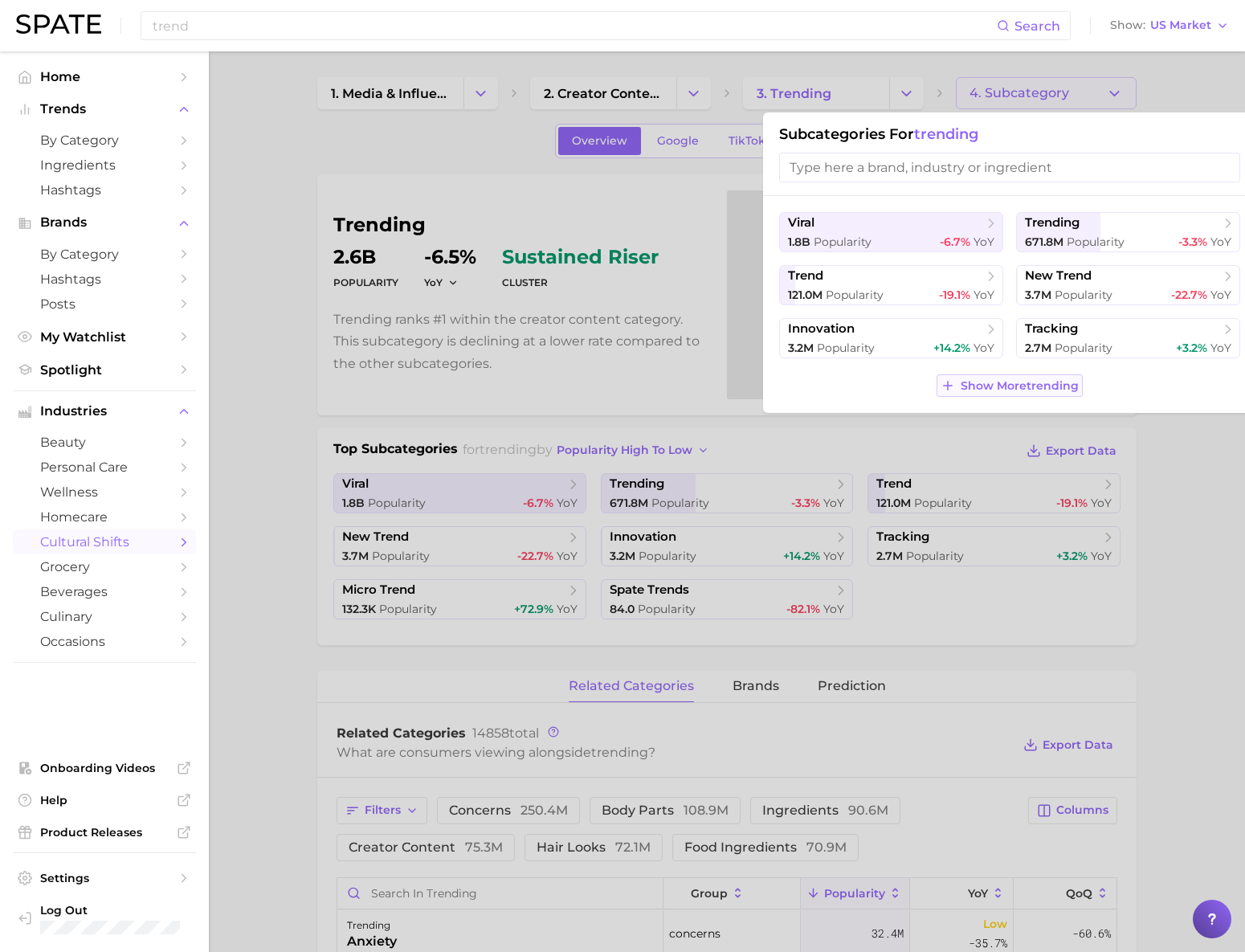
click at [1037, 392] on span "Show More trending" at bounding box center [1020, 386] width 118 height 14
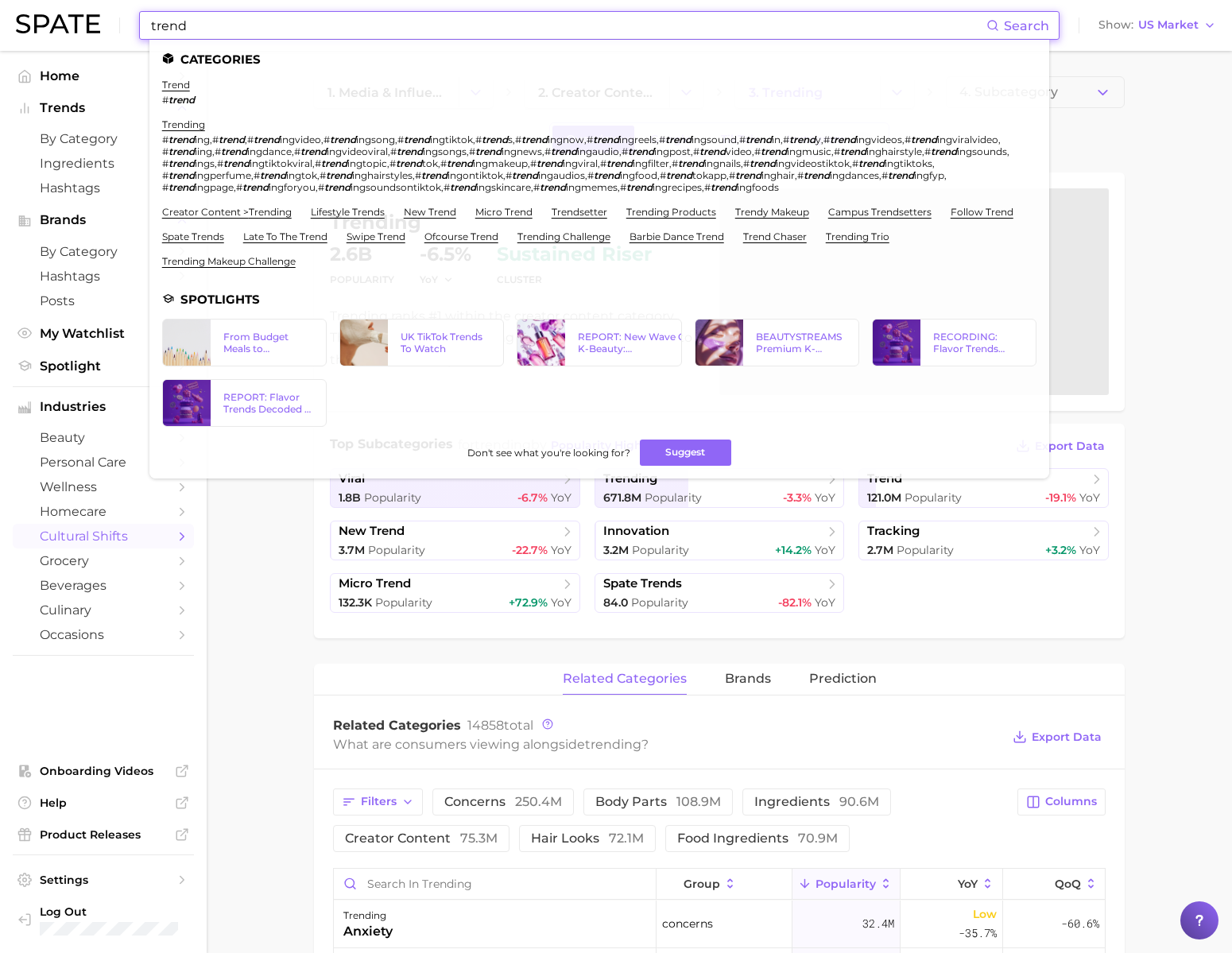
click at [621, 27] on input "trend" at bounding box center [568, 25] width 837 height 27
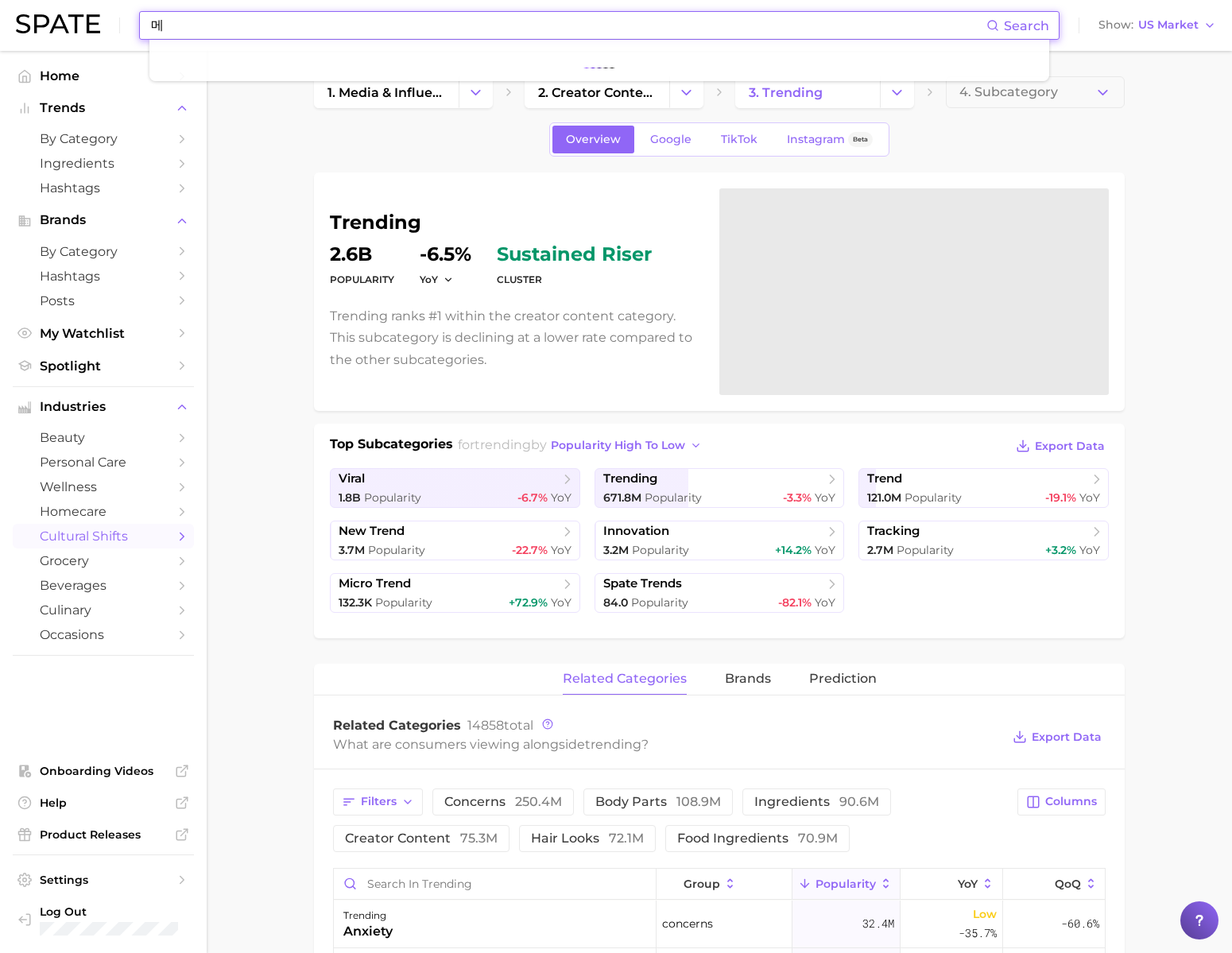
type input "ㅁ"
type input "메"
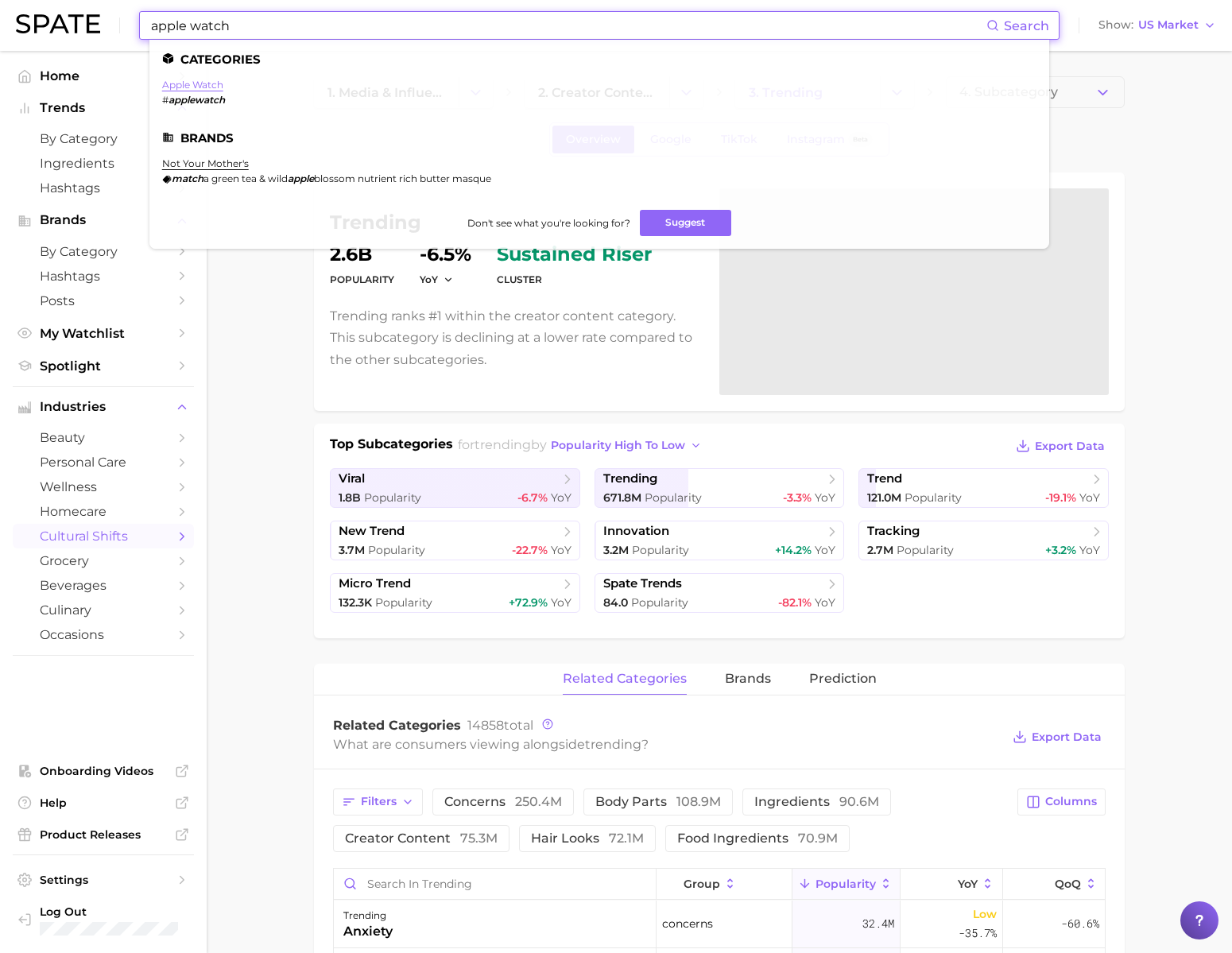
type input "apple watch"
click at [223, 86] on link "apple watch" at bounding box center [193, 85] width 61 height 12
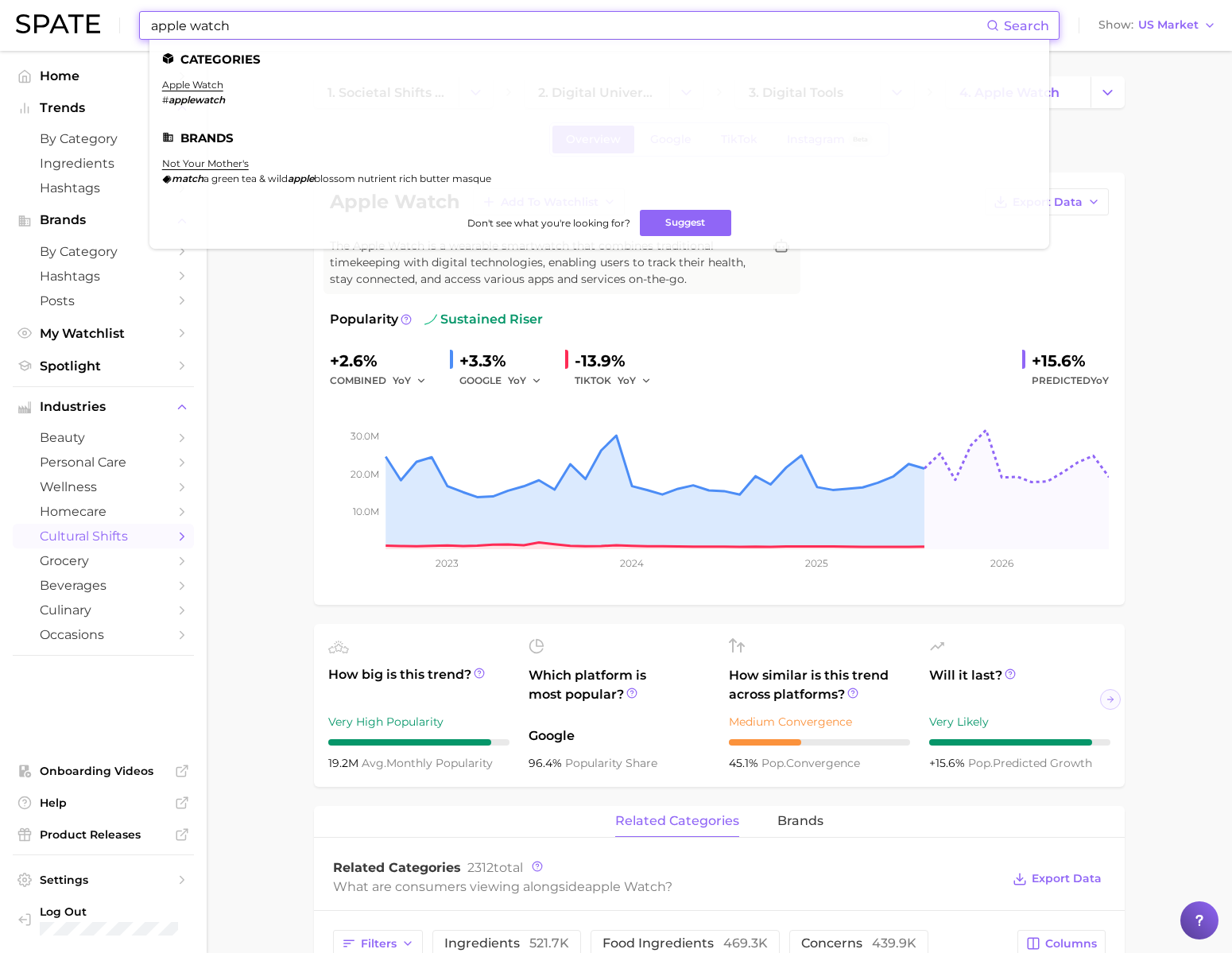
click at [670, 20] on input "apple watch" at bounding box center [568, 25] width 837 height 27
paste input "sincerely yours"
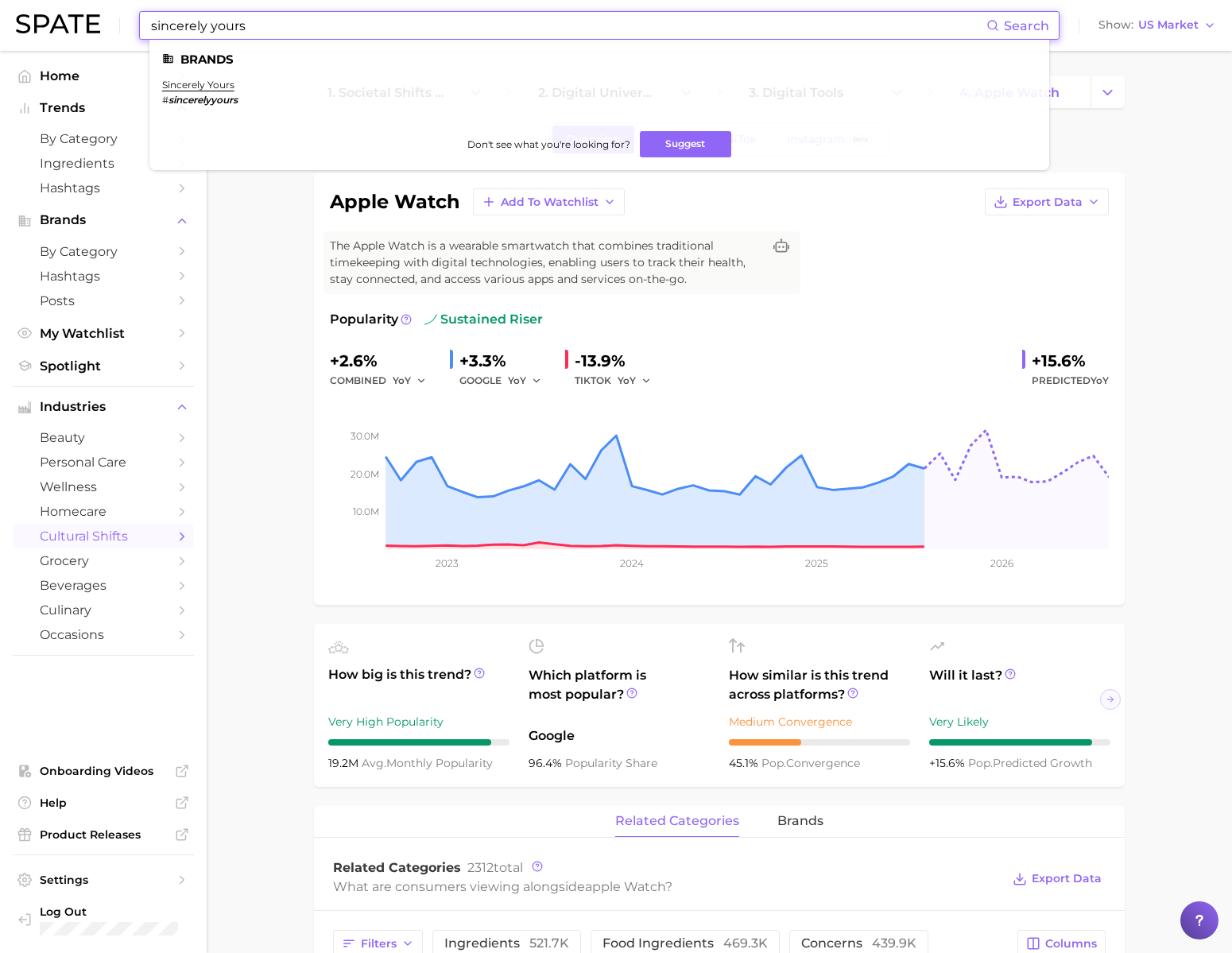
type input "sincerely yours"
click at [236, 94] on em "sincerelyyours" at bounding box center [202, 99] width 69 height 12
click at [235, 87] on link "sincerely yours" at bounding box center [198, 85] width 72 height 12
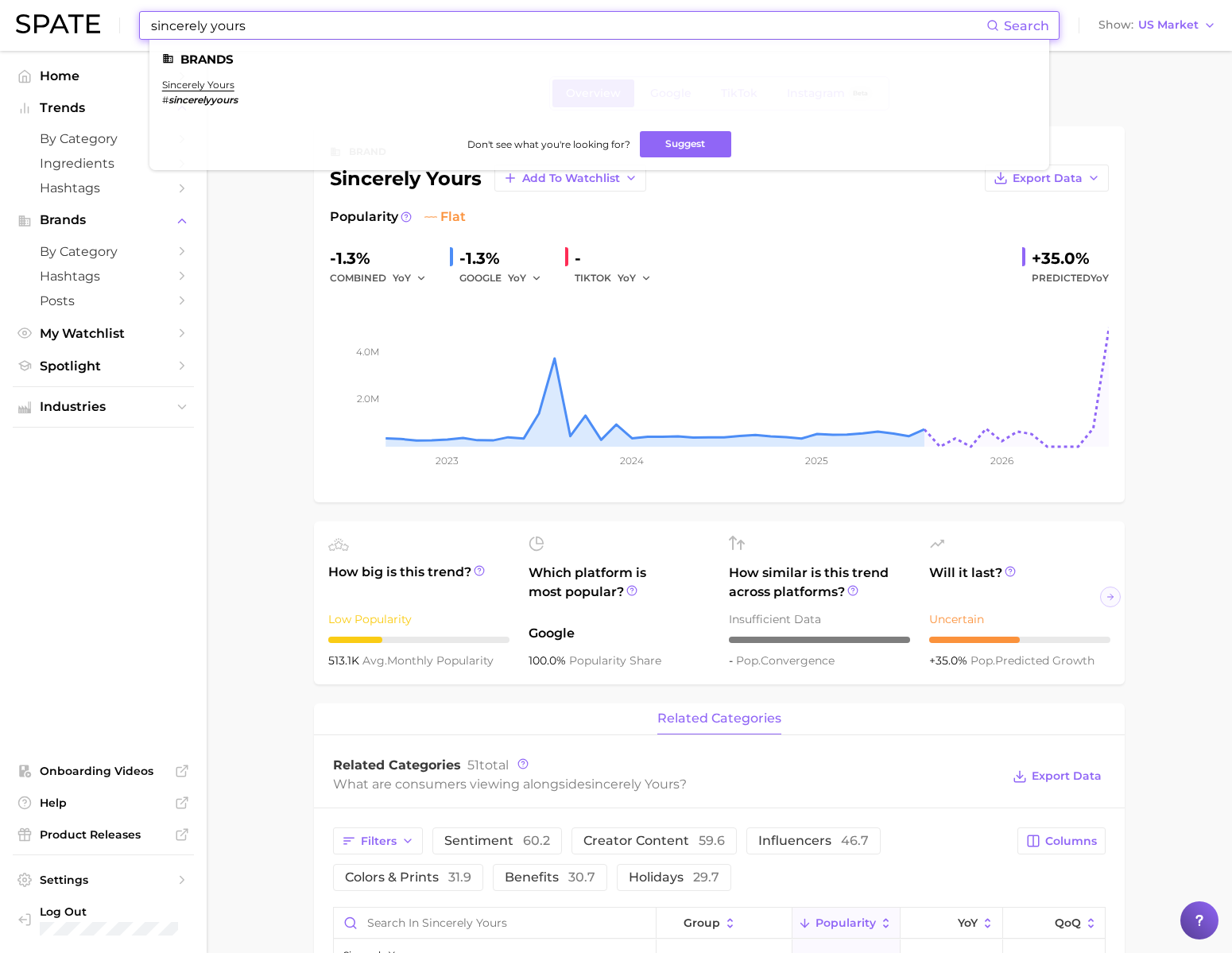
click at [549, 19] on input "sincerely yours" at bounding box center [568, 25] width 837 height 27
paste input "gummie"
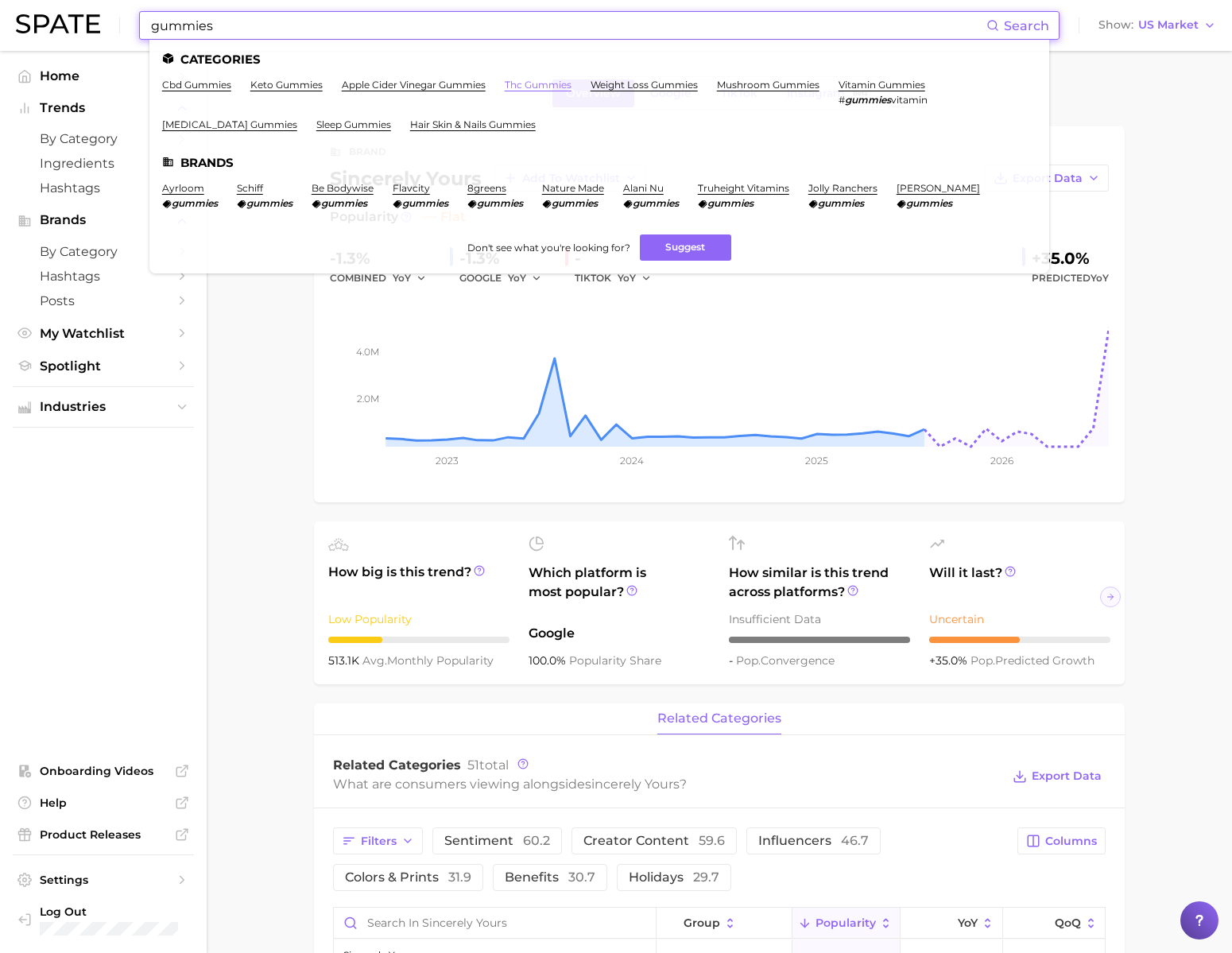
type input "gummies"
click at [542, 80] on link "thc gummies" at bounding box center [538, 85] width 67 height 12
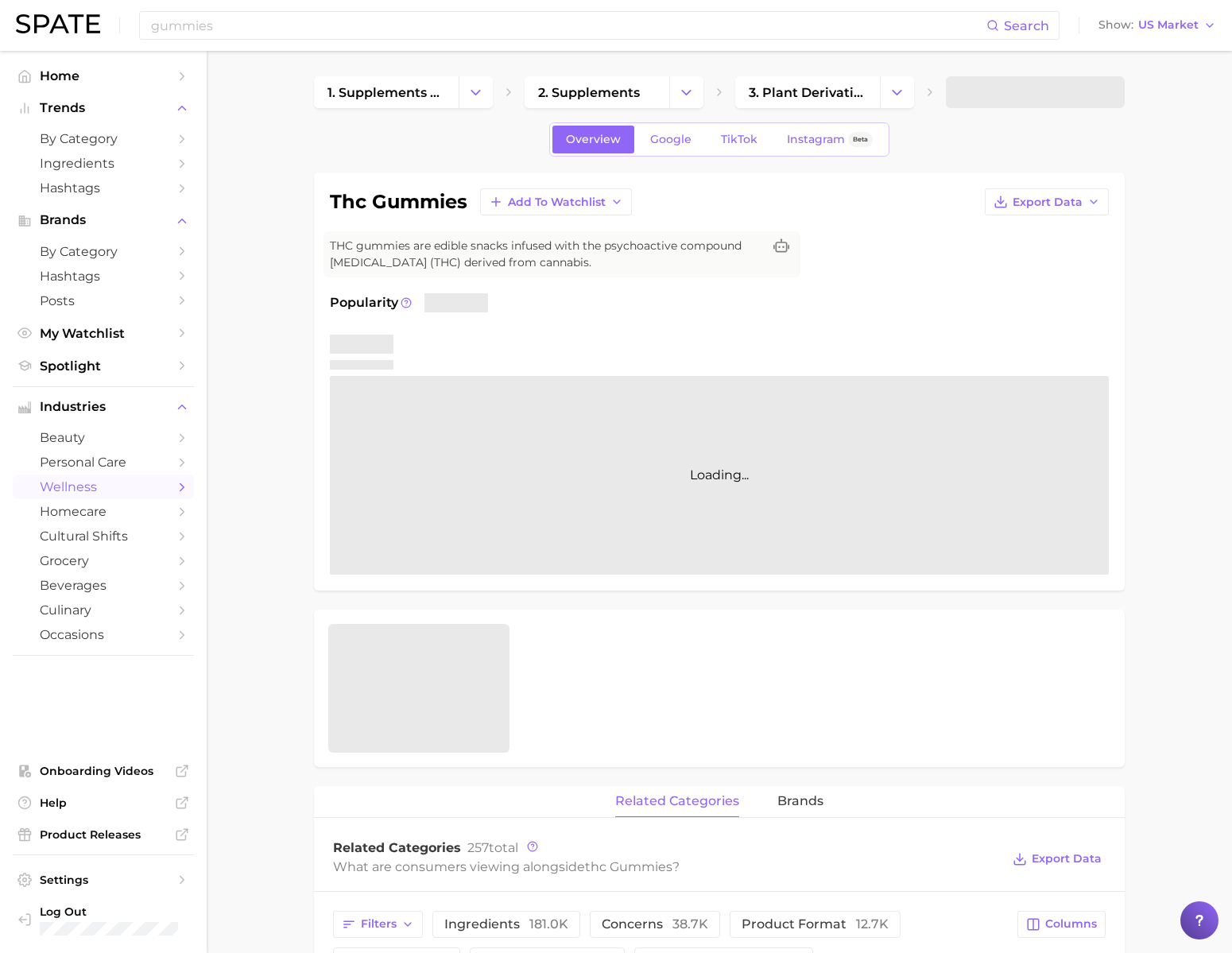
click at [523, 42] on div "gummies Search Show US Market" at bounding box center [616, 25] width 1201 height 51
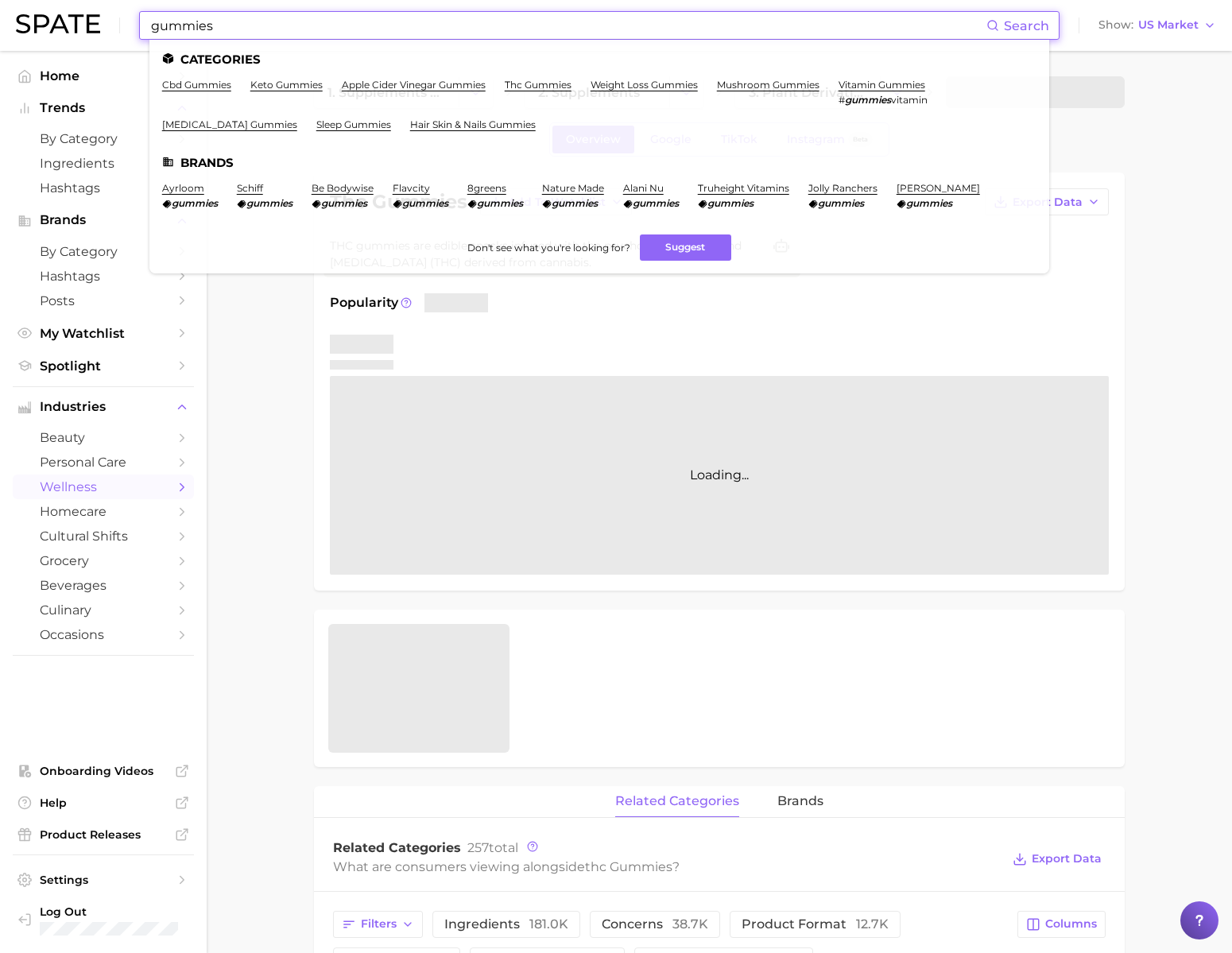
click at [522, 33] on input "gummies" at bounding box center [568, 25] width 837 height 27
click at [225, 83] on link "cbd gummies" at bounding box center [196, 85] width 69 height 12
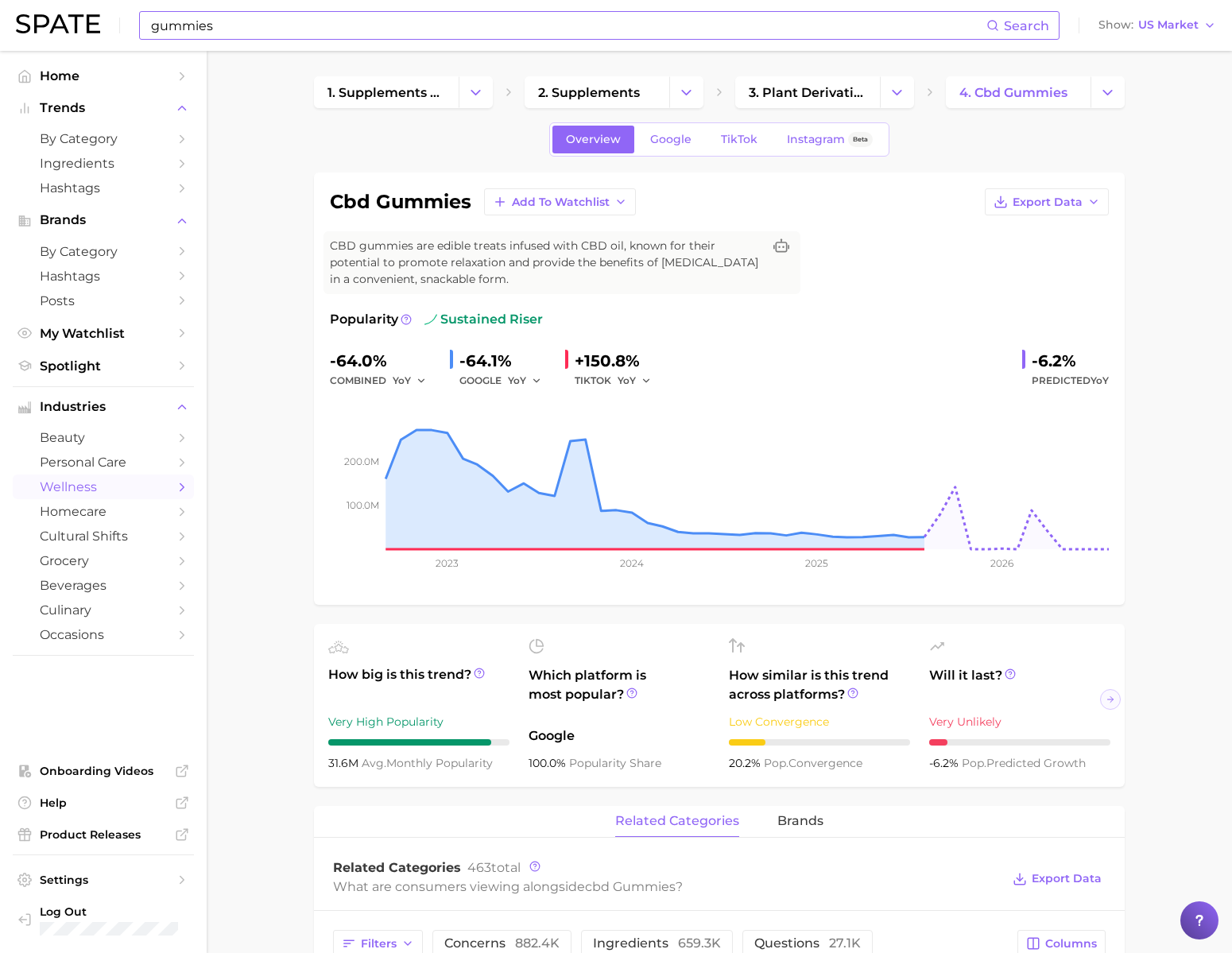
click at [715, 31] on input "gummies" at bounding box center [568, 25] width 837 height 27
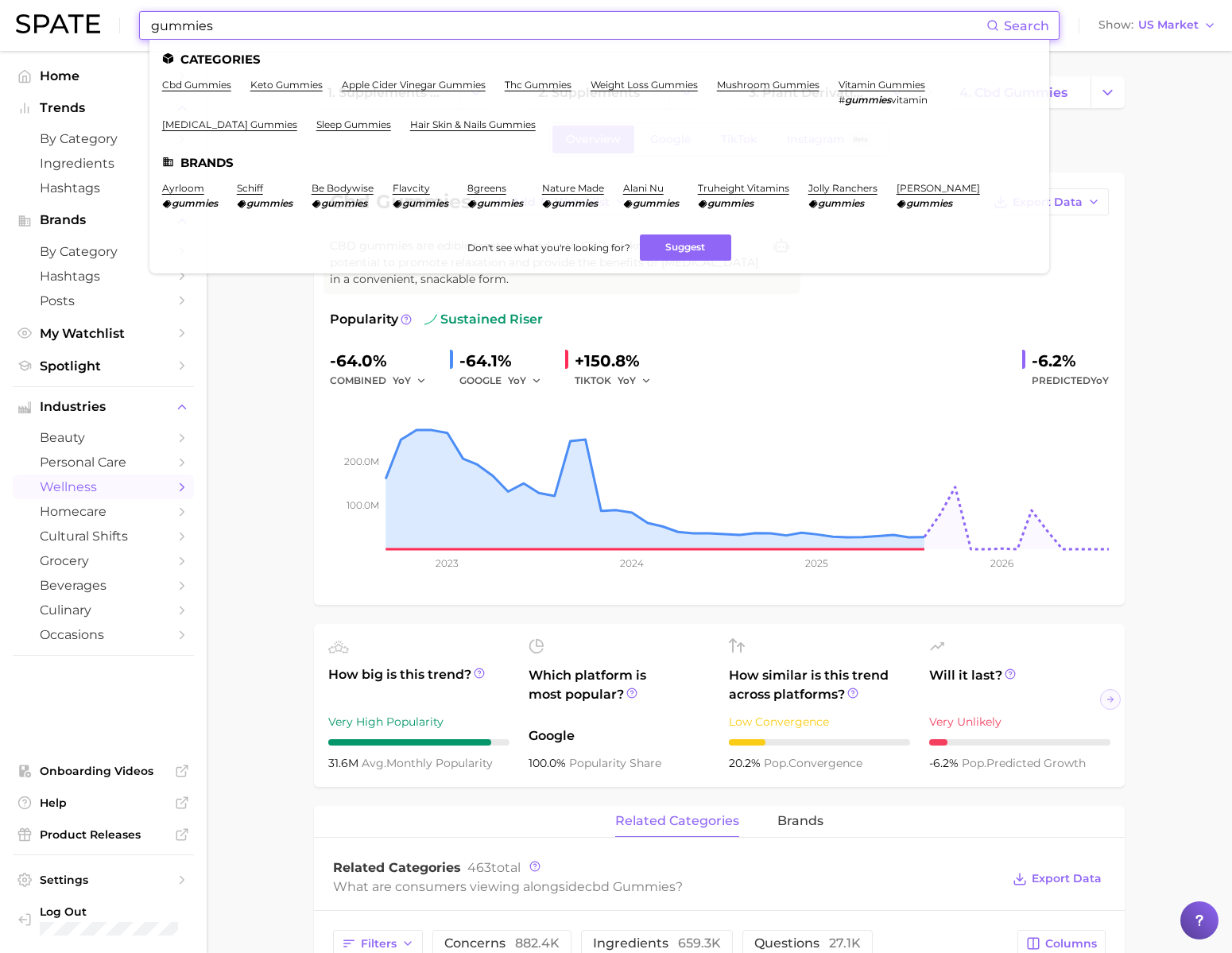
click at [715, 31] on input "gummies" at bounding box center [568, 25] width 837 height 27
paste input "ourmand"
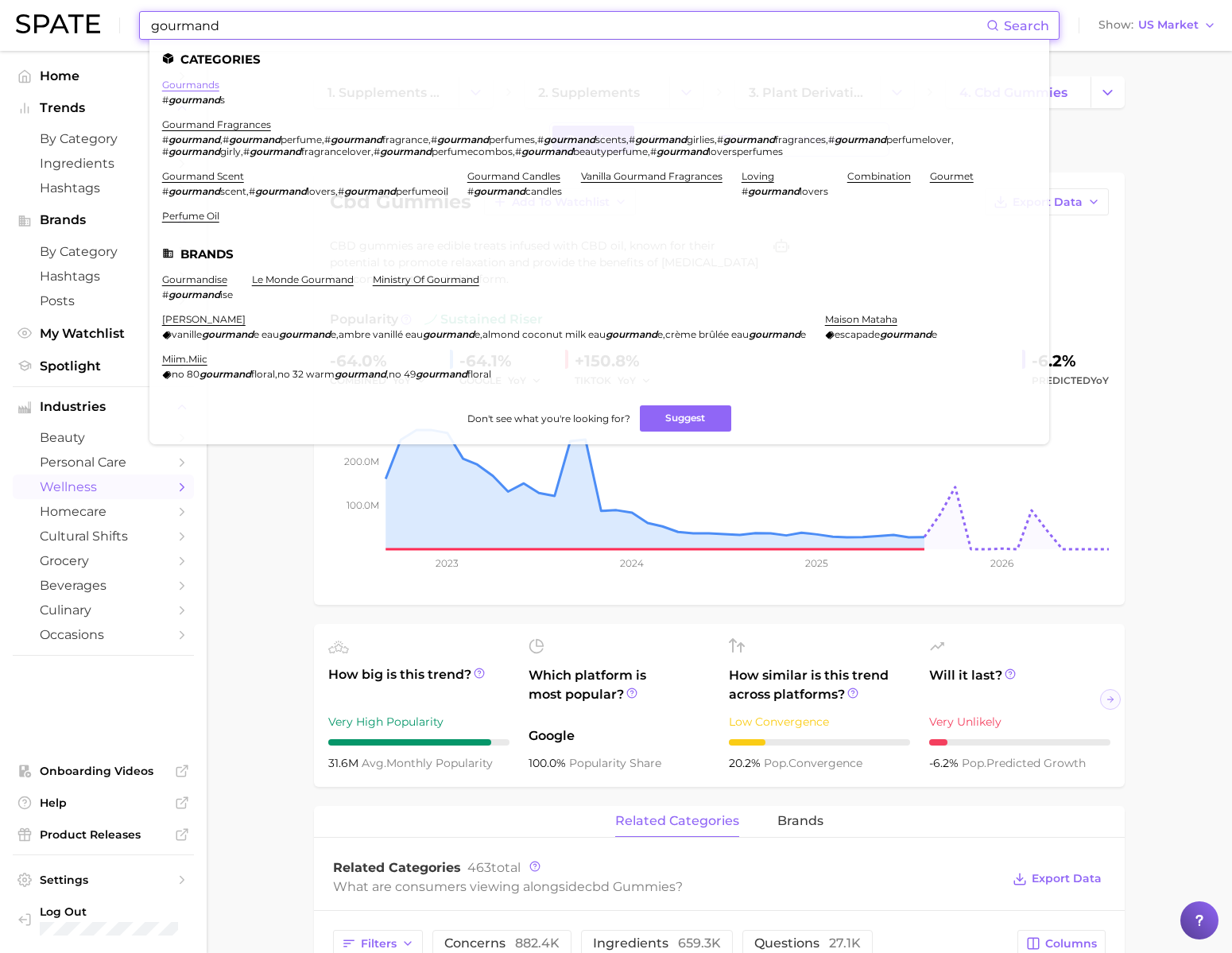
click at [219, 82] on link "gourmands" at bounding box center [190, 85] width 57 height 12
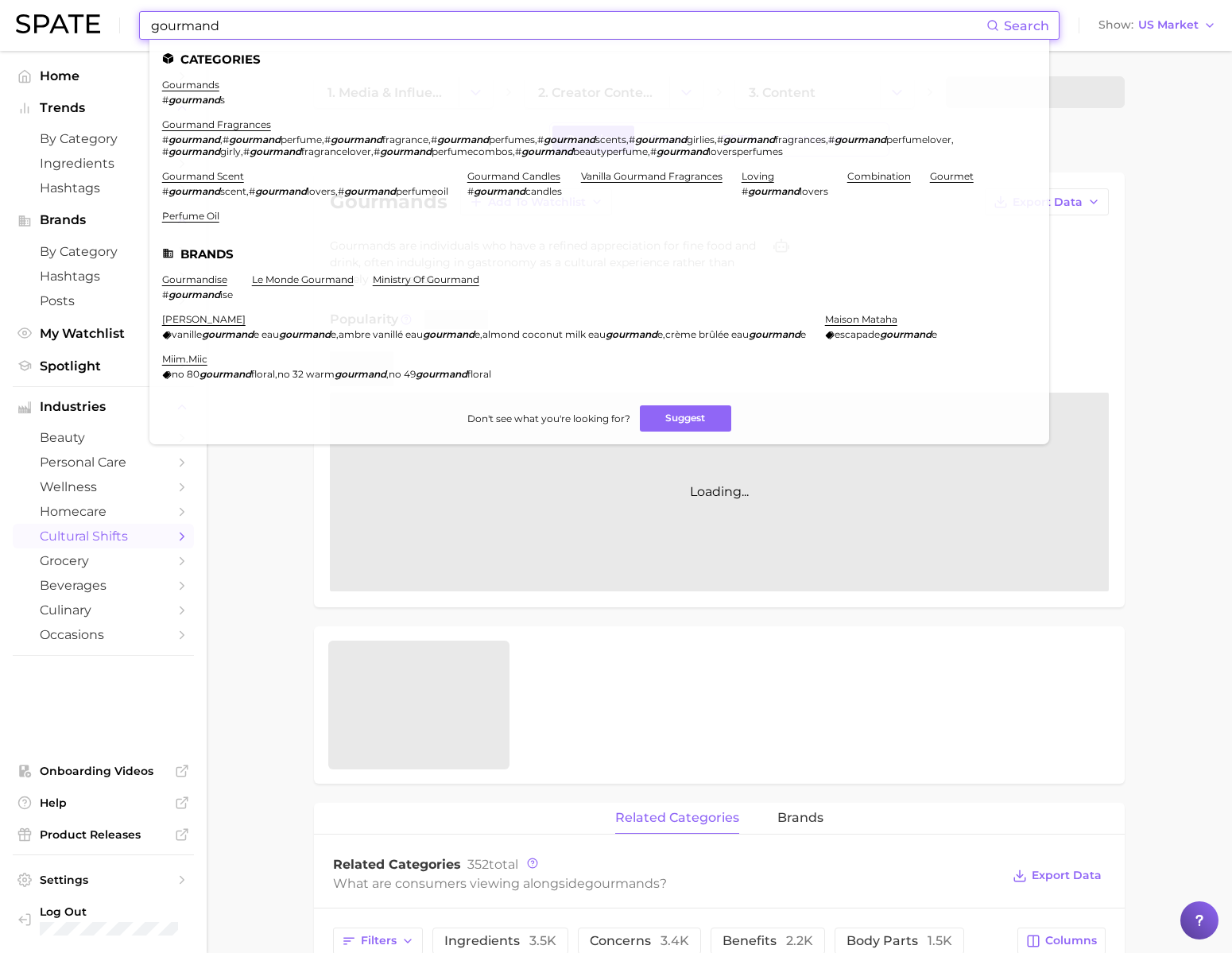
click at [279, 25] on input "gourmand" at bounding box center [568, 25] width 837 height 27
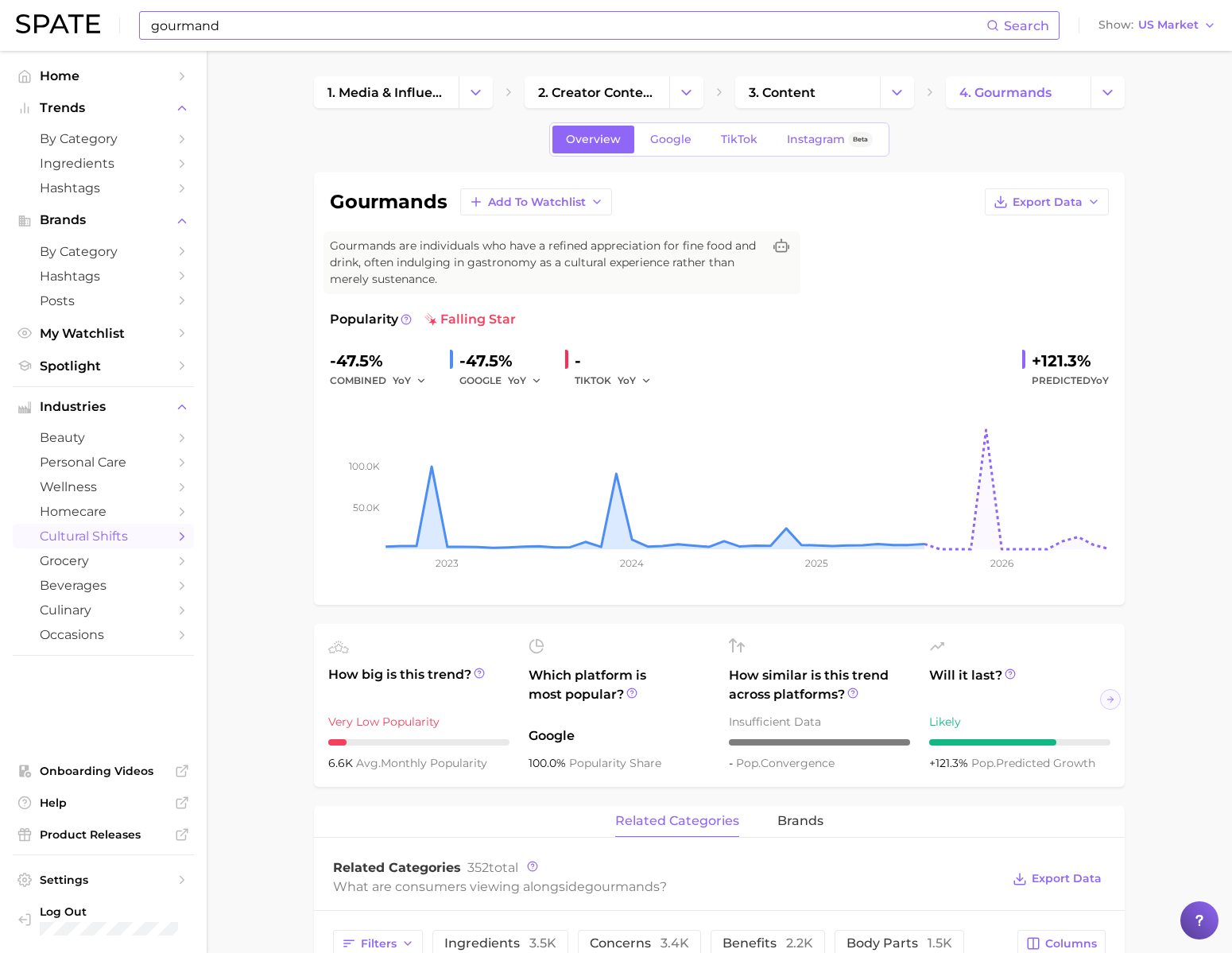
click at [547, 38] on div "gourmand Search" at bounding box center [599, 25] width 920 height 29
click at [547, 38] on input "gourmand" at bounding box center [568, 25] width 837 height 27
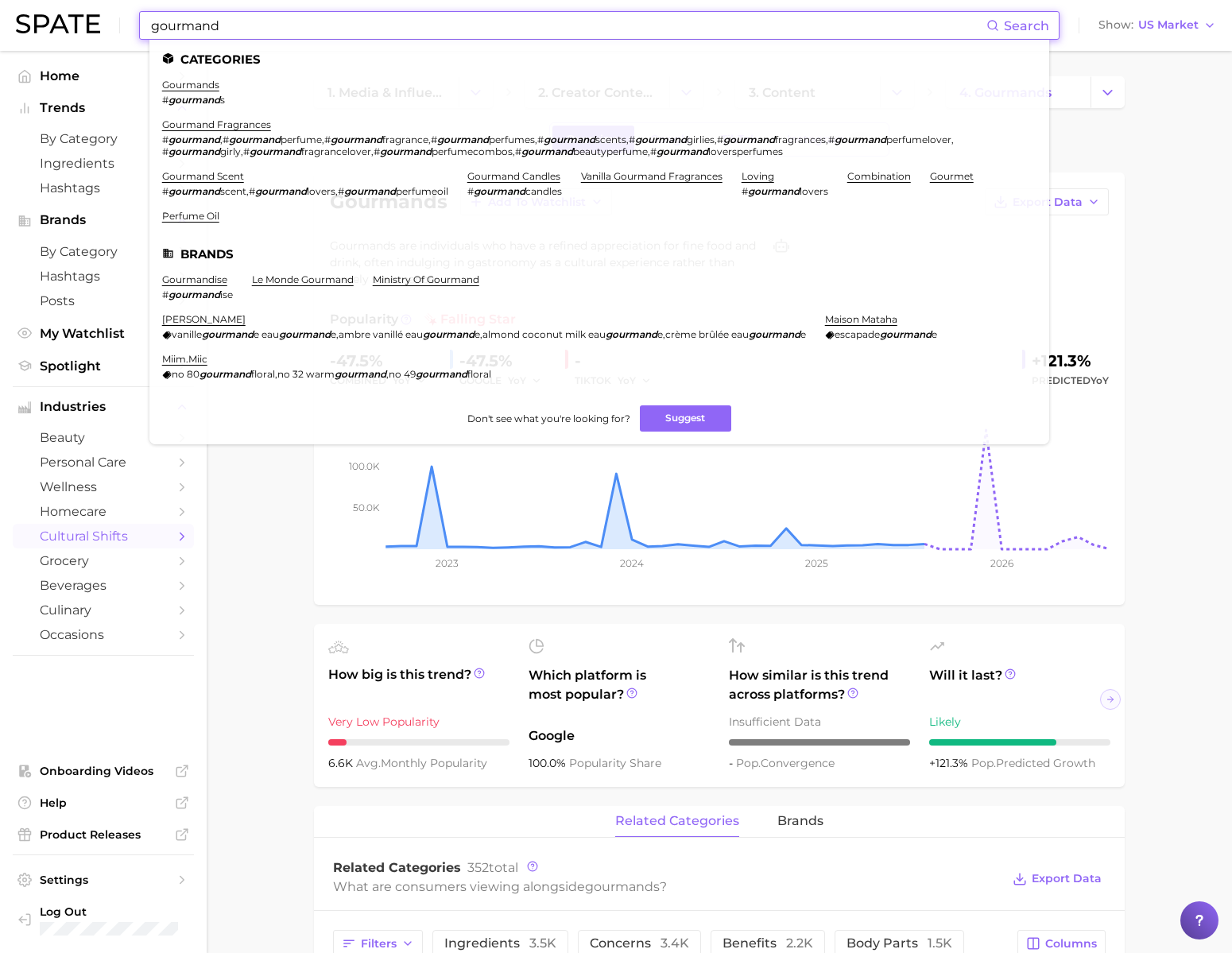
type input "ㅔ"
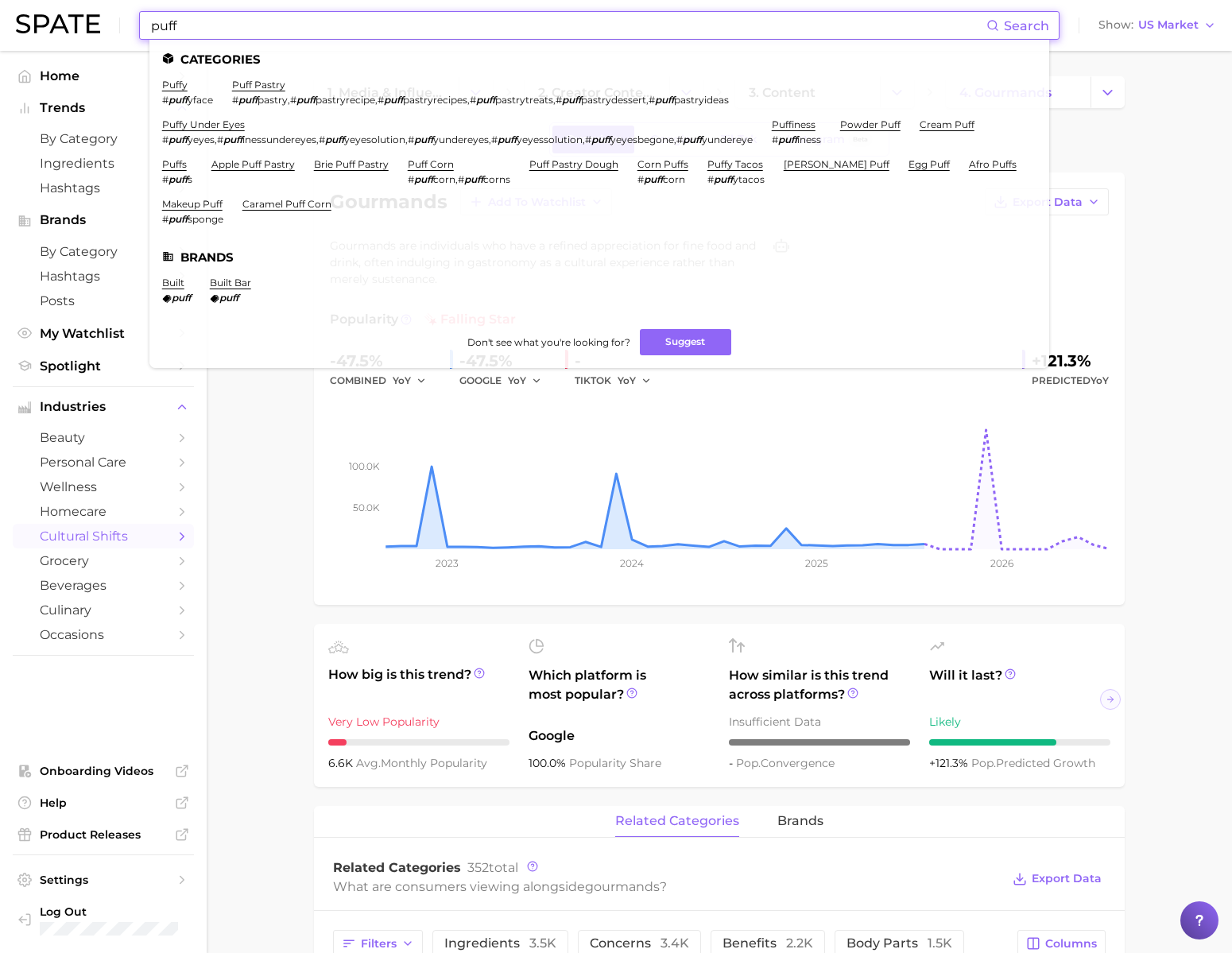
drag, startPoint x: 241, startPoint y: 32, endPoint x: 64, endPoint y: 26, distance: 177.1
click at [64, 26] on div "puff Search Categories puffy # puff yface puff pastry # puff pastry , # puff pa…" at bounding box center [616, 25] width 1201 height 51
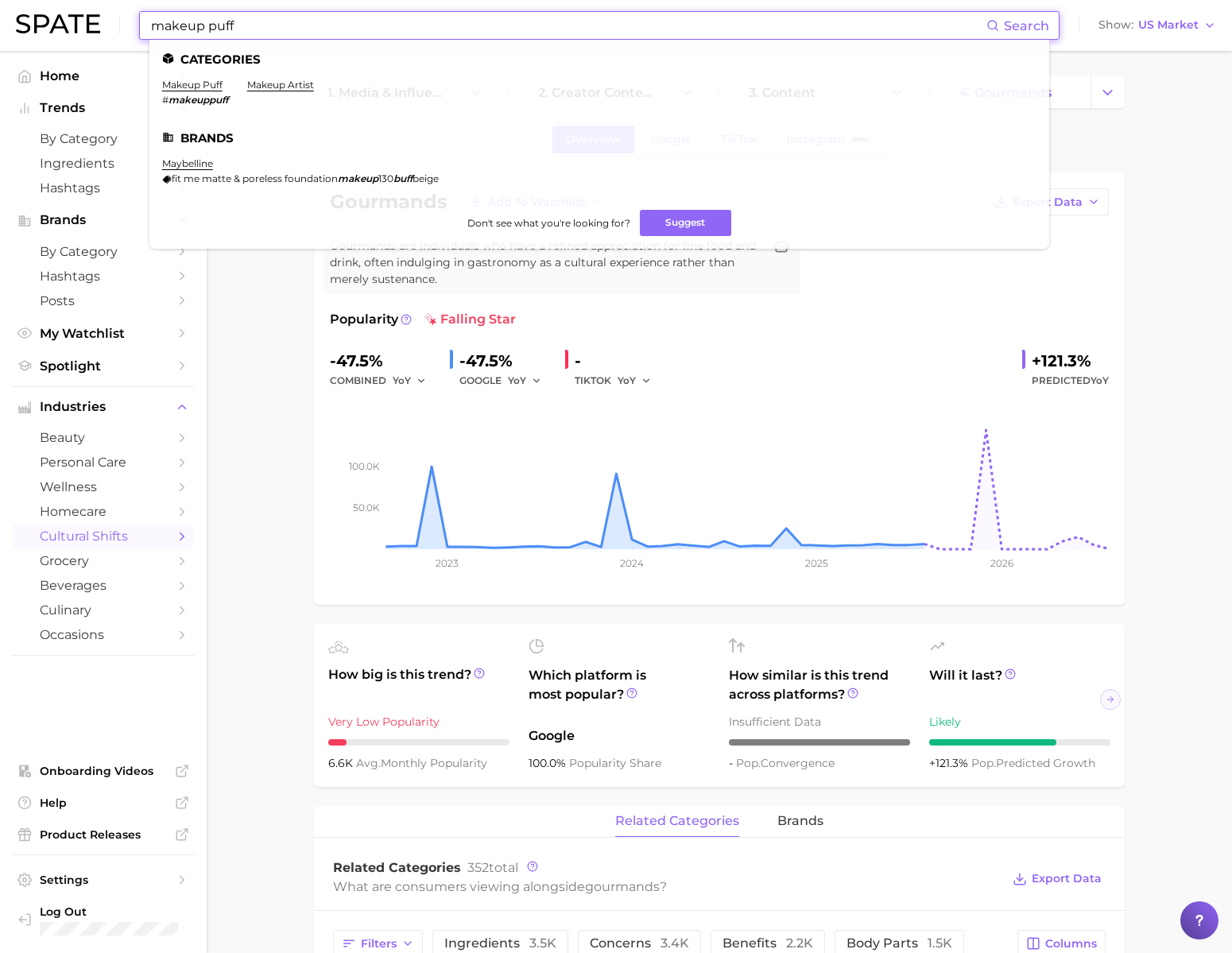
drag, startPoint x: 274, startPoint y: 26, endPoint x: 228, endPoint y: 29, distance: 46.1
click at [228, 29] on input "makeup puff" at bounding box center [568, 25] width 837 height 27
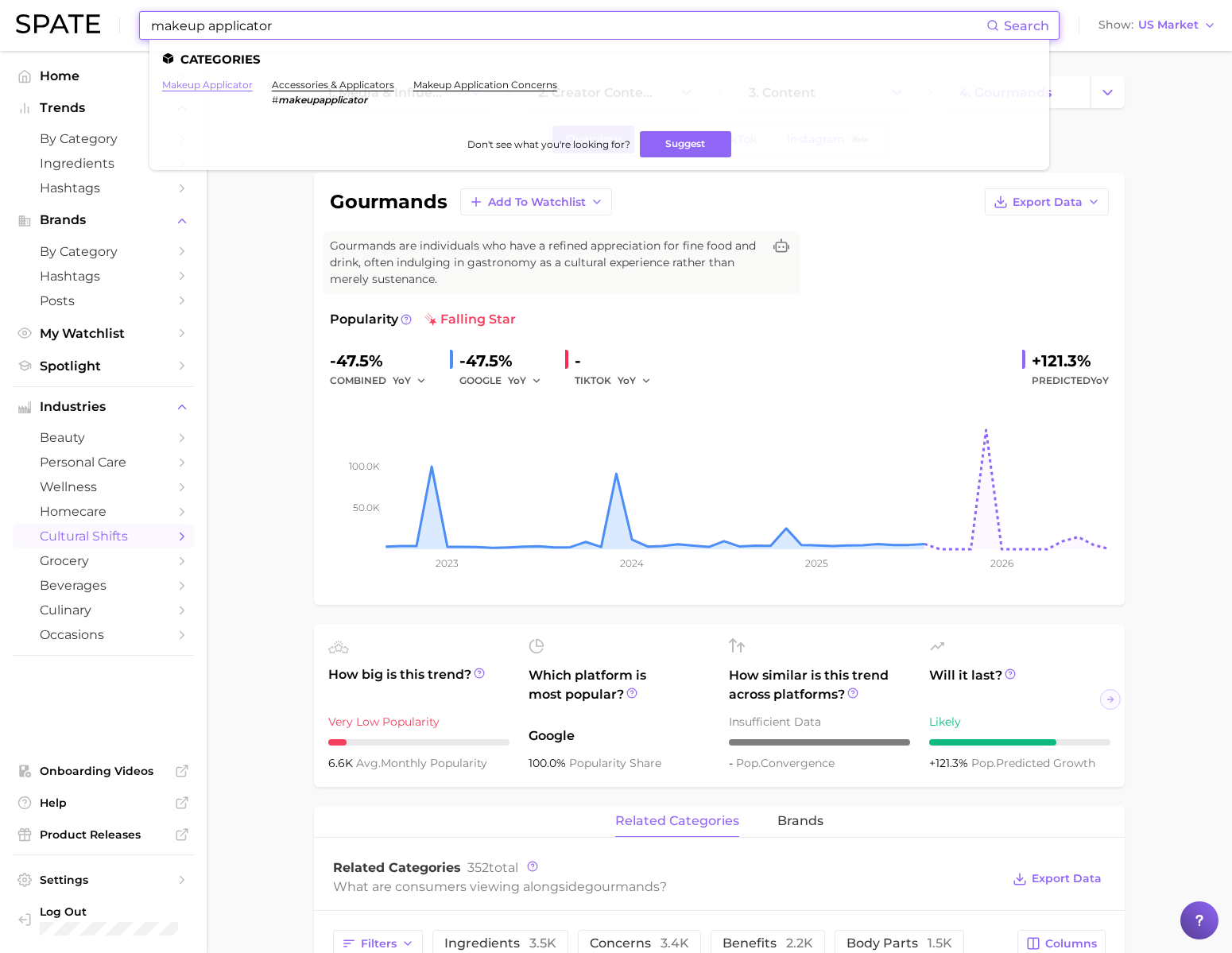
type input "makeup applicator"
click at [244, 84] on link "makeup applicator" at bounding box center [207, 85] width 91 height 12
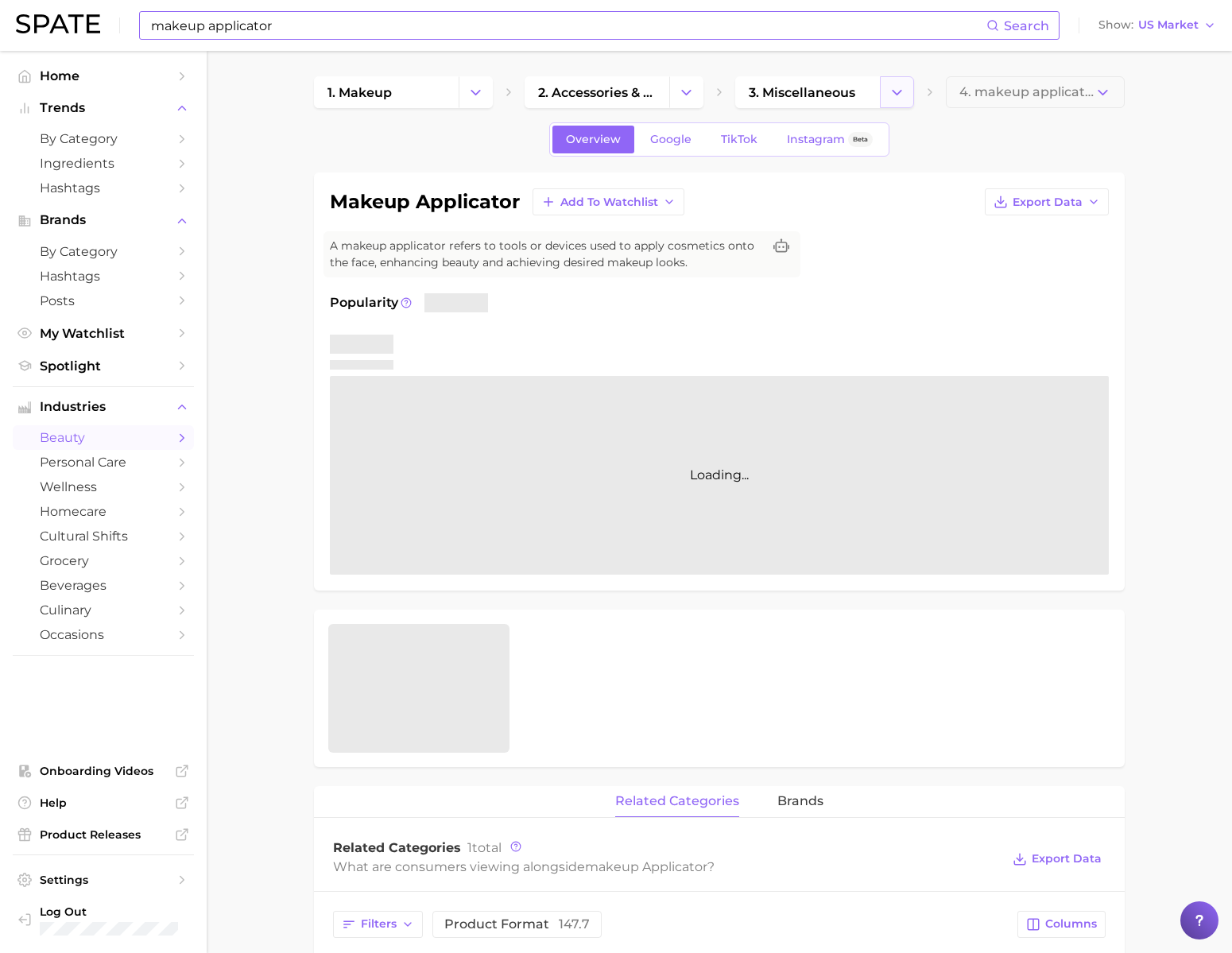
click at [904, 101] on button "Change Category" at bounding box center [897, 92] width 34 height 31
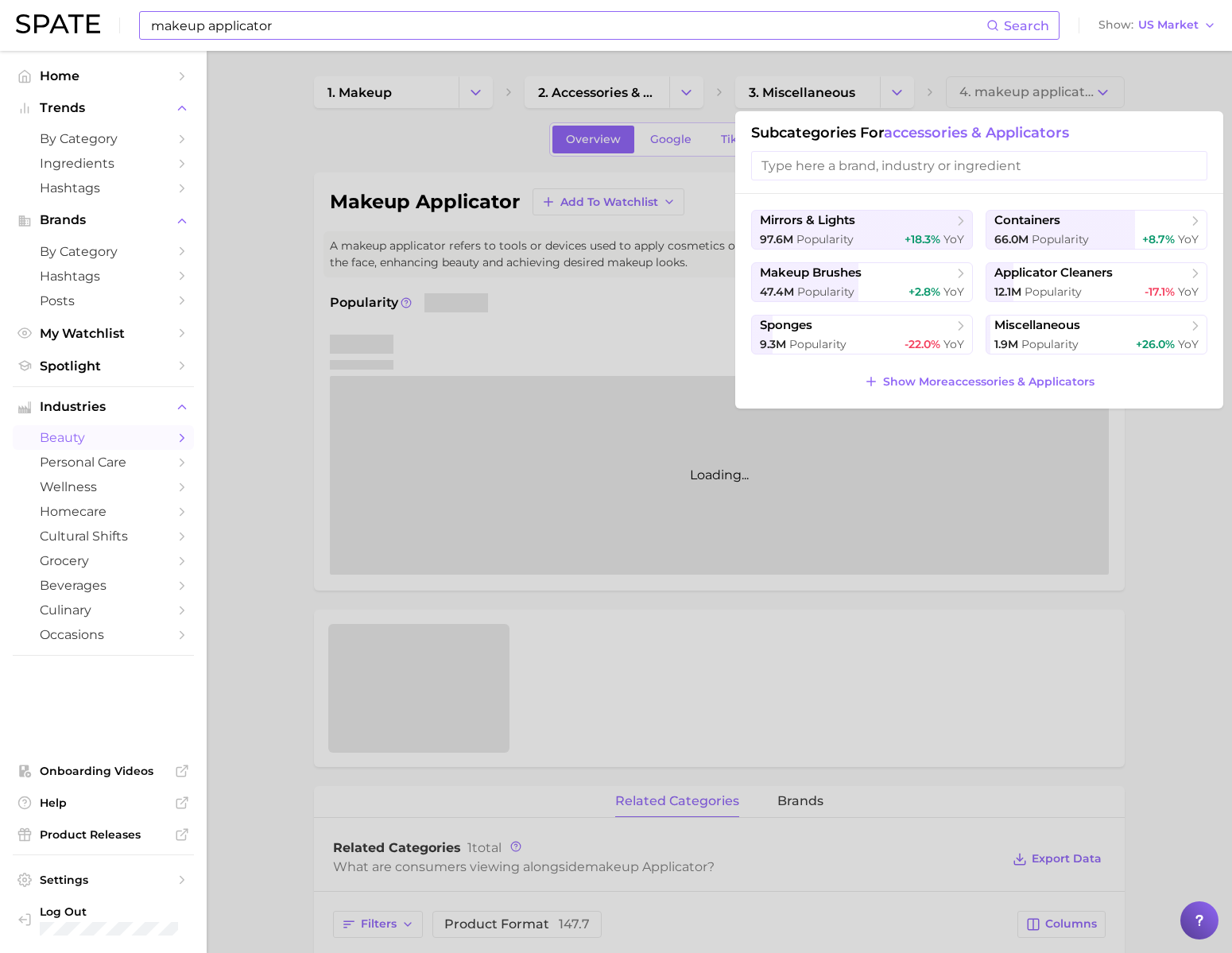
click at [833, 93] on div at bounding box center [616, 476] width 1232 height 953
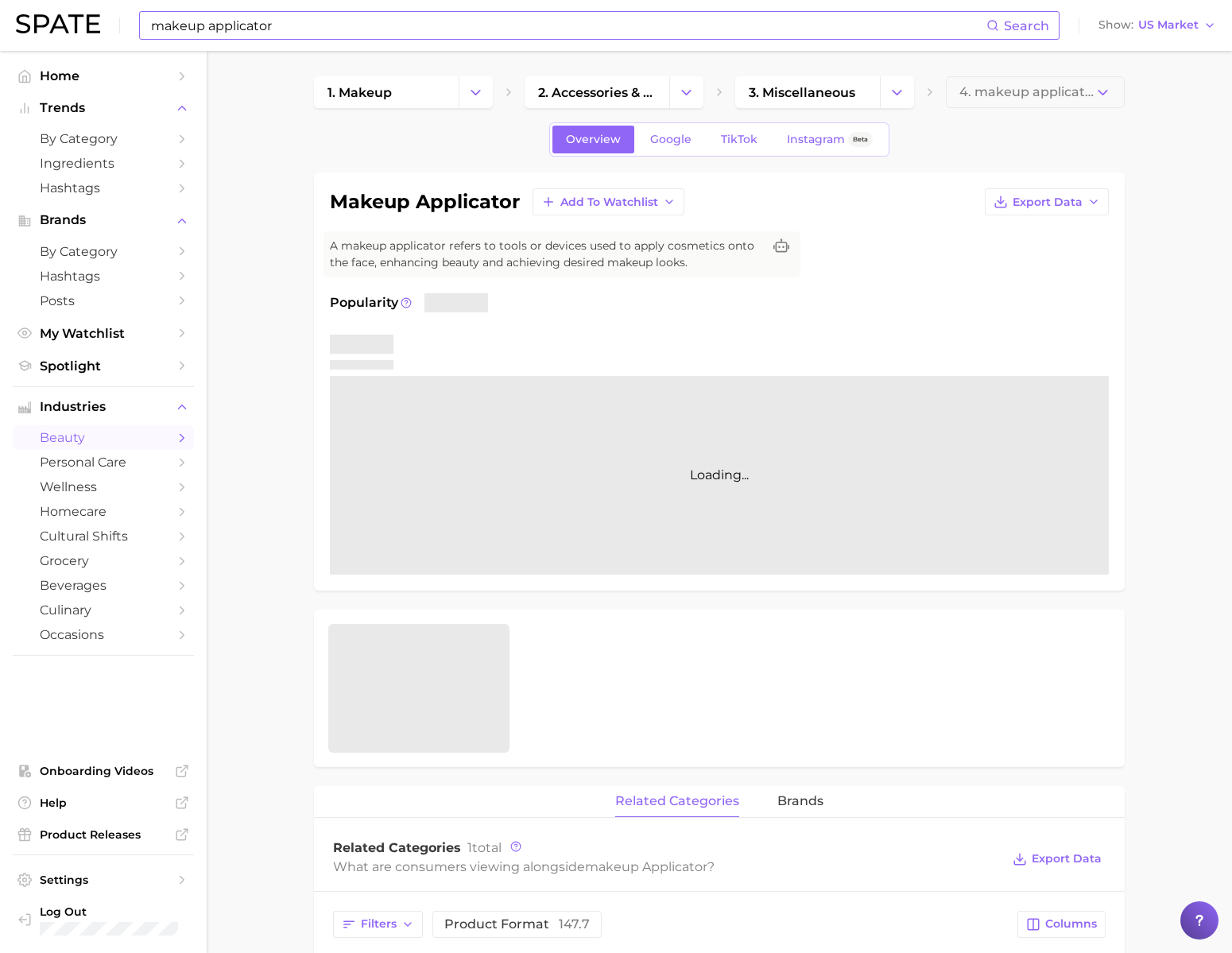
click at [833, 93] on span "3. miscellaneous" at bounding box center [801, 93] width 106 height 15
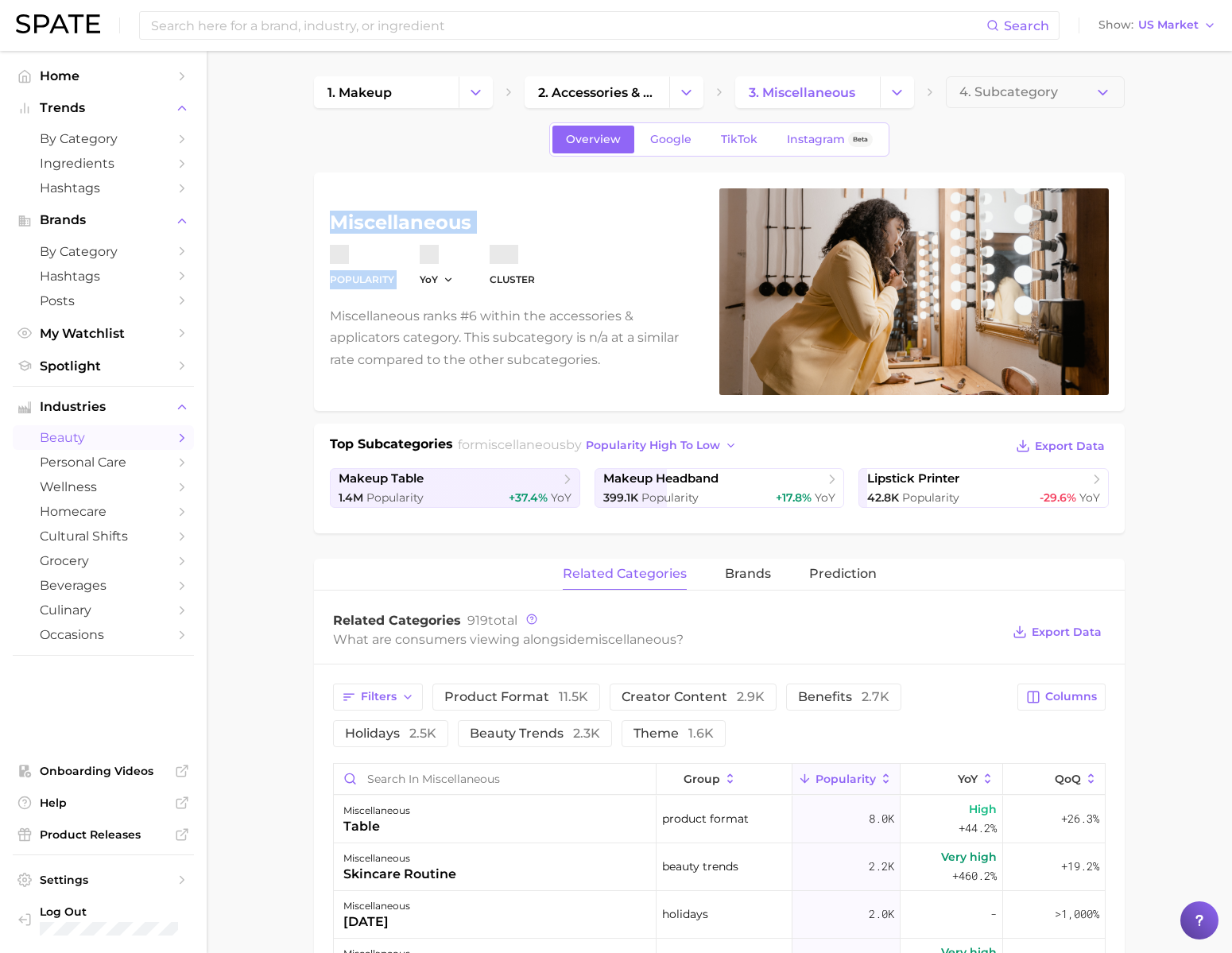
drag, startPoint x: 332, startPoint y: 234, endPoint x: 473, endPoint y: 234, distance: 141.0
click at [473, 234] on div "miscellaneous Popularity YoY cluster Miscellaneous ranks #6 within the accessor…" at bounding box center [515, 291] width 370 height 157
click at [415, 226] on h1 "miscellaneous" at bounding box center [515, 223] width 370 height 19
drag, startPoint x: 331, startPoint y: 223, endPoint x: 509, endPoint y: 218, distance: 178.1
click at [509, 218] on h1 "miscellaneous" at bounding box center [515, 223] width 370 height 19
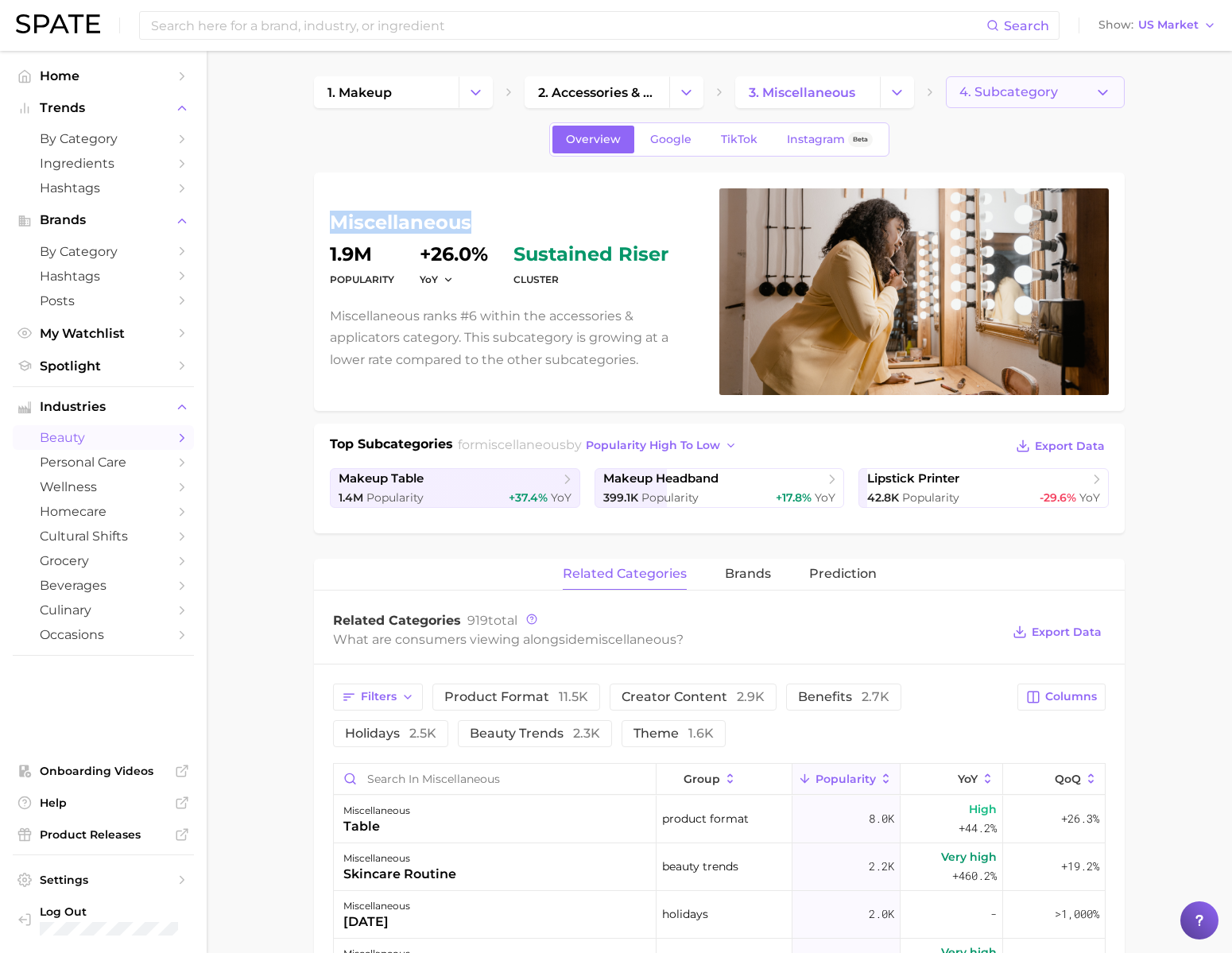
click at [1059, 99] on button "4. Subcategory" at bounding box center [1035, 92] width 178 height 31
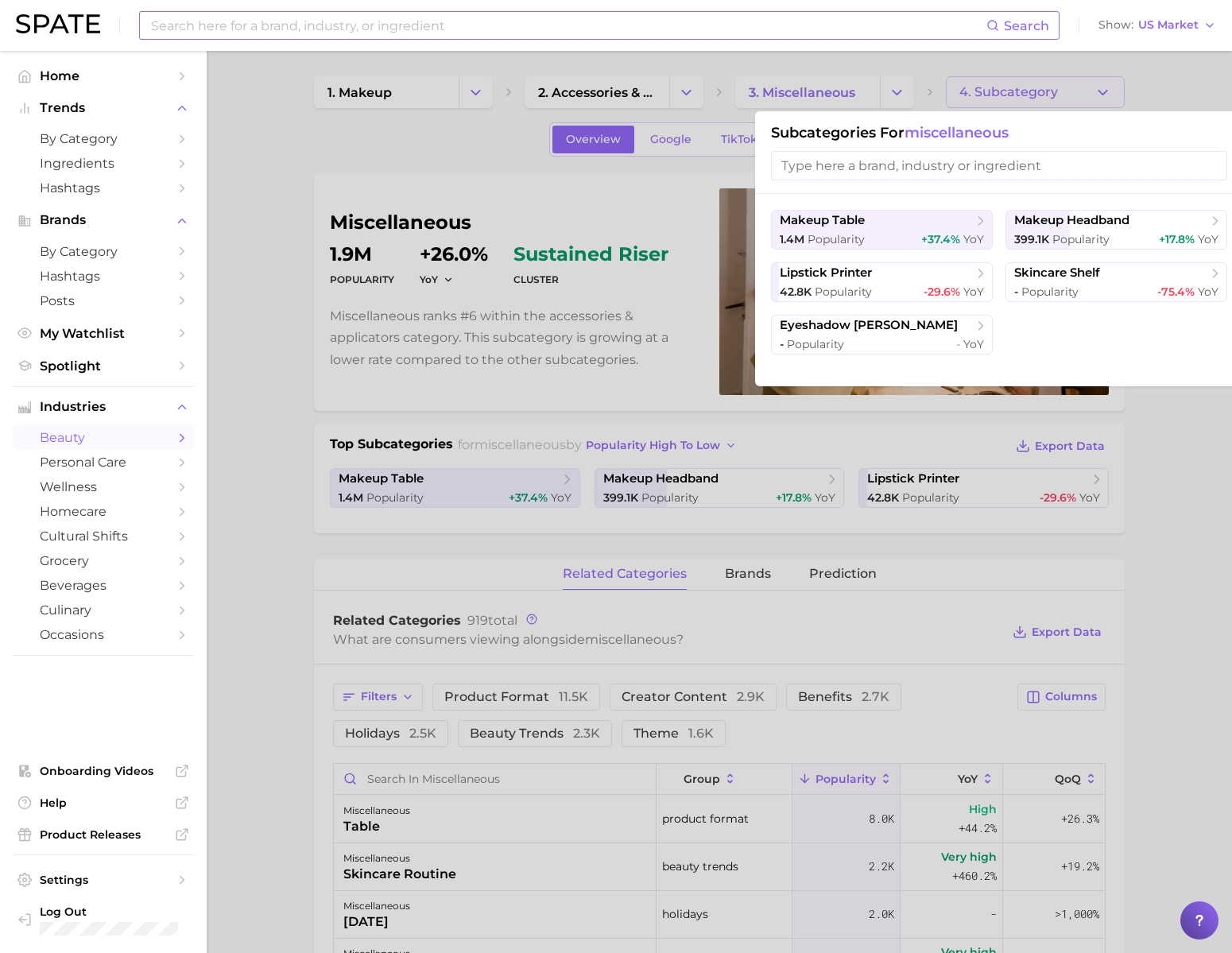
click at [562, 24] on input at bounding box center [568, 25] width 837 height 27
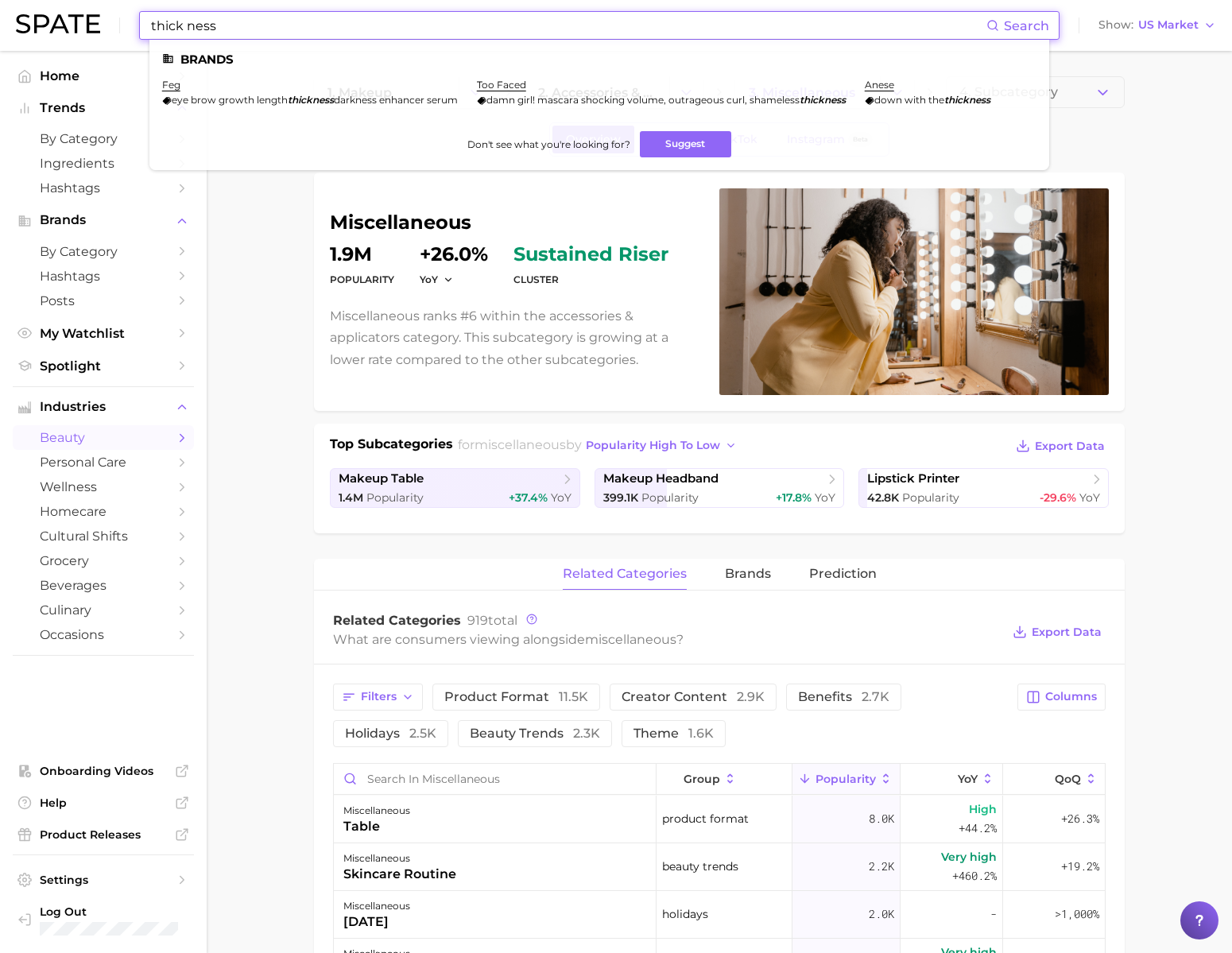
type input "thick ness"
